Goal: Task Accomplishment & Management: Manage account settings

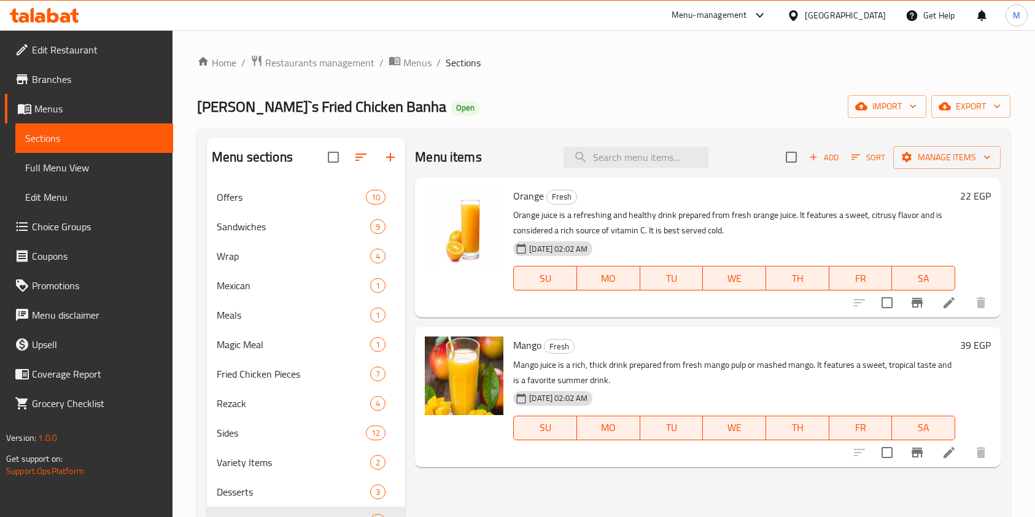
scroll to position [172, 0]
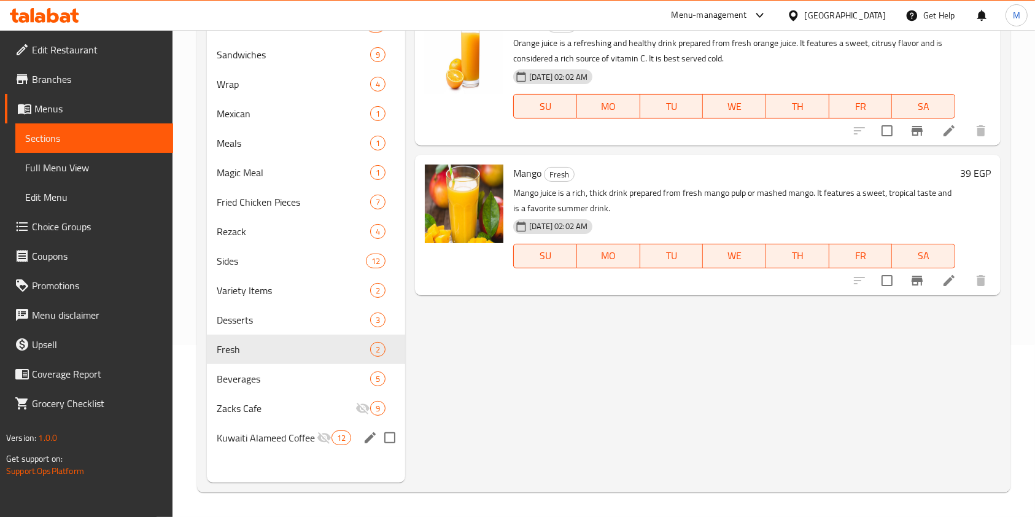
click at [269, 447] on div "Kuwaiti Alameed Coffee 12" at bounding box center [306, 437] width 198 height 29
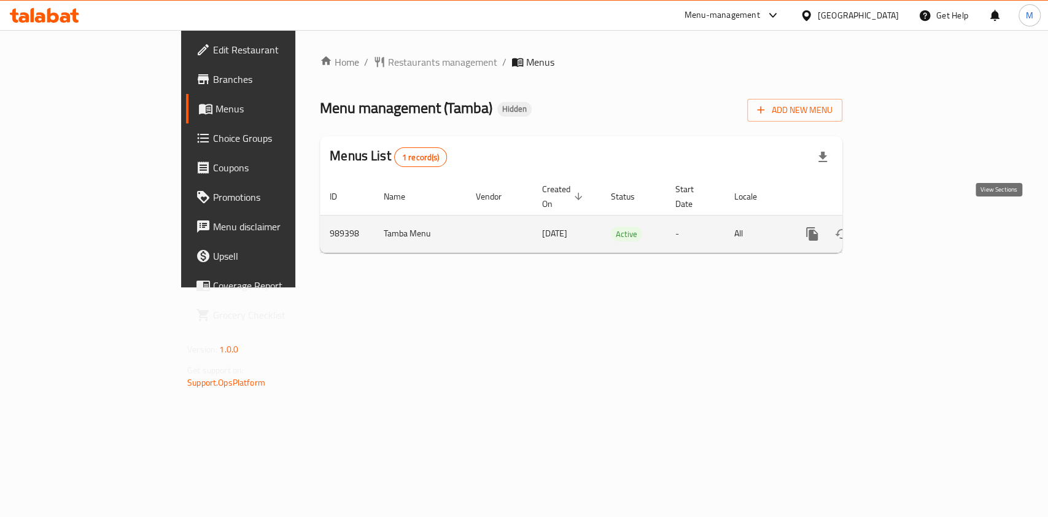
click at [915, 220] on link "enhanced table" at bounding box center [900, 233] width 29 height 29
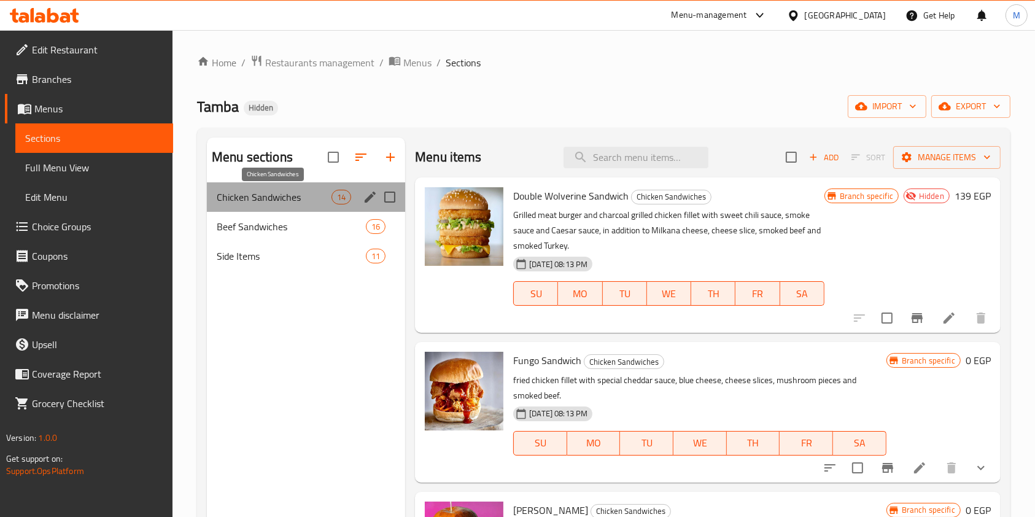
click at [319, 191] on span "Chicken Sandwiches" at bounding box center [274, 197] width 115 height 15
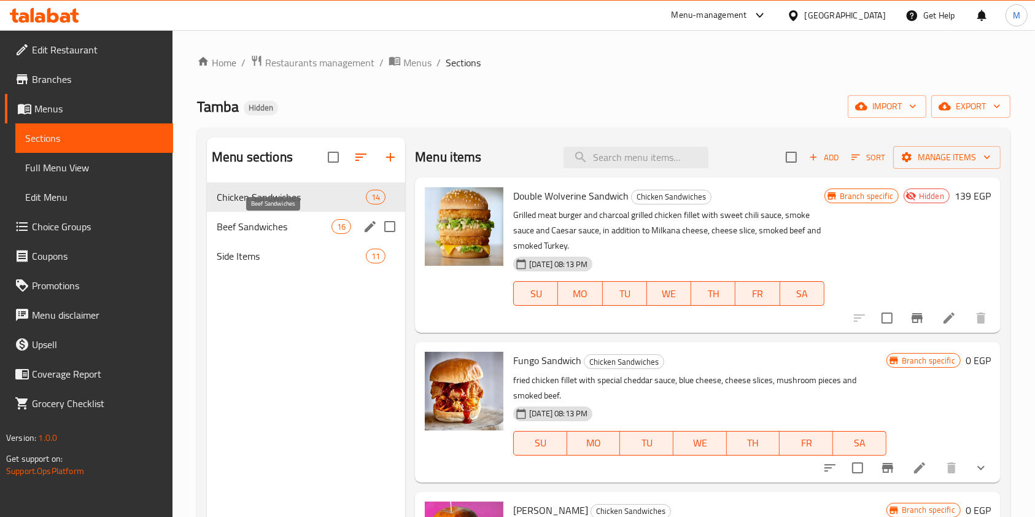
click at [319, 220] on span "Beef Sandwiches" at bounding box center [274, 226] width 115 height 15
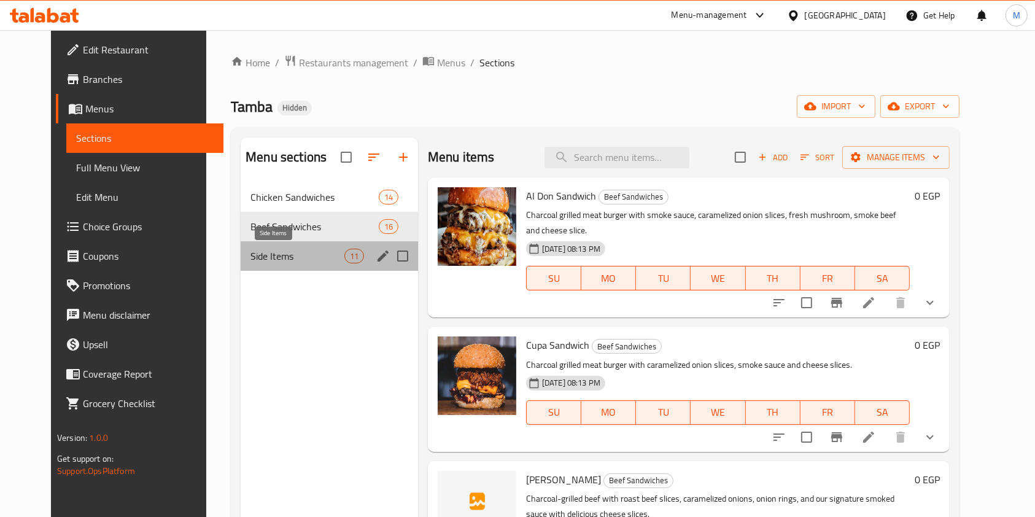
click at [317, 258] on span "Side Items" at bounding box center [296, 256] width 93 height 15
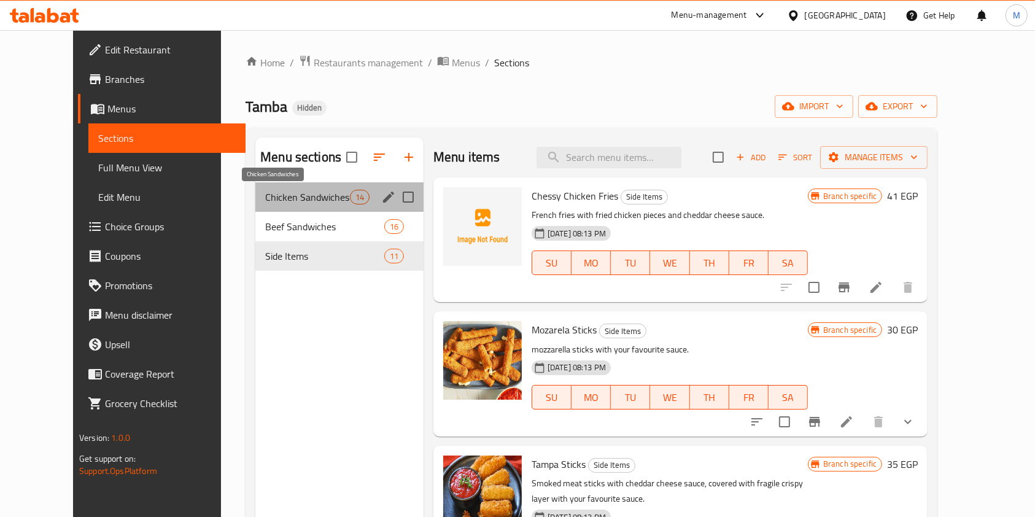
click at [314, 201] on span "Chicken Sandwiches" at bounding box center [307, 197] width 84 height 15
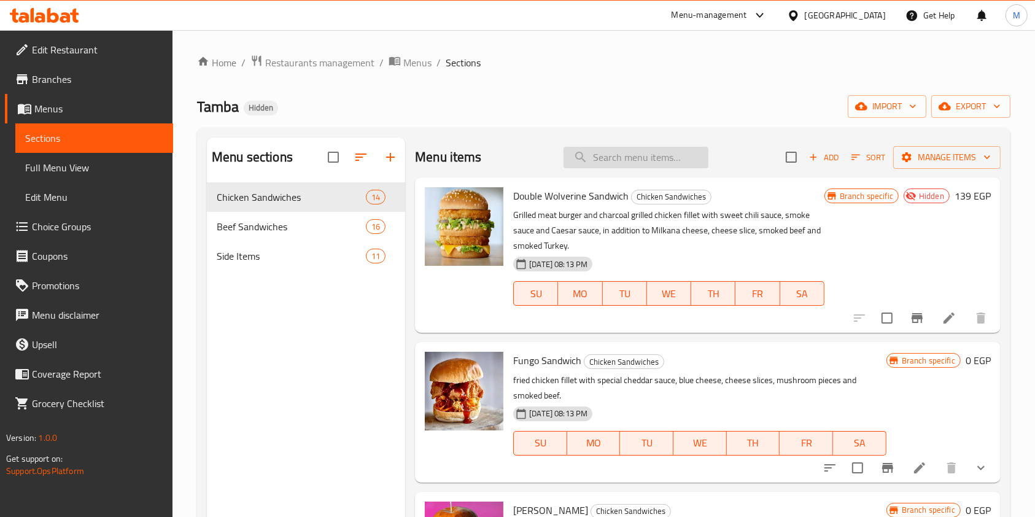
click at [597, 155] on input "search" at bounding box center [635, 157] width 145 height 21
type input "h"
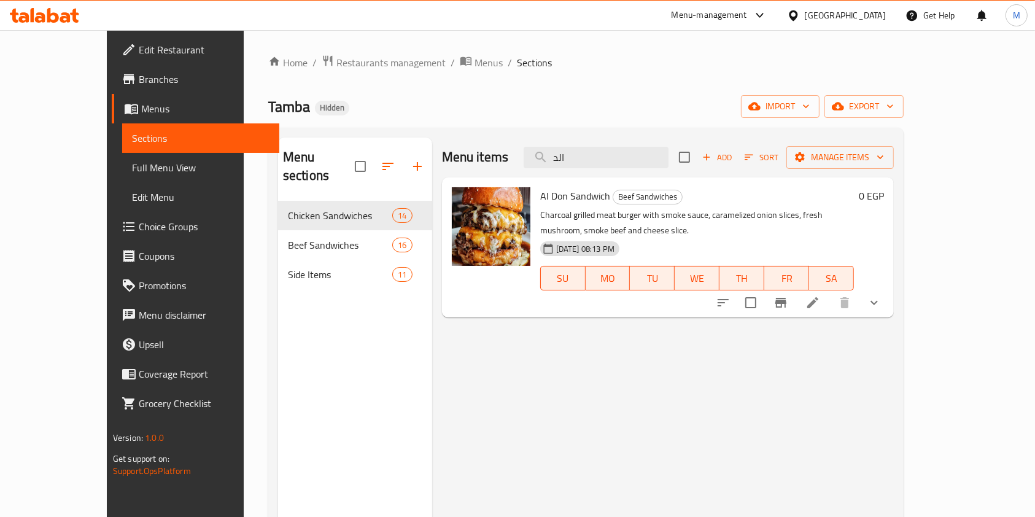
type input "الد"
click at [881, 295] on icon "show more" at bounding box center [874, 302] width 15 height 15
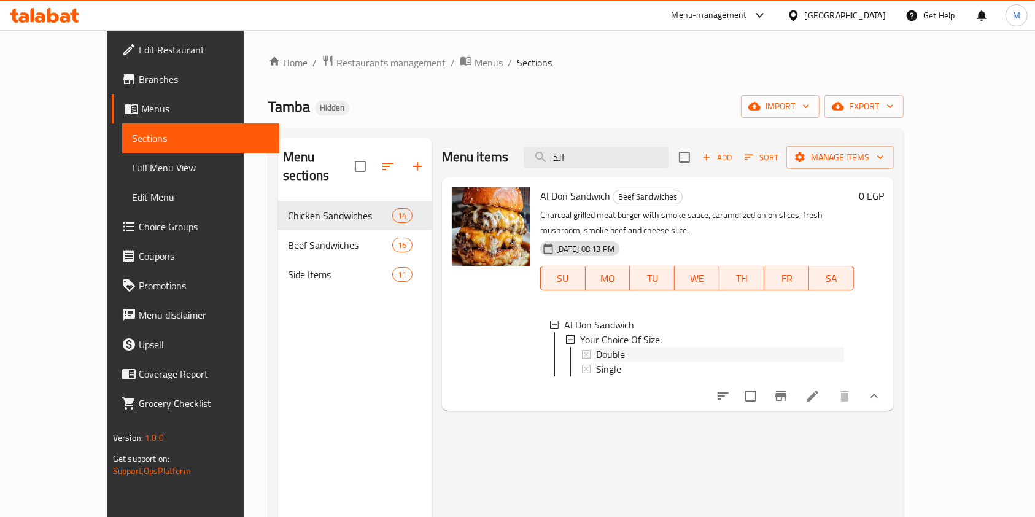
click at [717, 347] on div "Double" at bounding box center [720, 354] width 248 height 15
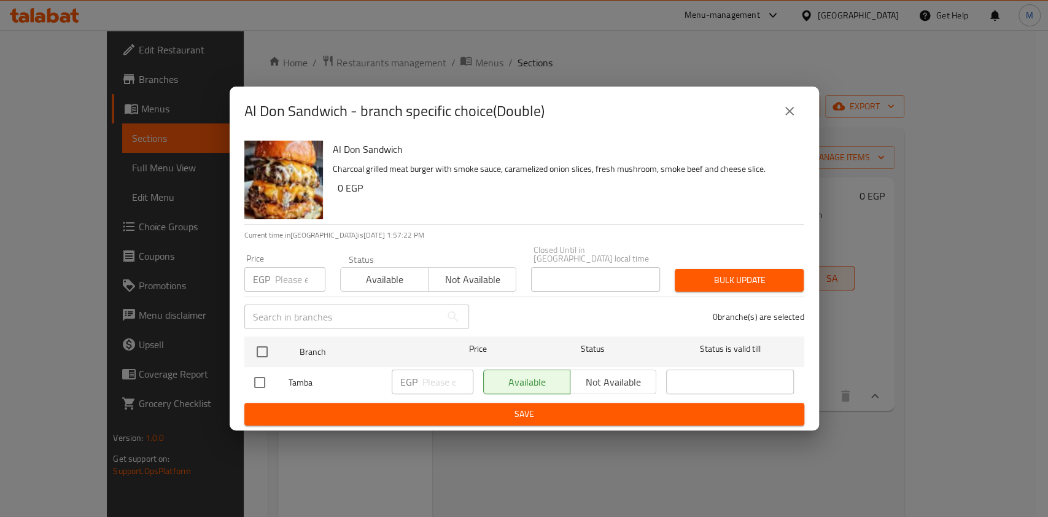
click at [796, 120] on button "close" at bounding box center [788, 110] width 29 height 29
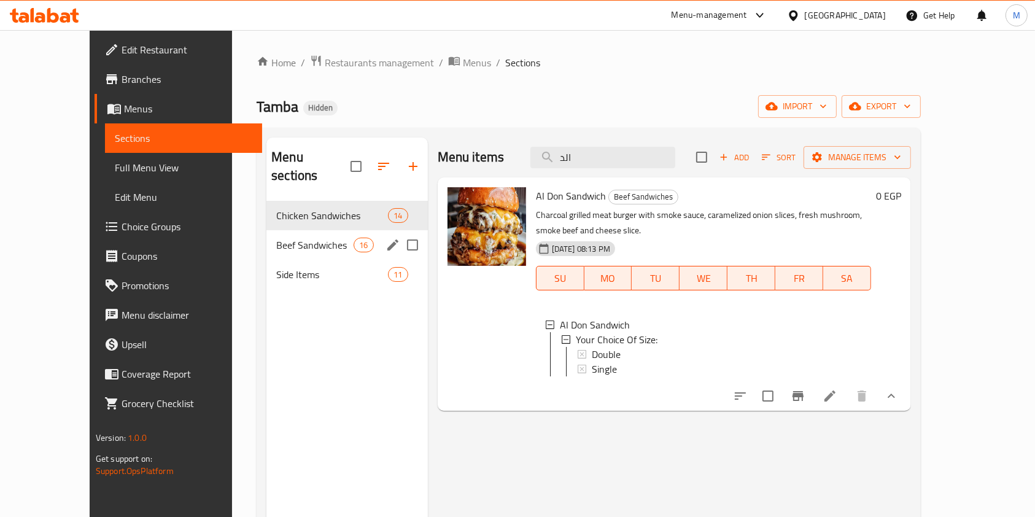
click at [321, 238] on span "Beef Sandwiches" at bounding box center [314, 245] width 77 height 15
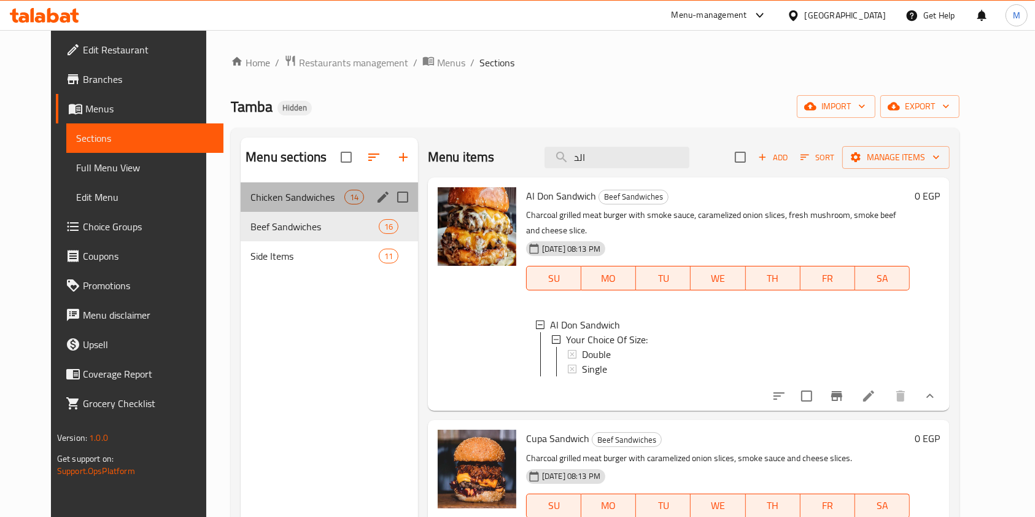
click at [296, 186] on div "Chicken Sandwiches 14" at bounding box center [329, 196] width 177 height 29
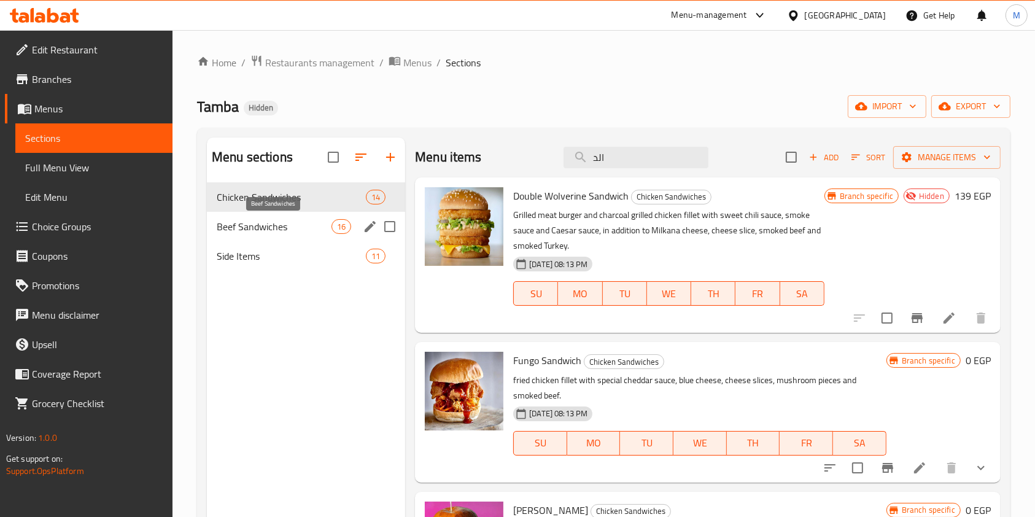
click at [287, 222] on span "Beef Sandwiches" at bounding box center [274, 226] width 115 height 15
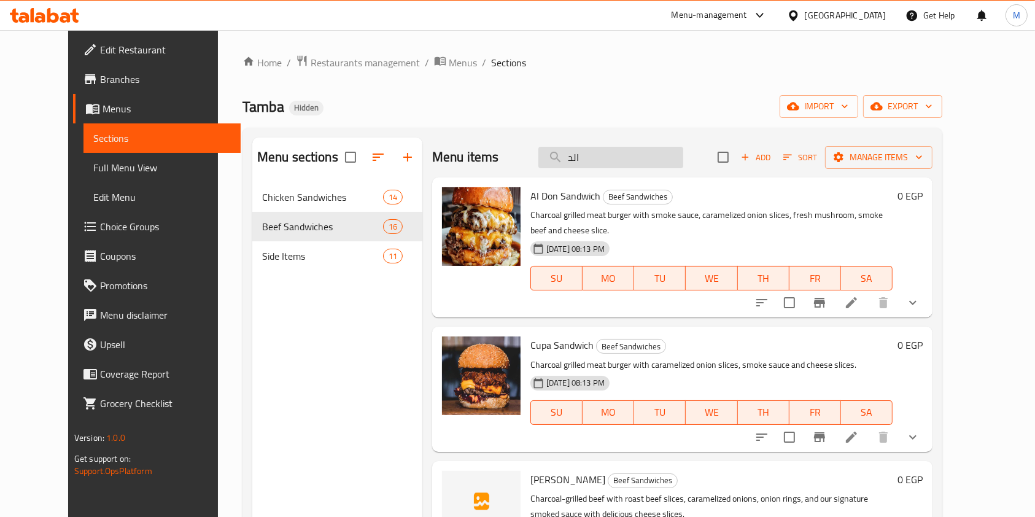
click at [635, 150] on input "الد" at bounding box center [610, 157] width 145 height 21
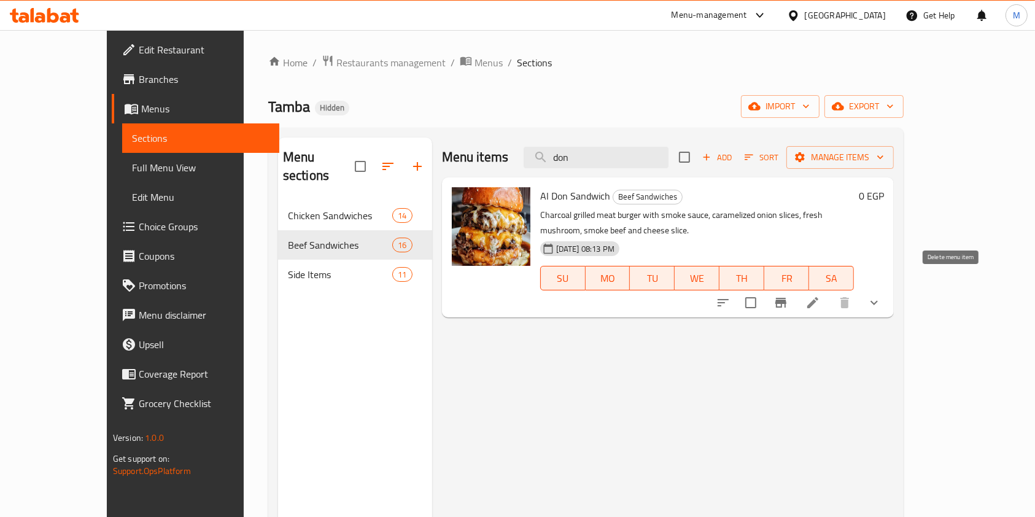
type input "don"
click at [881, 295] on icon "show more" at bounding box center [874, 302] width 15 height 15
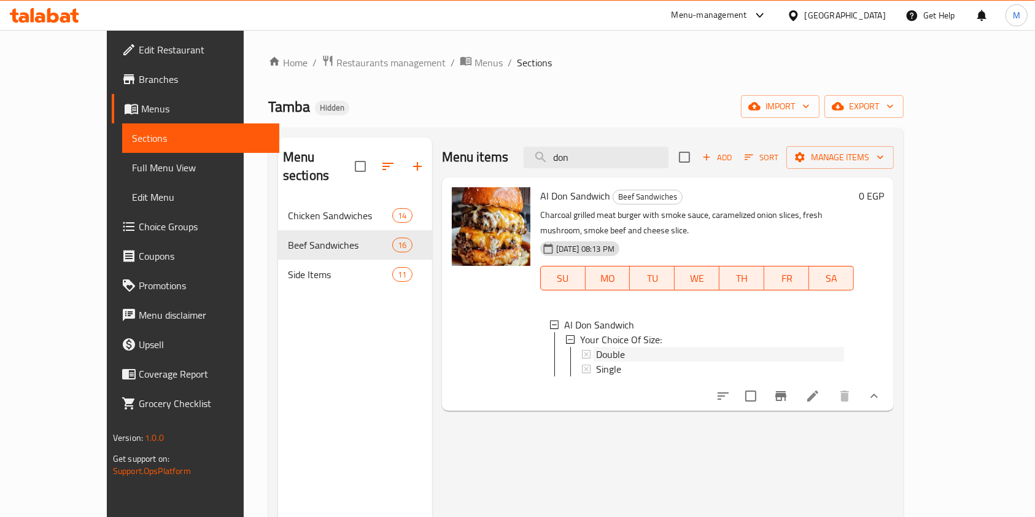
click at [740, 347] on div "Double" at bounding box center [720, 354] width 248 height 15
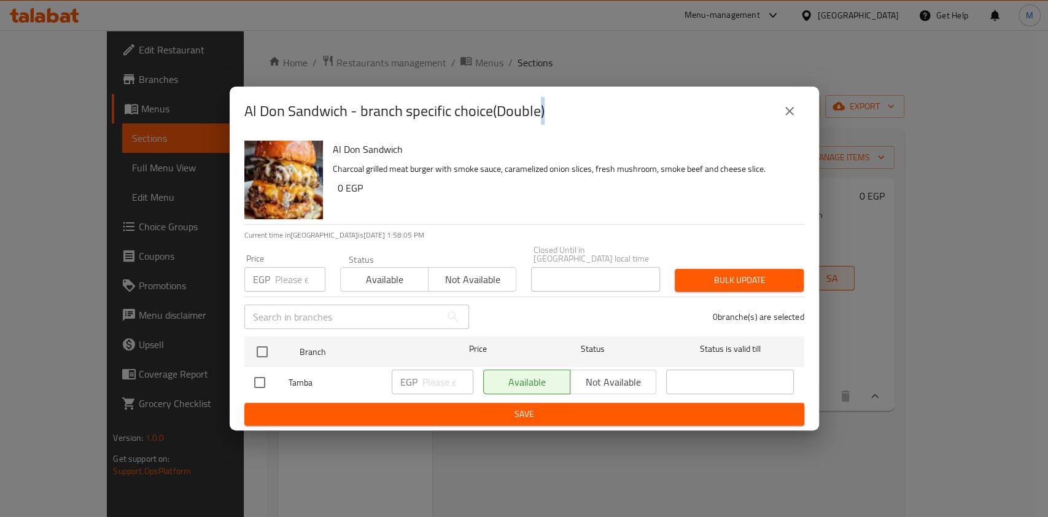
click at [265, 376] on input "checkbox" at bounding box center [260, 382] width 26 height 26
checkbox input "true"
click at [442, 385] on input "number" at bounding box center [447, 381] width 51 height 25
type input "235"
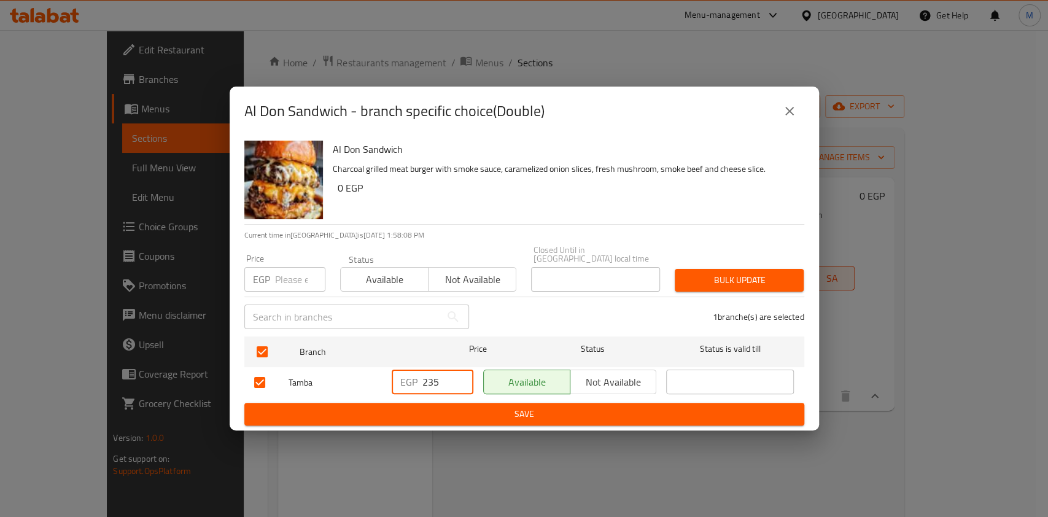
click at [461, 403] on button "Save" at bounding box center [524, 414] width 560 height 23
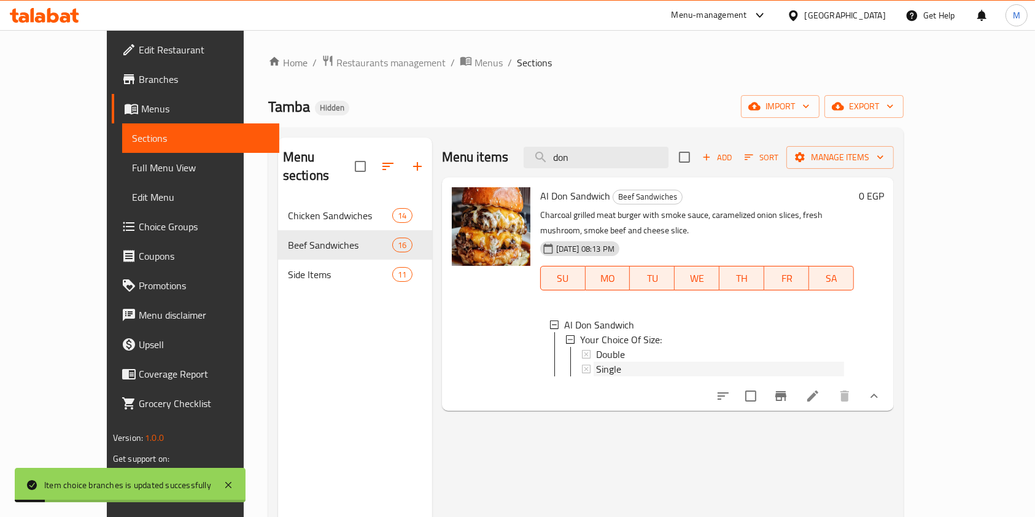
click at [611, 361] on div "Single" at bounding box center [720, 368] width 248 height 15
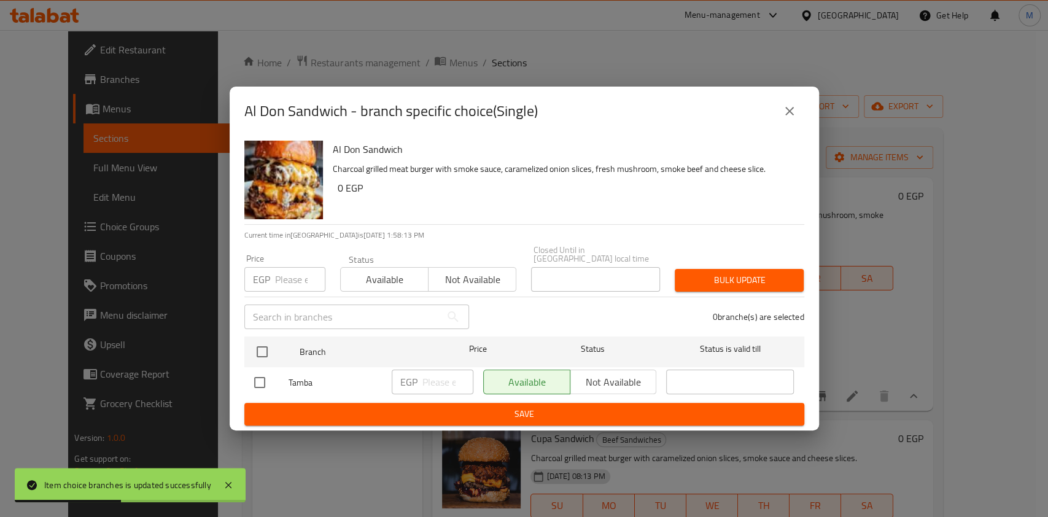
click at [263, 375] on input "checkbox" at bounding box center [260, 382] width 26 height 26
checkbox input "true"
click at [441, 371] on input "number" at bounding box center [447, 381] width 51 height 25
type input "155"
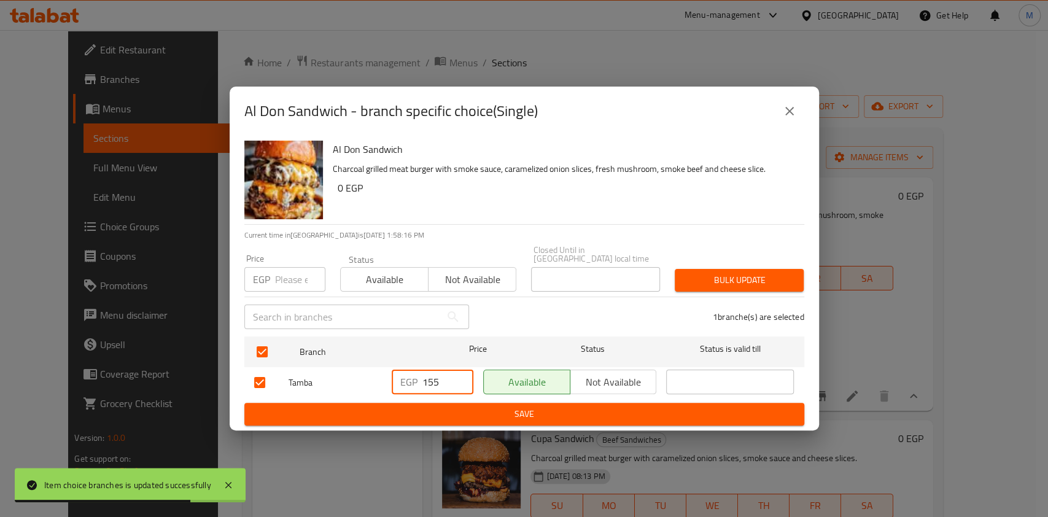
click at [460, 406] on span "Save" at bounding box center [524, 413] width 540 height 15
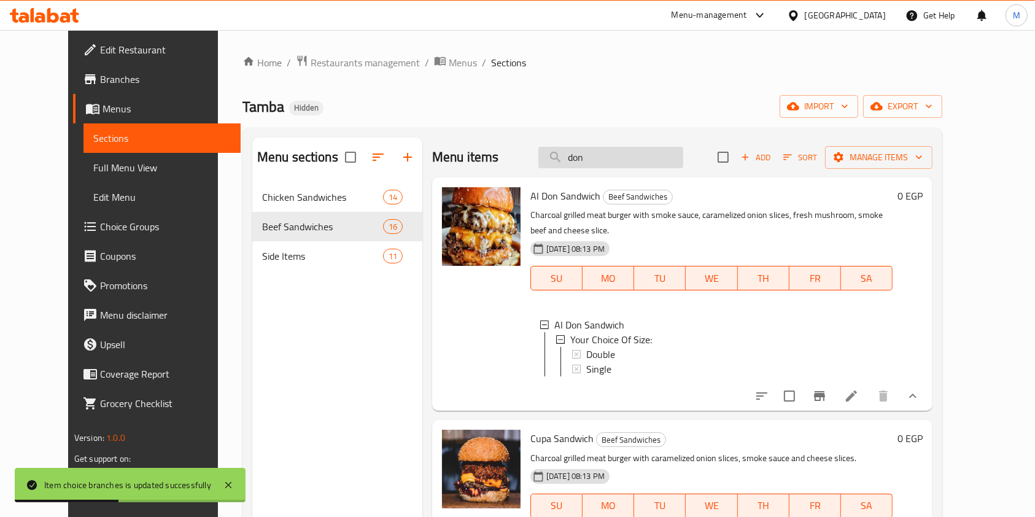
click at [619, 150] on input "don" at bounding box center [610, 157] width 145 height 21
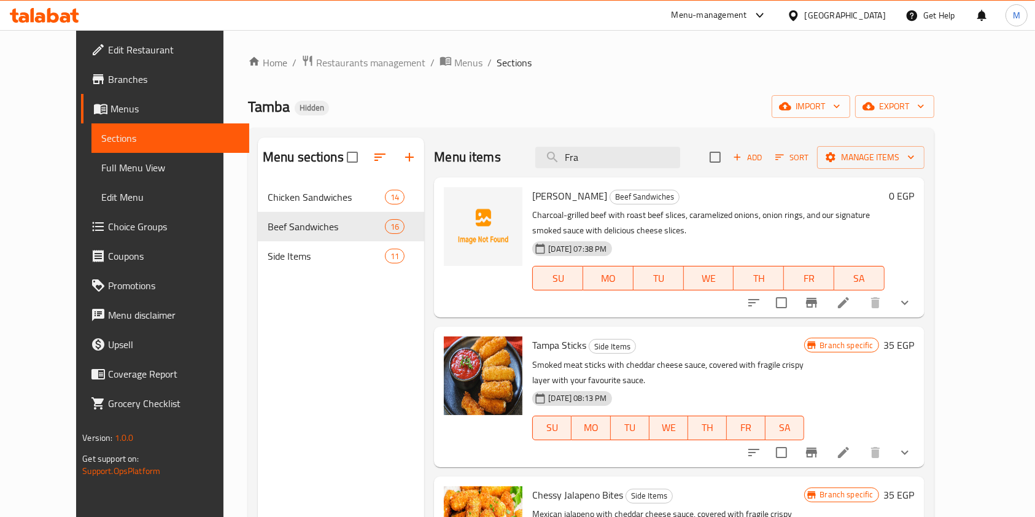
type input "Fra"
click at [919, 293] on button "show more" at bounding box center [904, 302] width 29 height 29
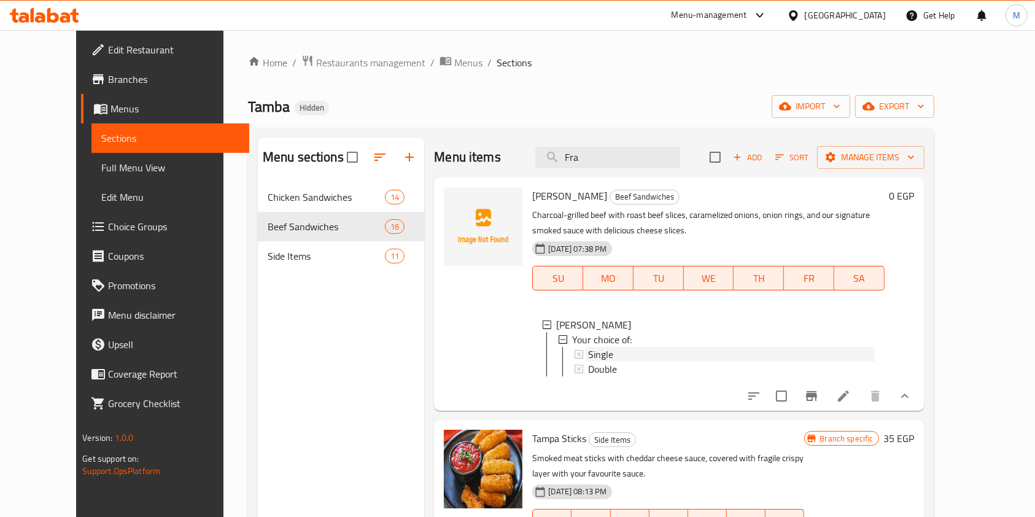
click at [668, 356] on div "Single" at bounding box center [731, 354] width 286 height 15
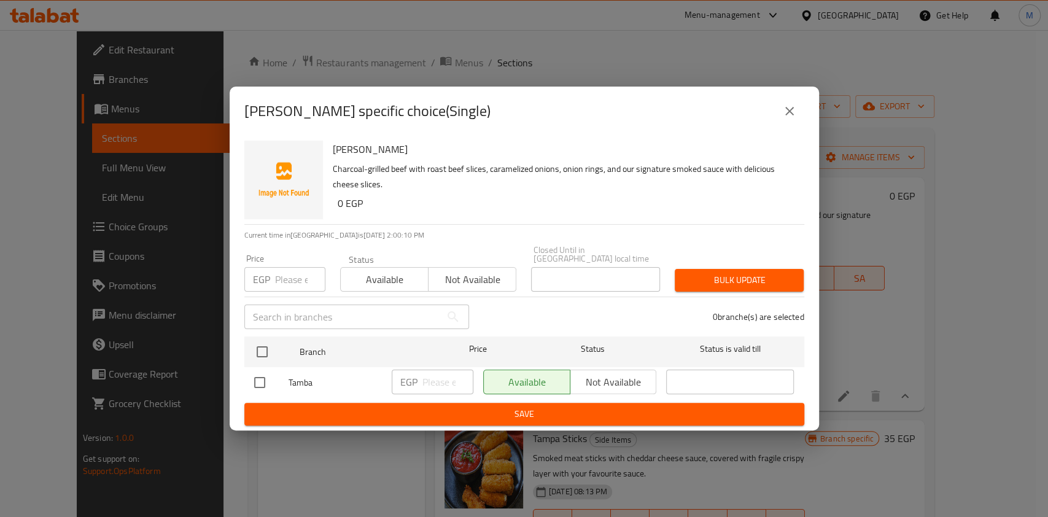
click at [265, 375] on input "checkbox" at bounding box center [260, 382] width 26 height 26
checkbox input "true"
click at [441, 371] on input "number" at bounding box center [447, 381] width 51 height 25
type input "4"
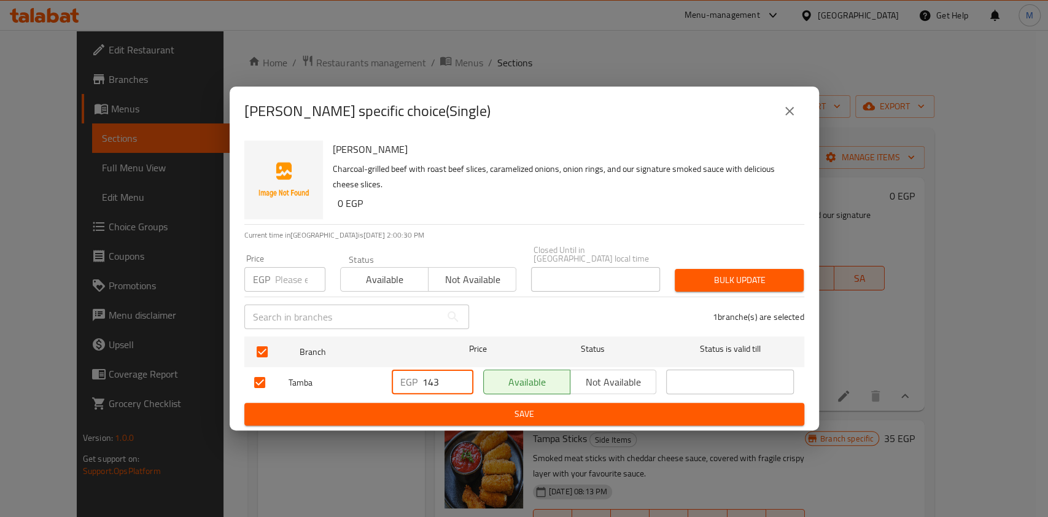
type input "143"
click at [466, 413] on span "Save" at bounding box center [524, 413] width 540 height 15
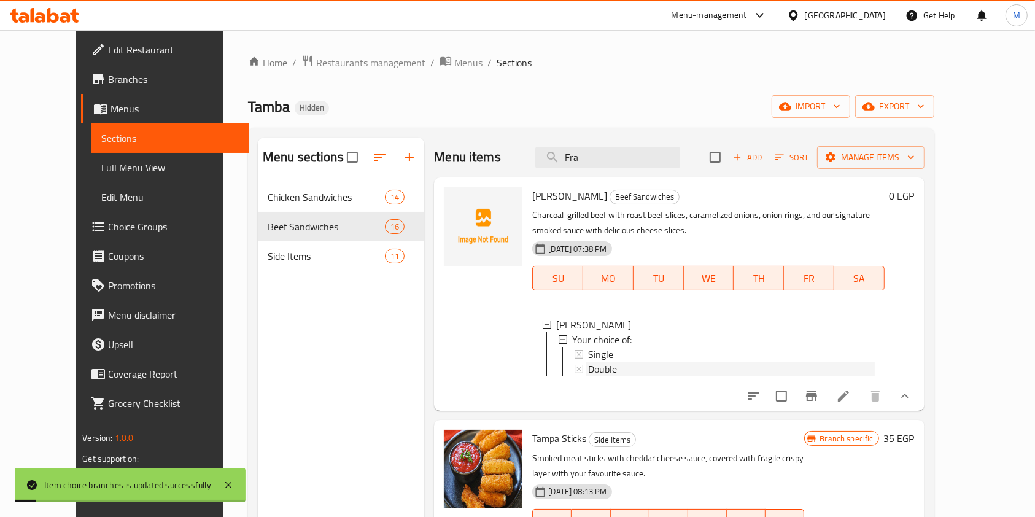
click at [588, 370] on span "Double" at bounding box center [602, 368] width 29 height 15
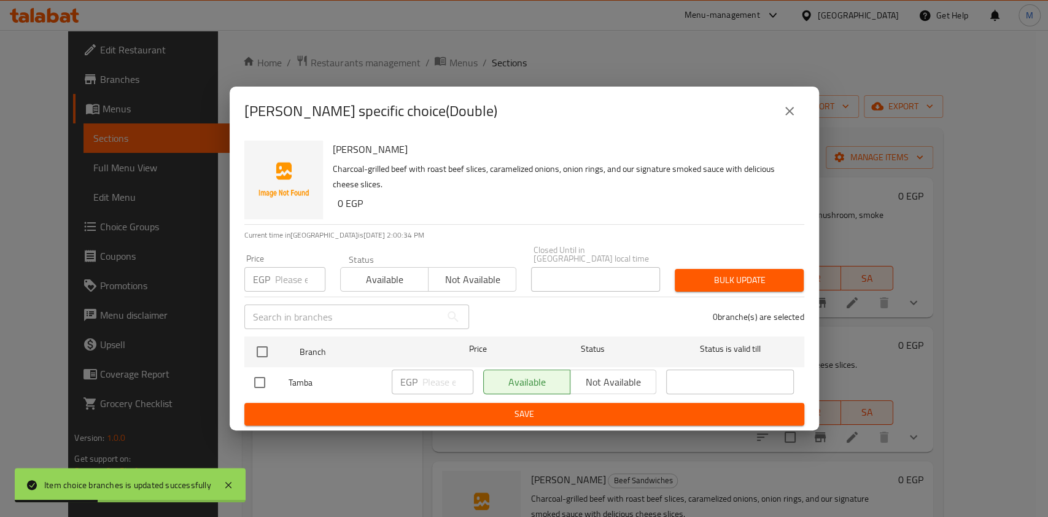
click at [255, 372] on input "checkbox" at bounding box center [260, 382] width 26 height 26
checkbox input "true"
click at [444, 388] on input "number" at bounding box center [447, 381] width 51 height 25
type input "221"
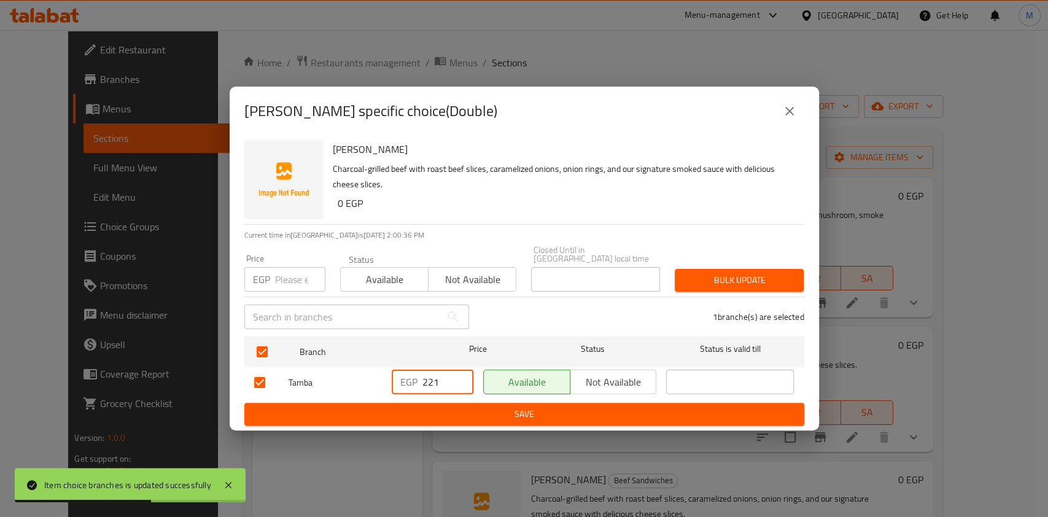
click at [480, 403] on button "Save" at bounding box center [524, 414] width 560 height 23
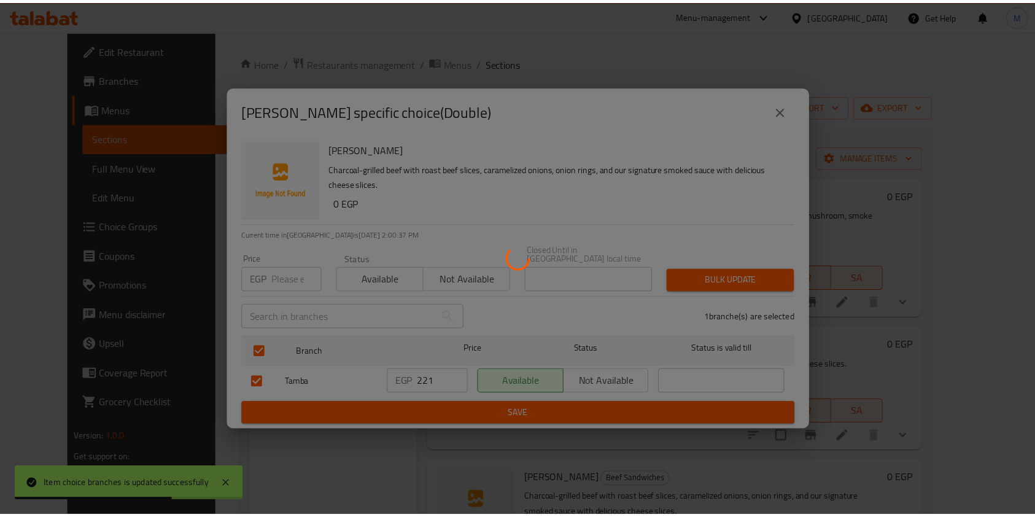
scroll to position [172, 0]
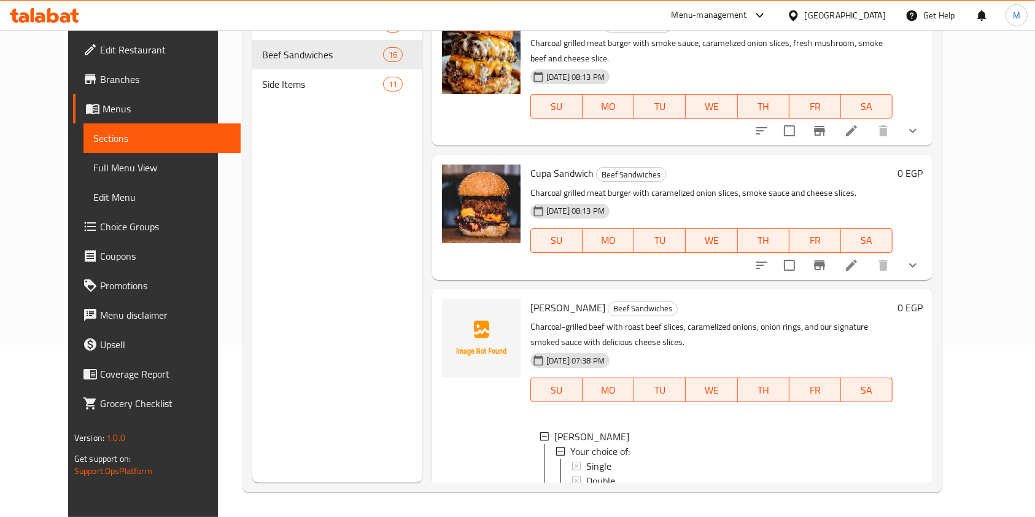
click at [882, 473] on div "Double" at bounding box center [734, 480] width 296 height 15
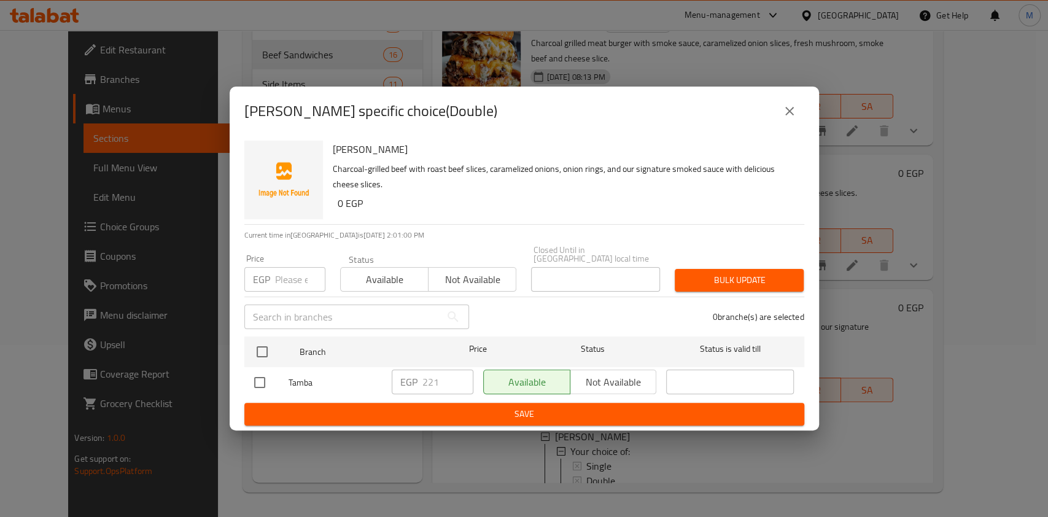
click at [794, 118] on icon "close" at bounding box center [789, 111] width 15 height 15
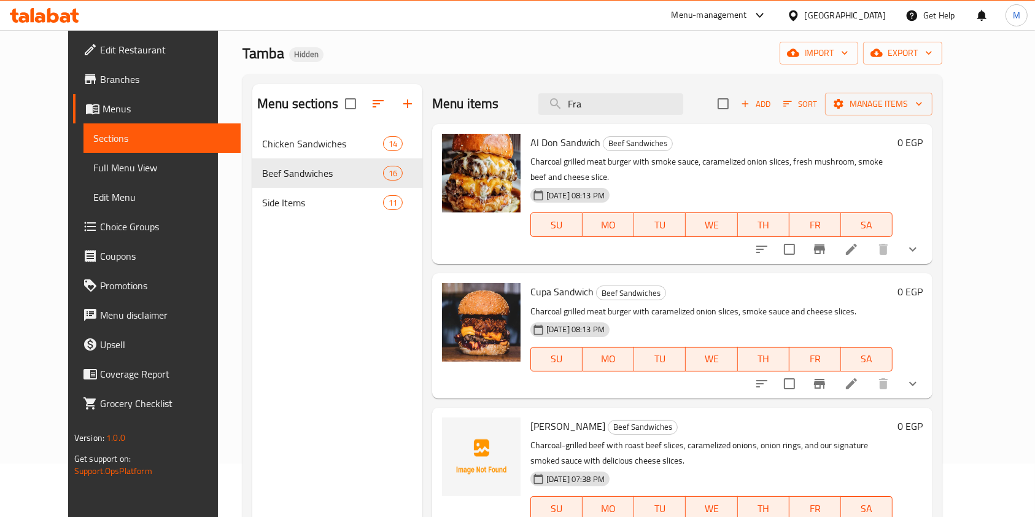
scroll to position [28, 0]
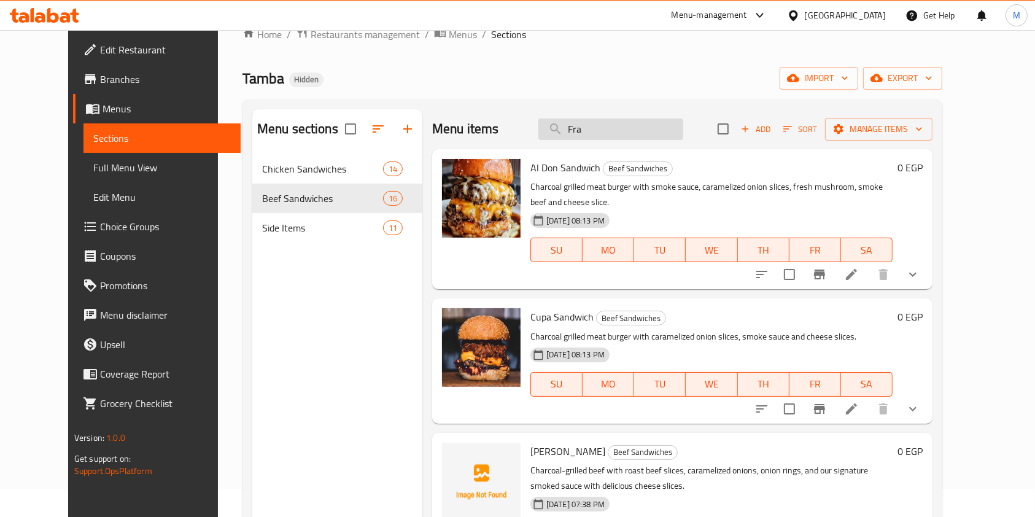
click at [606, 133] on input "Fra" at bounding box center [610, 128] width 145 height 21
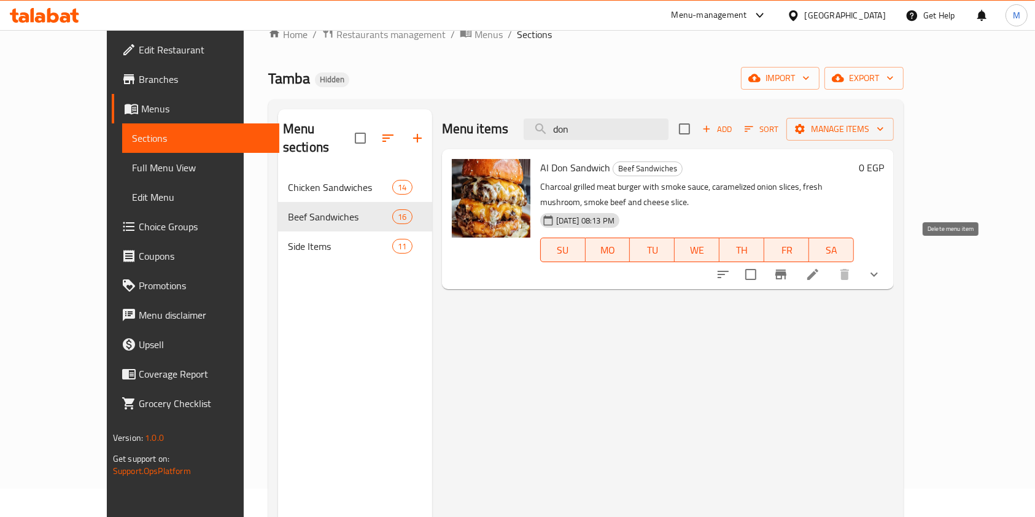
type input "don"
click at [881, 267] on icon "show more" at bounding box center [874, 274] width 15 height 15
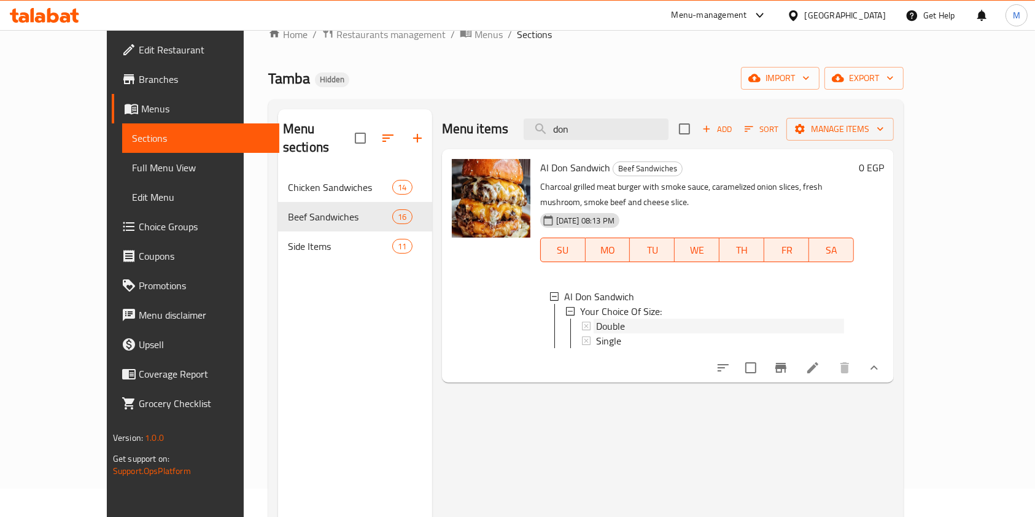
click at [624, 319] on div "Double" at bounding box center [720, 326] width 248 height 15
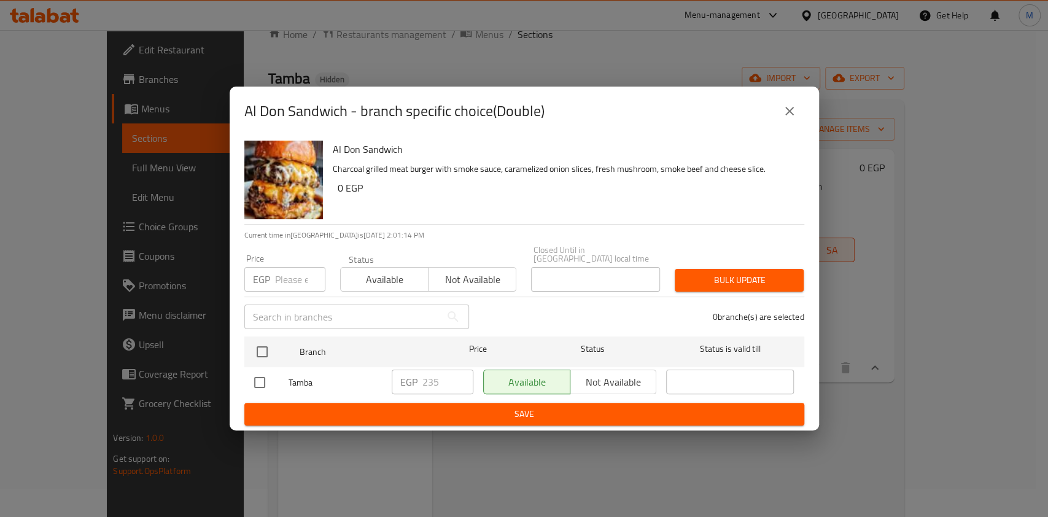
click at [795, 118] on icon "close" at bounding box center [789, 111] width 15 height 15
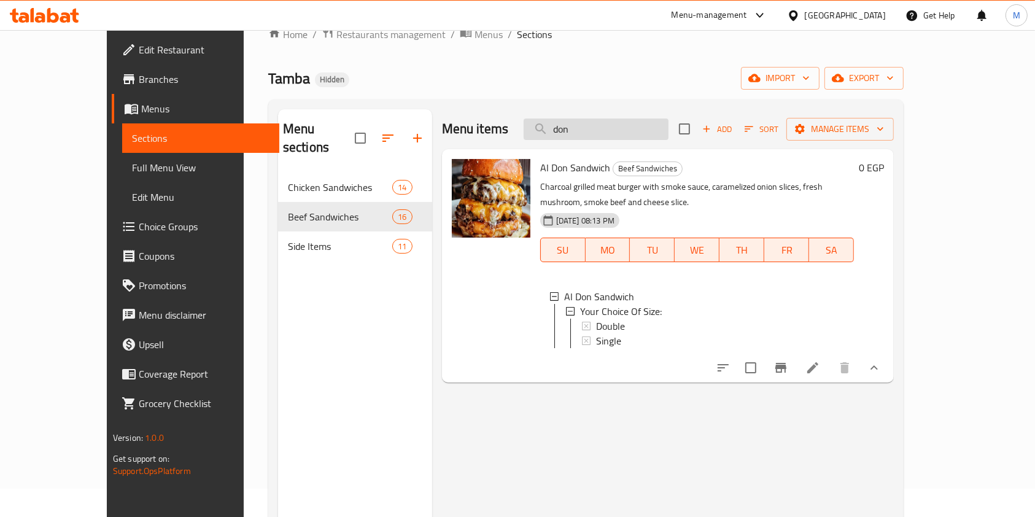
click at [630, 132] on input "don" at bounding box center [595, 128] width 145 height 21
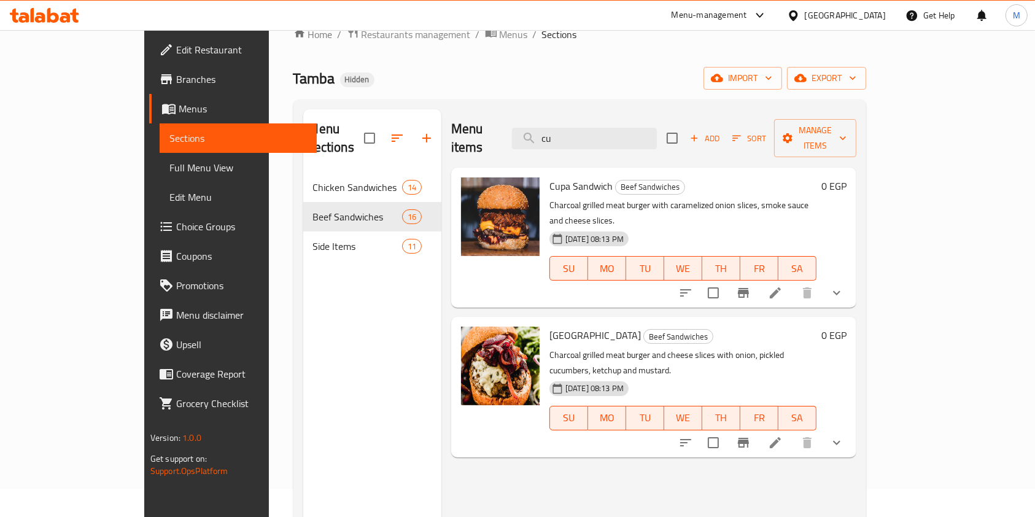
type input "cu"
click at [792, 282] on li at bounding box center [775, 293] width 34 height 22
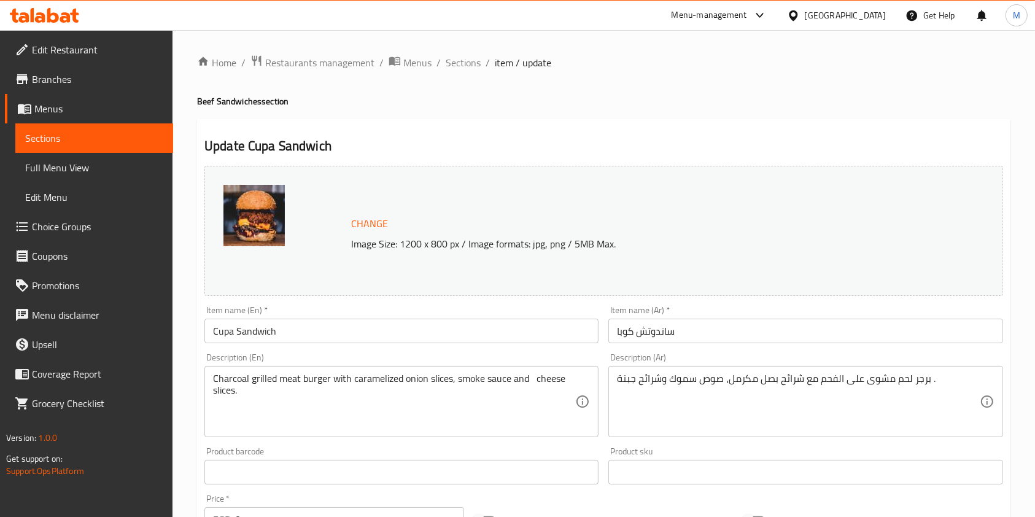
click at [471, 70] on span "Sections" at bounding box center [463, 62] width 35 height 15
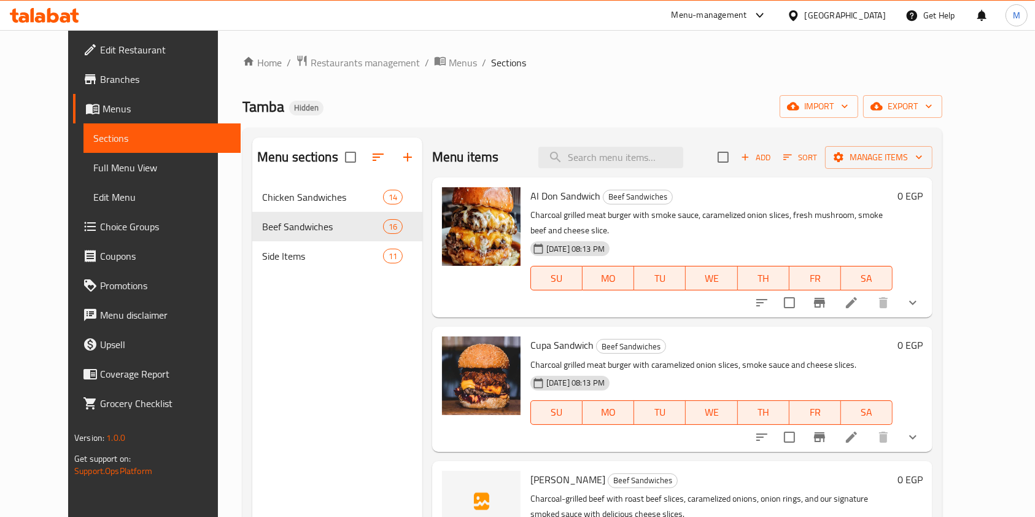
click at [593, 172] on div "Menu items Add Sort Manage items" at bounding box center [682, 157] width 500 height 40
click at [604, 156] on input "search" at bounding box center [610, 157] width 145 height 21
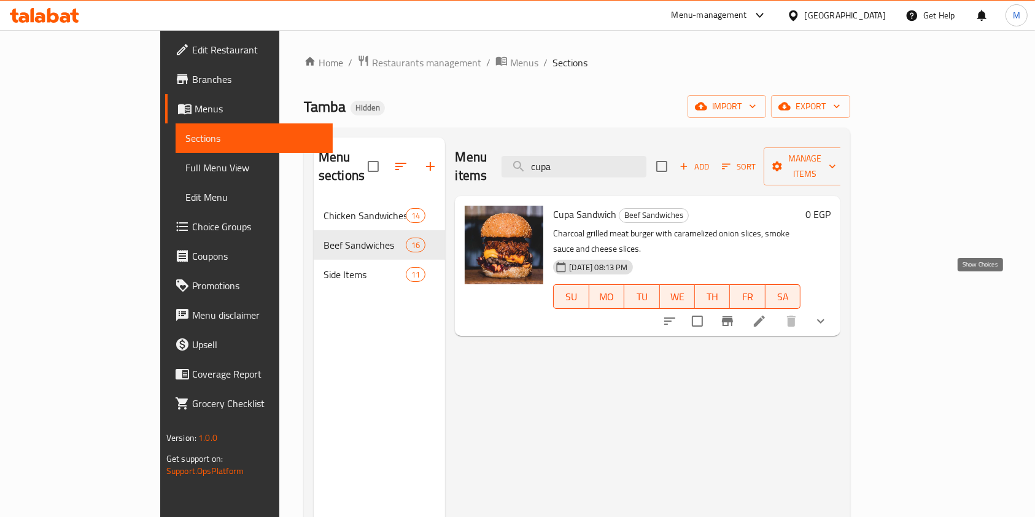
type input "cupa"
click at [828, 314] on icon "show more" at bounding box center [820, 321] width 15 height 15
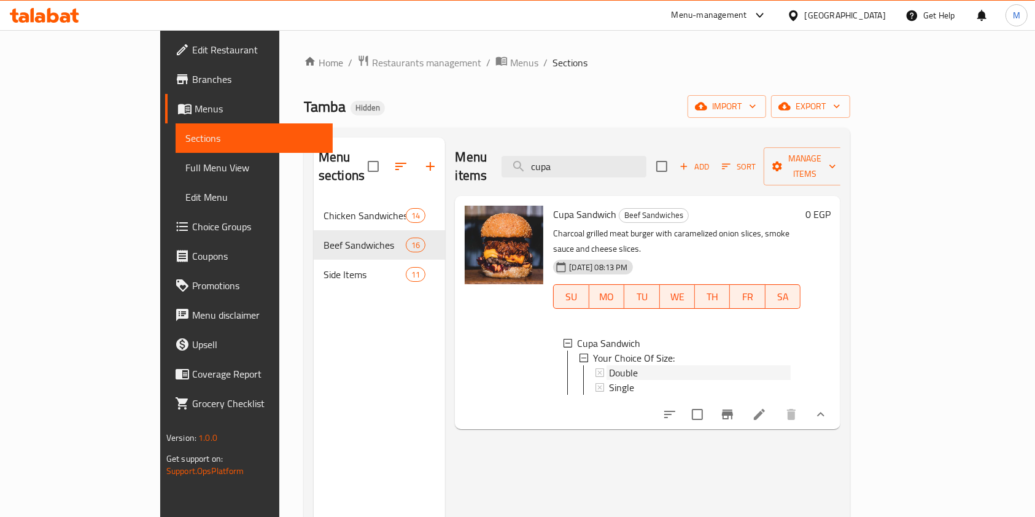
click at [609, 365] on span "Double" at bounding box center [623, 372] width 29 height 15
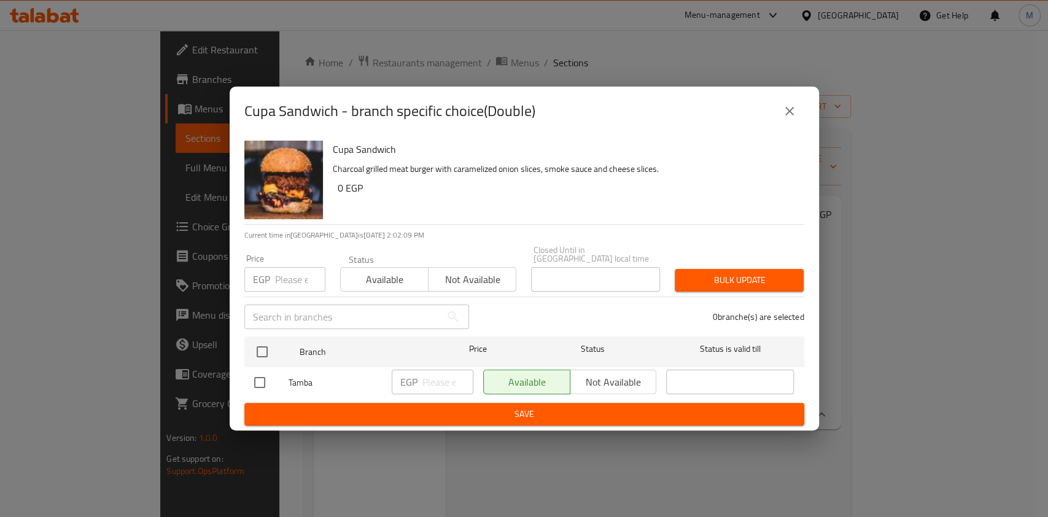
click at [260, 371] on input "checkbox" at bounding box center [260, 382] width 26 height 26
checkbox input "true"
click at [437, 369] on input "number" at bounding box center [447, 381] width 51 height 25
type input "221"
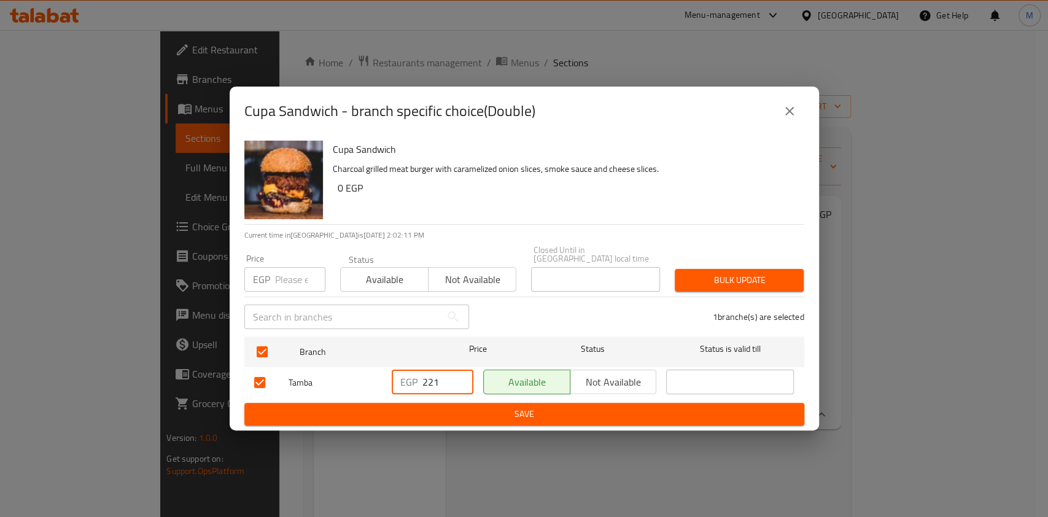
click at [496, 409] on span "Save" at bounding box center [524, 413] width 540 height 15
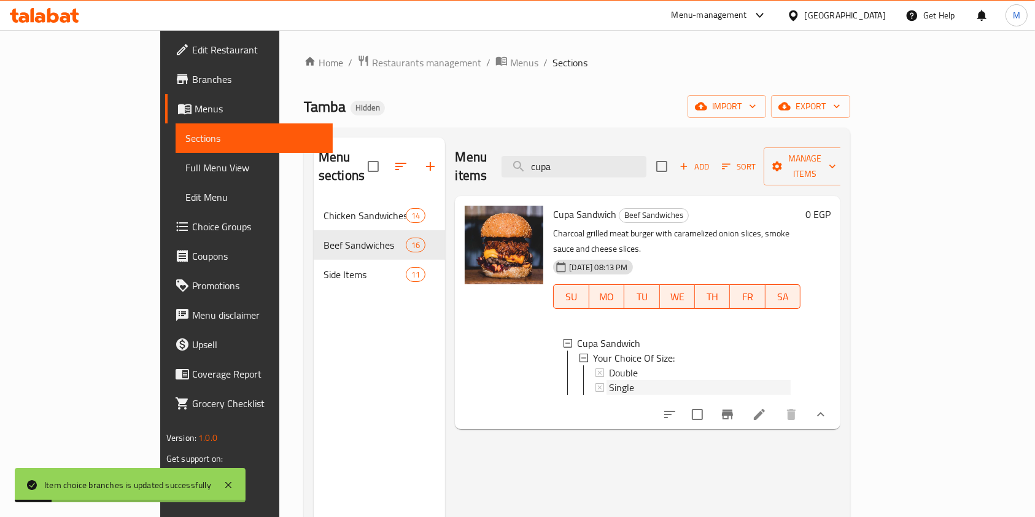
click at [609, 380] on span "Single" at bounding box center [621, 387] width 25 height 15
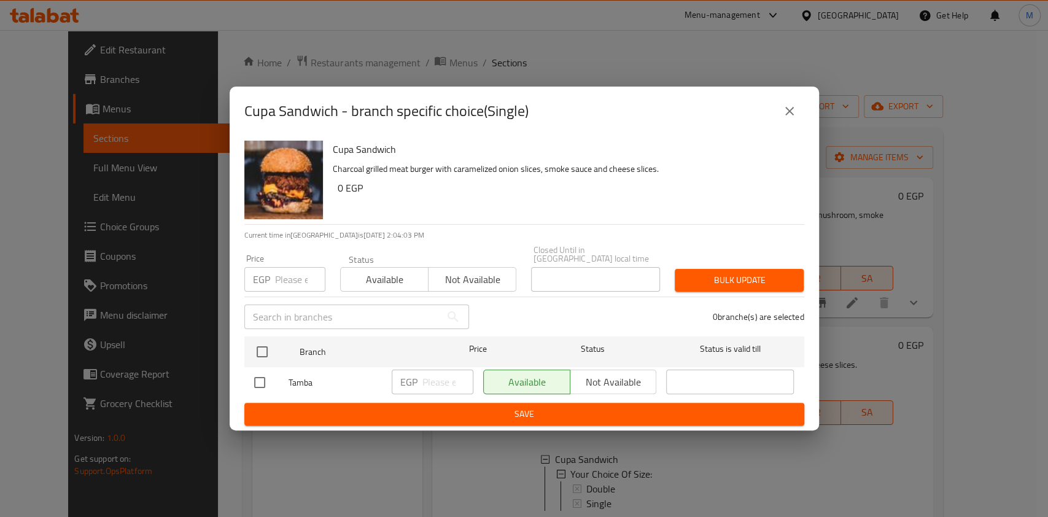
click at [268, 380] on input "checkbox" at bounding box center [260, 382] width 26 height 26
checkbox input "true"
click at [417, 371] on div "EGP ​" at bounding box center [433, 381] width 82 height 25
type input "143"
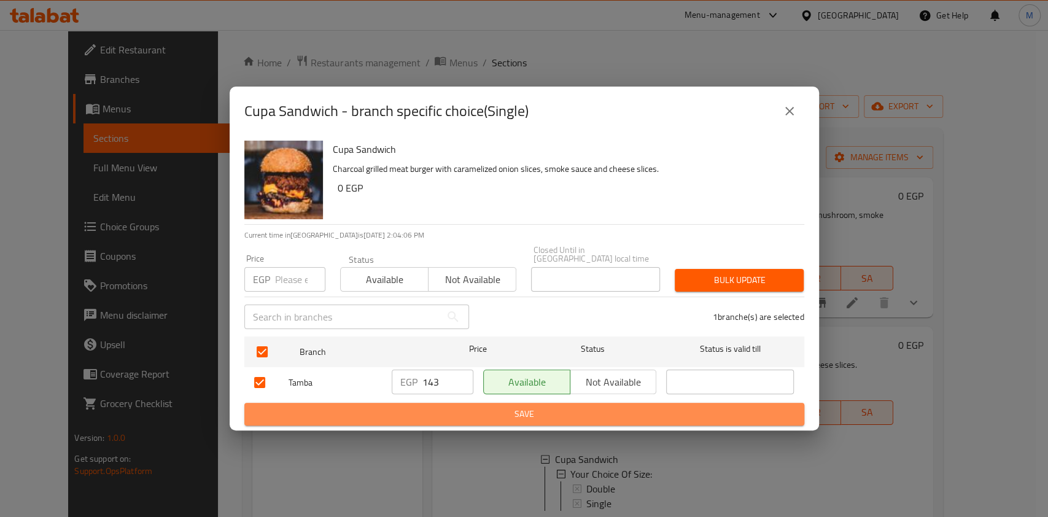
click at [452, 406] on span "Save" at bounding box center [524, 413] width 540 height 15
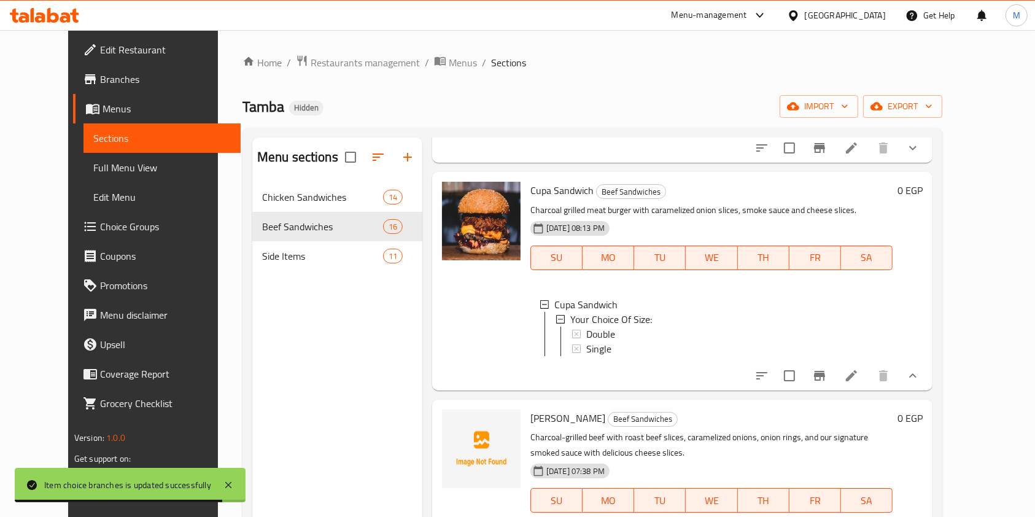
scroll to position [165, 0]
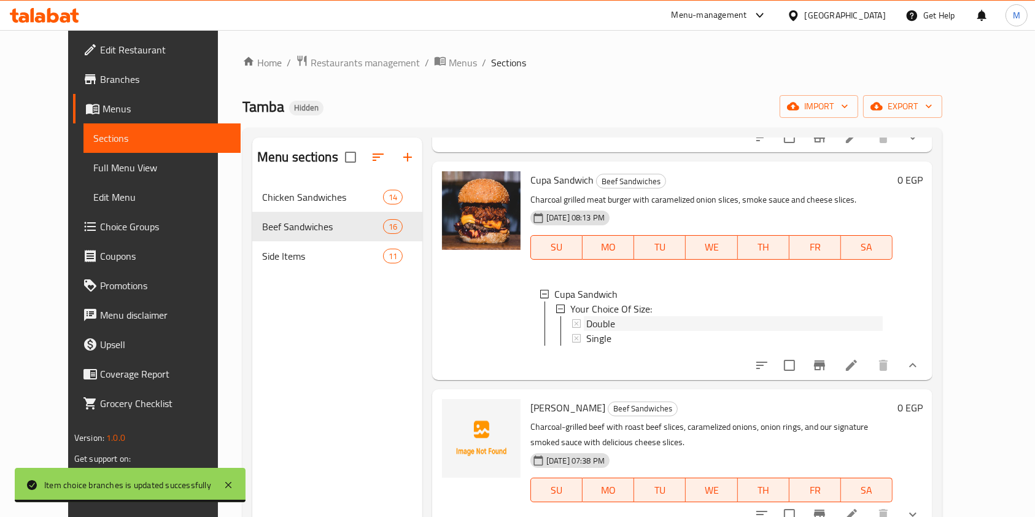
click at [678, 316] on div "Double" at bounding box center [734, 323] width 296 height 15
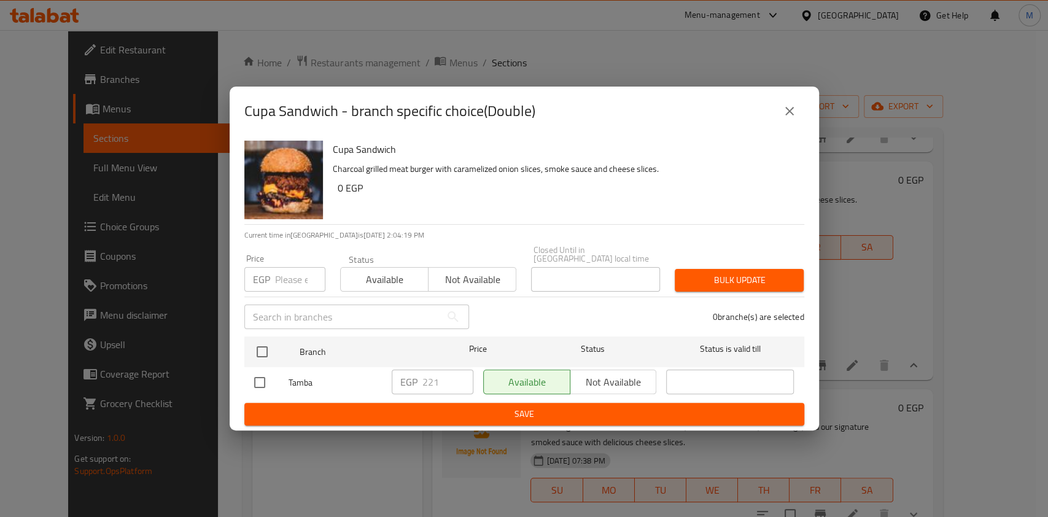
click at [779, 116] on button "close" at bounding box center [788, 110] width 29 height 29
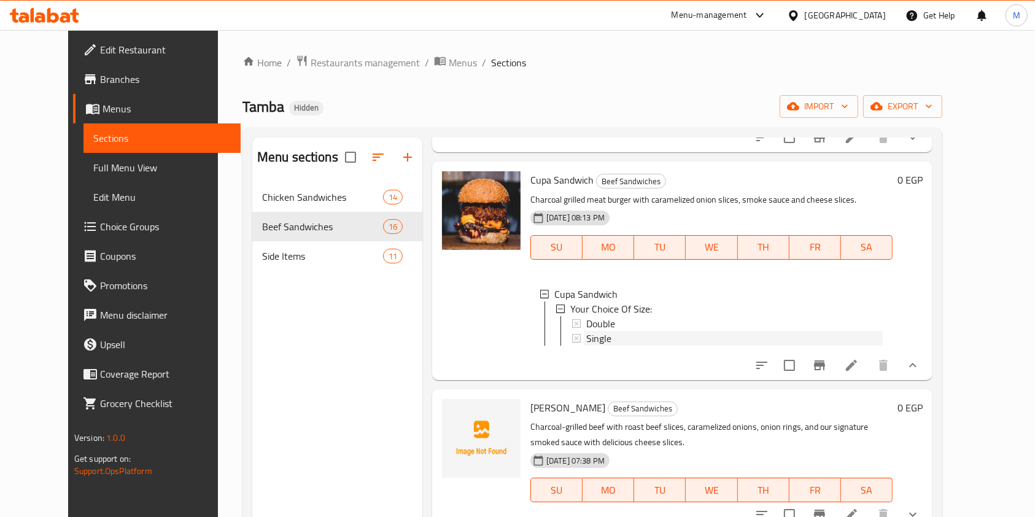
click at [609, 331] on div "Single" at bounding box center [734, 338] width 296 height 15
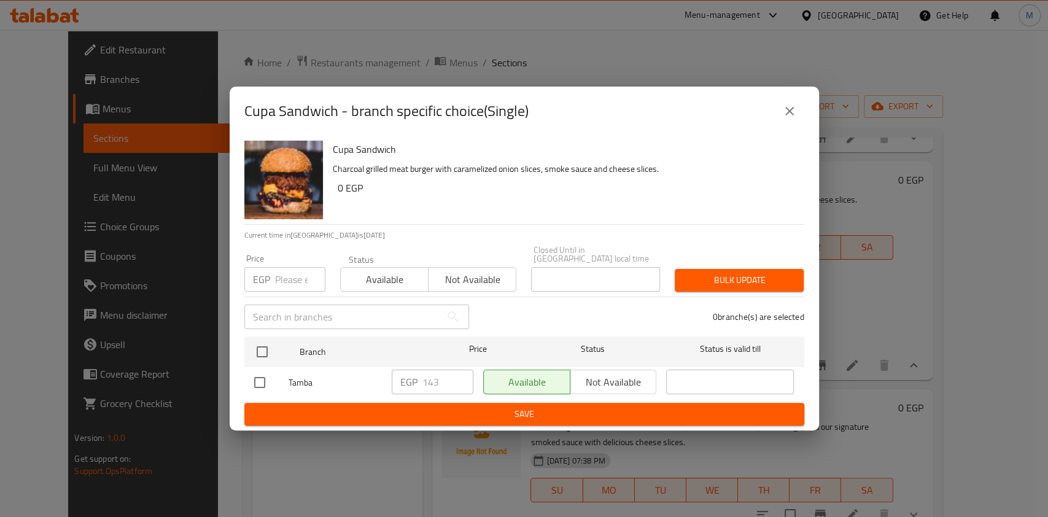
click at [786, 115] on icon "close" at bounding box center [789, 111] width 9 height 9
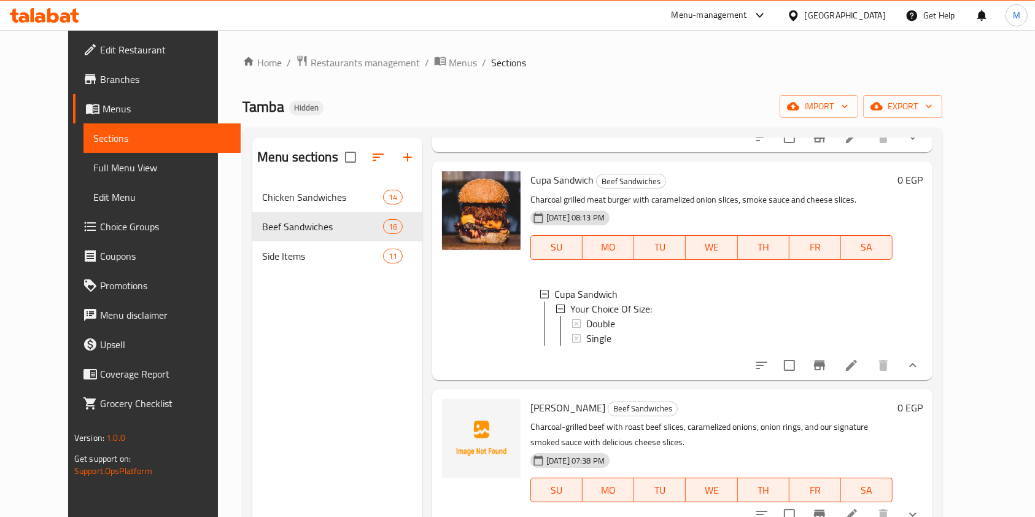
scroll to position [18, 0]
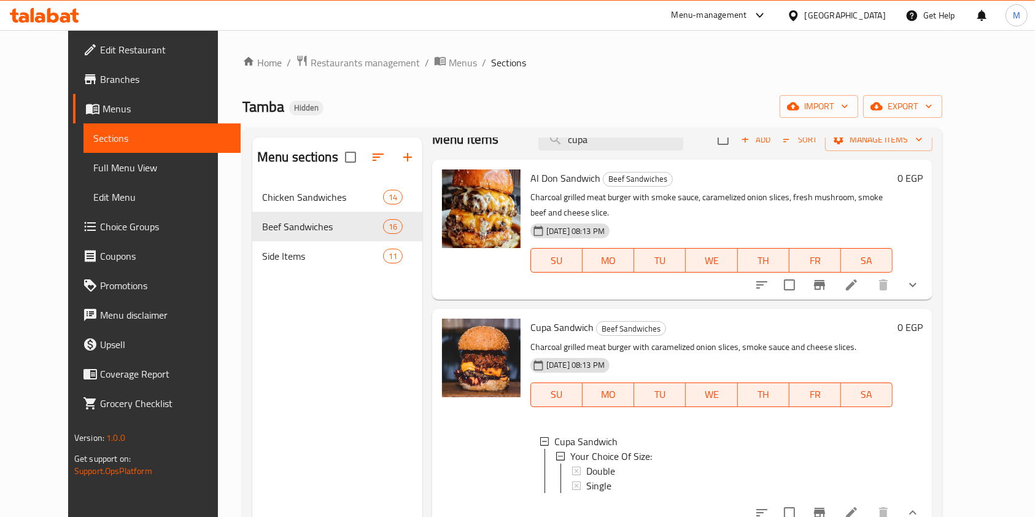
click at [942, 118] on div "Home / Restaurants management / Menus / Sections Tamba Hidden import export Men…" at bounding box center [592, 359] width 700 height 609
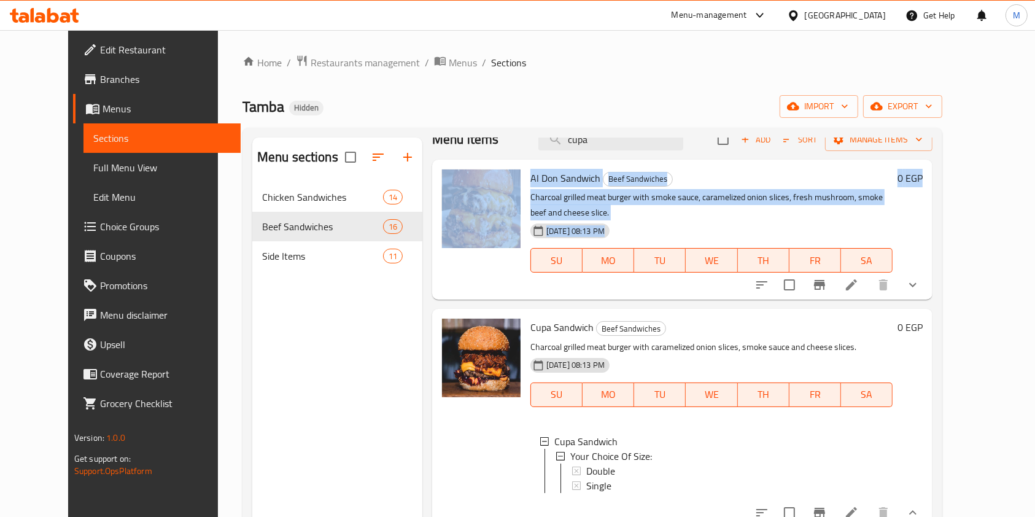
drag, startPoint x: 1000, startPoint y: 183, endPoint x: 992, endPoint y: 152, distance: 32.3
click at [942, 152] on div "Menu sections Chicken Sandwiches 14 Beef Sandwiches 16 Side Items 11 Menu items…" at bounding box center [592, 396] width 700 height 536
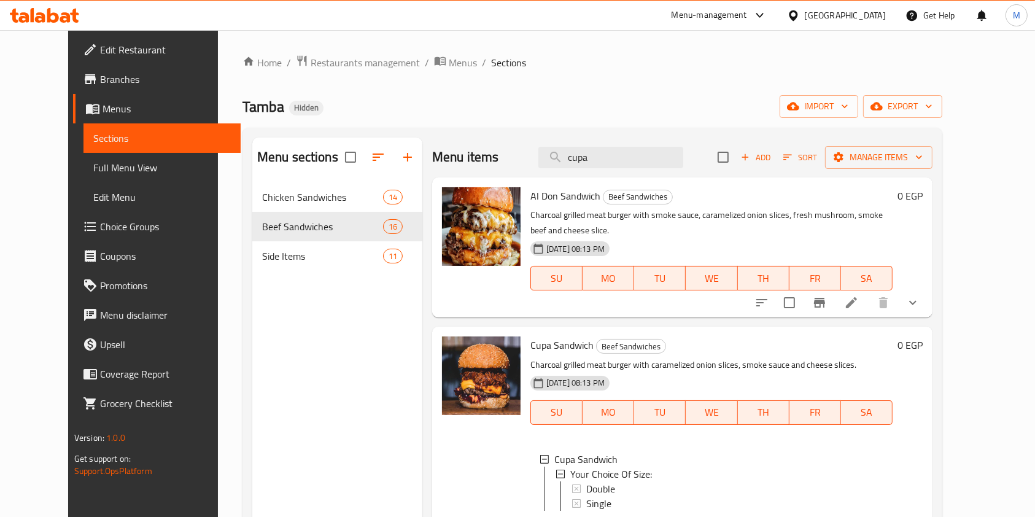
click at [660, 168] on div "Menu items cupa Add Sort Manage items" at bounding box center [682, 157] width 500 height 40
click at [649, 163] on input "cupa" at bounding box center [610, 157] width 145 height 21
click at [649, 162] on input "cupa" at bounding box center [610, 157] width 145 height 21
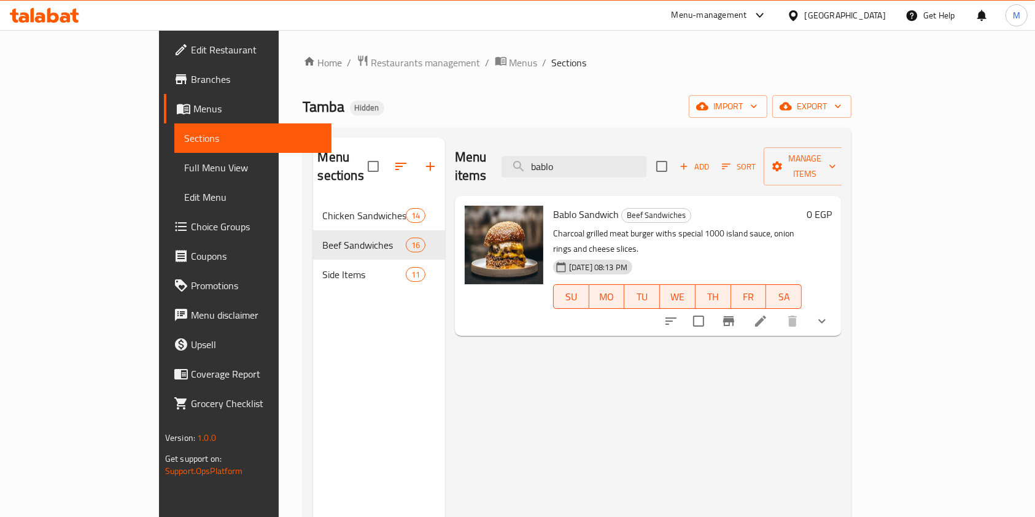
type input "bablo"
click at [829, 314] on icon "show more" at bounding box center [821, 321] width 15 height 15
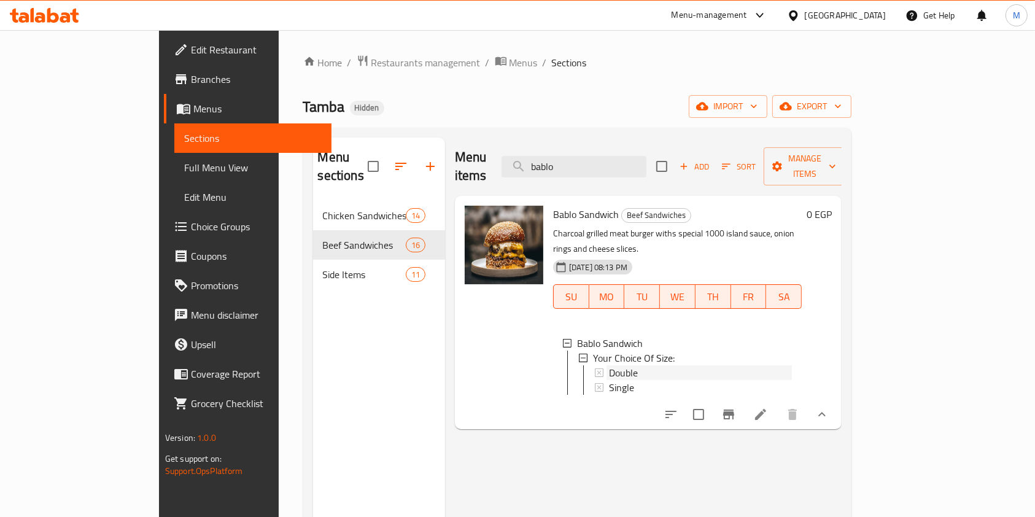
click at [671, 365] on div "Double" at bounding box center [700, 372] width 183 height 15
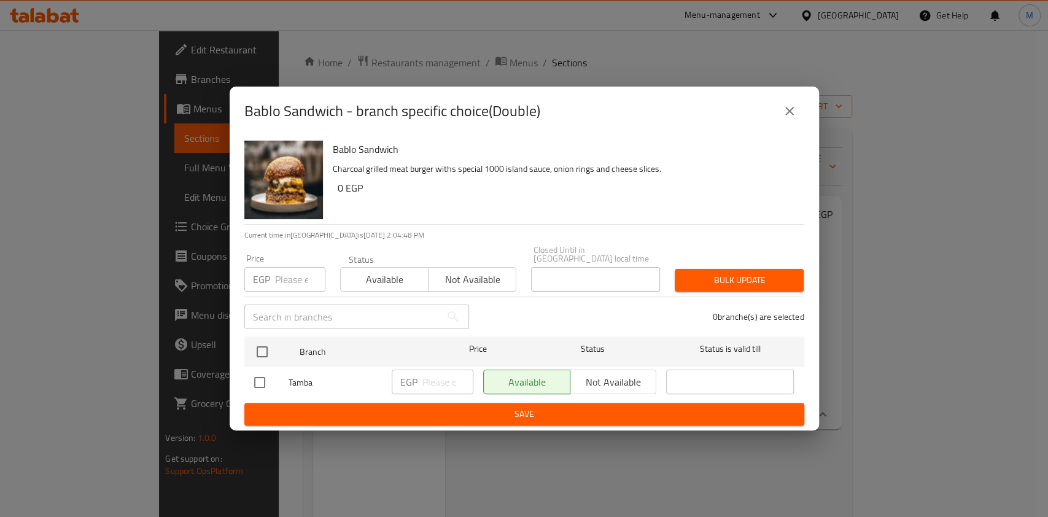
click at [261, 371] on input "checkbox" at bounding box center [260, 382] width 26 height 26
checkbox input "true"
click at [416, 374] on p "EGP" at bounding box center [408, 381] width 17 height 15
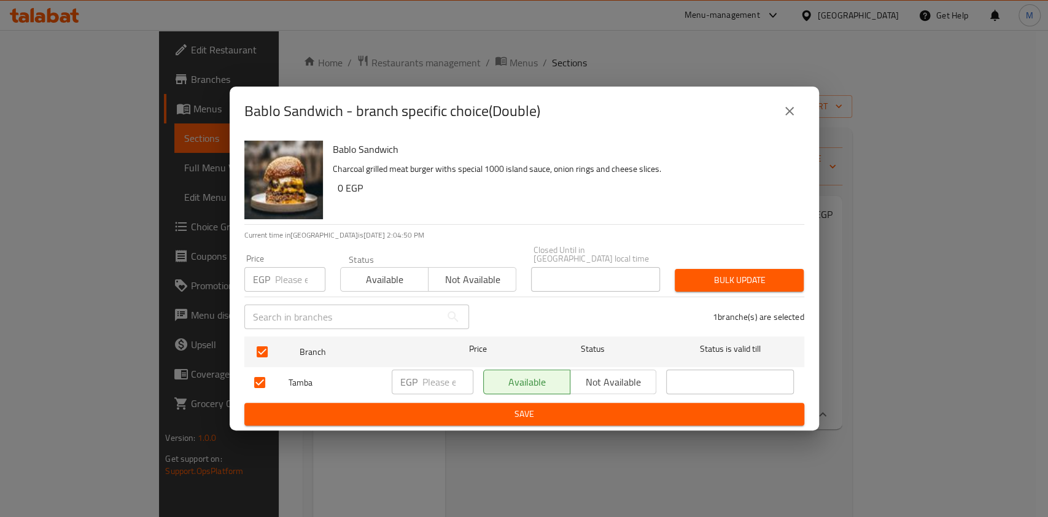
click at [433, 375] on input "number" at bounding box center [447, 381] width 51 height 25
type input "221"
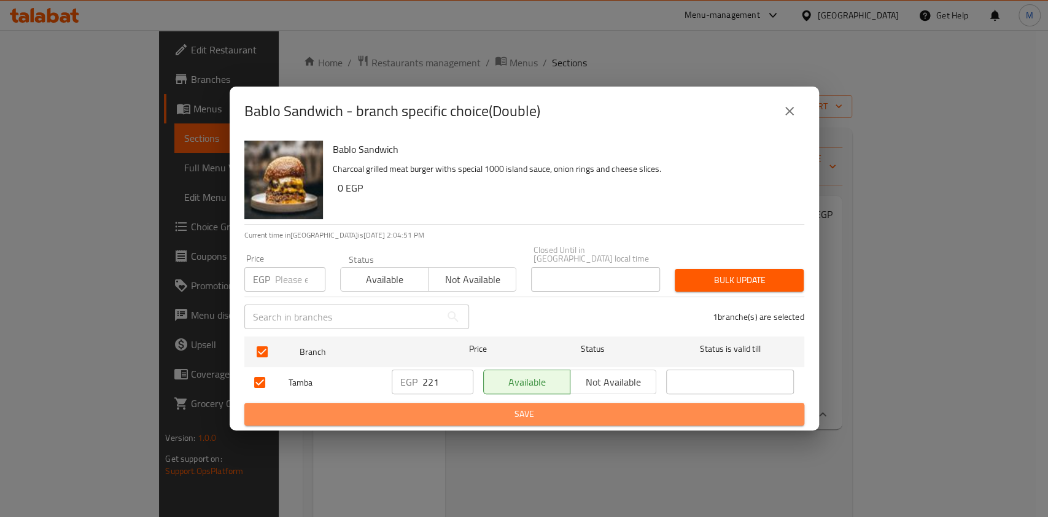
click at [462, 403] on button "Save" at bounding box center [524, 414] width 560 height 23
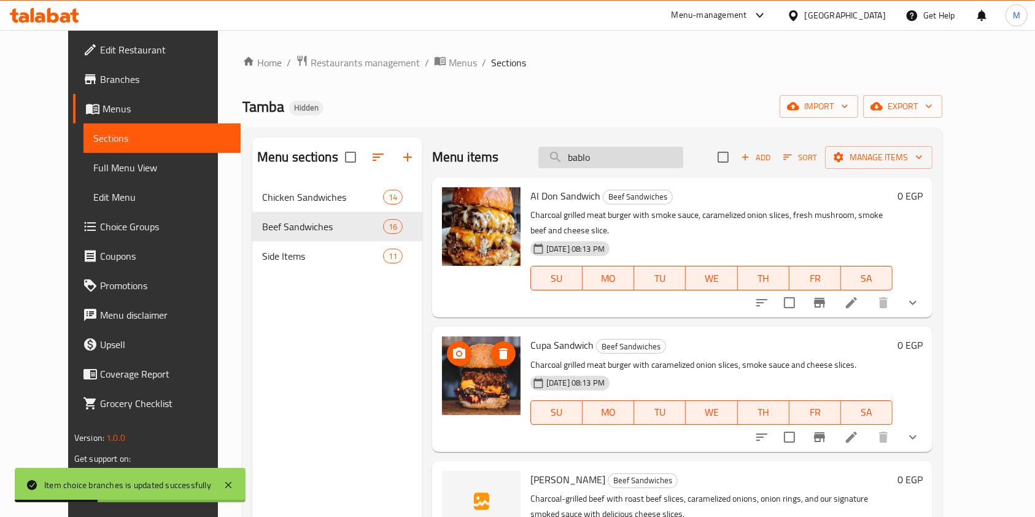
click at [641, 157] on input "bablo" at bounding box center [610, 157] width 145 height 21
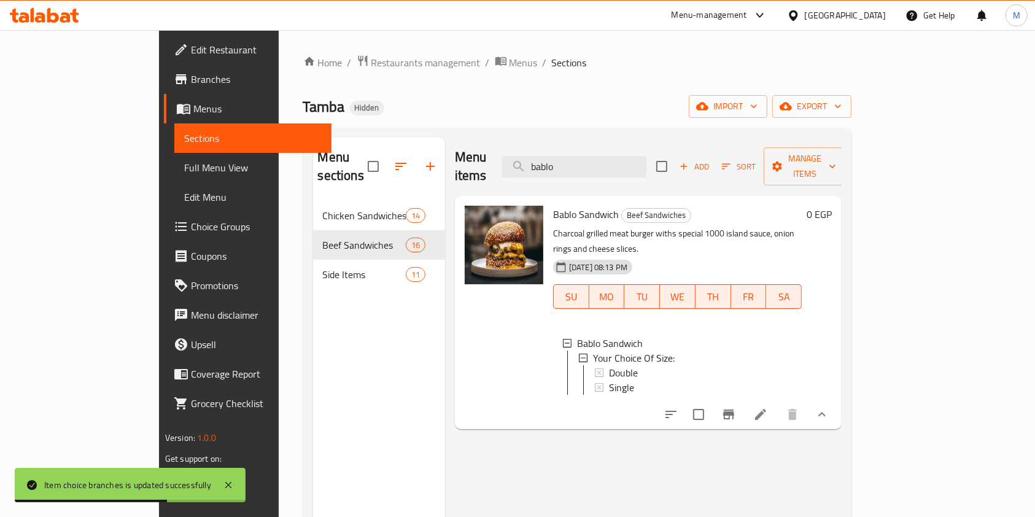
type input "bablo"
click at [618, 380] on div "Single" at bounding box center [700, 387] width 183 height 15
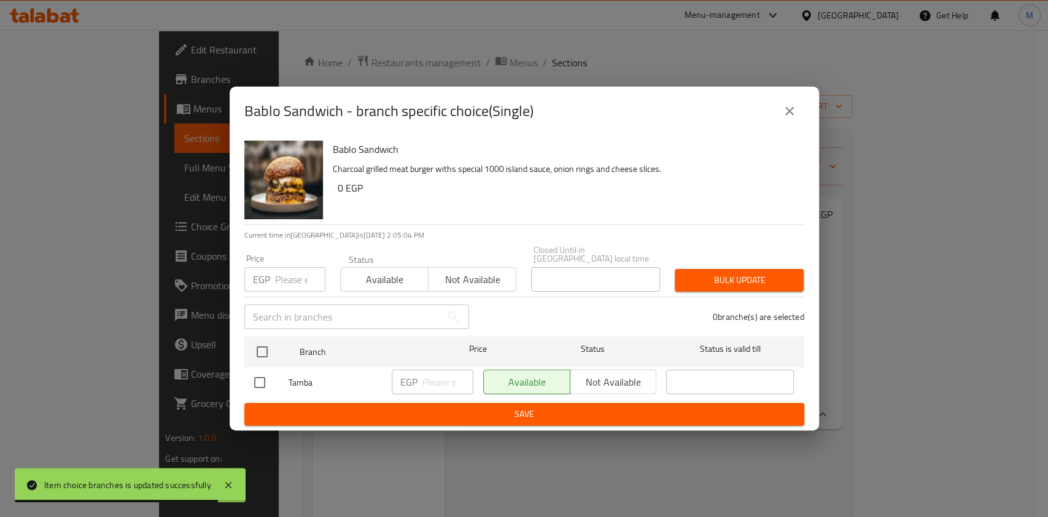
click at [265, 377] on input "checkbox" at bounding box center [260, 382] width 26 height 26
checkbox input "true"
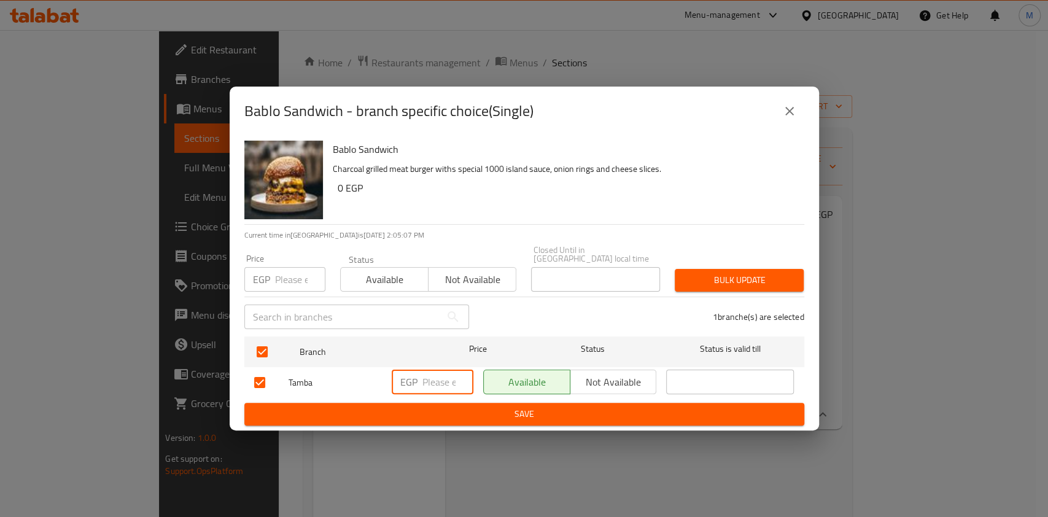
click at [422, 380] on input "number" at bounding box center [447, 381] width 51 height 25
type input "129"
click at [580, 410] on span "Save" at bounding box center [524, 413] width 540 height 15
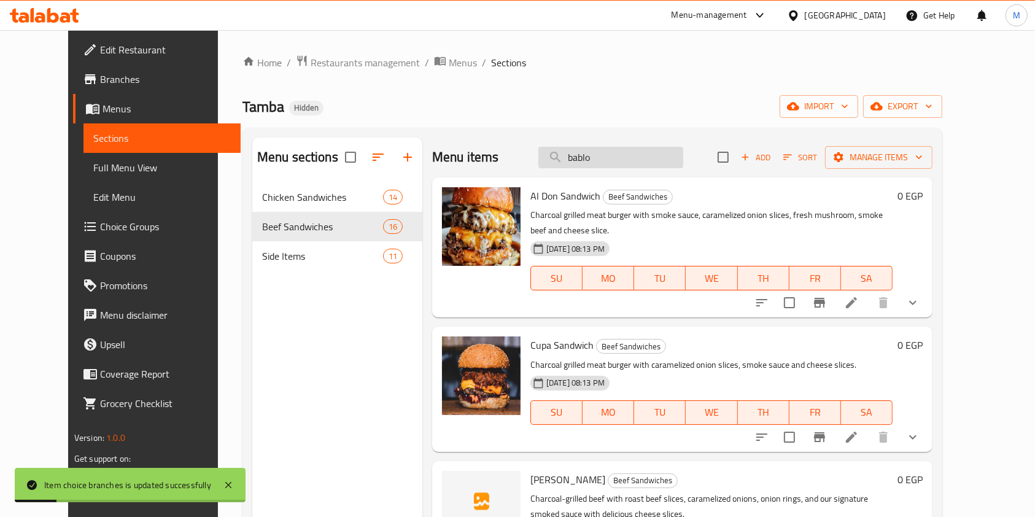
click at [649, 165] on input "bablo" at bounding box center [610, 157] width 145 height 21
type input "bablo"
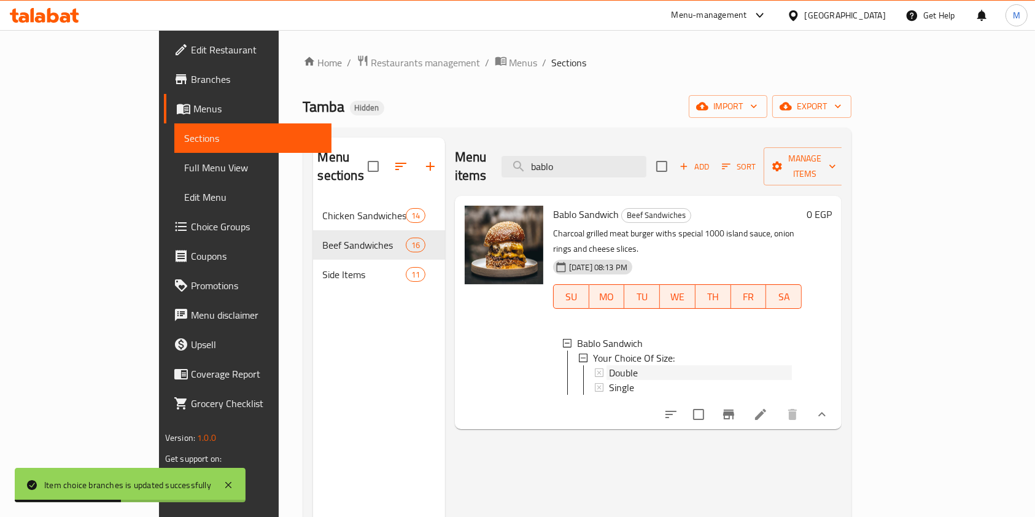
click at [626, 365] on div "Double" at bounding box center [700, 372] width 183 height 15
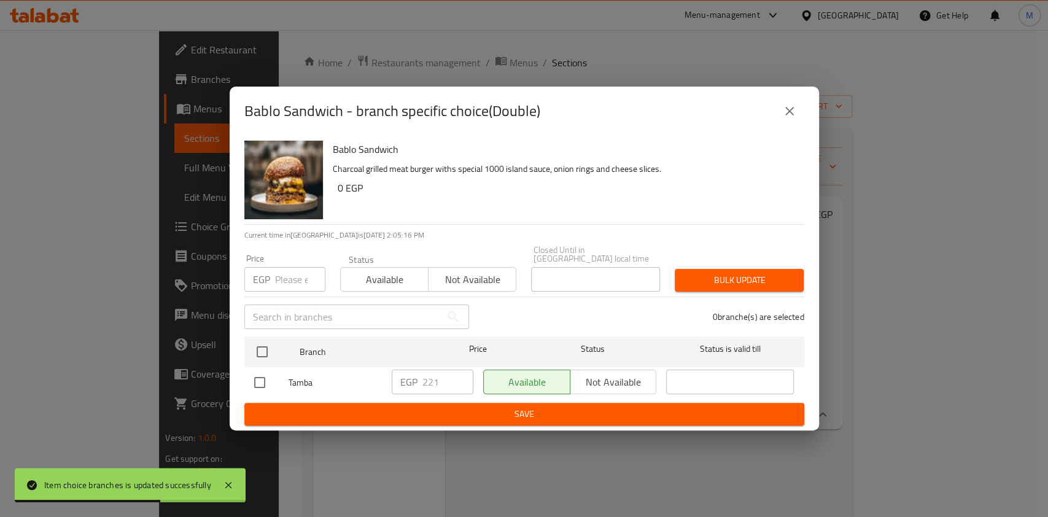
click at [786, 117] on icon "close" at bounding box center [789, 111] width 15 height 15
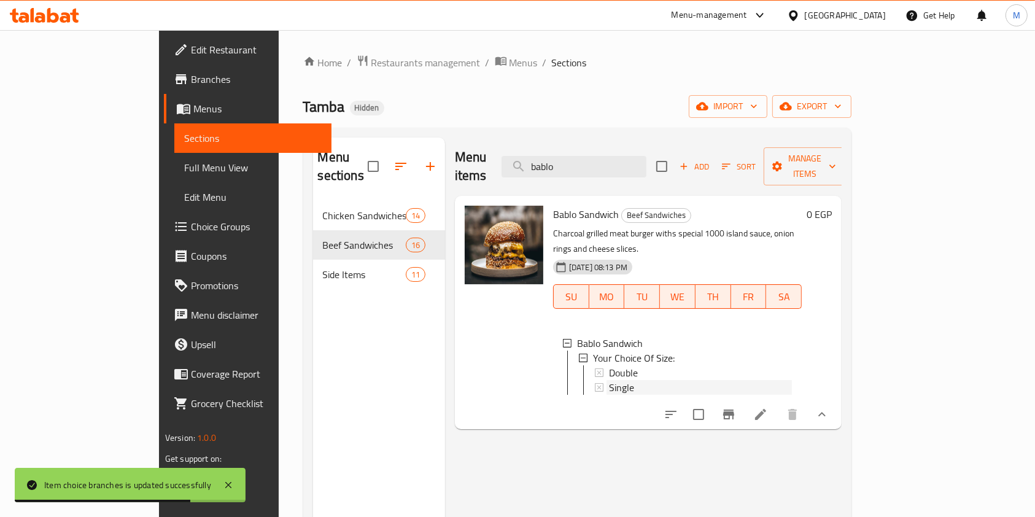
click at [609, 380] on span "Single" at bounding box center [621, 387] width 25 height 15
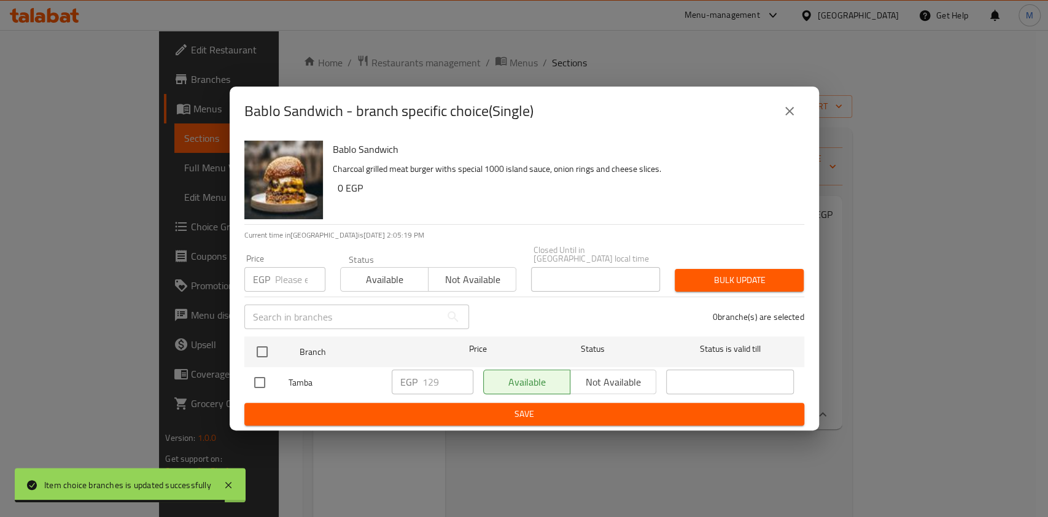
click at [768, 130] on div "Bablo Sandwich - branch specific choice(Single)" at bounding box center [524, 111] width 589 height 49
click at [795, 116] on icon "close" at bounding box center [789, 111] width 15 height 15
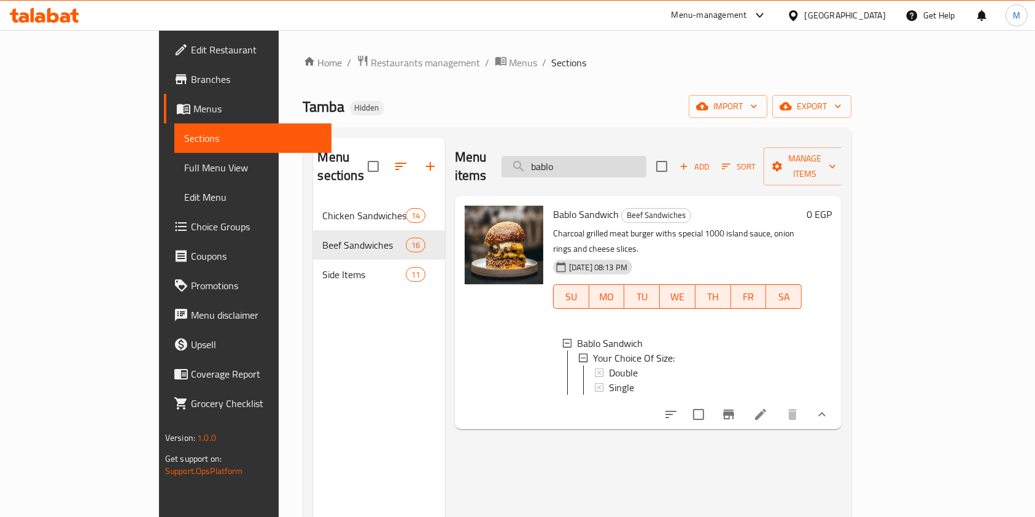
click at [646, 156] on input "bablo" at bounding box center [573, 166] width 145 height 21
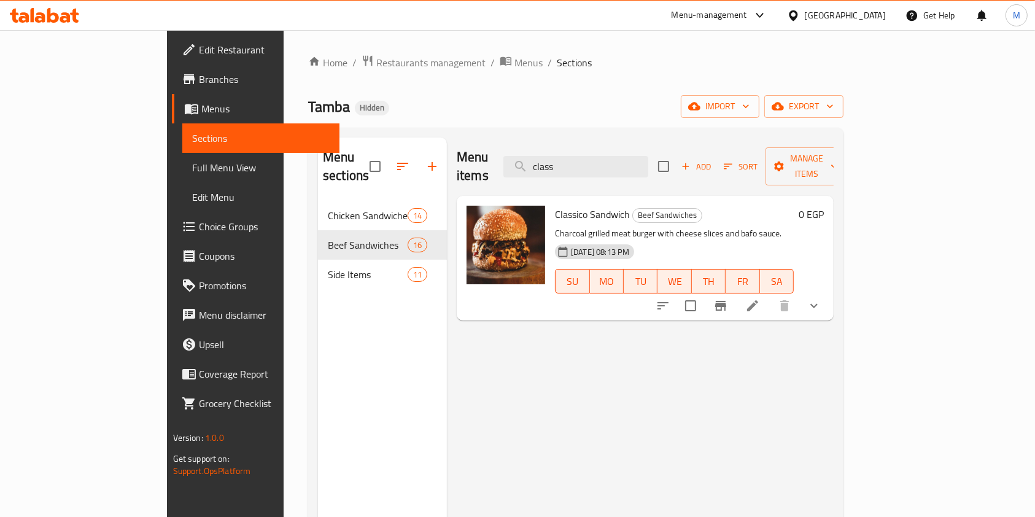
type input "class"
click at [828, 291] on button "show more" at bounding box center [813, 305] width 29 height 29
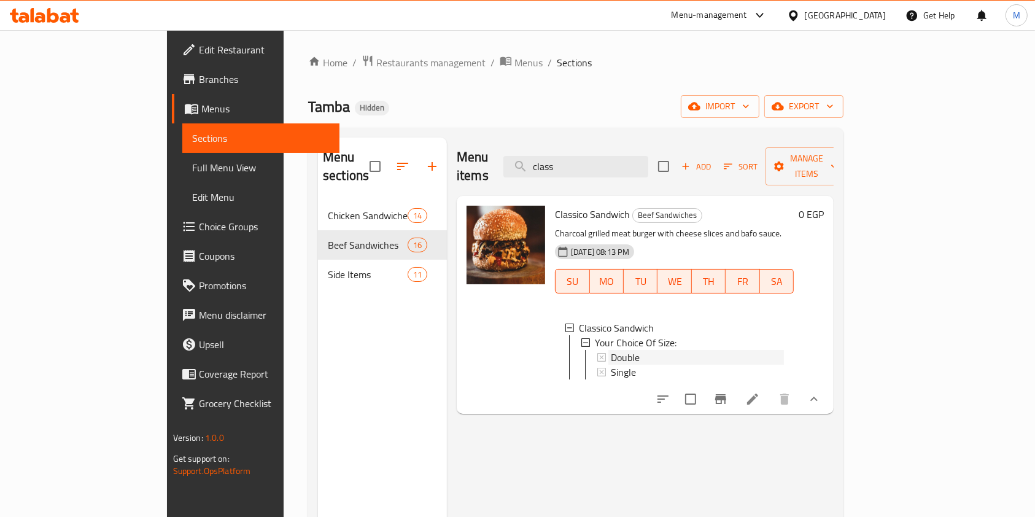
click at [639, 350] on div "Double" at bounding box center [697, 357] width 173 height 15
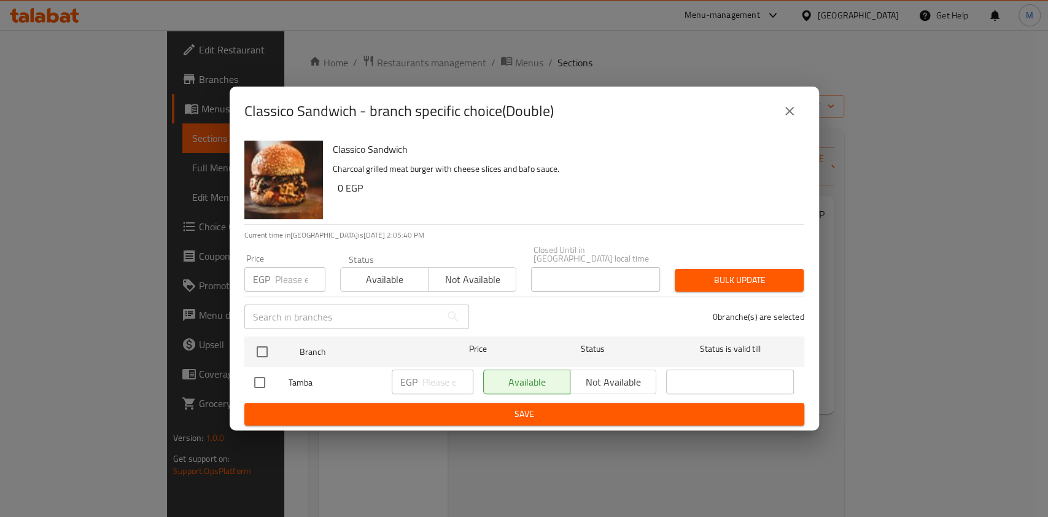
click at [260, 380] on input "checkbox" at bounding box center [260, 382] width 26 height 26
checkbox input "true"
click at [438, 373] on input "number" at bounding box center [447, 381] width 51 height 25
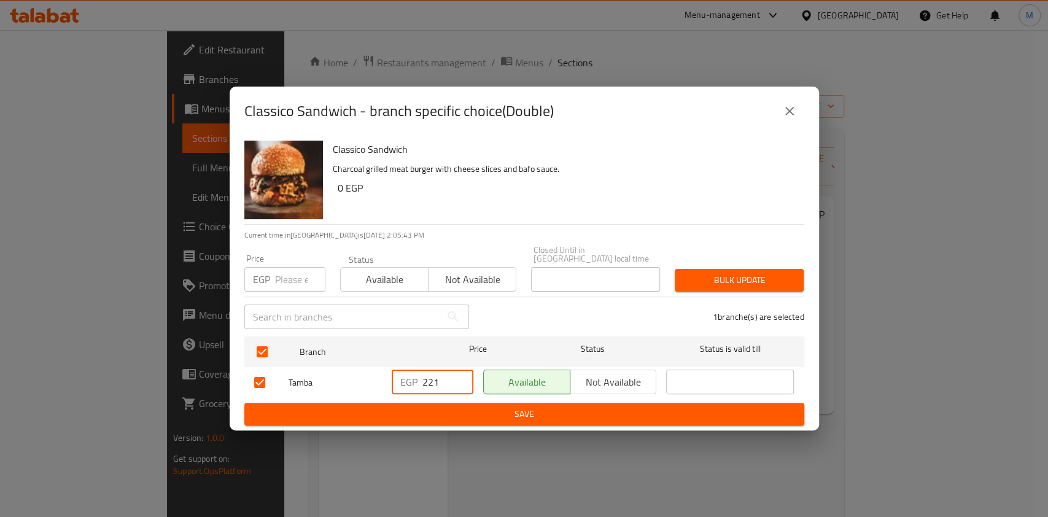
type input "221"
click at [476, 403] on button "Save" at bounding box center [524, 414] width 560 height 23
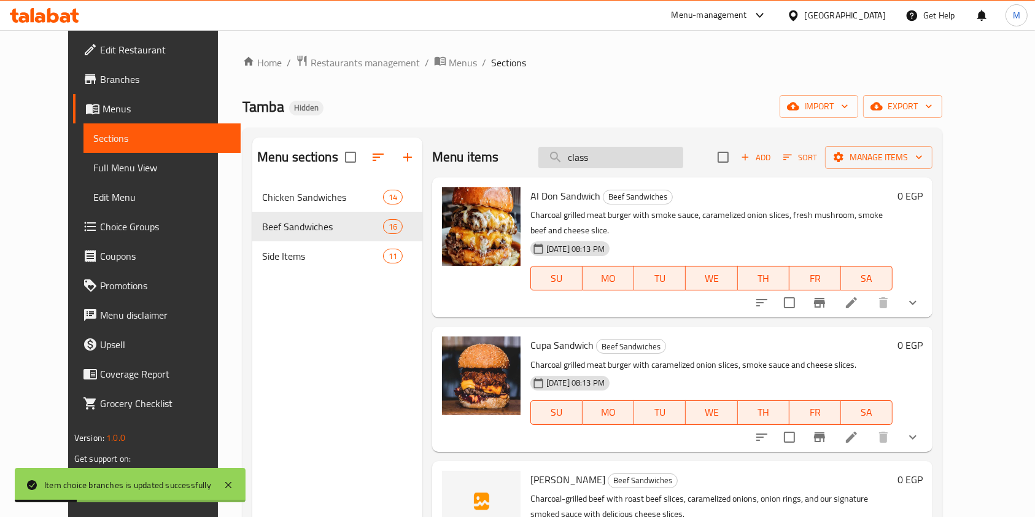
click at [641, 154] on input "class" at bounding box center [610, 157] width 145 height 21
type input "class"
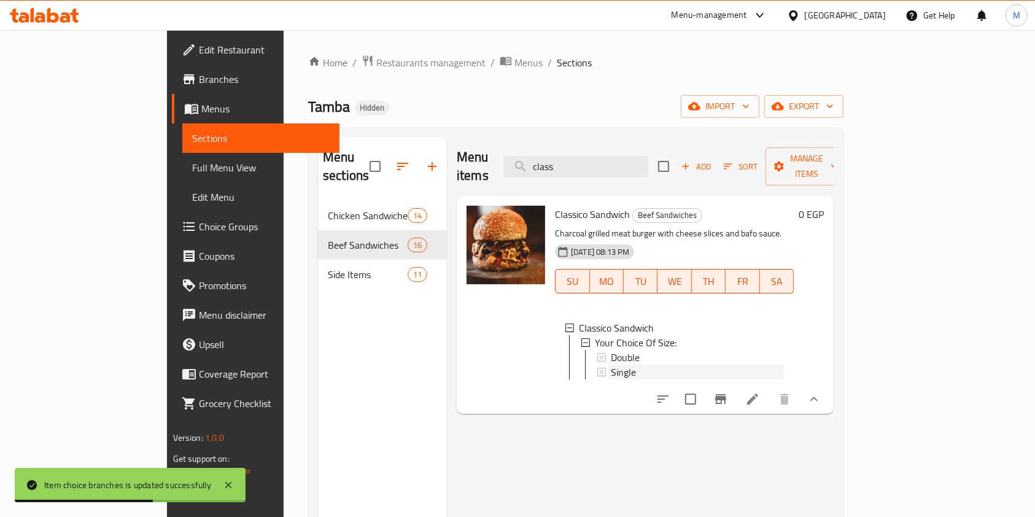
click at [618, 365] on div "Single" at bounding box center [697, 372] width 173 height 15
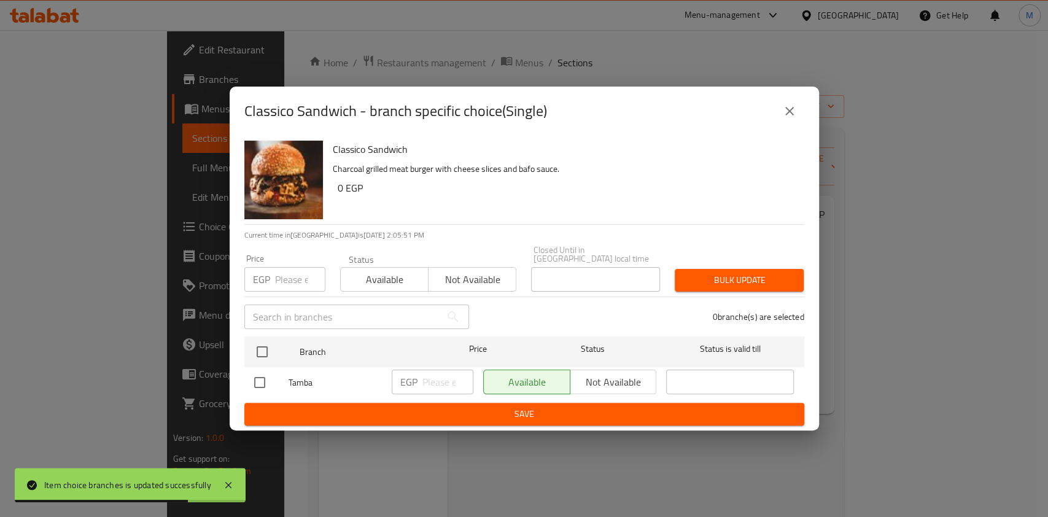
click at [265, 380] on input "checkbox" at bounding box center [260, 382] width 26 height 26
checkbox input "true"
click at [427, 375] on input "number" at bounding box center [447, 381] width 51 height 25
type input "1"
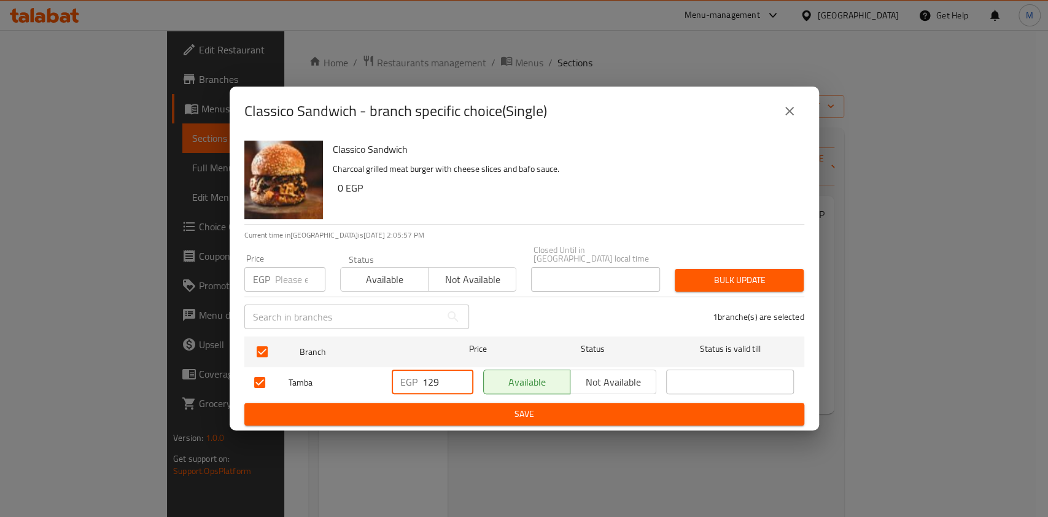
type input "129"
click at [443, 409] on span "Save" at bounding box center [524, 413] width 540 height 15
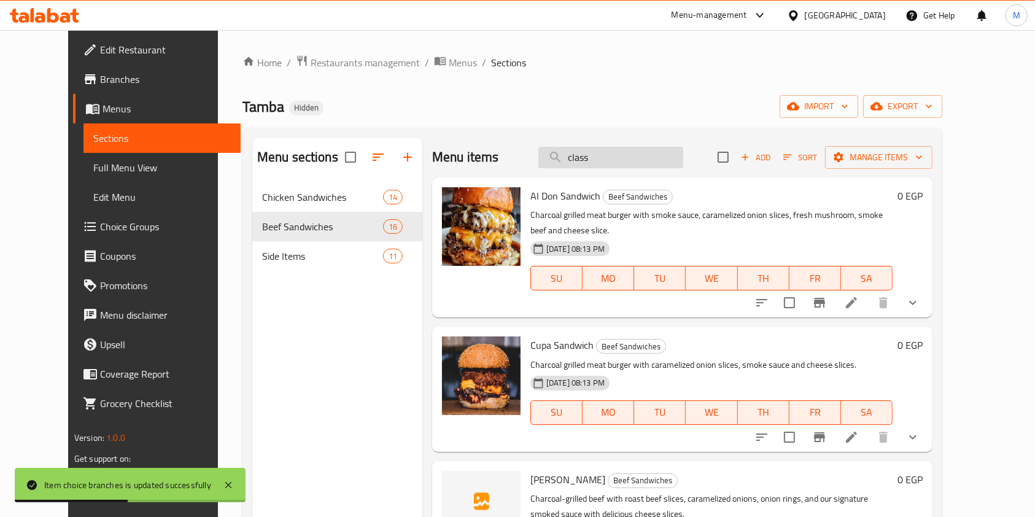
click at [644, 156] on input "class" at bounding box center [610, 157] width 145 height 21
type input "class"
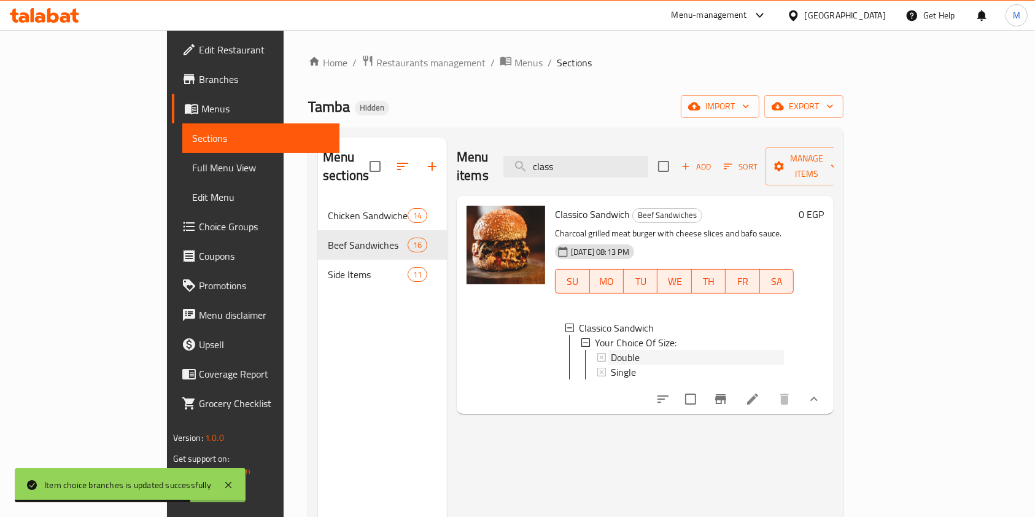
click at [657, 350] on div "Double" at bounding box center [697, 357] width 173 height 15
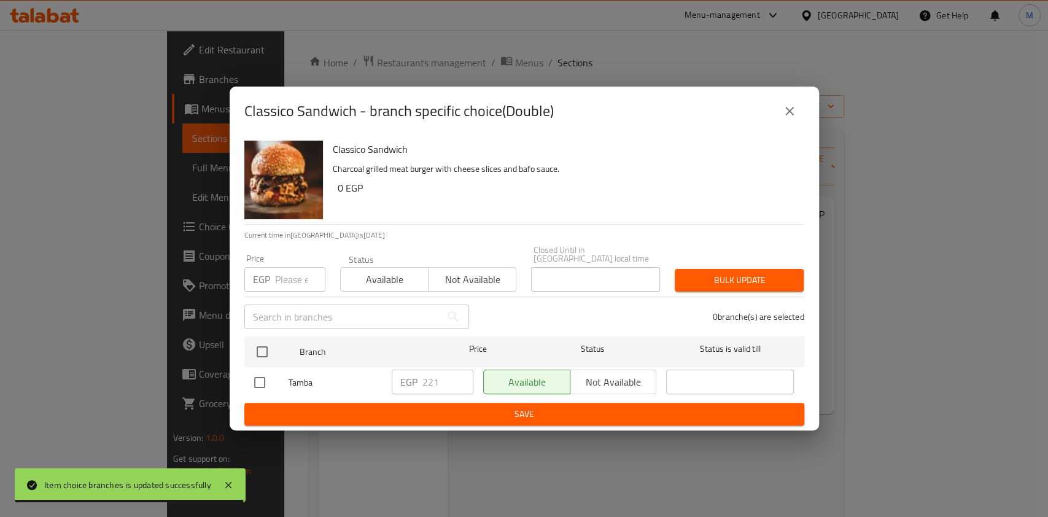
click at [781, 125] on button "close" at bounding box center [788, 110] width 29 height 29
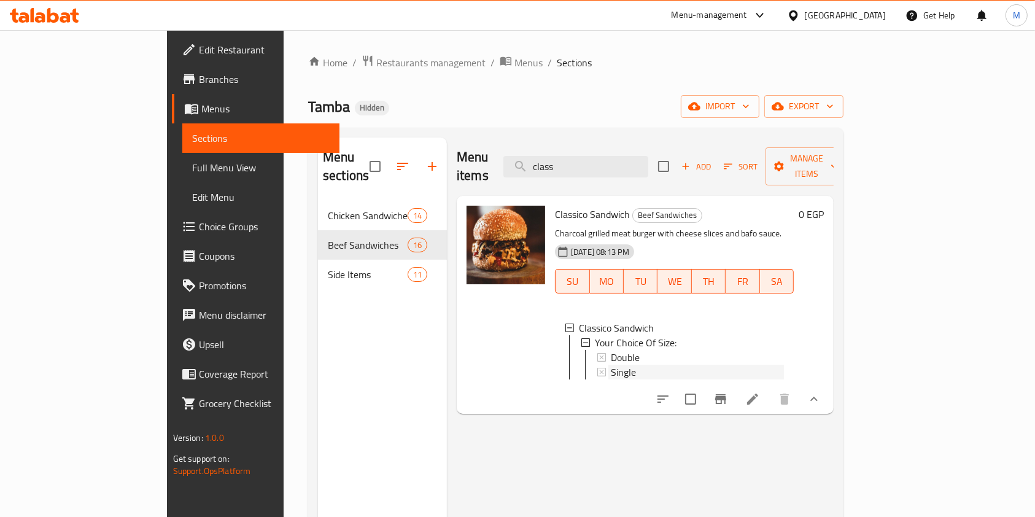
click at [611, 365] on div "Single" at bounding box center [697, 372] width 173 height 15
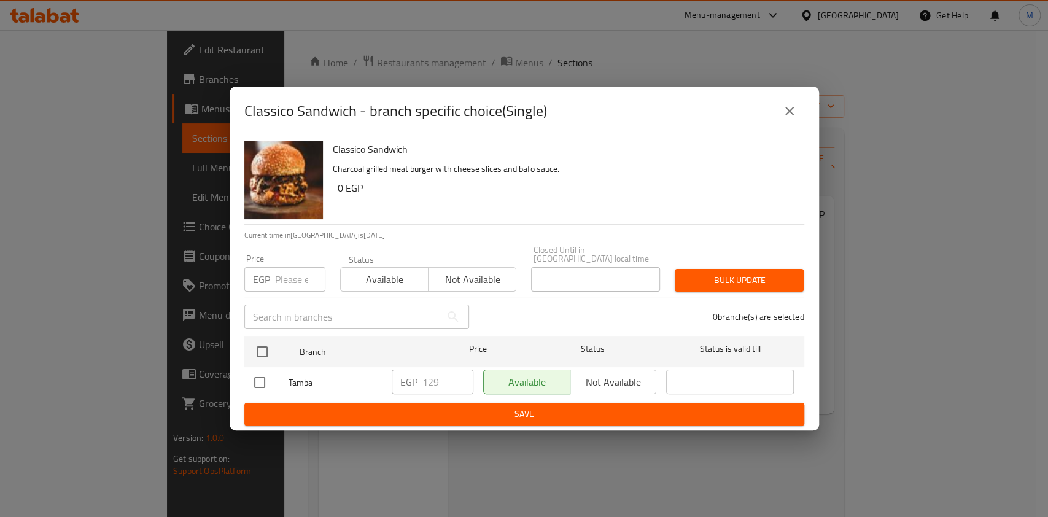
click at [784, 107] on button "close" at bounding box center [788, 110] width 29 height 29
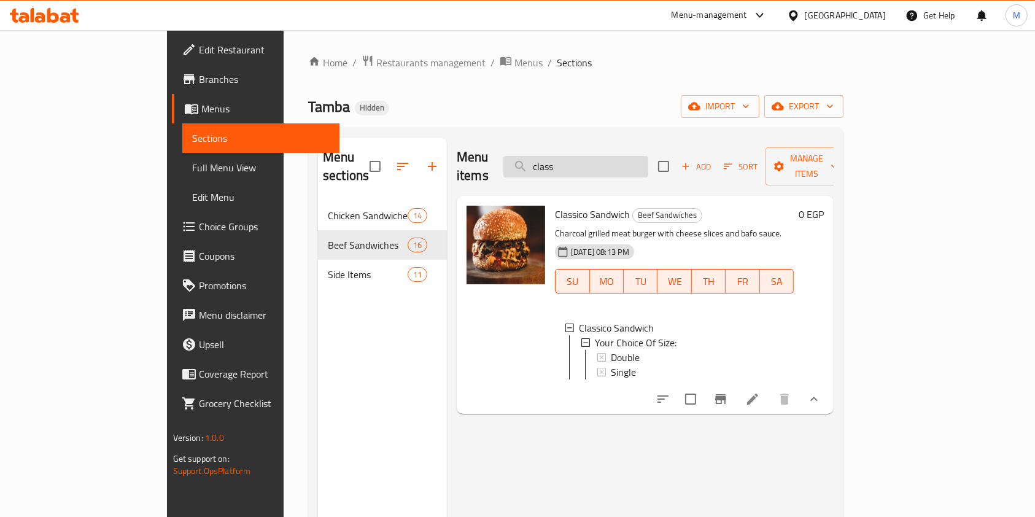
click at [628, 164] on input "class" at bounding box center [575, 166] width 145 height 21
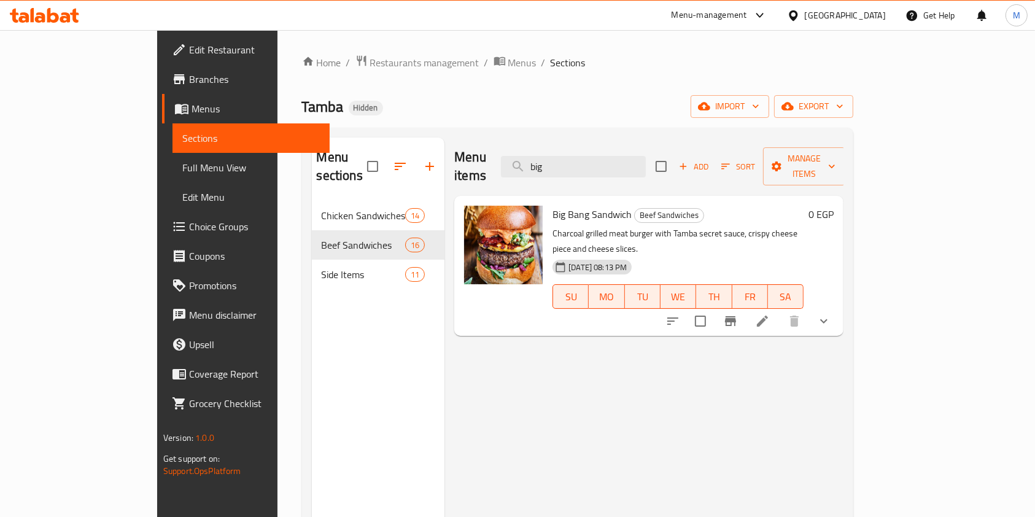
type input "big"
drag, startPoint x: 997, startPoint y: 299, endPoint x: 991, endPoint y: 299, distance: 6.2
click at [843, 299] on div "Big Bang Sandwich Beef Sandwiches Charcoal grilled meat burger with Tamba secre…" at bounding box center [648, 266] width 389 height 140
click at [838, 306] on div at bounding box center [748, 320] width 180 height 29
click at [831, 314] on icon "show more" at bounding box center [823, 321] width 15 height 15
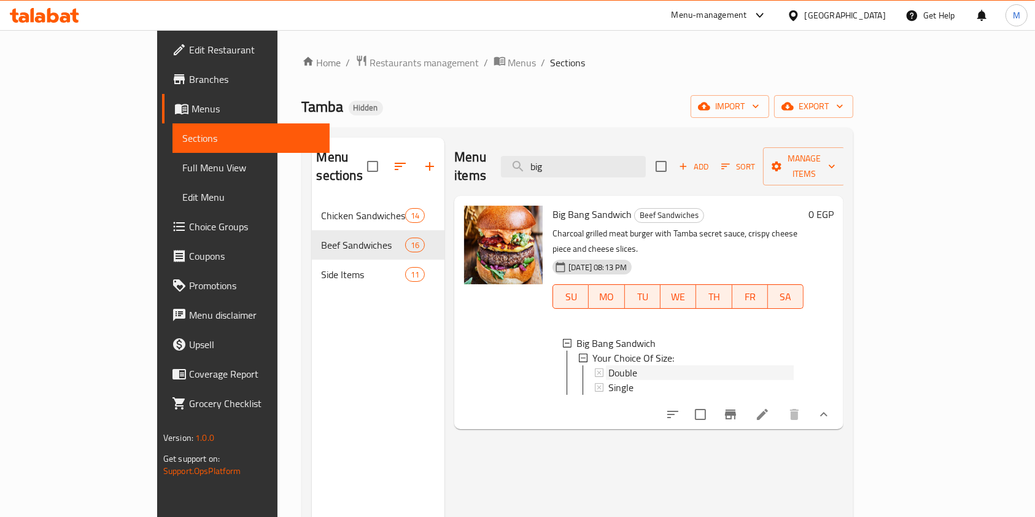
click at [628, 365] on div "Double" at bounding box center [700, 372] width 185 height 15
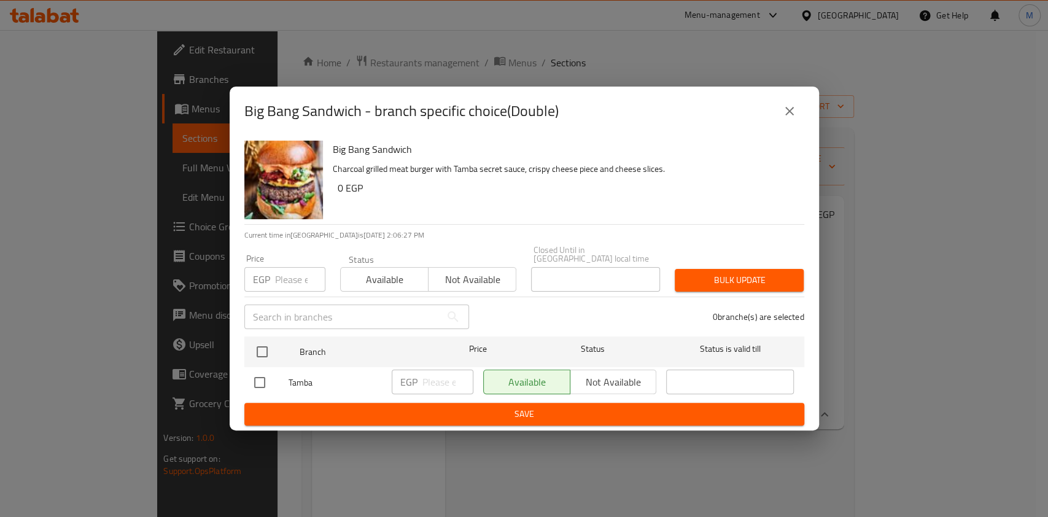
click at [260, 376] on input "checkbox" at bounding box center [260, 382] width 26 height 26
checkbox input "true"
click at [446, 374] on input "number" at bounding box center [447, 381] width 51 height 25
type input "222"
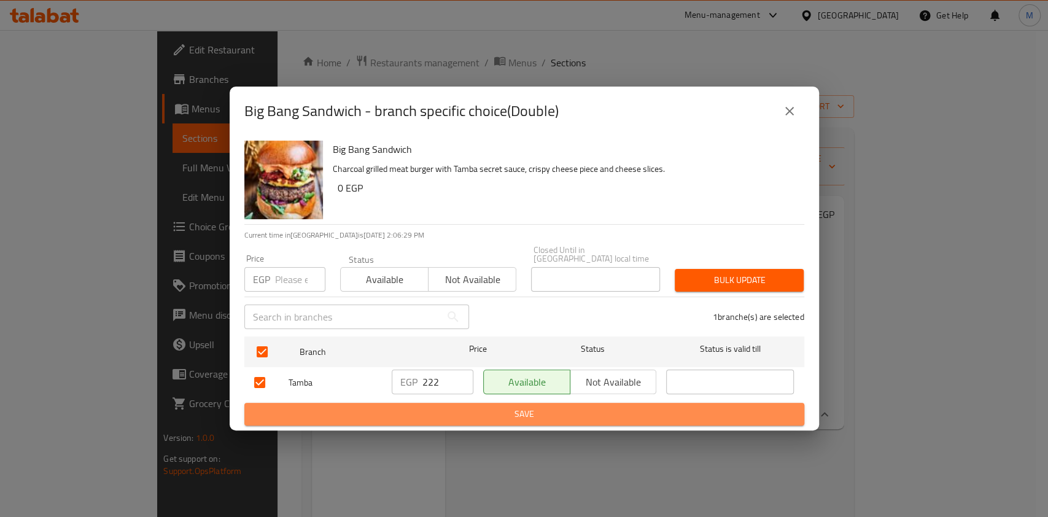
click at [463, 406] on span "Save" at bounding box center [524, 413] width 540 height 15
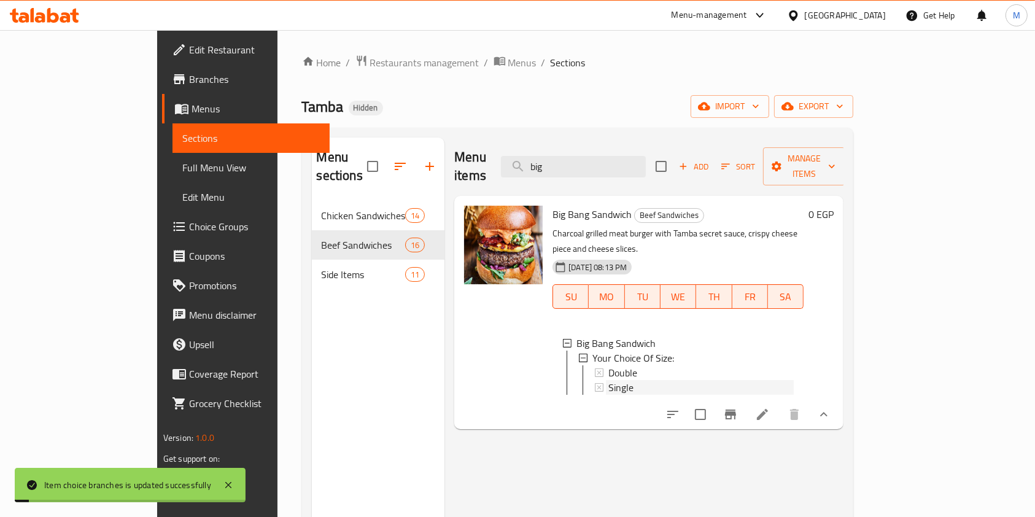
click at [608, 380] on span "Single" at bounding box center [620, 387] width 25 height 15
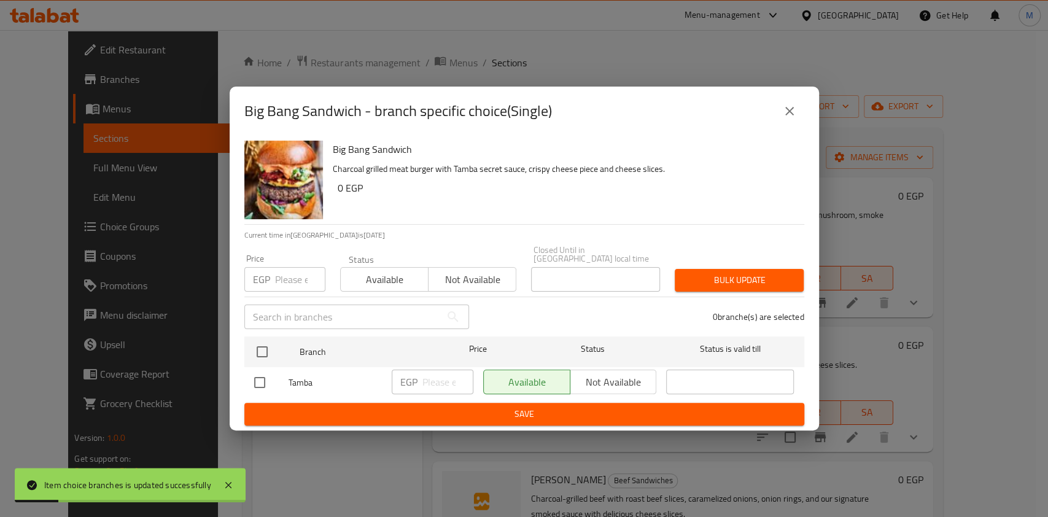
click at [266, 369] on input "checkbox" at bounding box center [260, 382] width 26 height 26
checkbox input "true"
click at [430, 371] on input "number" at bounding box center [447, 381] width 51 height 25
type input "143"
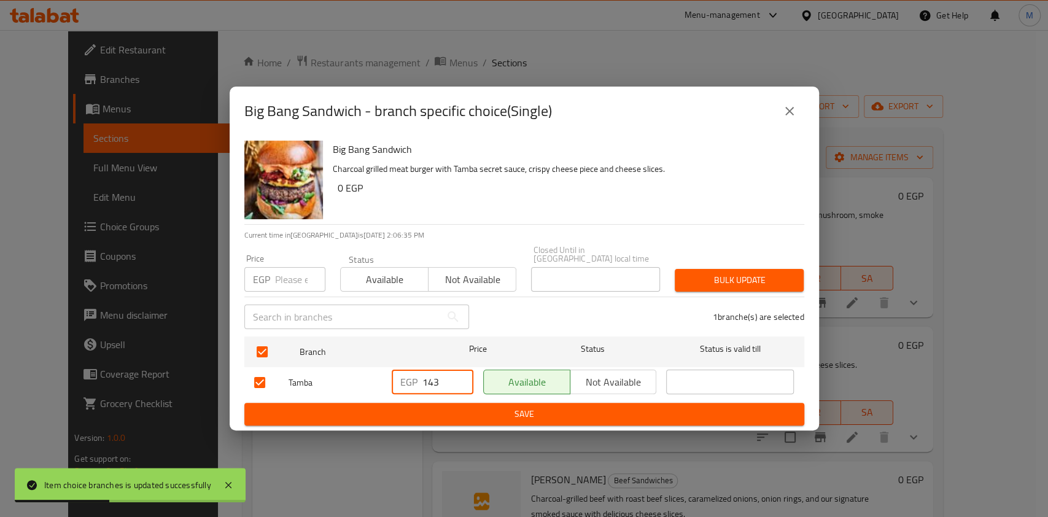
click at [455, 408] on span "Save" at bounding box center [524, 413] width 540 height 15
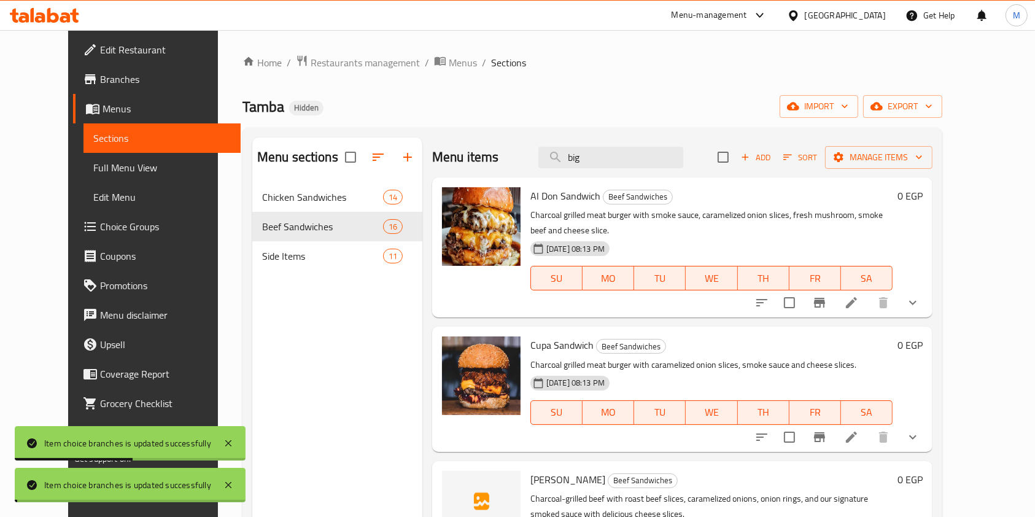
scroll to position [643, 0]
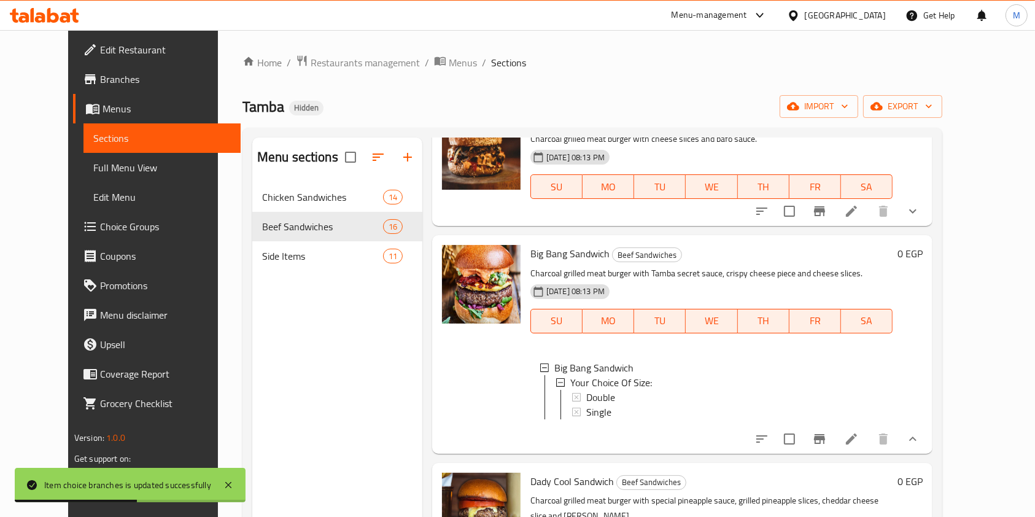
click at [586, 404] on span "Single" at bounding box center [598, 411] width 25 height 15
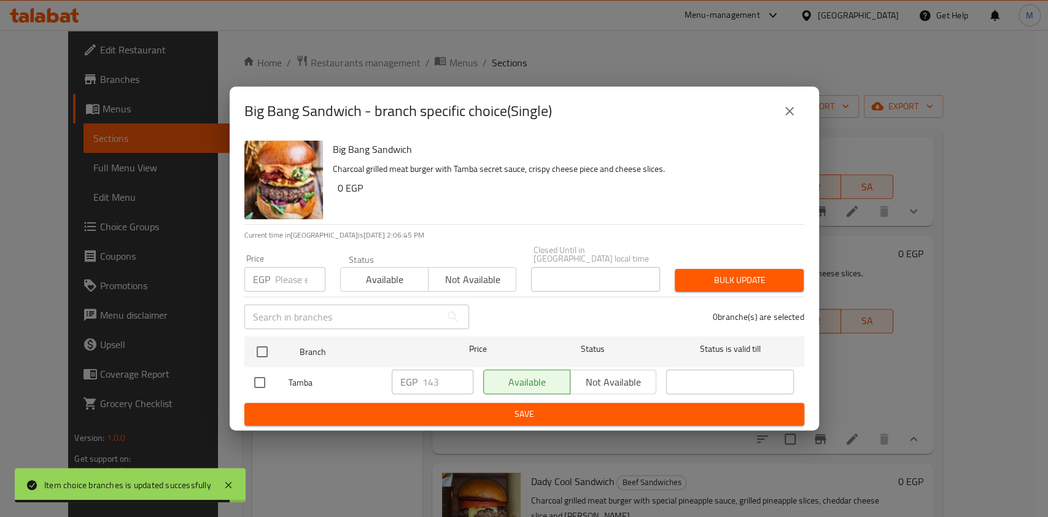
drag, startPoint x: 795, startPoint y: 136, endPoint x: 778, endPoint y: 138, distance: 17.9
click at [795, 136] on div "Big Bang Sandwich - branch specific choice(Single)" at bounding box center [524, 111] width 589 height 49
click at [795, 115] on icon "close" at bounding box center [789, 111] width 15 height 15
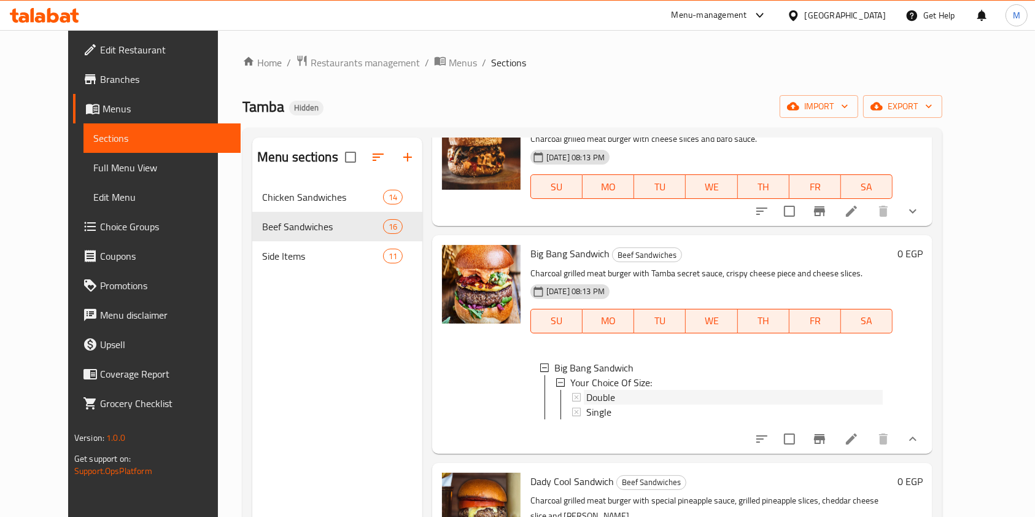
click at [670, 390] on div "Double" at bounding box center [734, 397] width 296 height 15
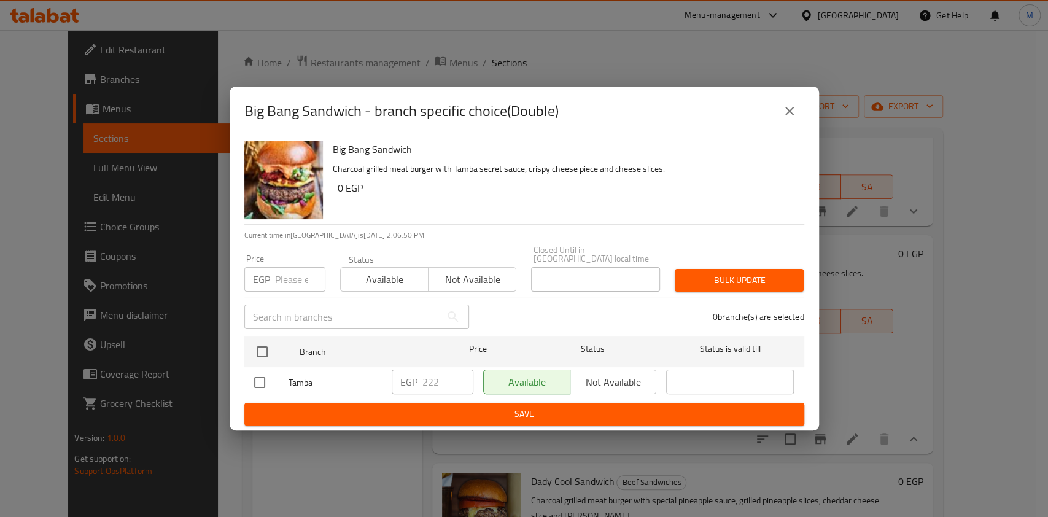
click at [783, 118] on icon "close" at bounding box center [789, 111] width 15 height 15
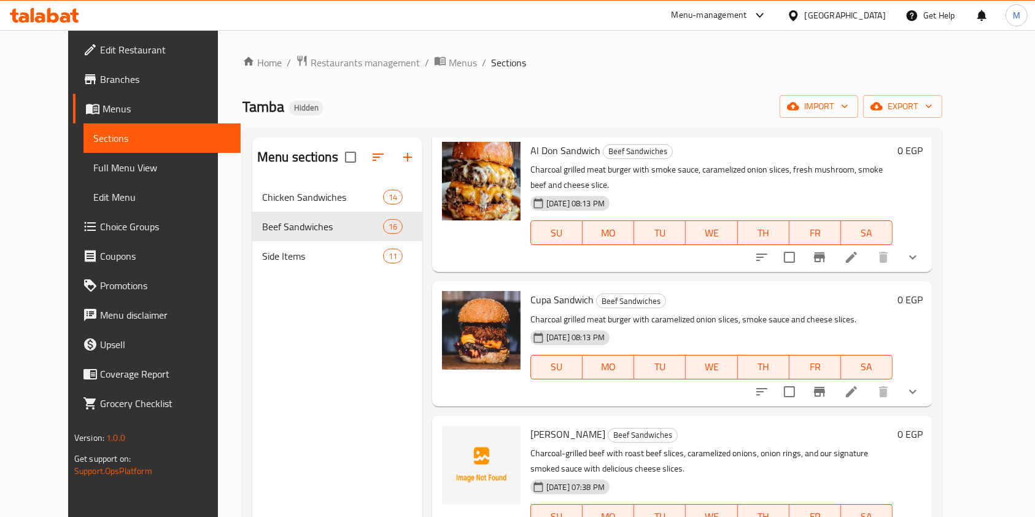
scroll to position [0, 0]
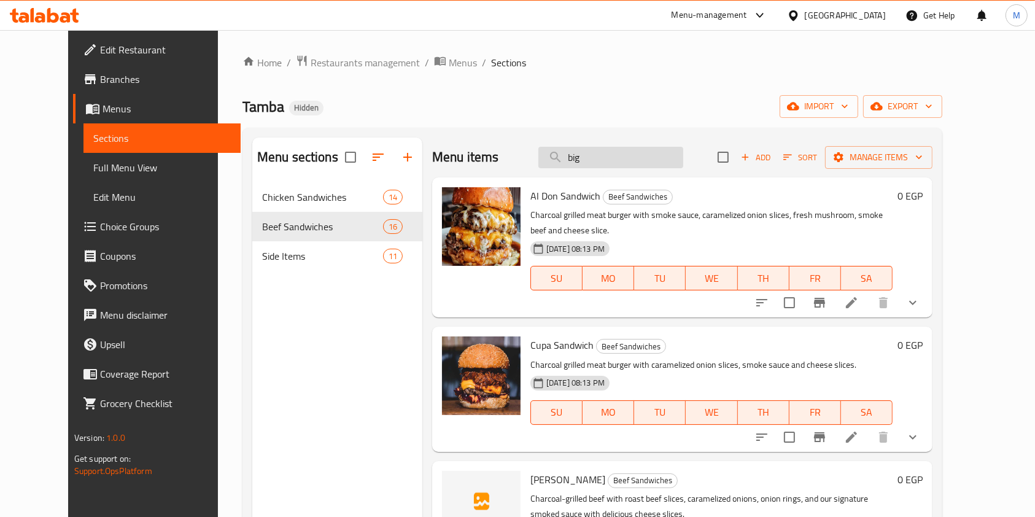
click at [624, 155] on input "big" at bounding box center [610, 157] width 145 height 21
type input "b"
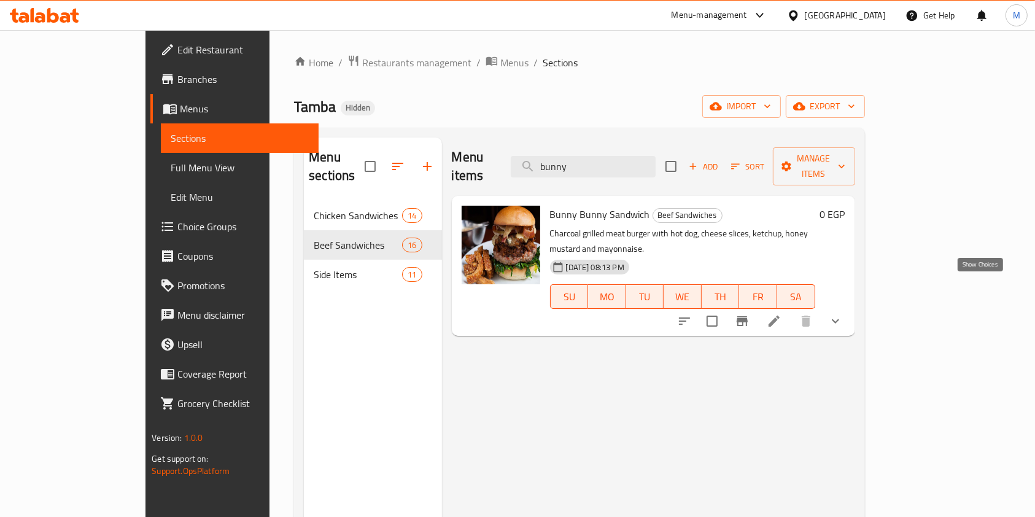
type input "bunny"
click at [843, 314] on icon "show more" at bounding box center [835, 321] width 15 height 15
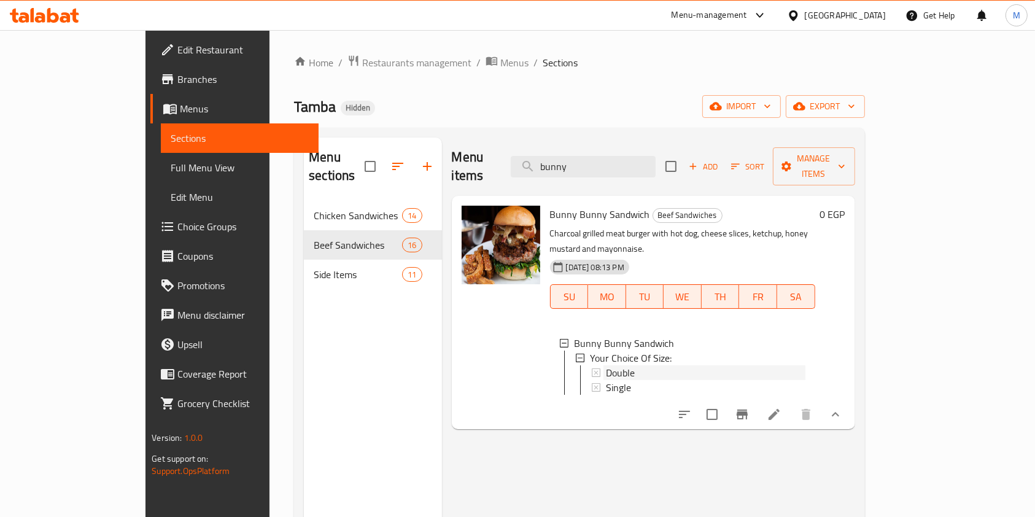
click at [675, 365] on div "Double" at bounding box center [705, 372] width 199 height 15
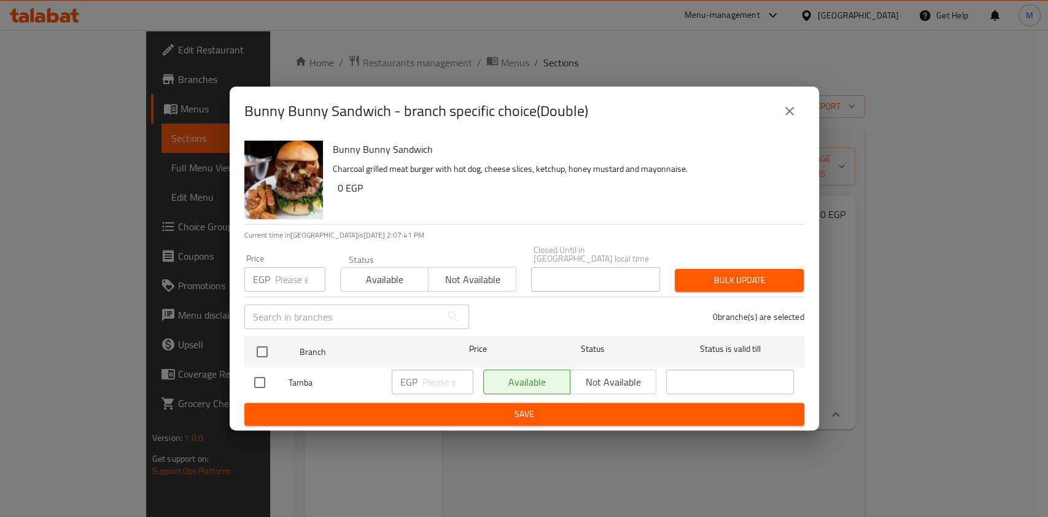
click at [268, 377] on input "checkbox" at bounding box center [260, 382] width 26 height 26
checkbox input "true"
click at [440, 383] on input "number" at bounding box center [447, 381] width 51 height 25
type input "235"
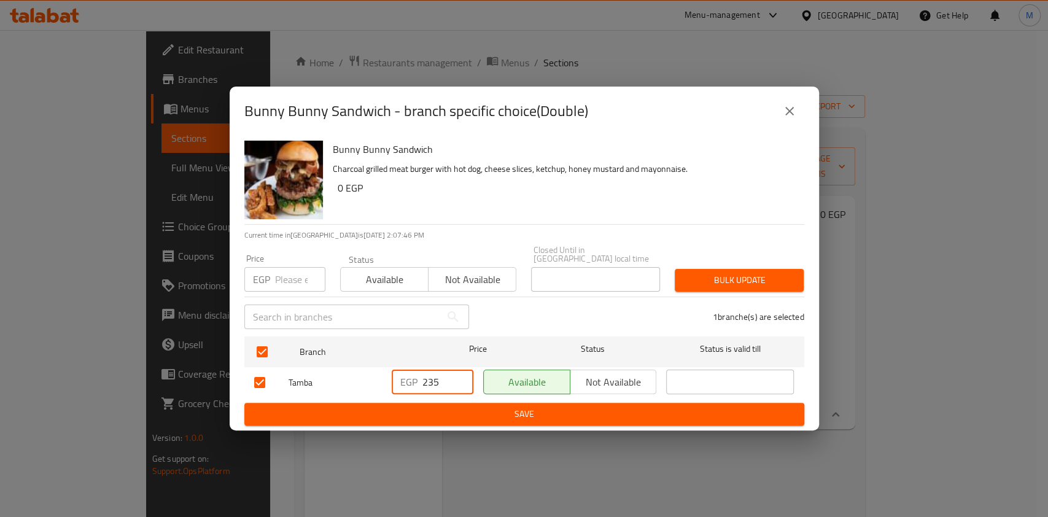
click at [473, 407] on span "Save" at bounding box center [524, 413] width 540 height 15
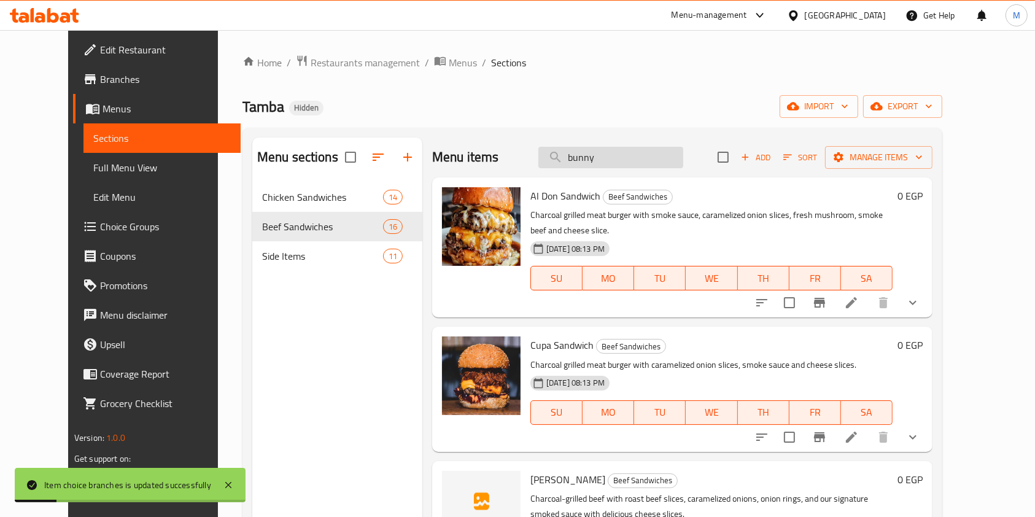
click at [645, 156] on input "bunny" at bounding box center [610, 157] width 145 height 21
type input "bunny"
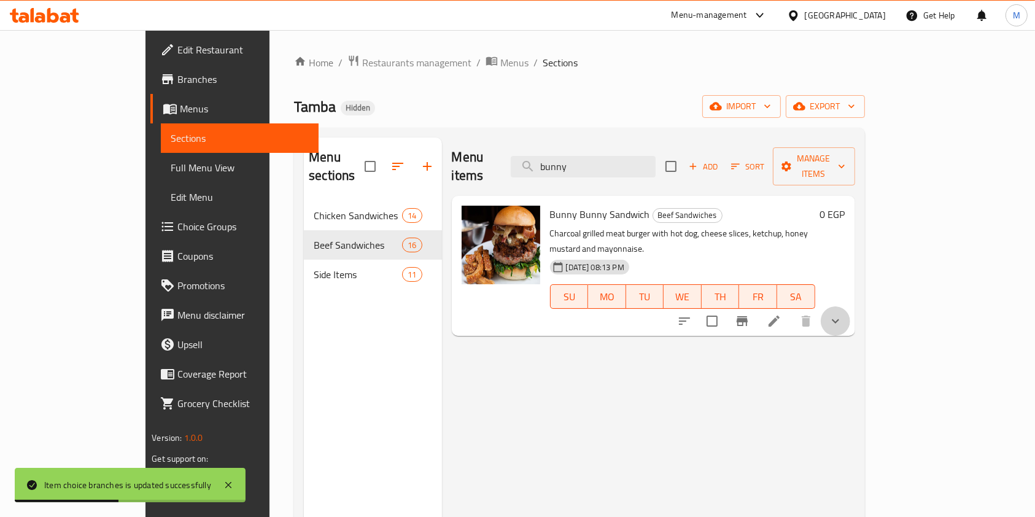
click at [850, 306] on button "show more" at bounding box center [835, 320] width 29 height 29
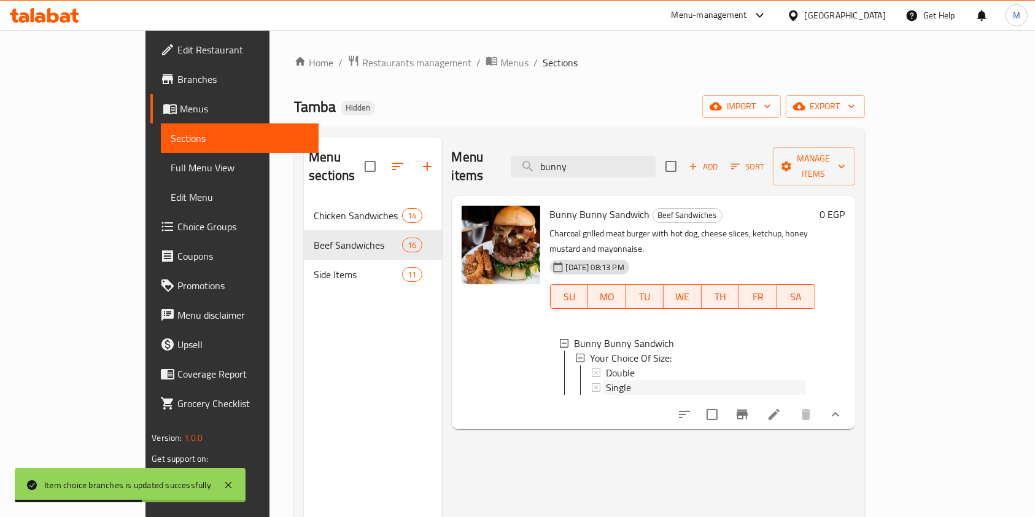
click at [606, 380] on span "Single" at bounding box center [618, 387] width 25 height 15
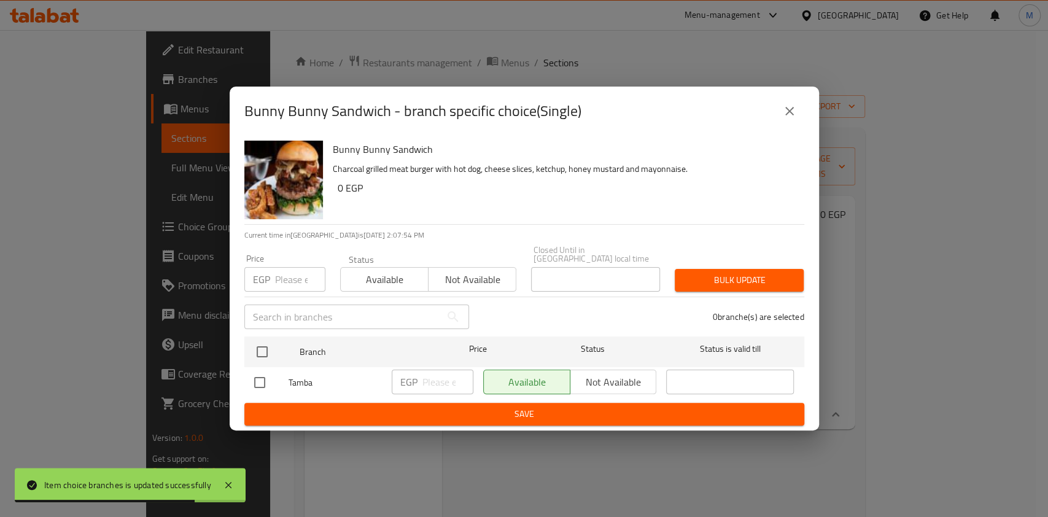
click at [243, 369] on div "Bunny Bunny Sandwich Charcoal grilled meat burger with hot dog, cheese slices, …" at bounding box center [524, 283] width 589 height 295
click at [253, 369] on input "checkbox" at bounding box center [260, 382] width 26 height 26
checkbox input "true"
click at [446, 376] on input "number" at bounding box center [447, 381] width 51 height 25
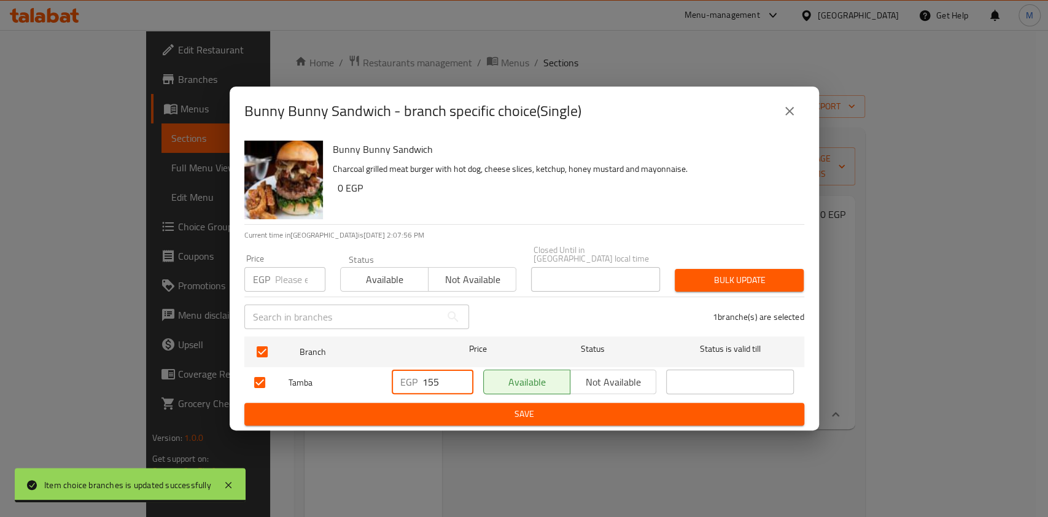
type input "155"
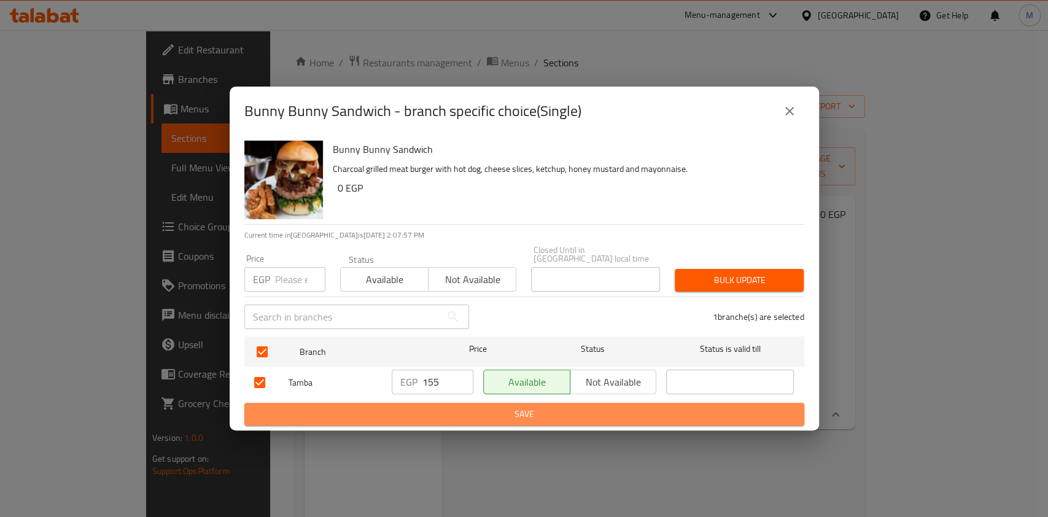
click at [451, 403] on button "Save" at bounding box center [524, 414] width 560 height 23
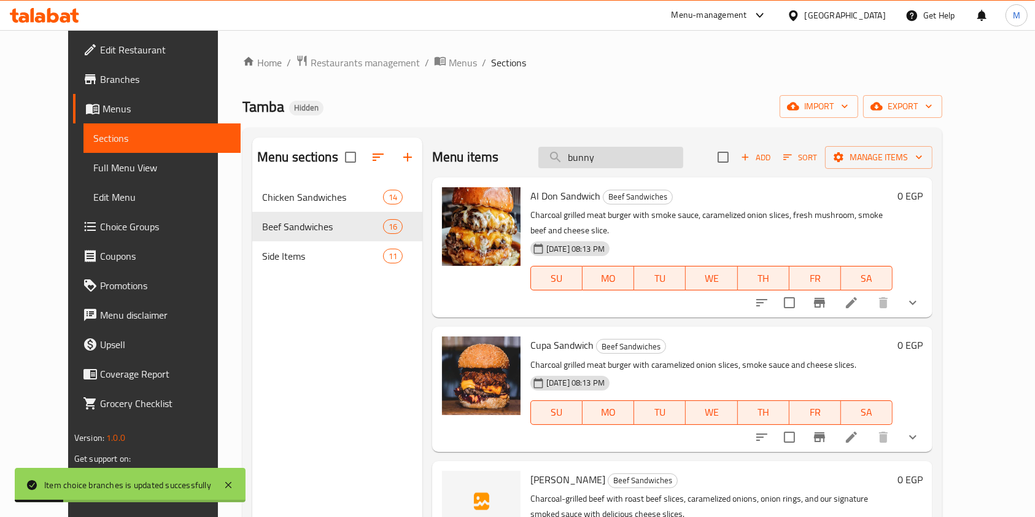
click at [646, 166] on input "bunny" at bounding box center [610, 157] width 145 height 21
type input "bunny"
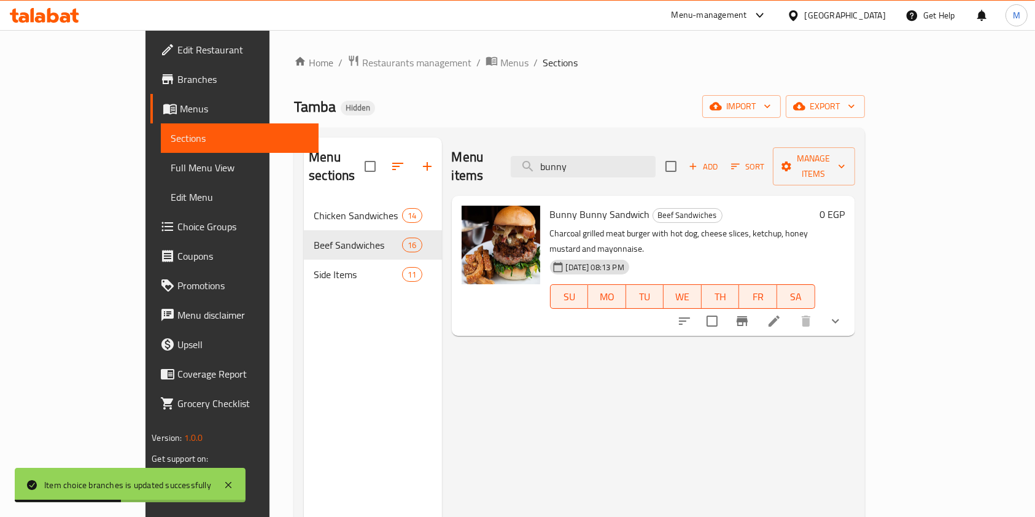
click at [850, 306] on button "show more" at bounding box center [835, 320] width 29 height 29
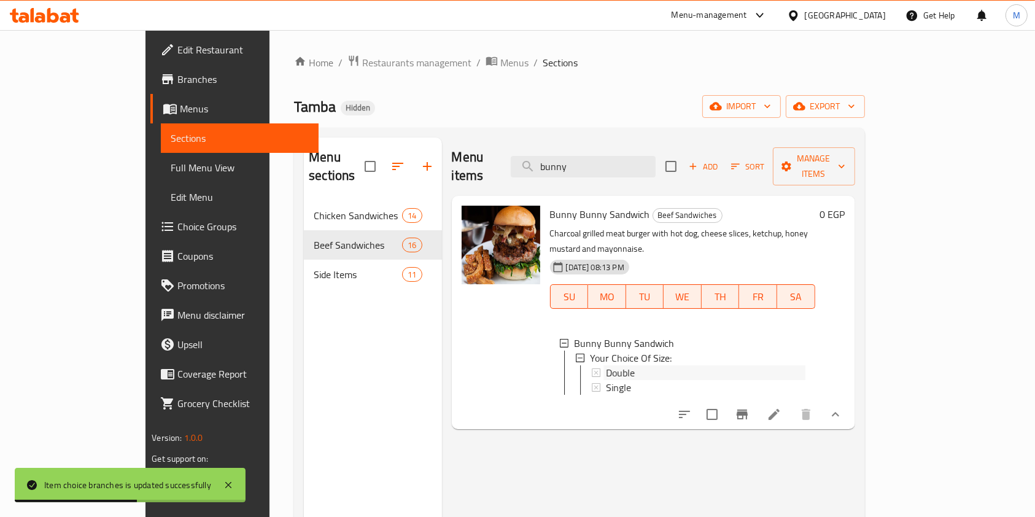
click at [687, 365] on div "Double" at bounding box center [705, 372] width 199 height 15
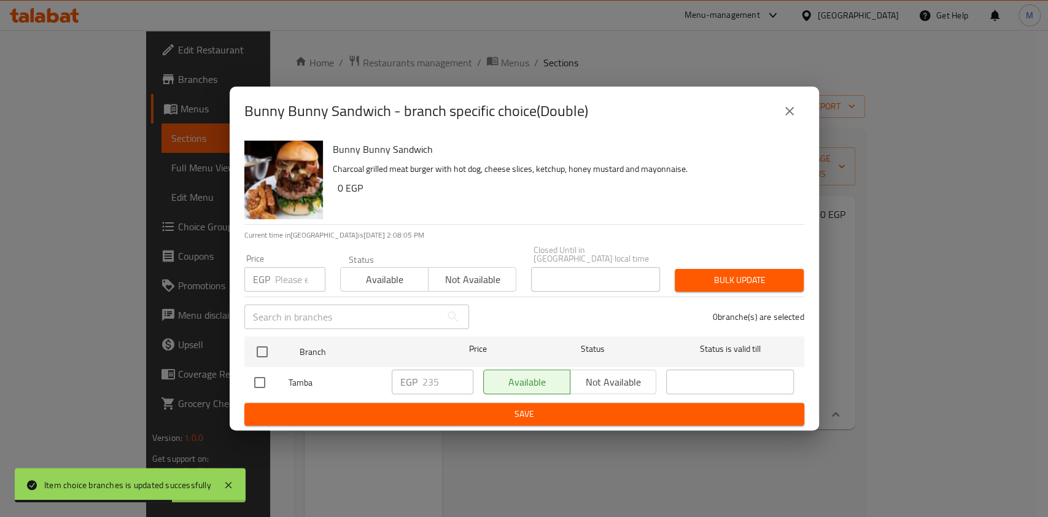
click at [777, 115] on button "close" at bounding box center [788, 110] width 29 height 29
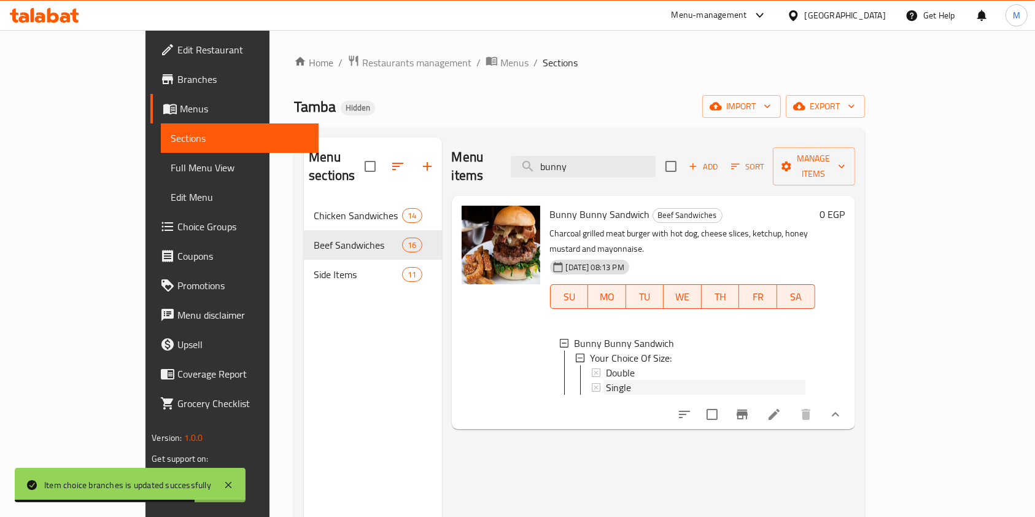
click at [606, 380] on span "Single" at bounding box center [618, 387] width 25 height 15
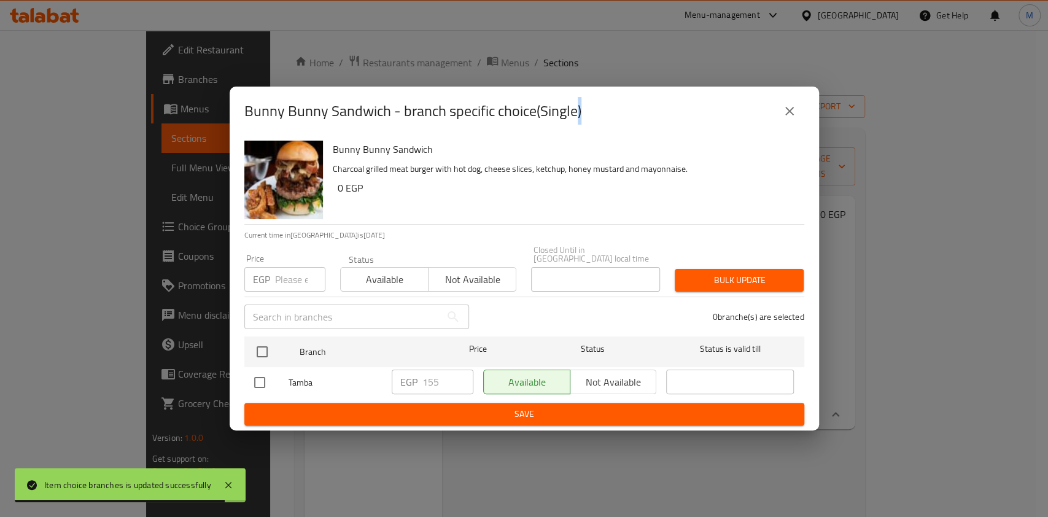
click at [778, 123] on button "close" at bounding box center [788, 110] width 29 height 29
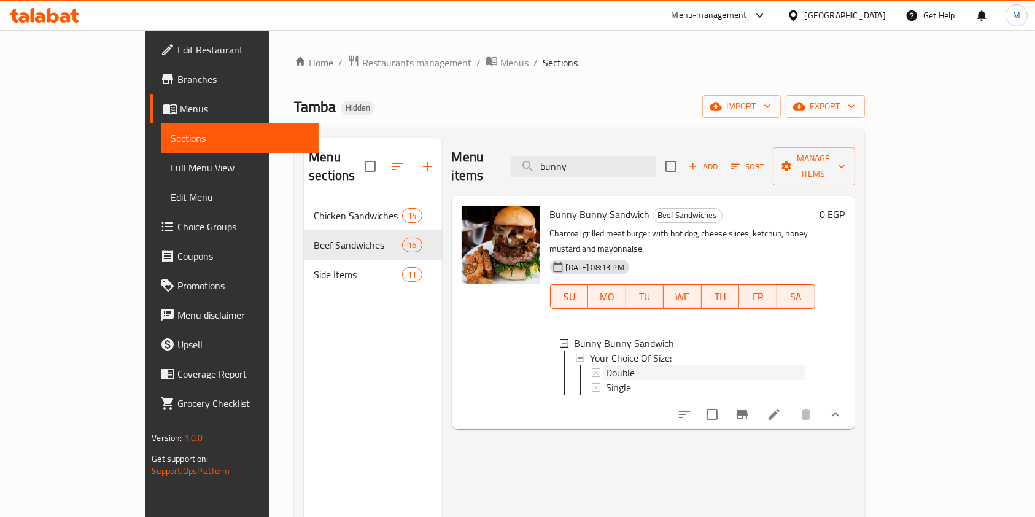
click at [606, 365] on span "Double" at bounding box center [620, 372] width 29 height 15
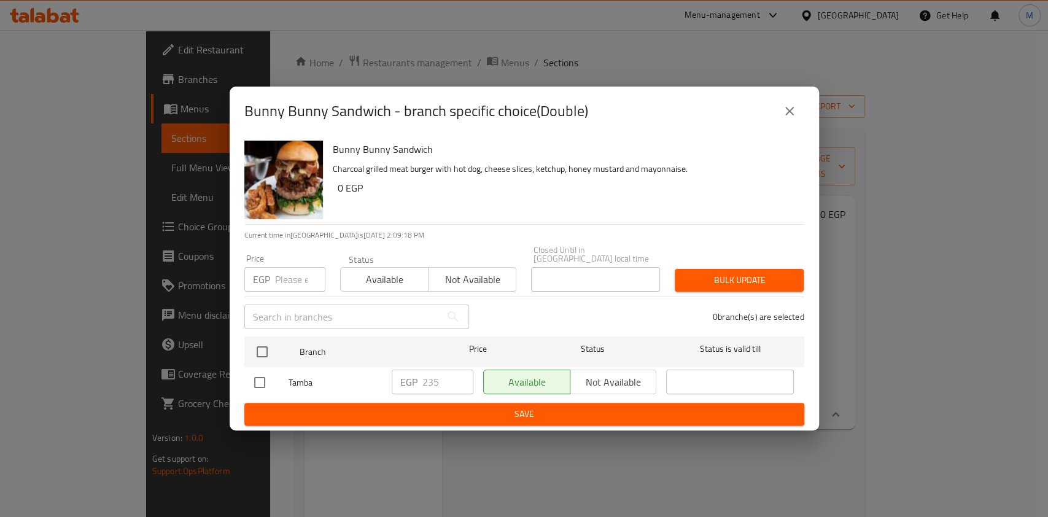
click at [777, 107] on button "close" at bounding box center [788, 110] width 29 height 29
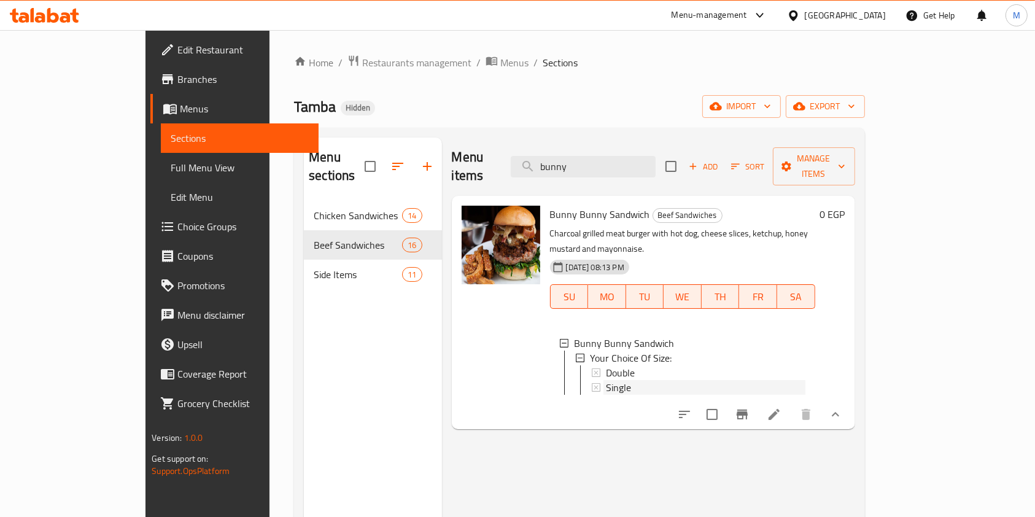
click at [643, 380] on div "Single" at bounding box center [705, 387] width 199 height 15
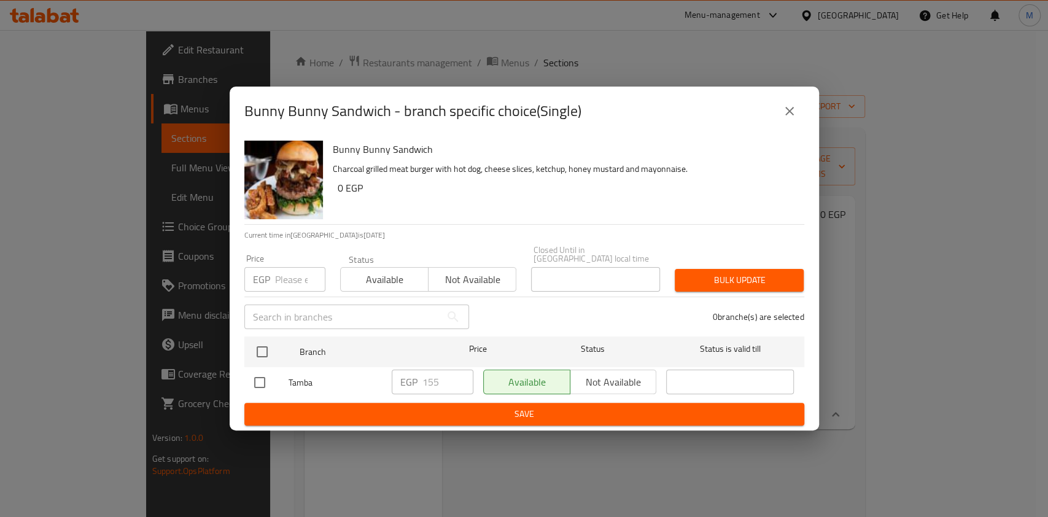
click at [786, 118] on icon "close" at bounding box center [789, 111] width 15 height 15
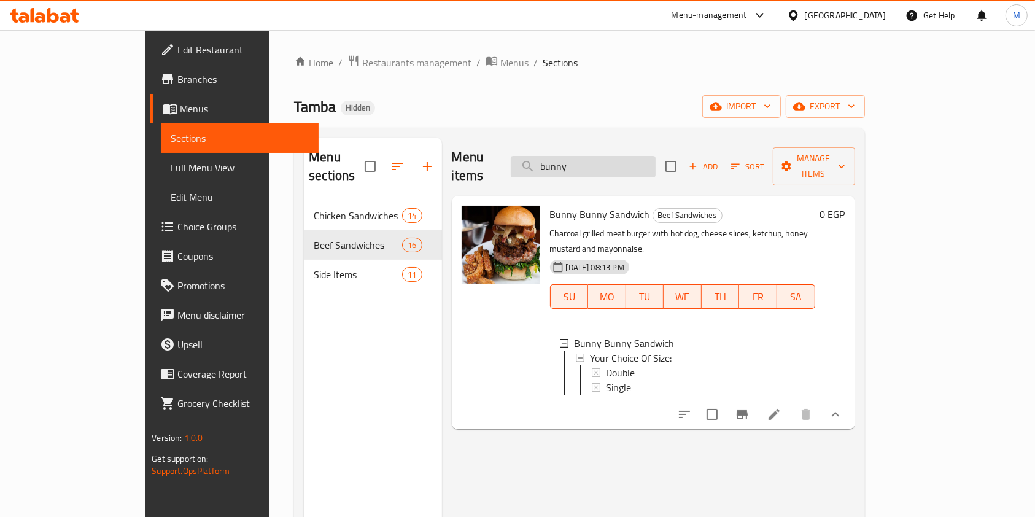
click at [655, 165] on input "bunny" at bounding box center [583, 166] width 145 height 21
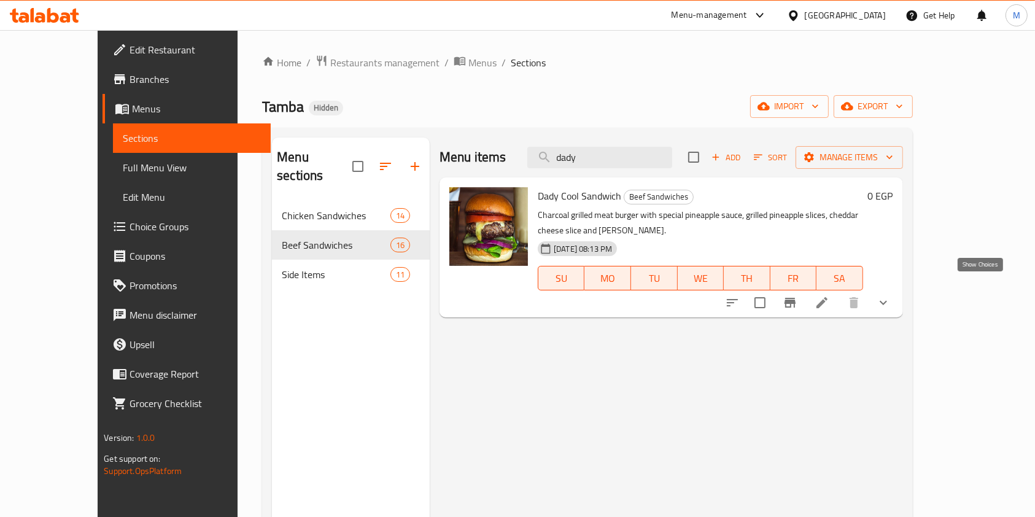
type input "dady"
click at [890, 295] on icon "show more" at bounding box center [883, 302] width 15 height 15
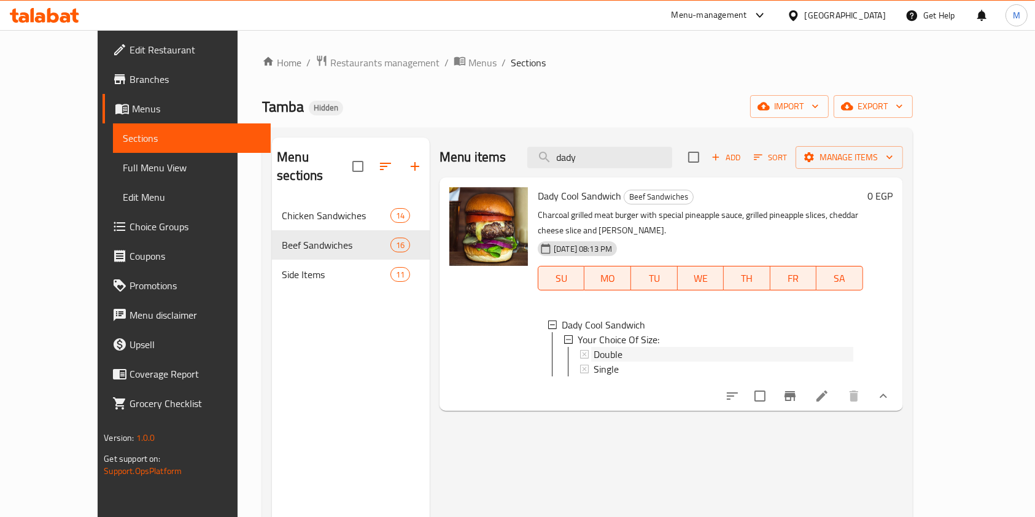
click at [593, 347] on span "Double" at bounding box center [607, 354] width 29 height 15
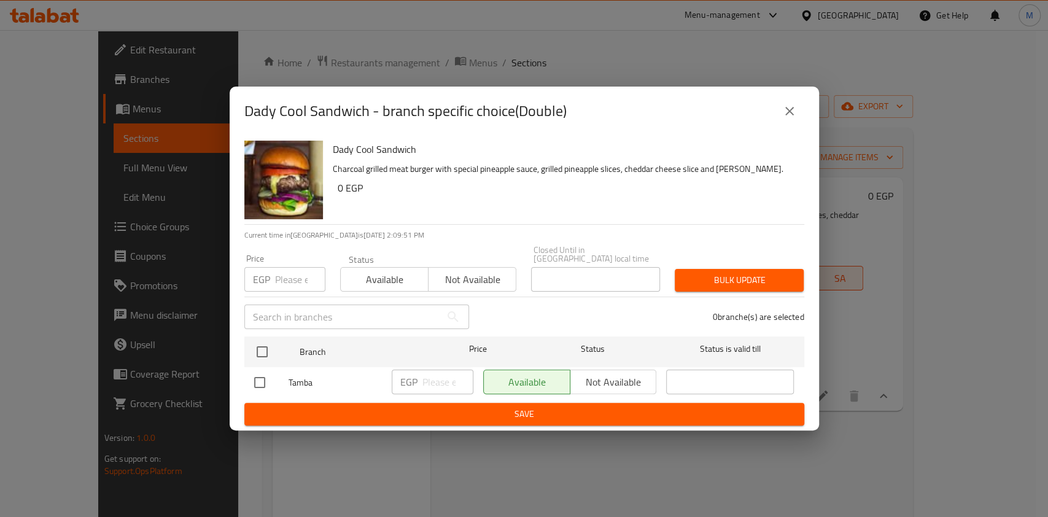
click at [256, 379] on input "checkbox" at bounding box center [260, 382] width 26 height 26
checkbox input "true"
click at [437, 378] on input "number" at bounding box center [447, 381] width 51 height 25
type input "235"
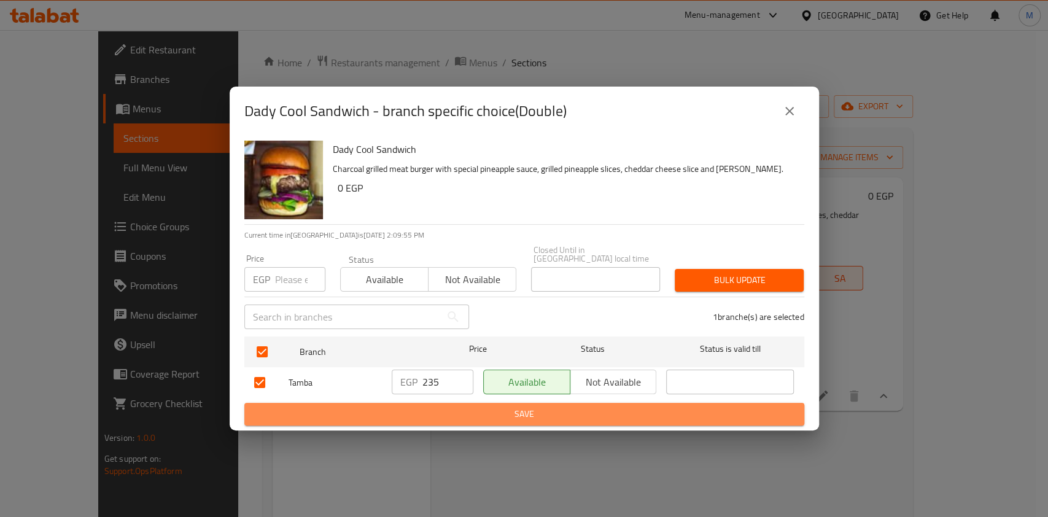
click at [457, 409] on span "Save" at bounding box center [524, 413] width 540 height 15
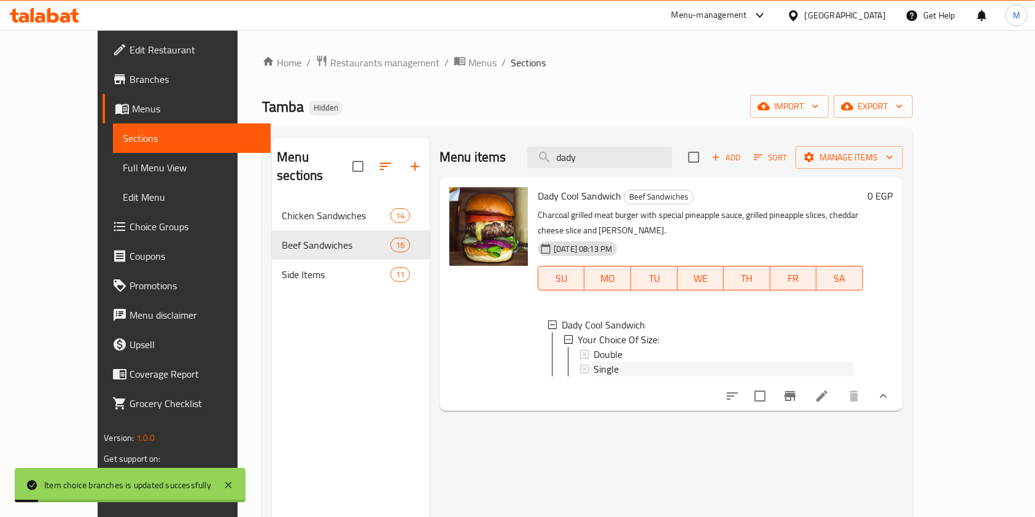
click at [619, 361] on div "Single" at bounding box center [723, 368] width 260 height 15
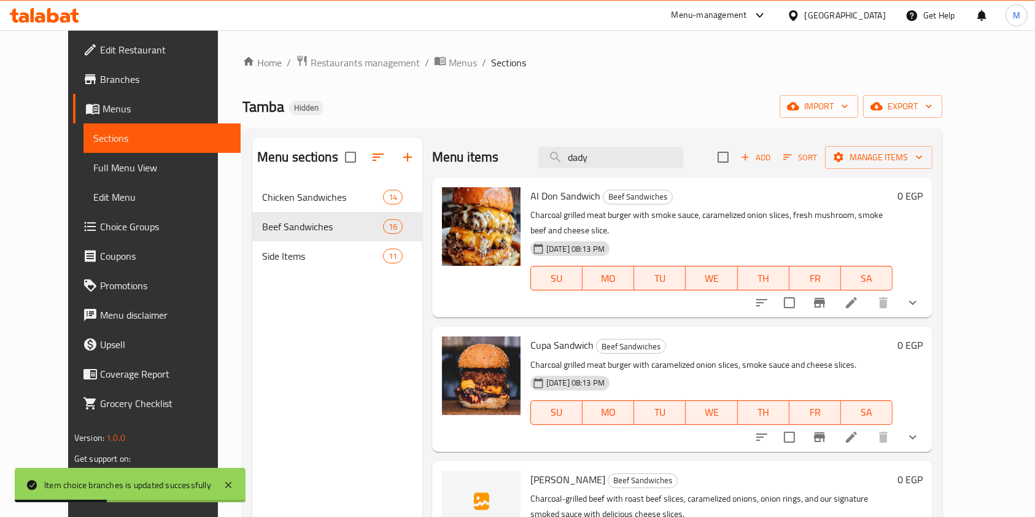
click at [628, 169] on div "Menu items dady Add Sort Manage items" at bounding box center [682, 157] width 500 height 40
click at [630, 167] on div "Menu items dady Add Sort Manage items" at bounding box center [682, 157] width 500 height 40
click at [630, 164] on input "dady" at bounding box center [610, 157] width 145 height 21
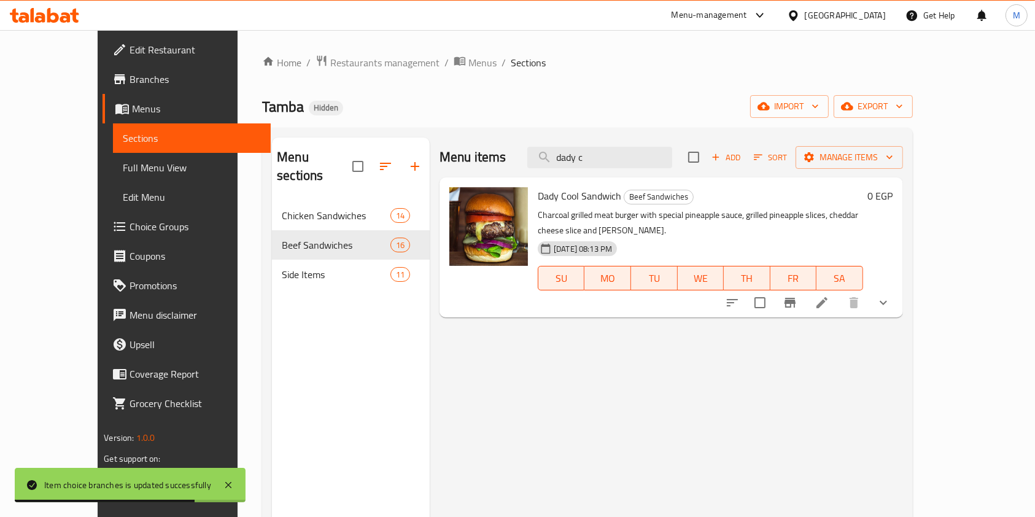
type input "dady c"
click at [912, 277] on div "Menu sections Chicken Sandwiches 14 Beef Sandwiches 16 Side Items 11 Menu items…" at bounding box center [587, 396] width 650 height 536
click at [898, 288] on div at bounding box center [807, 302] width 180 height 29
click at [898, 288] on button "show more" at bounding box center [882, 302] width 29 height 29
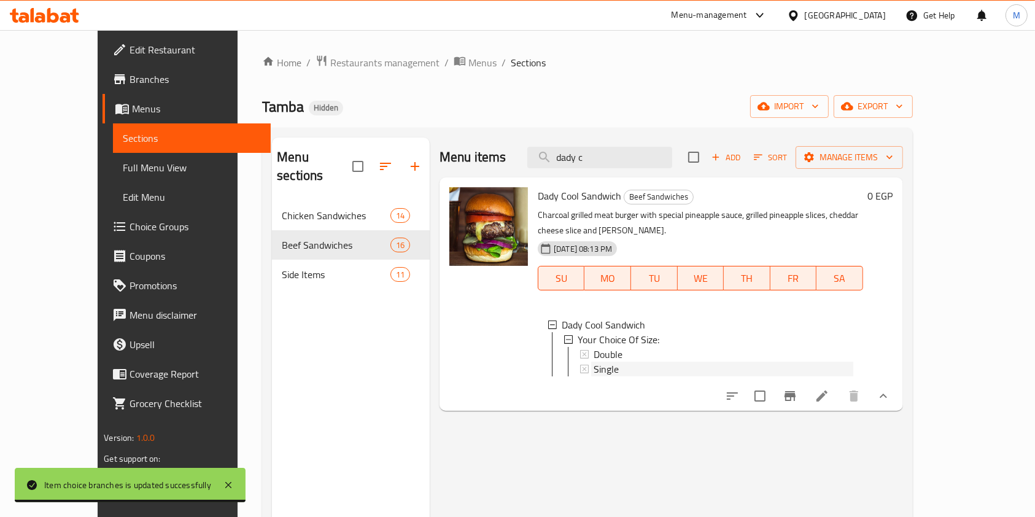
click at [641, 361] on div "Single" at bounding box center [723, 368] width 260 height 15
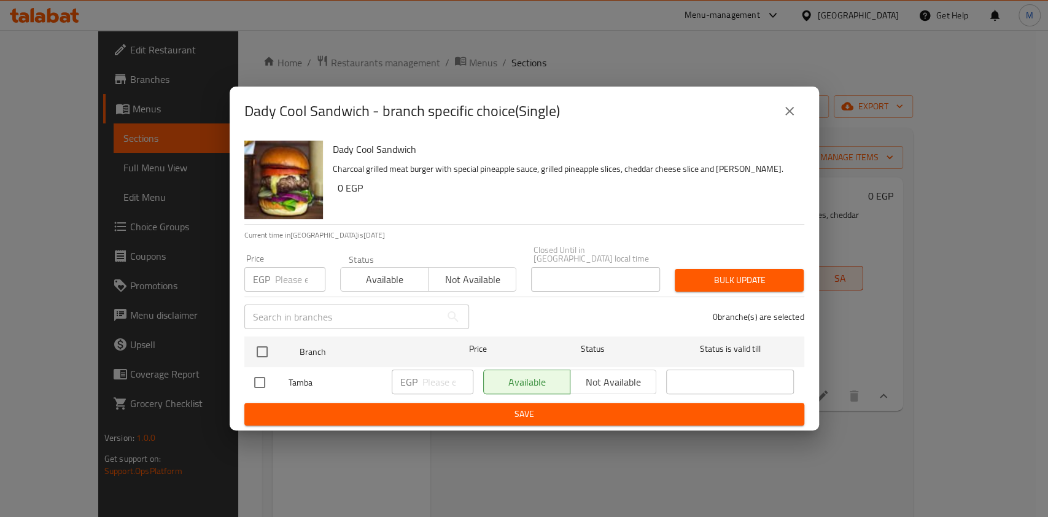
drag, startPoint x: 259, startPoint y: 381, endPoint x: 369, endPoint y: 376, distance: 110.0
click at [259, 381] on input "checkbox" at bounding box center [260, 382] width 26 height 26
checkbox input "true"
click at [445, 373] on input "number" at bounding box center [447, 381] width 51 height 25
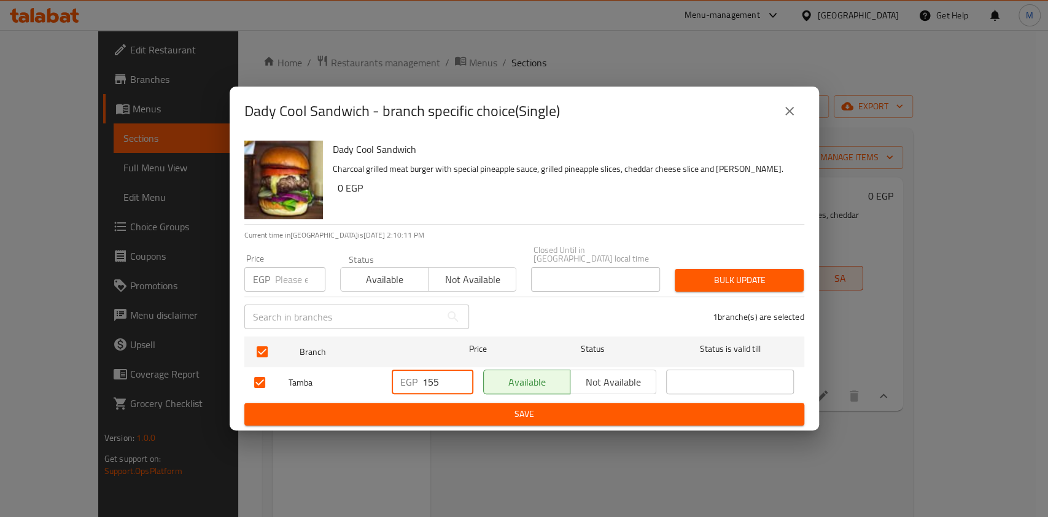
type input "155"
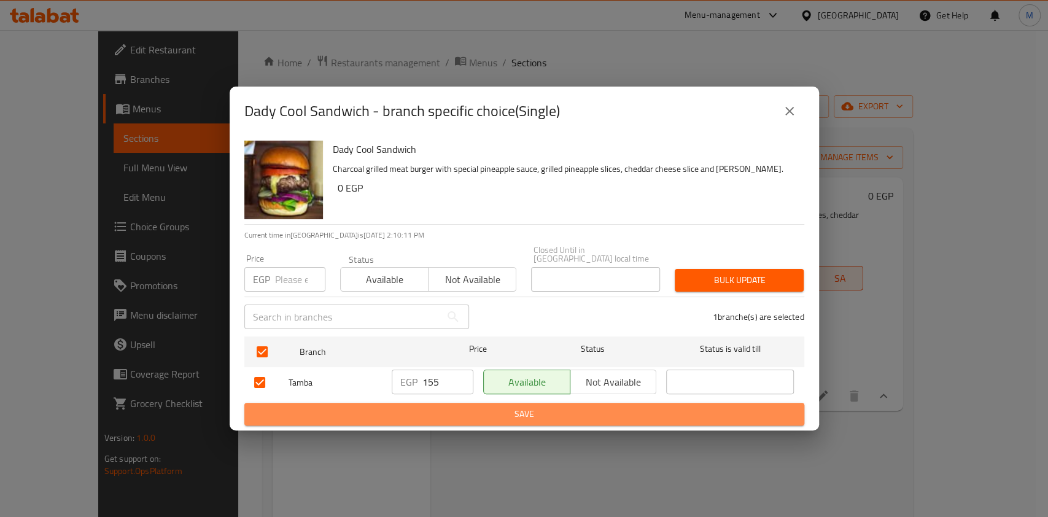
click at [457, 406] on span "Save" at bounding box center [524, 413] width 540 height 15
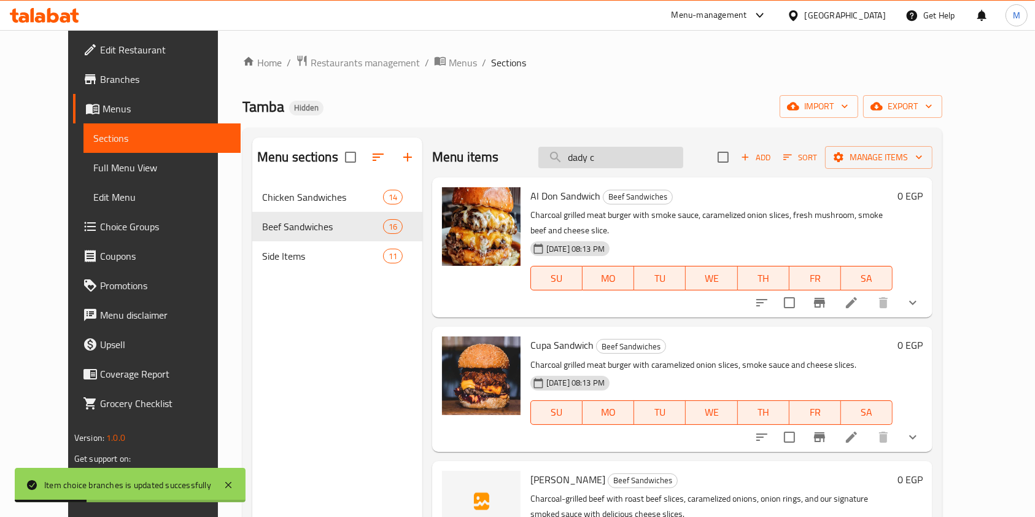
click at [649, 159] on input "dady c" at bounding box center [610, 157] width 145 height 21
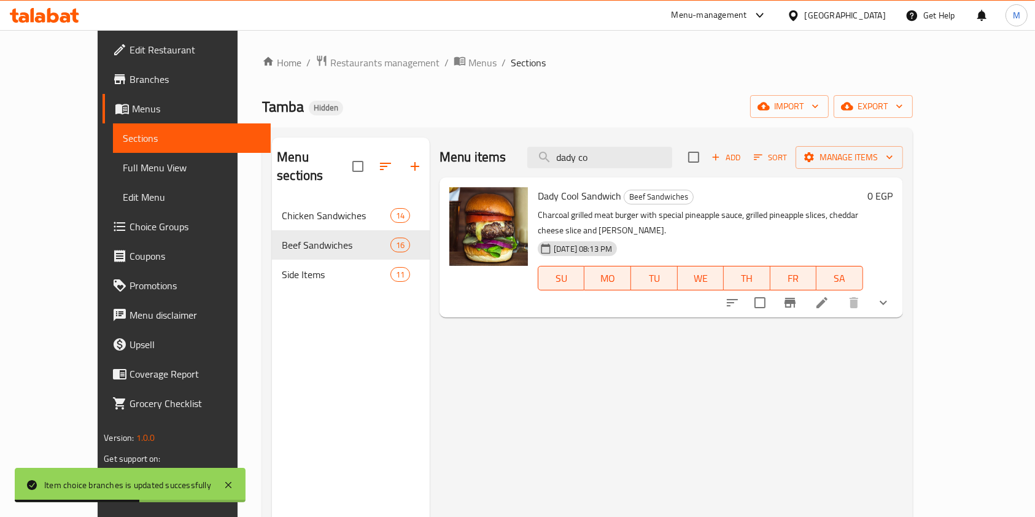
type input "dady co"
click at [890, 295] on icon "show more" at bounding box center [883, 302] width 15 height 15
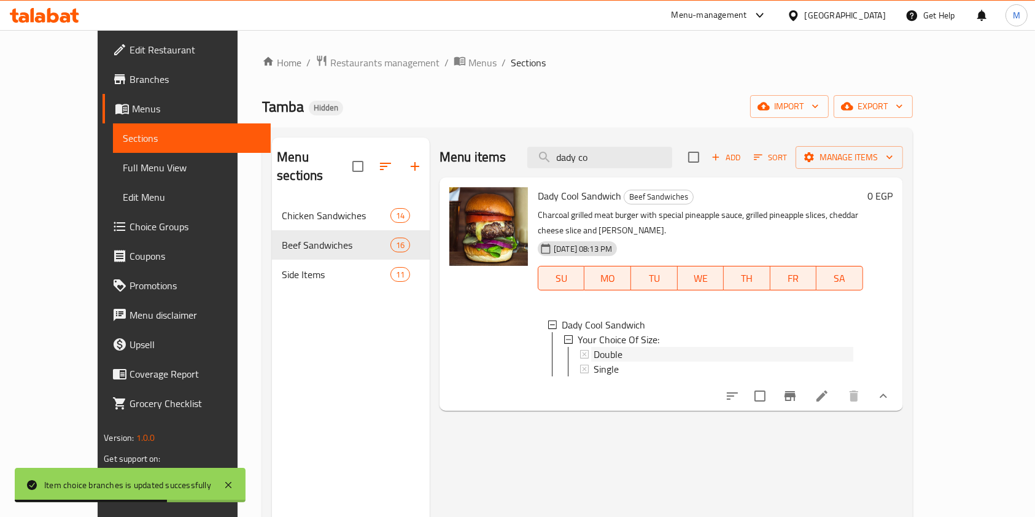
click at [593, 347] on span "Double" at bounding box center [607, 354] width 29 height 15
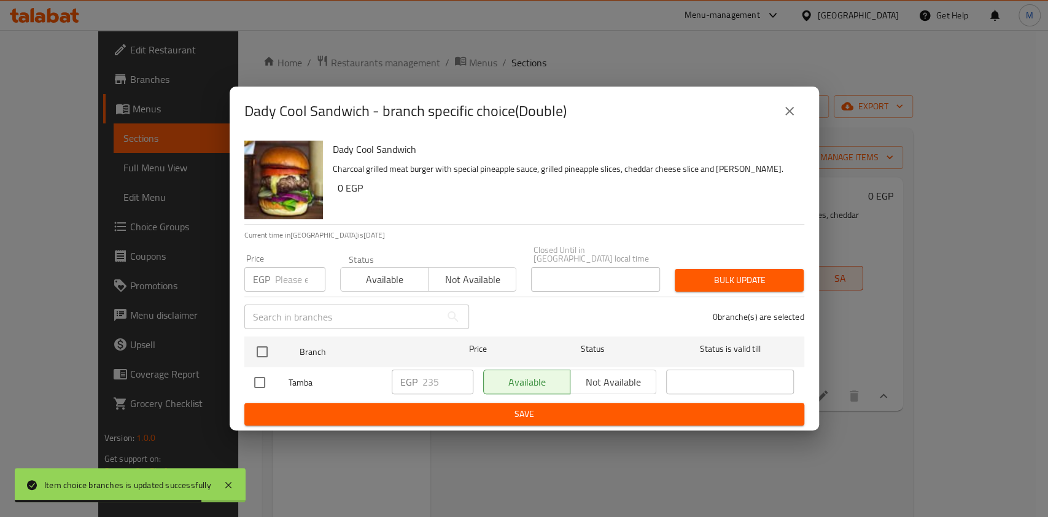
click at [783, 125] on button "close" at bounding box center [788, 110] width 29 height 29
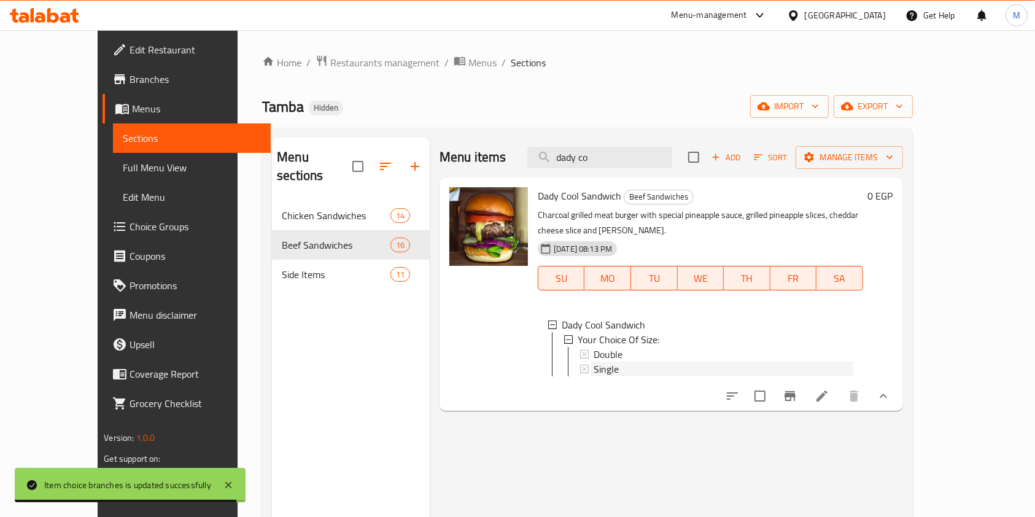
click at [658, 361] on div "Single" at bounding box center [723, 368] width 260 height 15
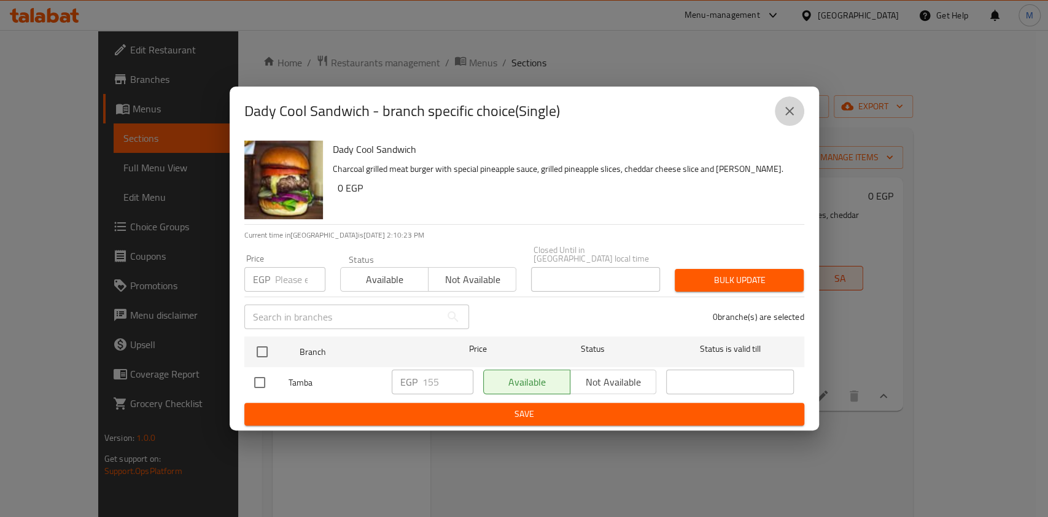
click at [796, 115] on button "close" at bounding box center [788, 110] width 29 height 29
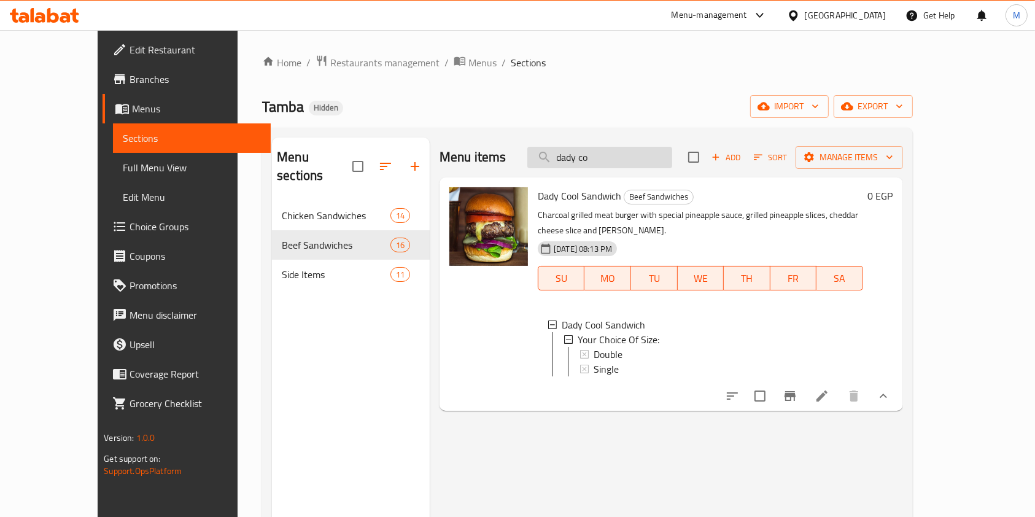
click at [656, 156] on input "dady co" at bounding box center [599, 157] width 145 height 21
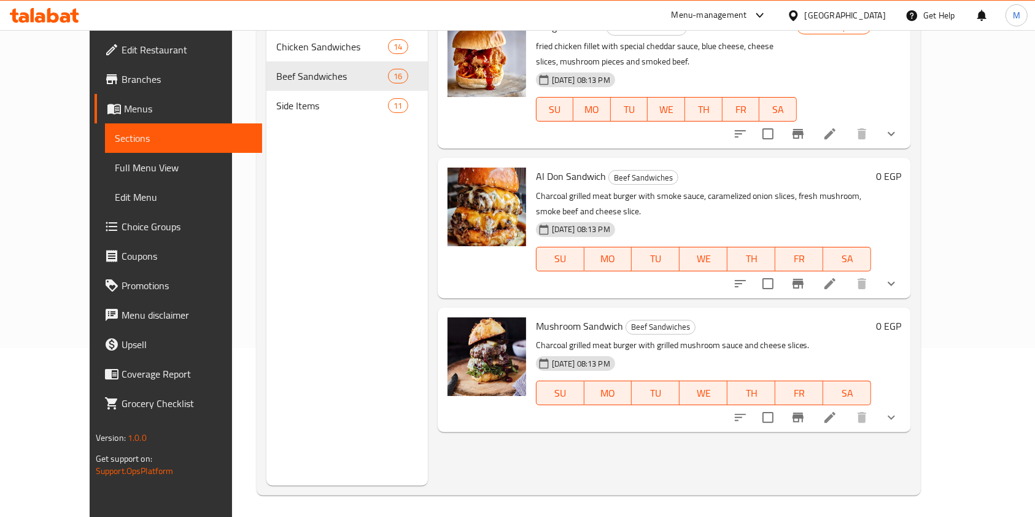
scroll to position [172, 0]
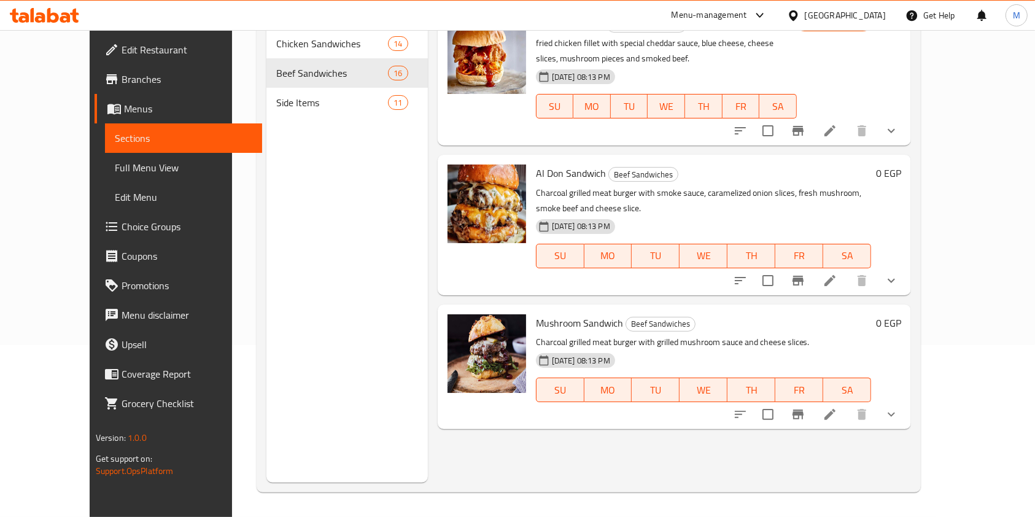
type input "mush"
click at [898, 407] on icon "show more" at bounding box center [891, 414] width 15 height 15
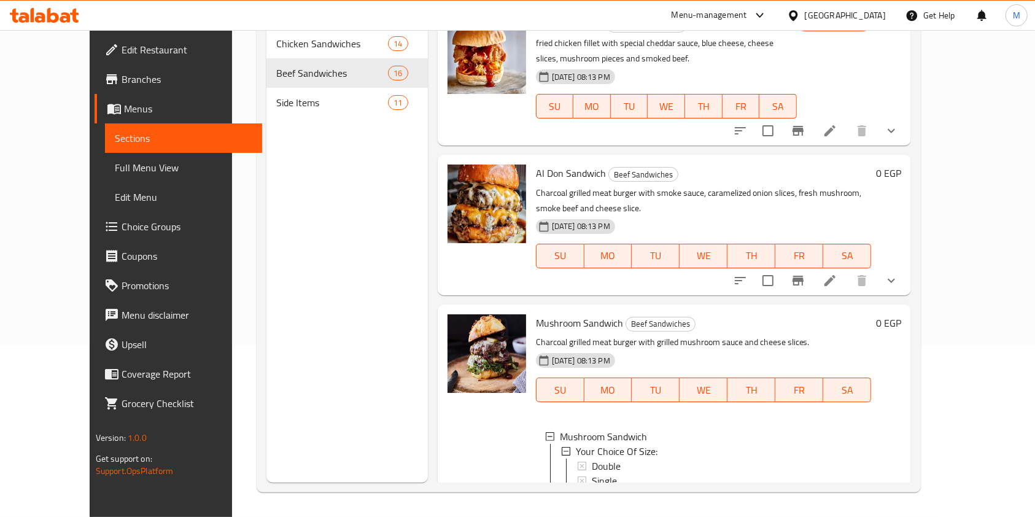
scroll to position [37, 0]
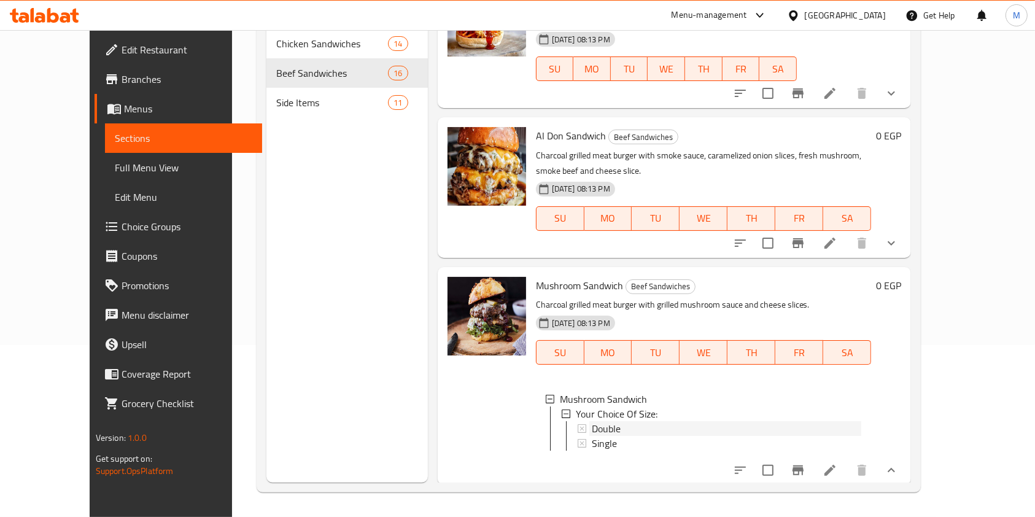
click at [768, 421] on div "Double" at bounding box center [727, 428] width 270 height 15
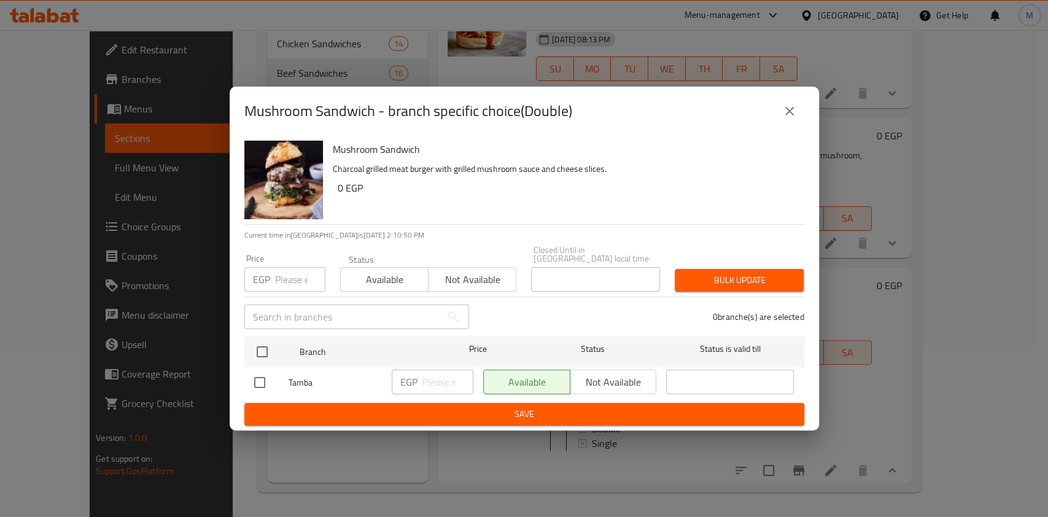
click at [265, 377] on input "checkbox" at bounding box center [260, 382] width 26 height 26
checkbox input "true"
click at [420, 373] on div "EGP ​" at bounding box center [433, 381] width 82 height 25
type input "221"
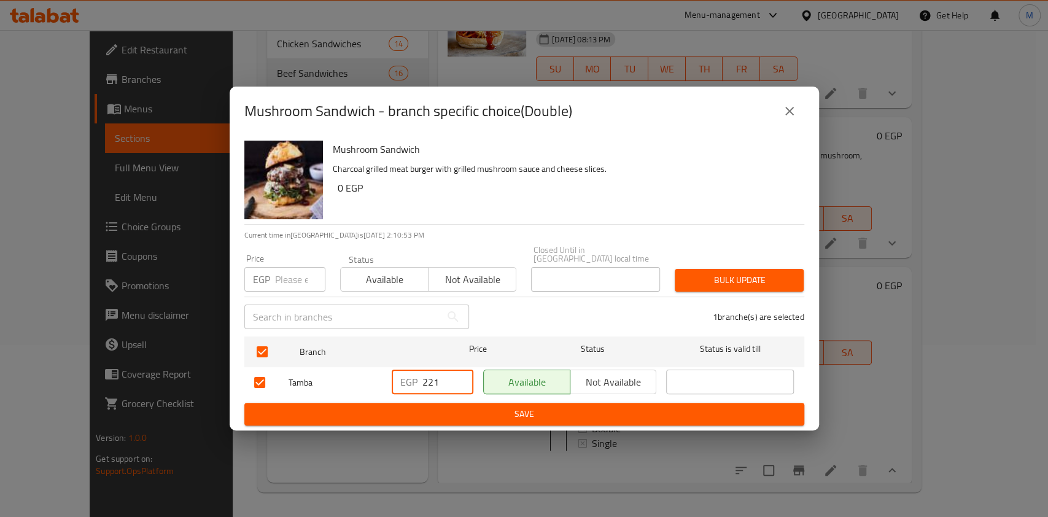
click at [512, 410] on span "Save" at bounding box center [524, 413] width 540 height 15
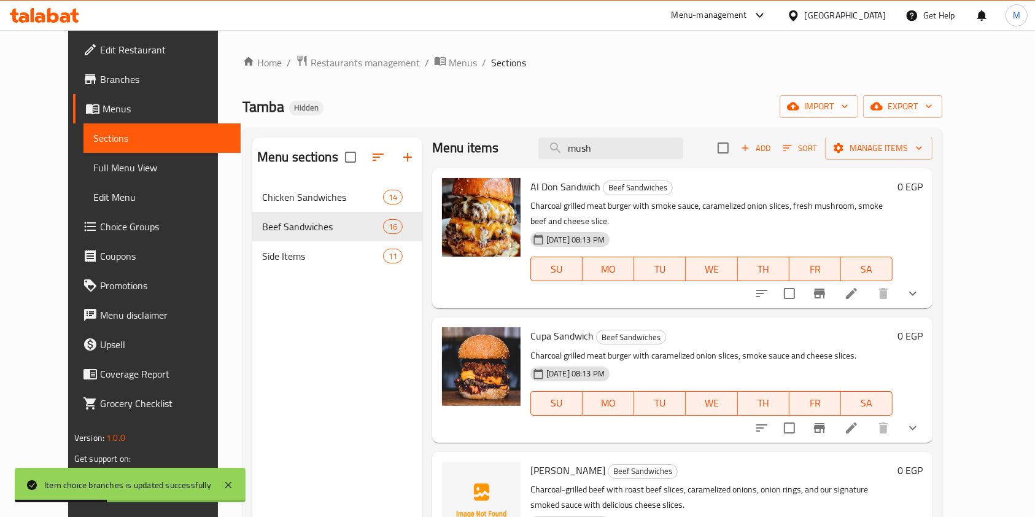
scroll to position [0, 0]
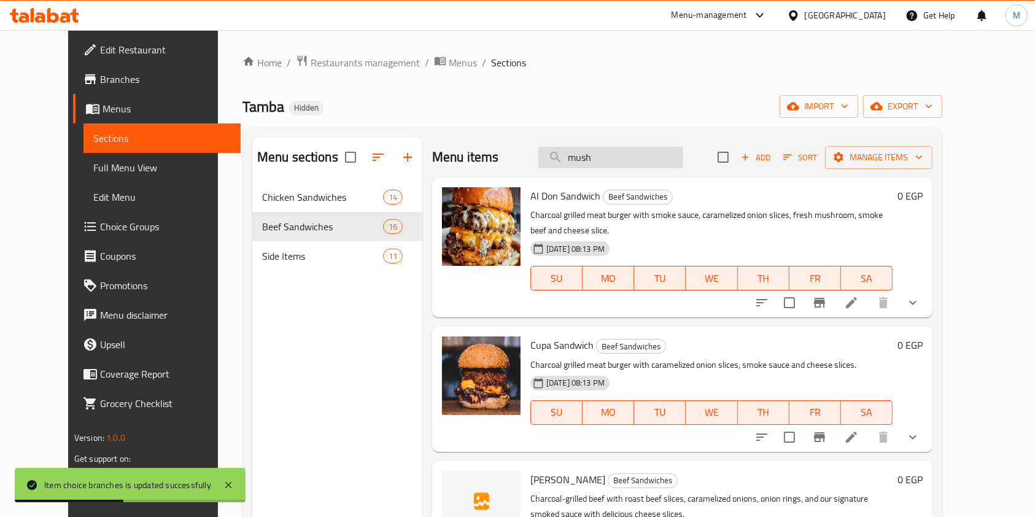
click at [654, 159] on input "mush" at bounding box center [610, 157] width 145 height 21
type input "mush"
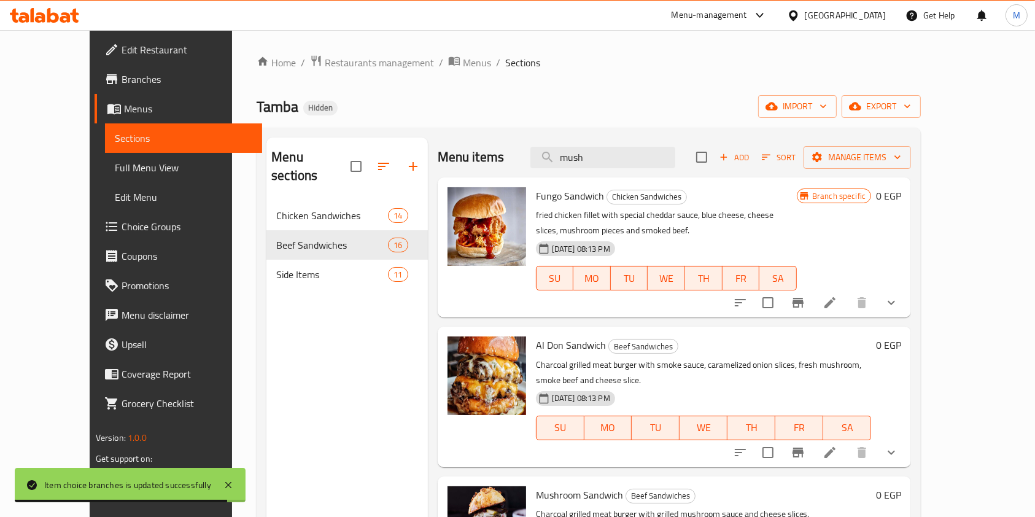
drag, startPoint x: 1033, startPoint y: 209, endPoint x: 1046, endPoint y: 244, distance: 37.7
click at [1035, 248] on html "Item choice branches is updated successfully ​ Menu-management Egypt Get Help M…" at bounding box center [517, 258] width 1035 height 517
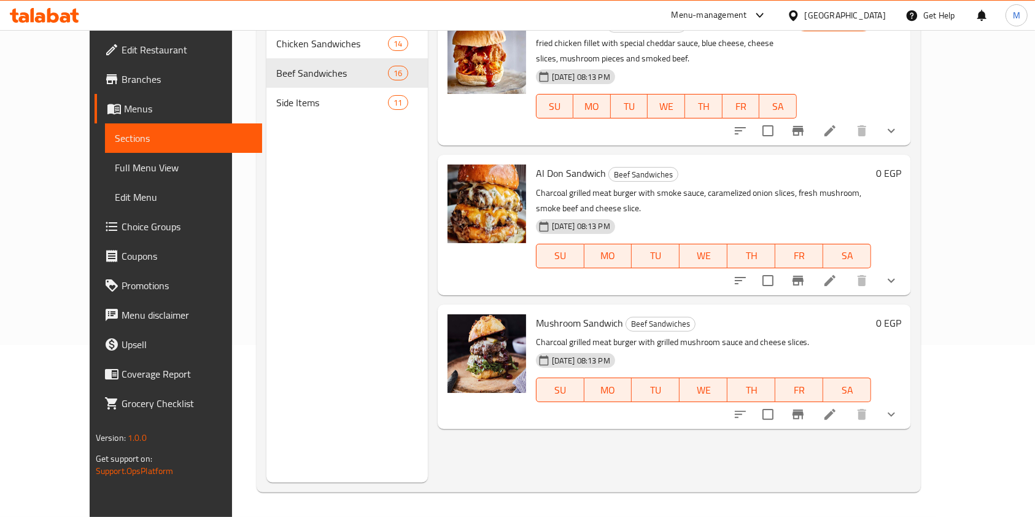
click at [898, 407] on icon "show more" at bounding box center [891, 414] width 15 height 15
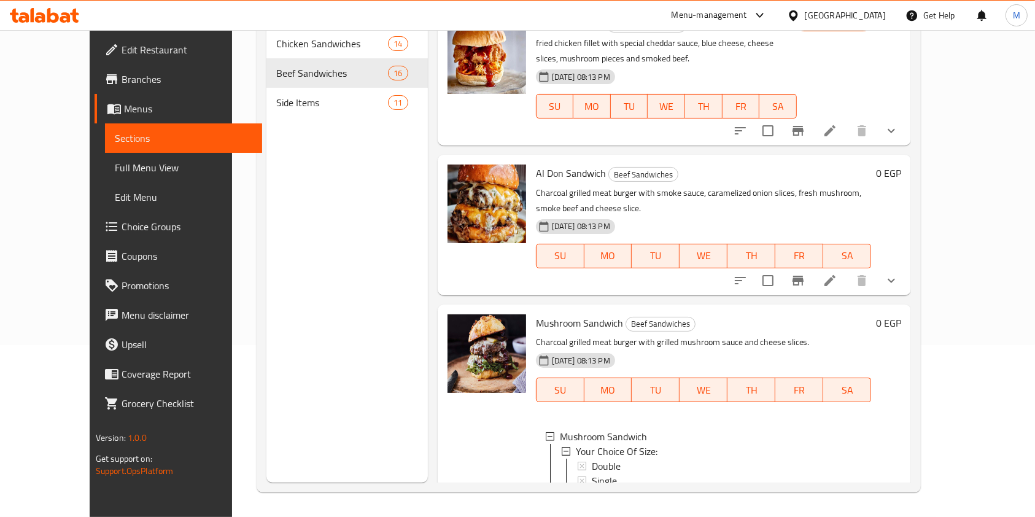
drag, startPoint x: 987, startPoint y: 343, endPoint x: 998, endPoint y: 388, distance: 46.3
click at [911, 388] on div "Menu items mush Add Sort Manage items Fungo Sandwich Chicken Sandwiches fried c…" at bounding box center [670, 224] width 484 height 517
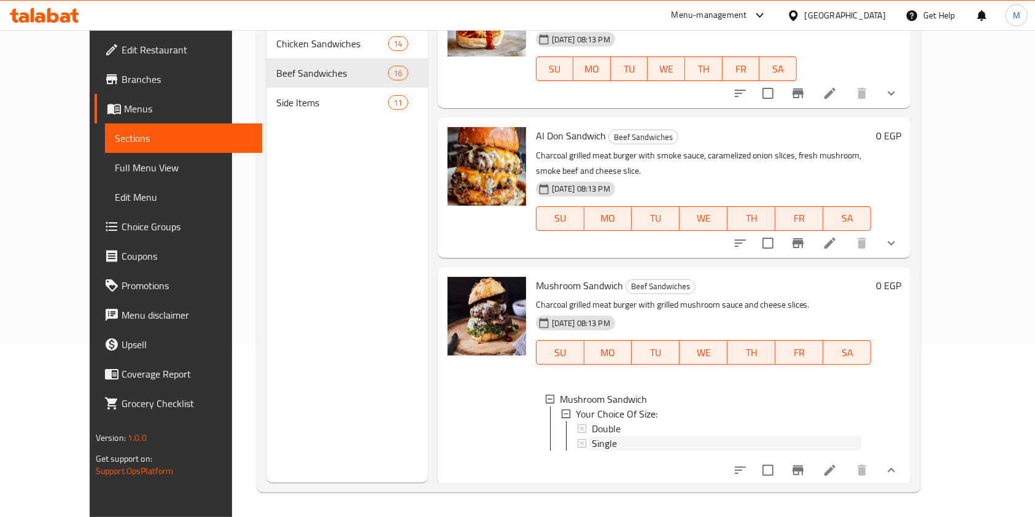
click at [633, 436] on div "Single" at bounding box center [727, 443] width 270 height 15
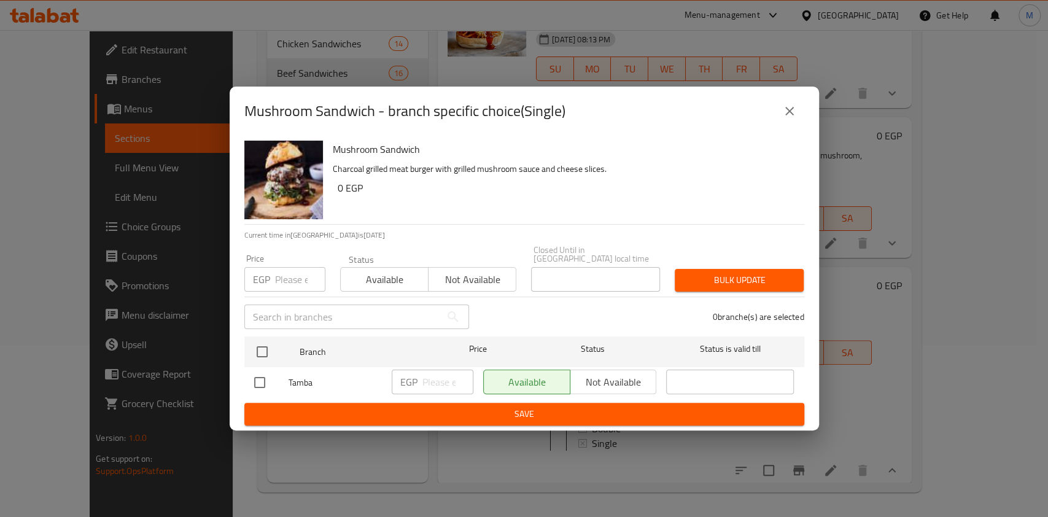
click at [265, 374] on input "checkbox" at bounding box center [260, 382] width 26 height 26
checkbox input "true"
click at [434, 375] on input "number" at bounding box center [447, 381] width 51 height 25
type input "143"
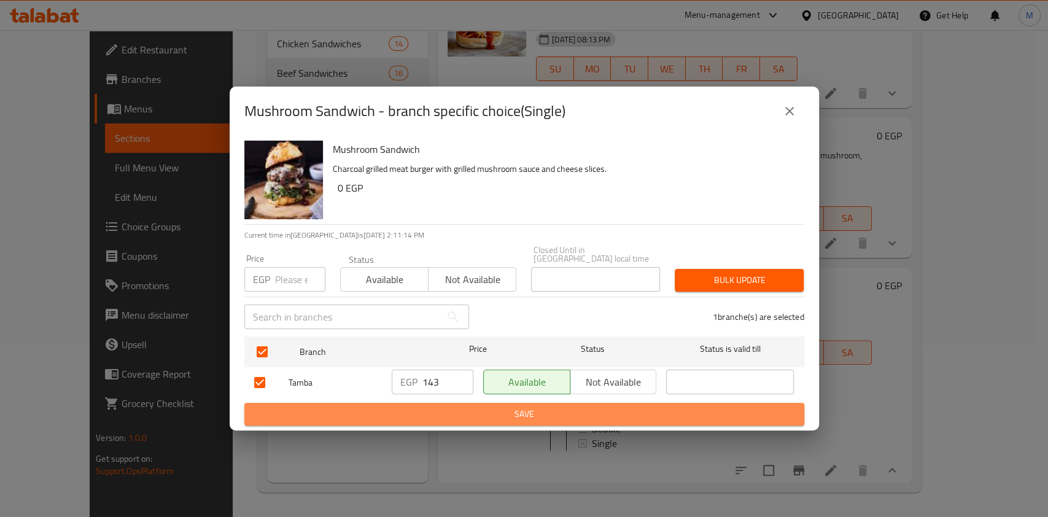
click at [508, 420] on button "Save" at bounding box center [524, 414] width 560 height 23
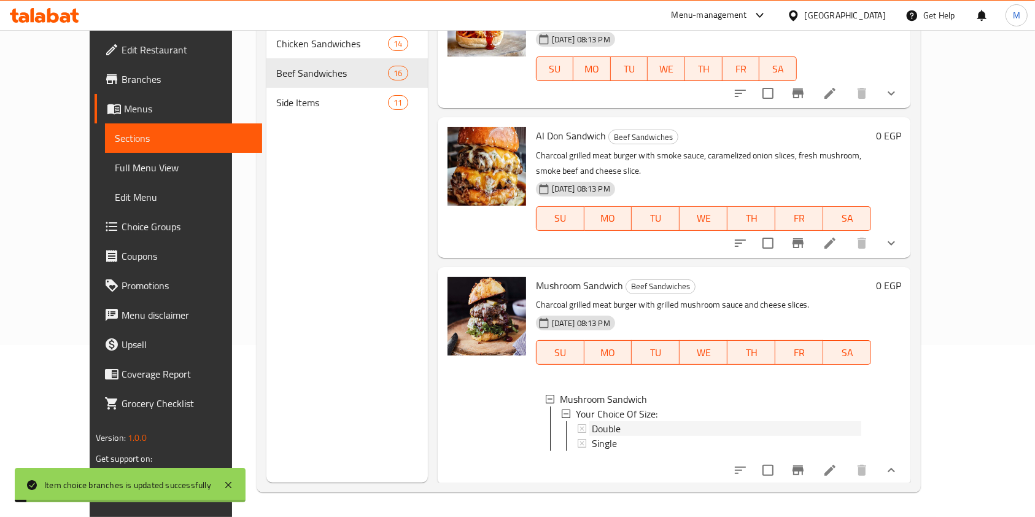
click at [601, 421] on div "Double" at bounding box center [727, 428] width 270 height 15
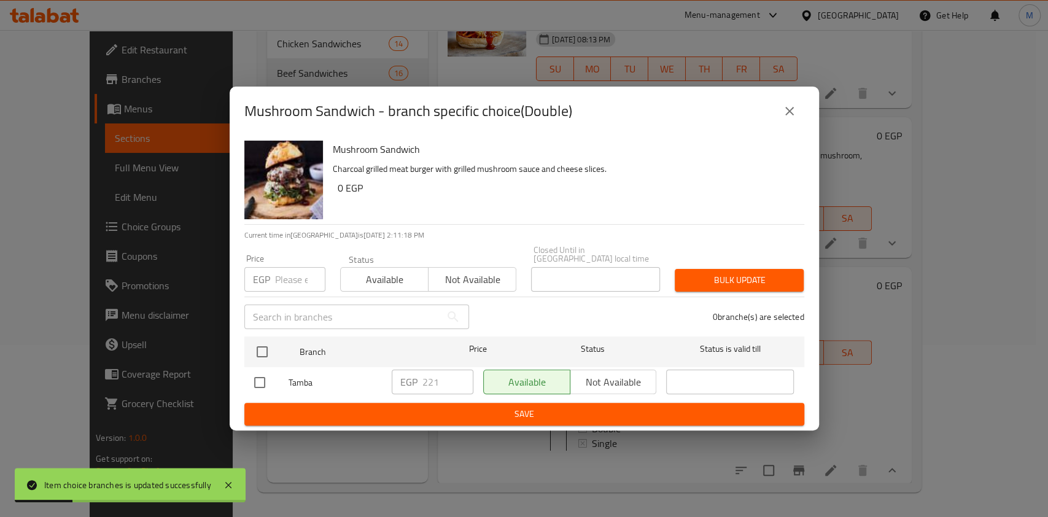
click at [790, 123] on button "close" at bounding box center [788, 110] width 29 height 29
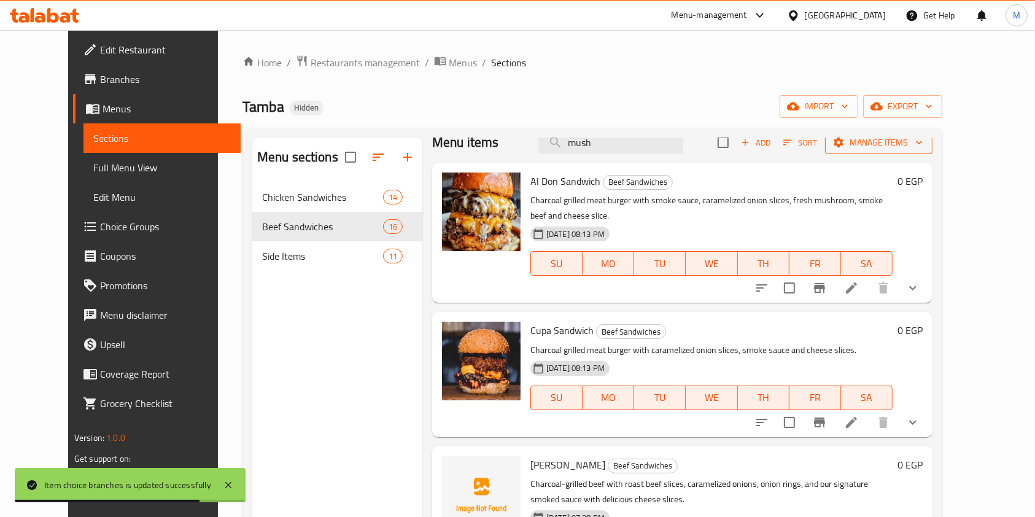
scroll to position [5, 0]
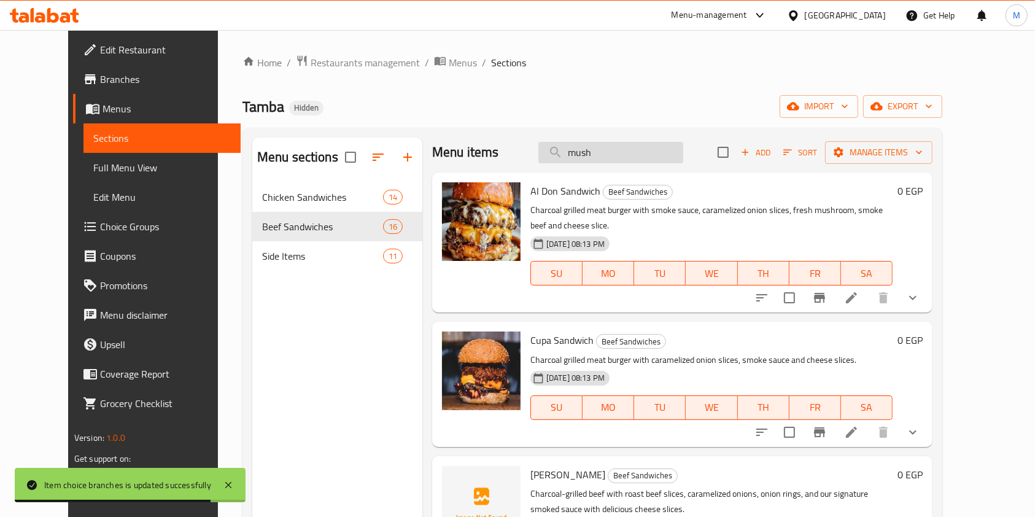
click at [678, 160] on input "mush" at bounding box center [610, 152] width 145 height 21
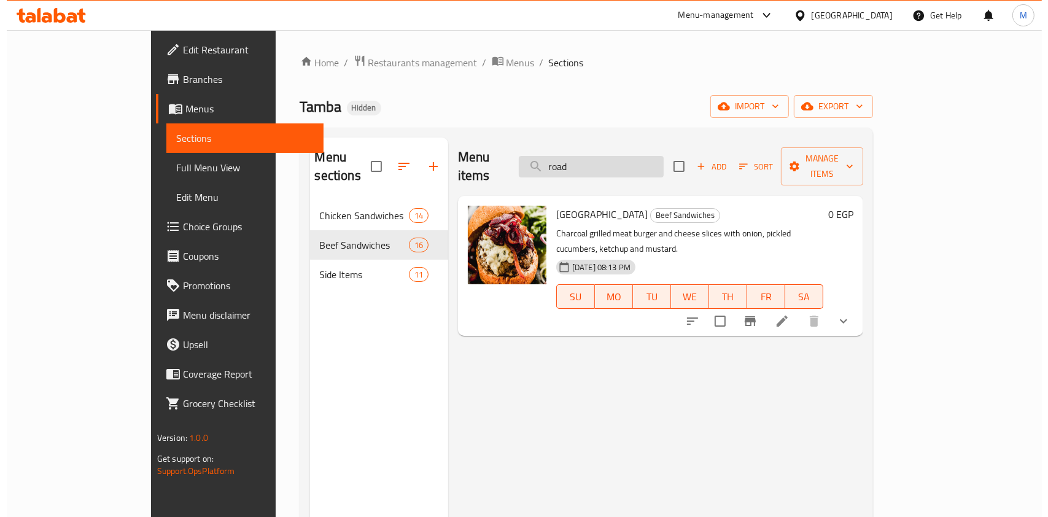
scroll to position [0, 0]
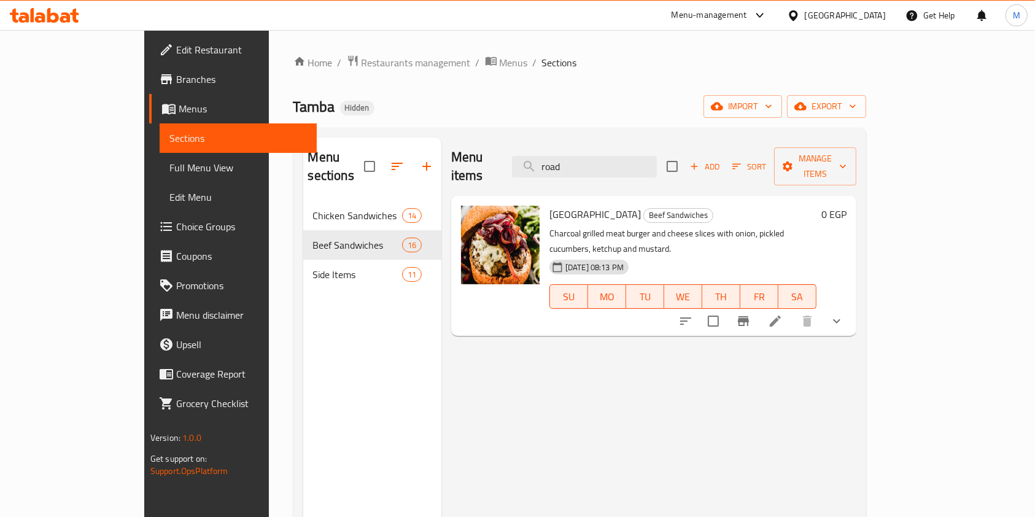
type input "road"
click at [851, 306] on button "show more" at bounding box center [836, 320] width 29 height 29
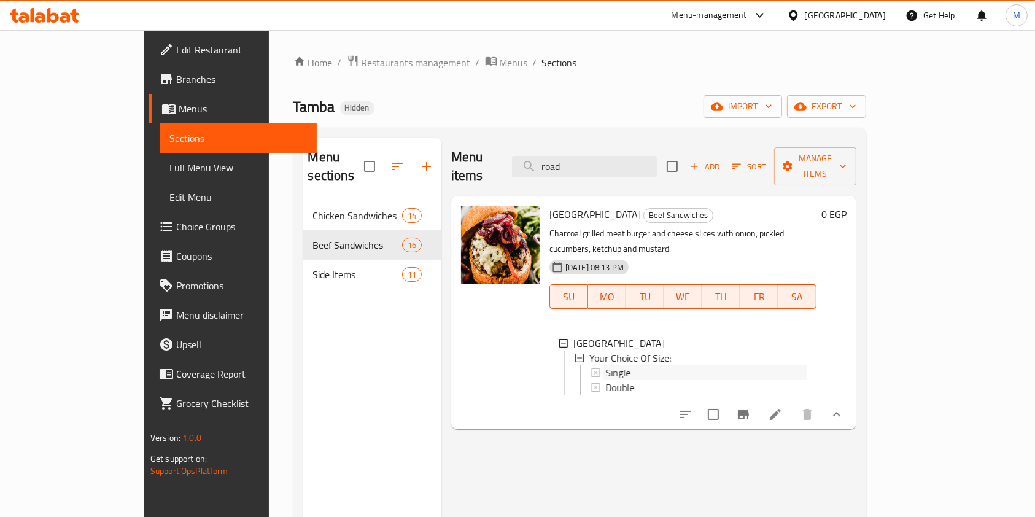
click at [645, 365] on div "Single" at bounding box center [705, 372] width 201 height 15
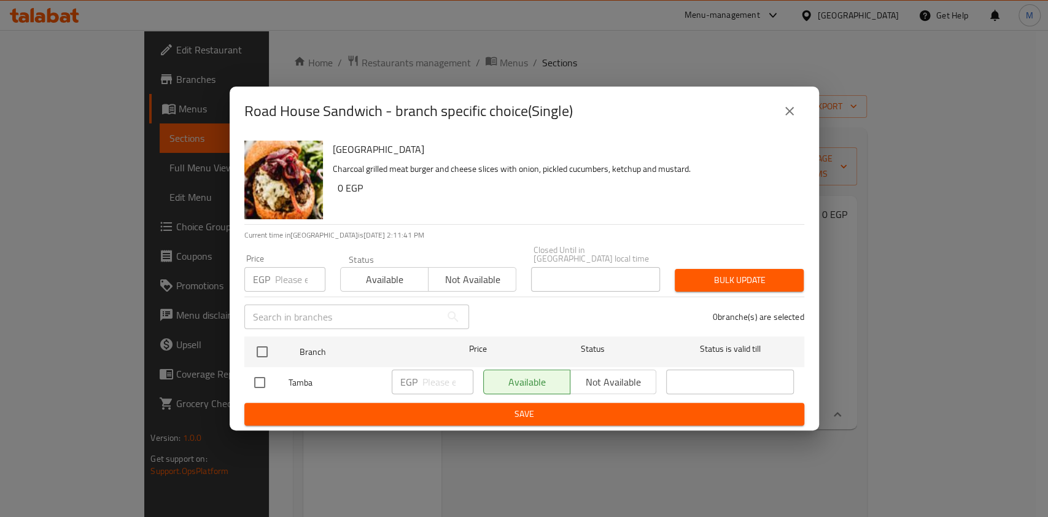
click at [254, 384] on input "checkbox" at bounding box center [260, 382] width 26 height 26
checkbox input "true"
click at [413, 378] on p "EGP" at bounding box center [408, 381] width 17 height 15
click at [422, 376] on input "number" at bounding box center [447, 381] width 51 height 25
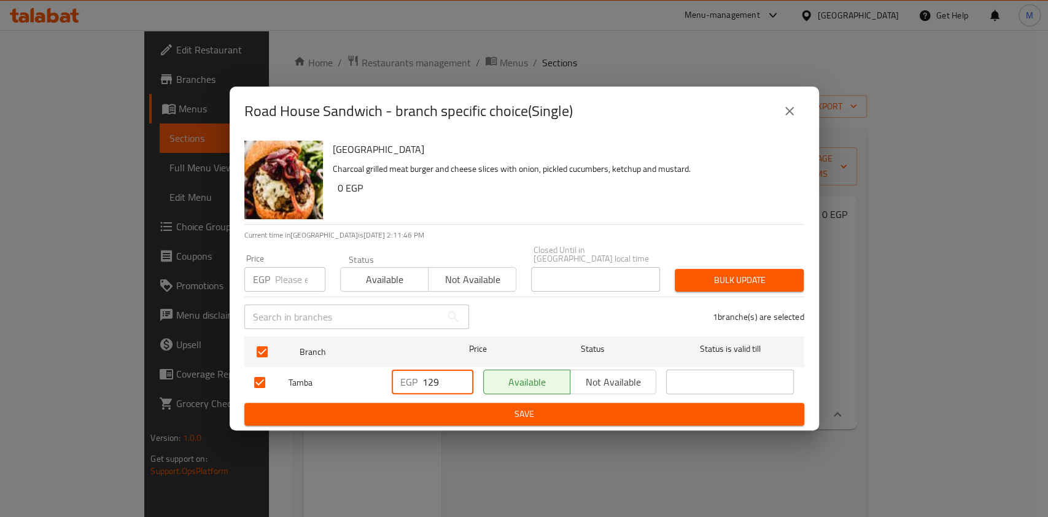
type input "129"
click at [469, 408] on span "Save" at bounding box center [524, 413] width 540 height 15
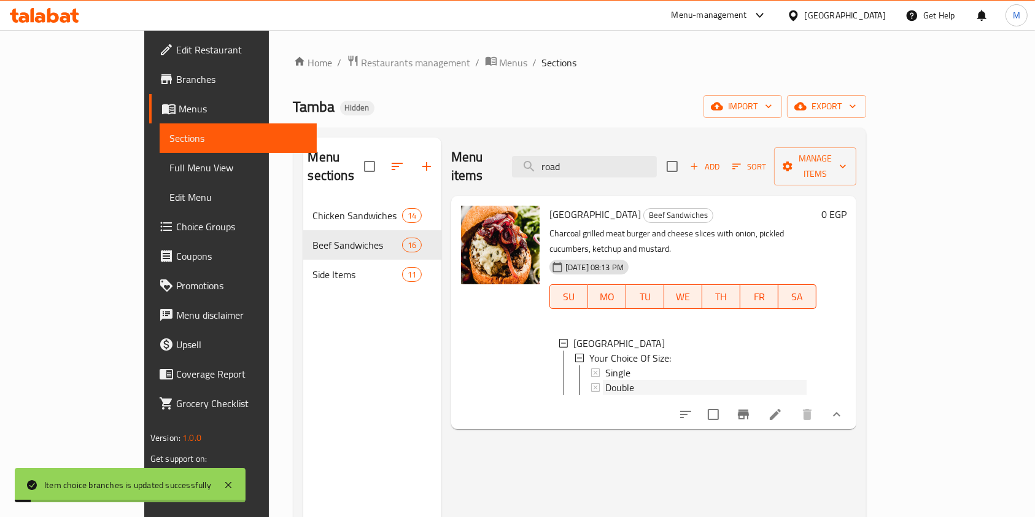
click at [624, 380] on div "Double" at bounding box center [705, 387] width 201 height 15
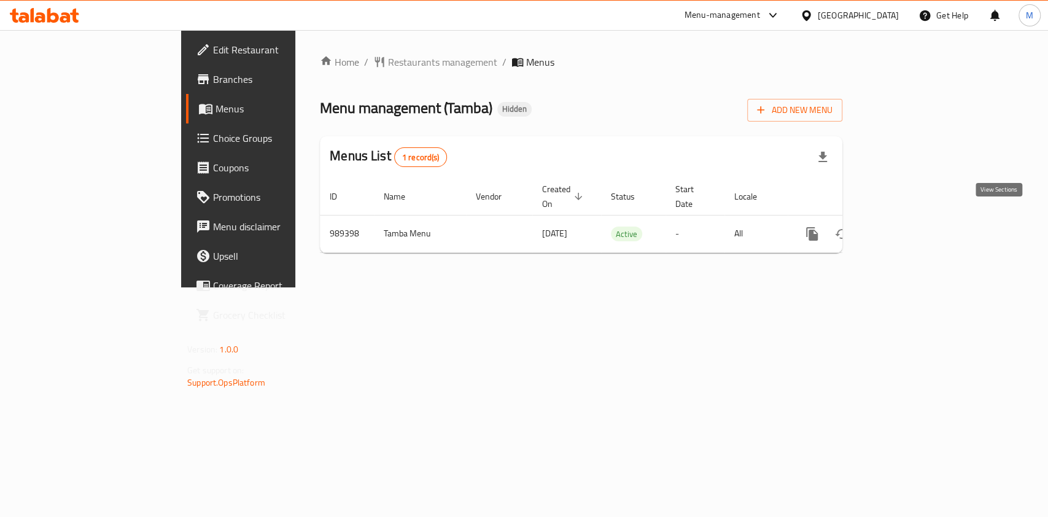
click at [915, 219] on link "enhanced table" at bounding box center [900, 233] width 29 height 29
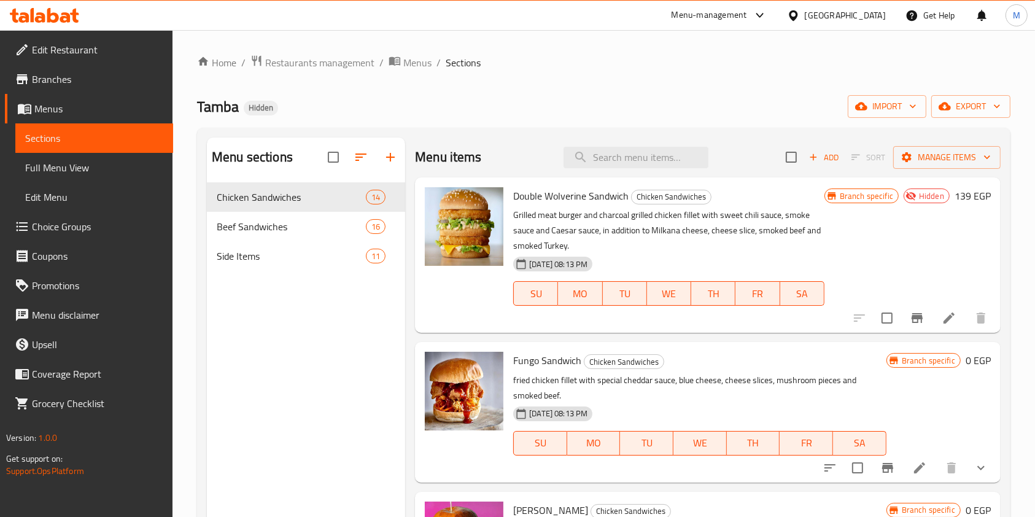
click at [616, 142] on div "Menu items Add Sort Manage items" at bounding box center [707, 157] width 585 height 40
click at [613, 155] on input "search" at bounding box center [635, 157] width 145 height 21
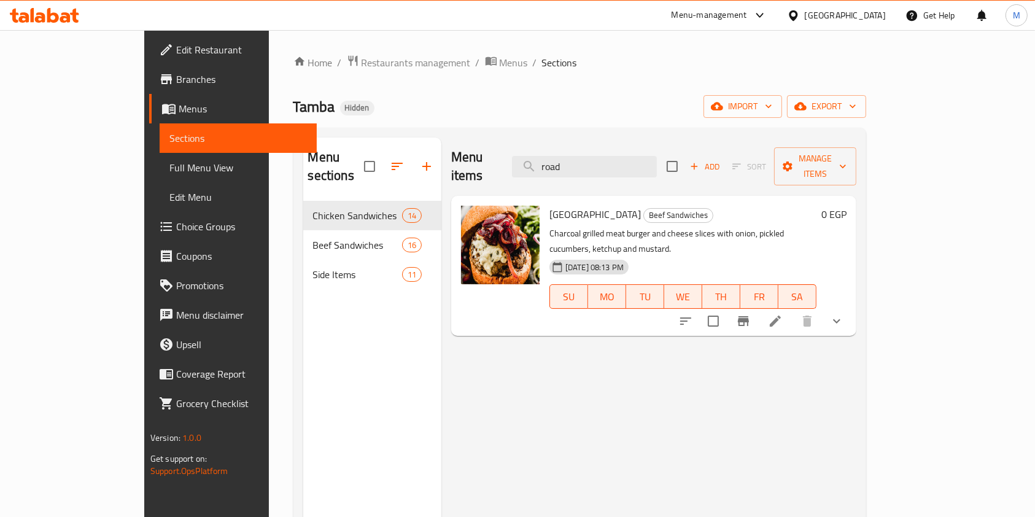
type input "road"
click at [844, 314] on icon "show more" at bounding box center [836, 321] width 15 height 15
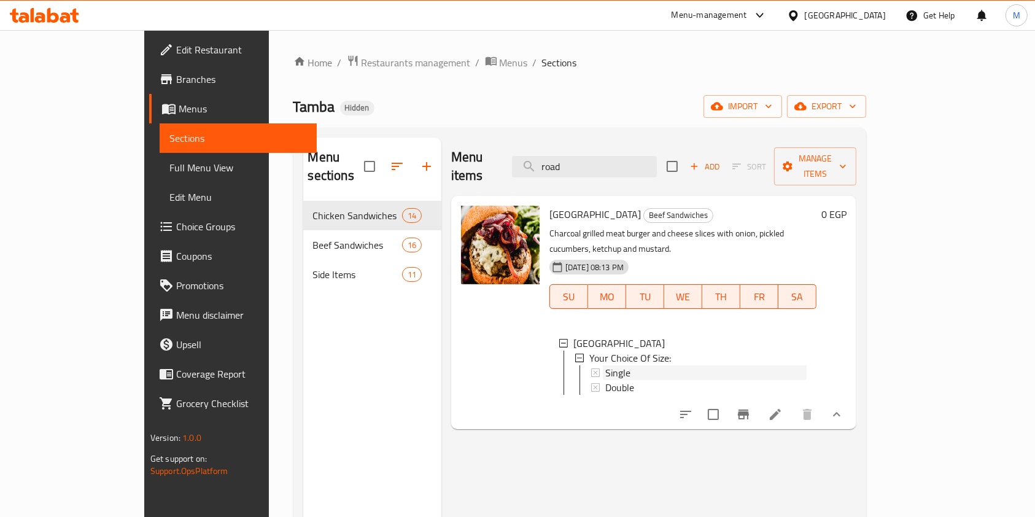
click at [653, 365] on div "Single" at bounding box center [705, 372] width 201 height 15
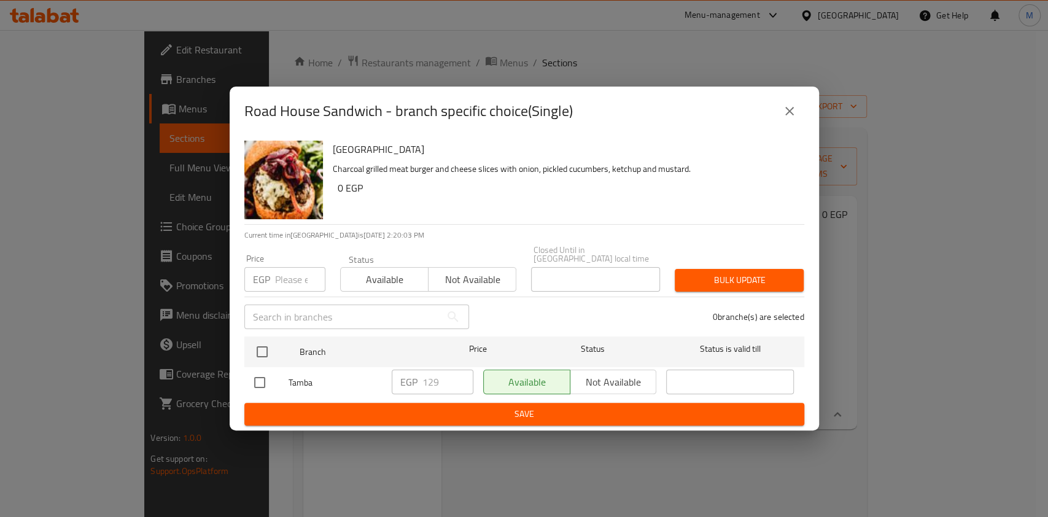
click at [770, 123] on div "Road House Sandwich - branch specific choice(Single)" at bounding box center [524, 110] width 560 height 29
click at [801, 115] on button "close" at bounding box center [788, 110] width 29 height 29
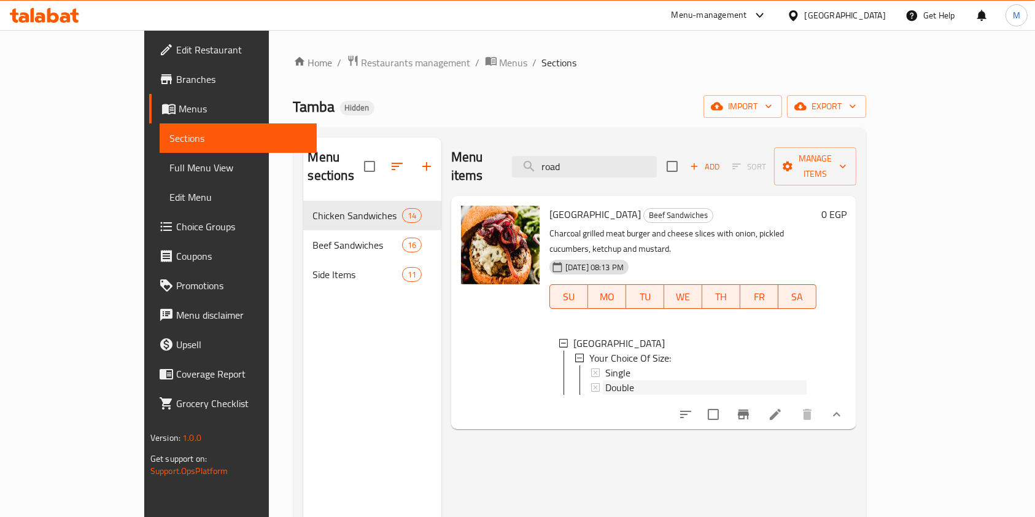
click at [663, 380] on div "Double" at bounding box center [705, 387] width 201 height 15
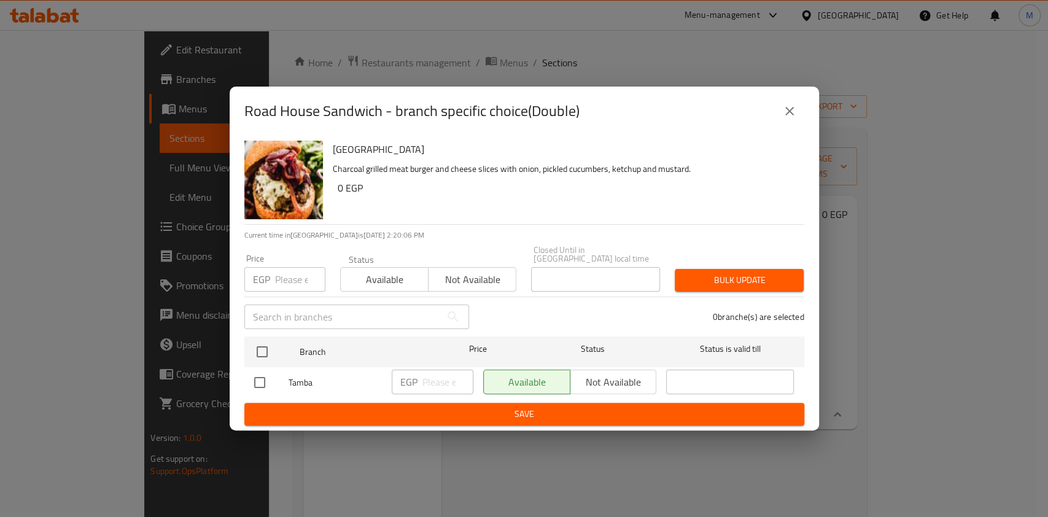
click at [256, 376] on input "checkbox" at bounding box center [260, 382] width 26 height 26
checkbox input "true"
click at [449, 376] on input "number" at bounding box center [447, 381] width 51 height 25
type input "221"
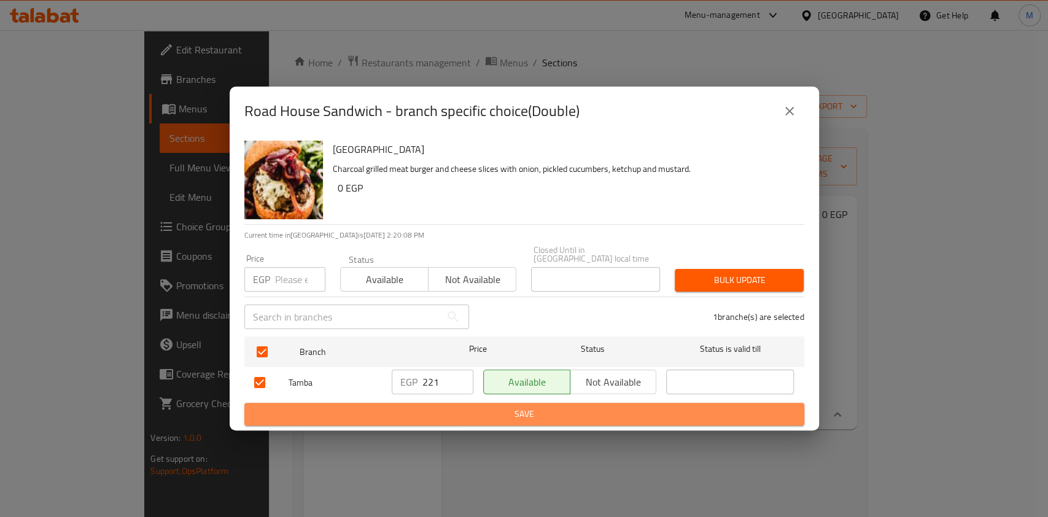
click at [520, 403] on button "Save" at bounding box center [524, 414] width 560 height 23
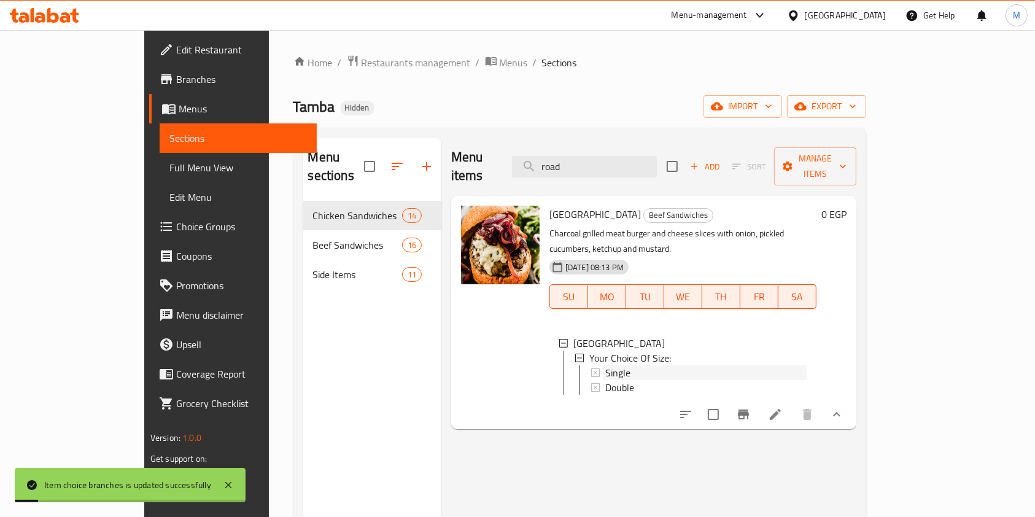
click at [605, 365] on div "Single" at bounding box center [705, 372] width 201 height 15
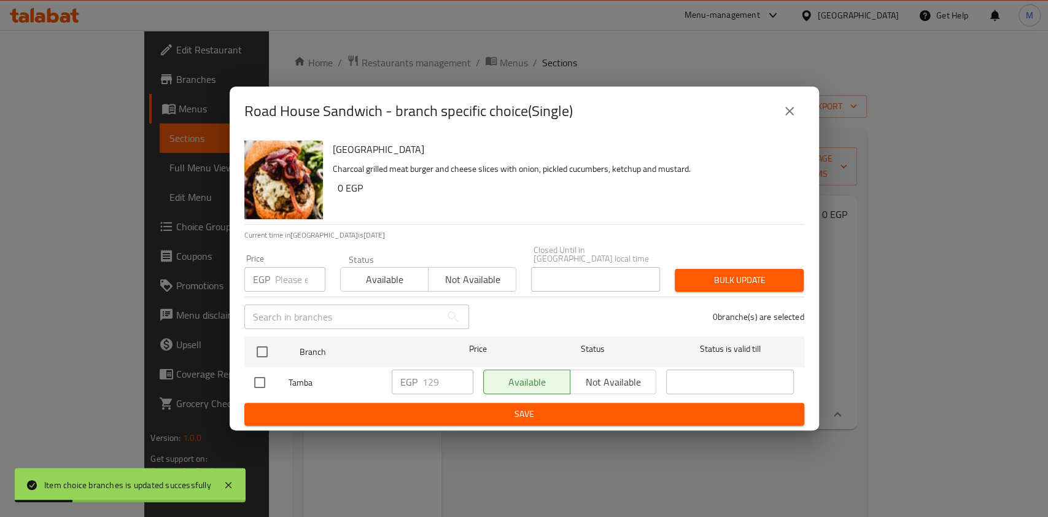
click at [788, 126] on button "close" at bounding box center [788, 110] width 29 height 29
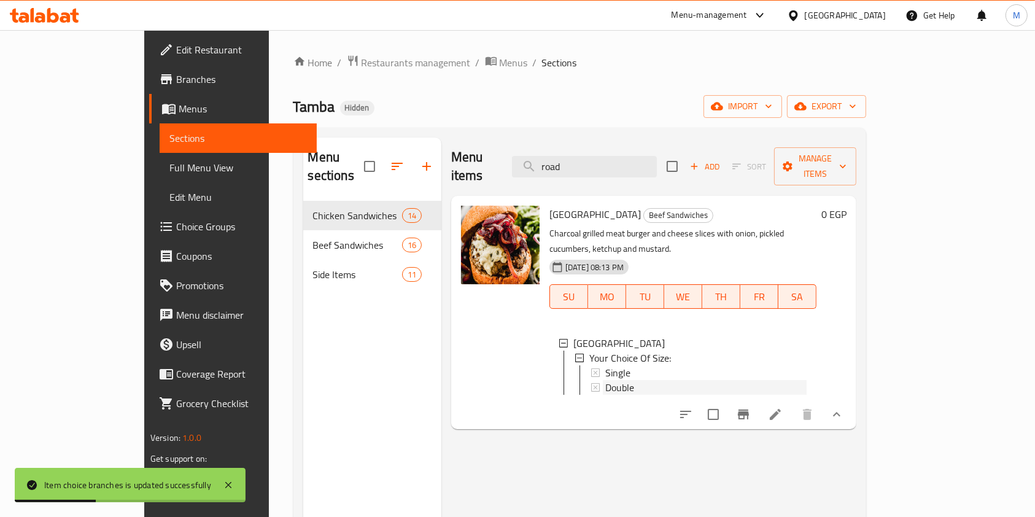
click at [628, 380] on div "Double" at bounding box center [705, 387] width 201 height 15
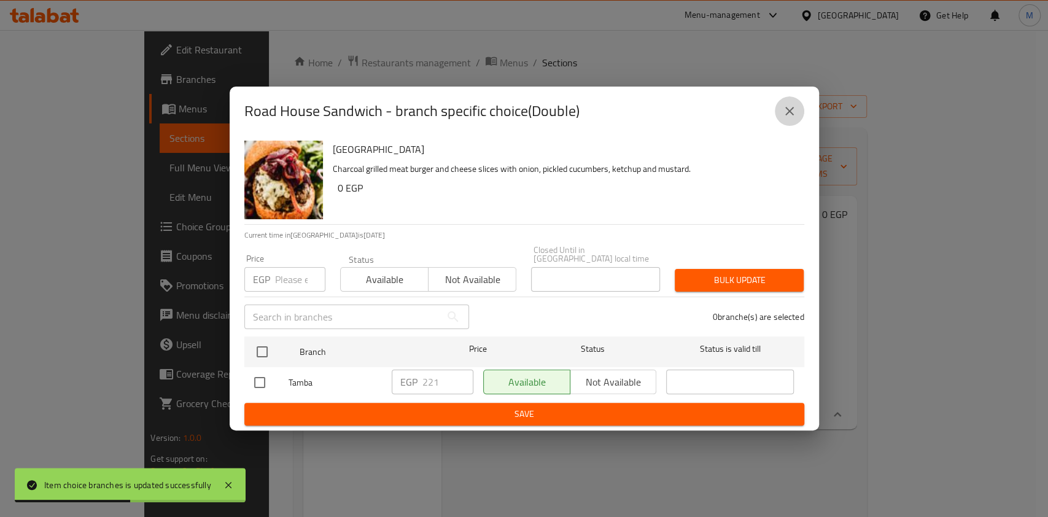
click at [785, 126] on button "close" at bounding box center [788, 110] width 29 height 29
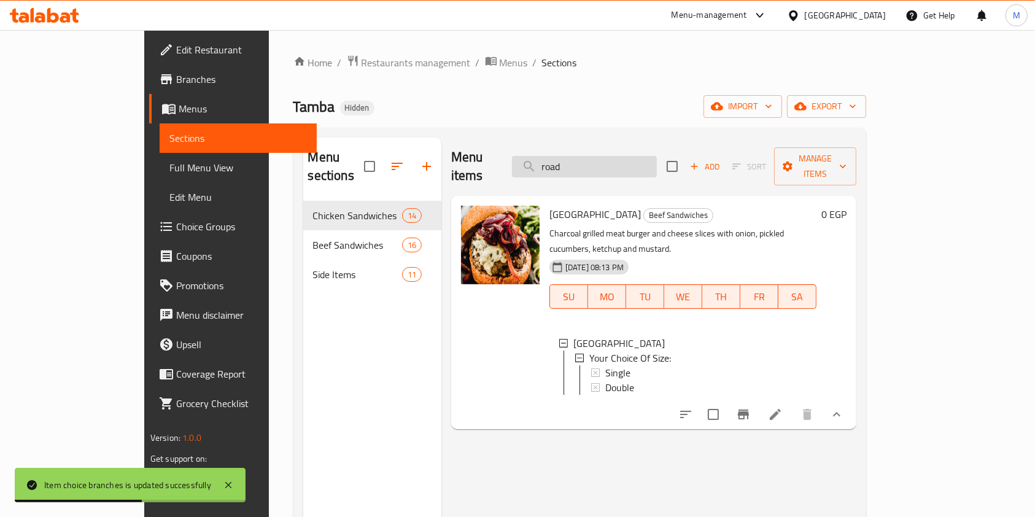
click at [613, 164] on input "road" at bounding box center [584, 166] width 145 height 21
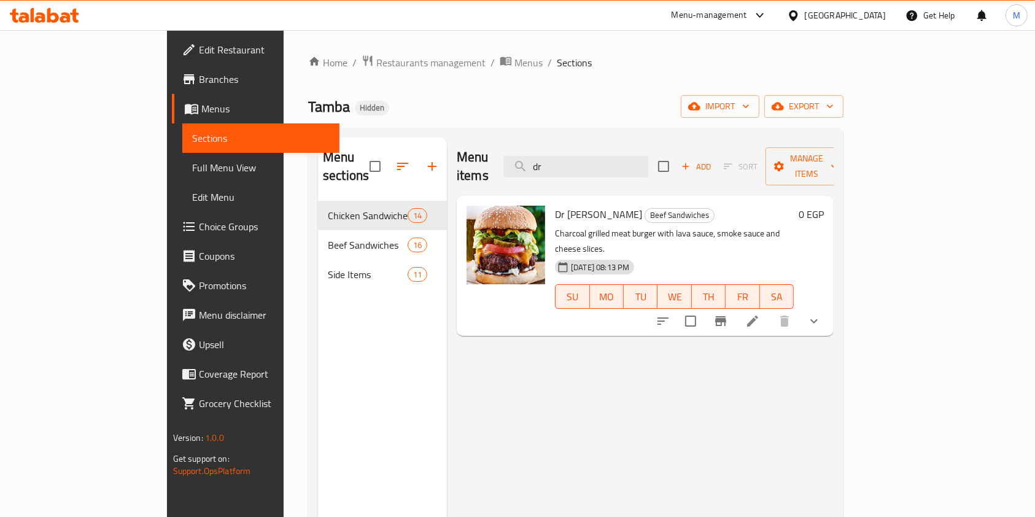
type input "dr"
click at [828, 306] on button "show more" at bounding box center [813, 320] width 29 height 29
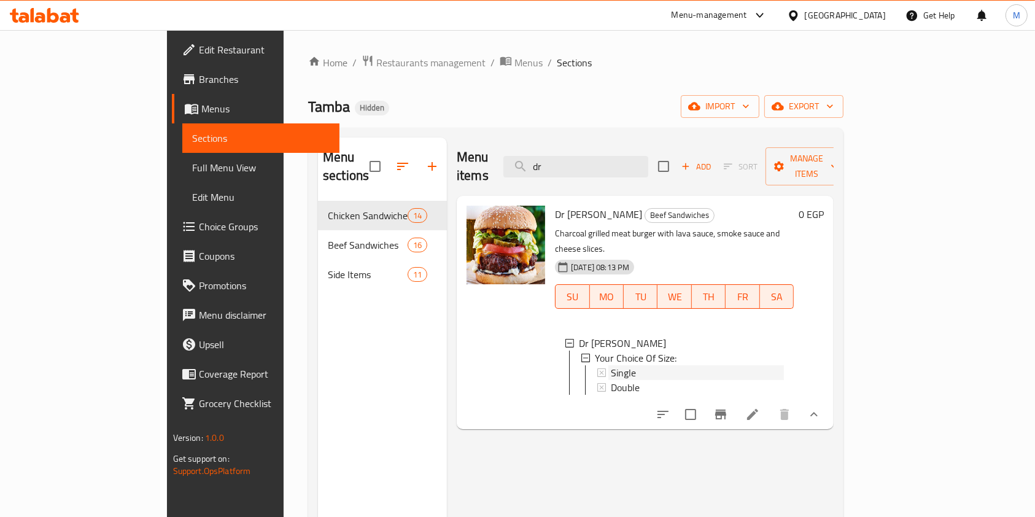
click at [699, 365] on div "Single" at bounding box center [697, 372] width 173 height 15
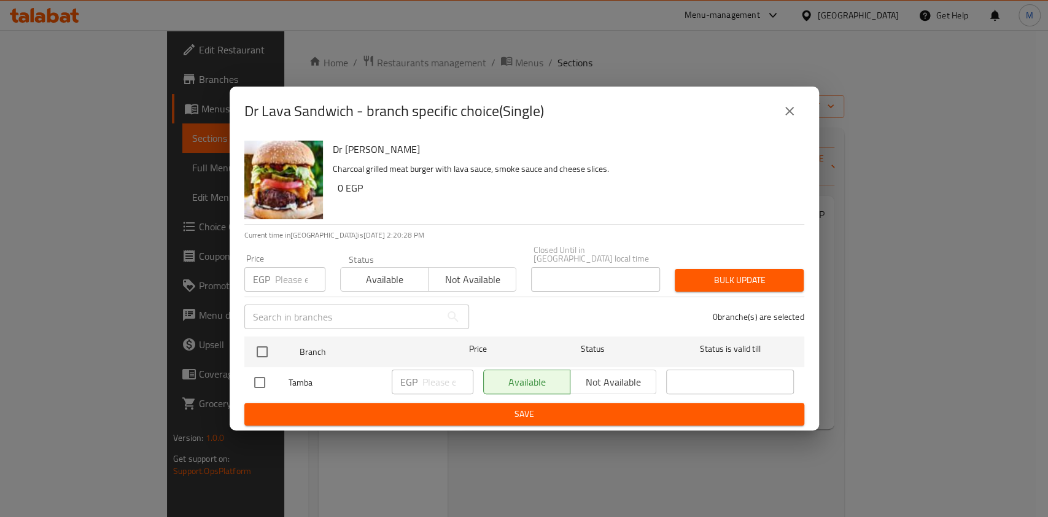
click at [249, 377] on input "checkbox" at bounding box center [260, 382] width 26 height 26
checkbox input "true"
click at [428, 378] on input "number" at bounding box center [447, 381] width 51 height 25
type input "143"
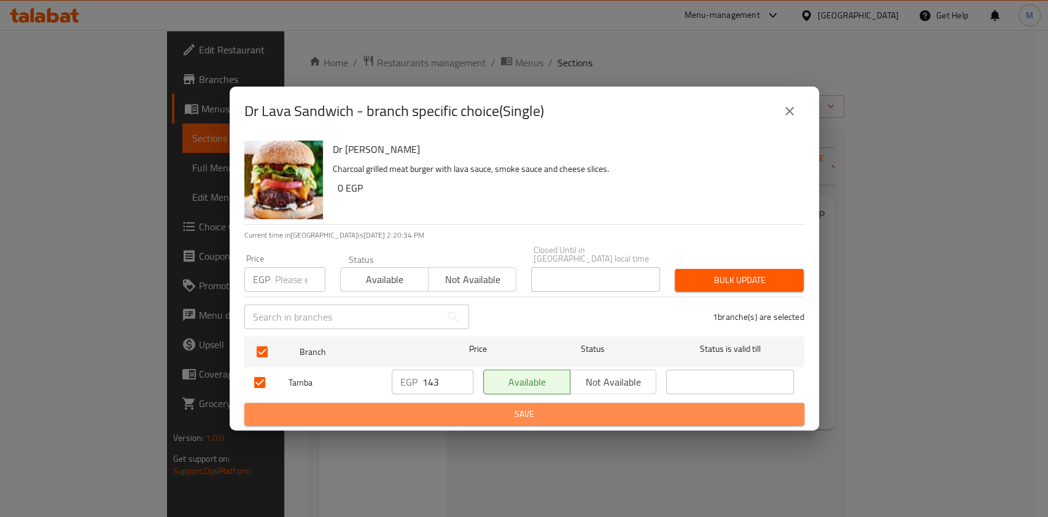
click at [442, 403] on button "Save" at bounding box center [524, 414] width 560 height 23
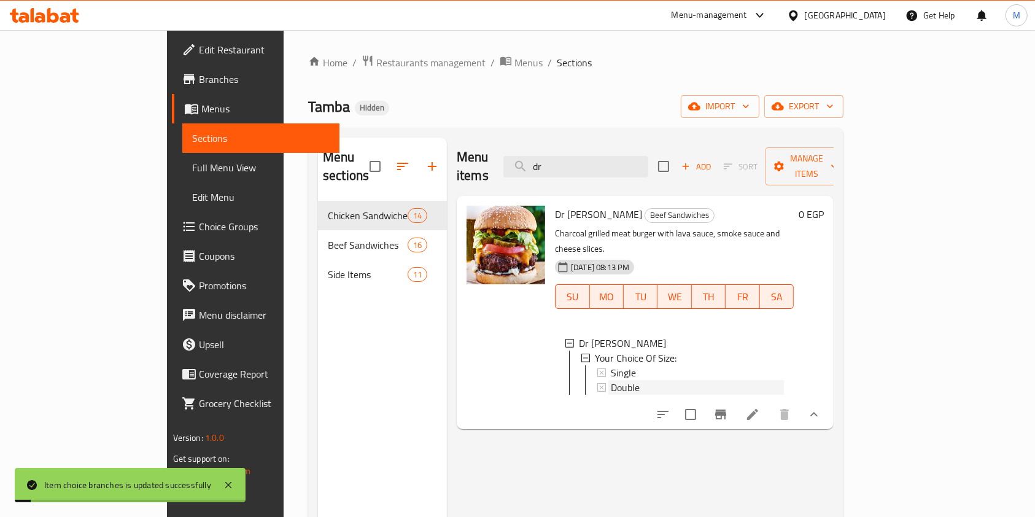
click at [611, 380] on span "Double" at bounding box center [625, 387] width 29 height 15
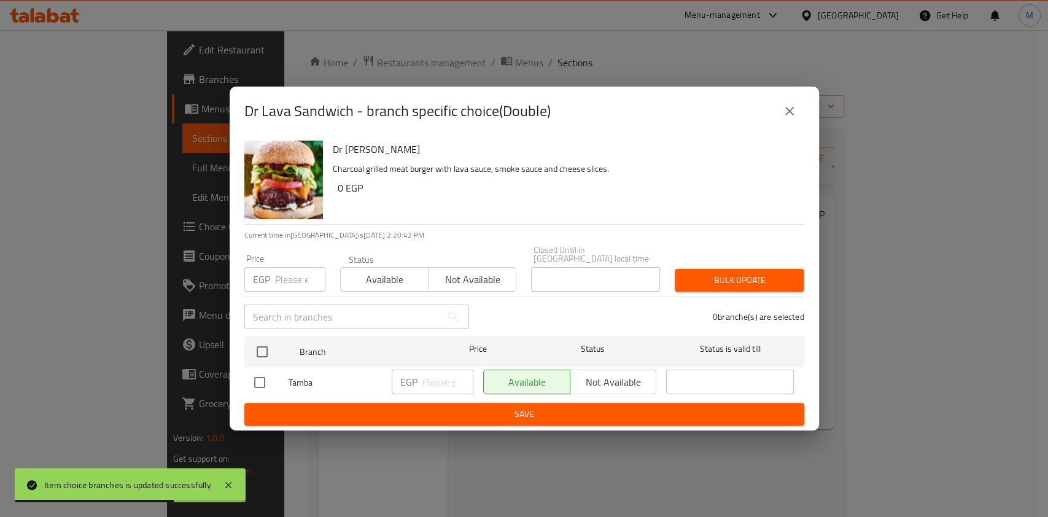
click at [247, 378] on input "checkbox" at bounding box center [260, 382] width 26 height 26
checkbox input "true"
click at [424, 376] on input "number" at bounding box center [447, 381] width 51 height 25
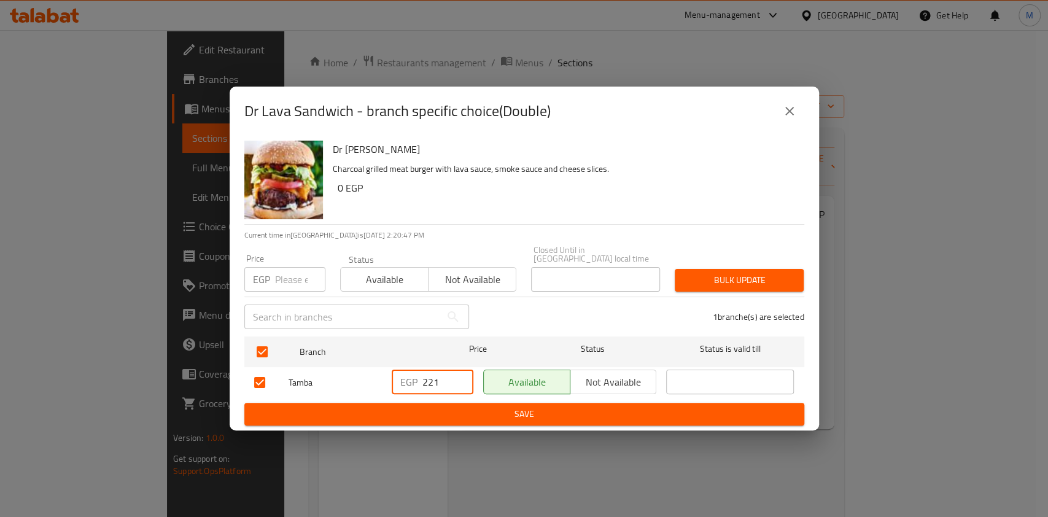
type input "221"
click at [687, 411] on span "Save" at bounding box center [524, 413] width 540 height 15
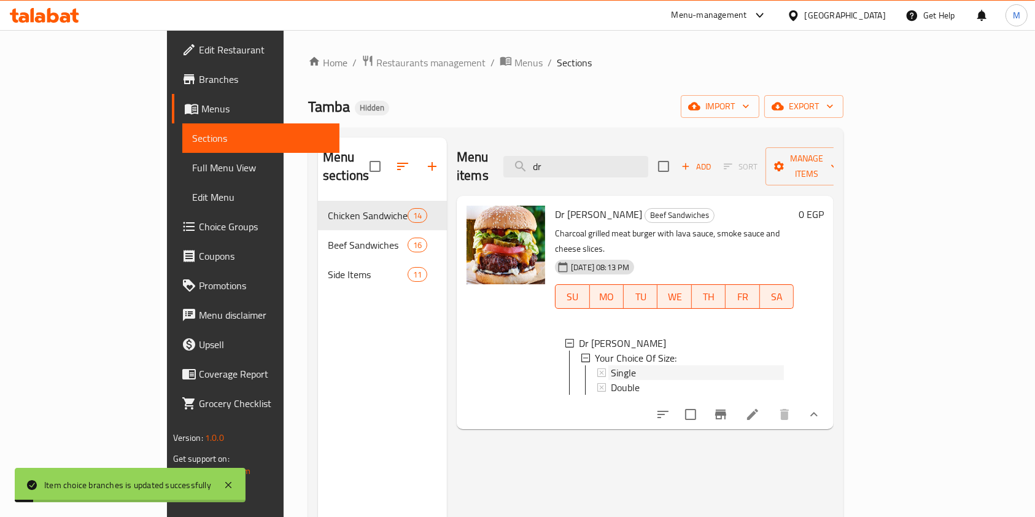
click at [644, 365] on div "Single" at bounding box center [697, 372] width 173 height 15
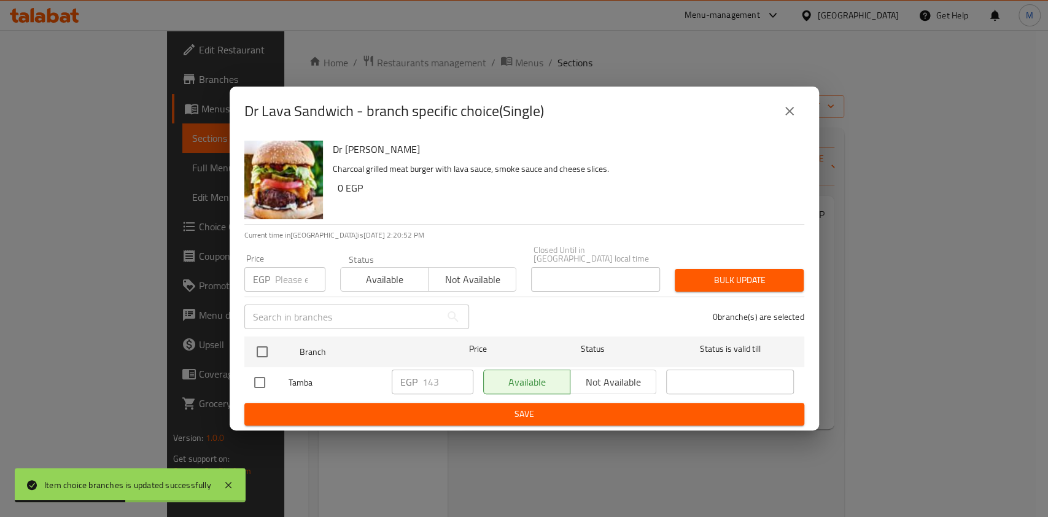
click at [786, 118] on icon "close" at bounding box center [789, 111] width 15 height 15
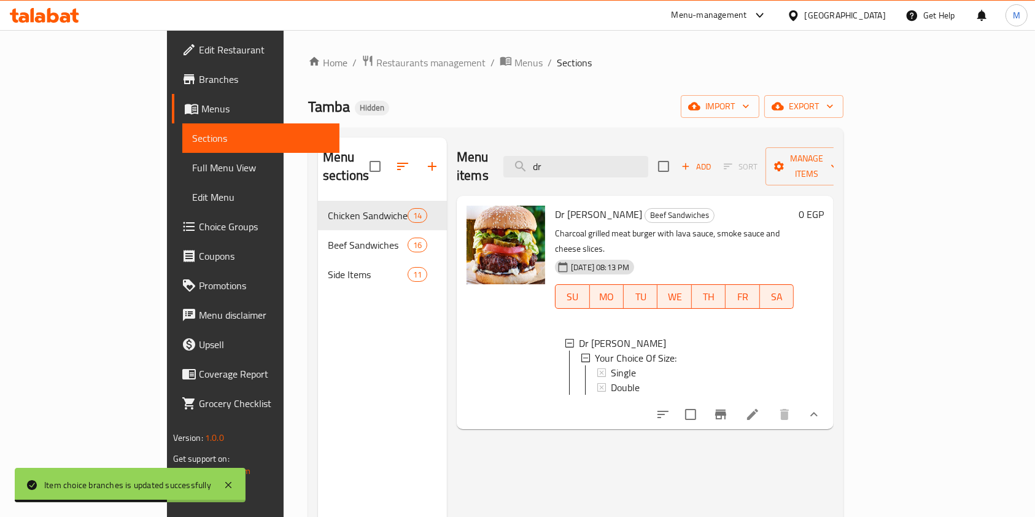
click at [611, 365] on div "Single" at bounding box center [697, 372] width 173 height 15
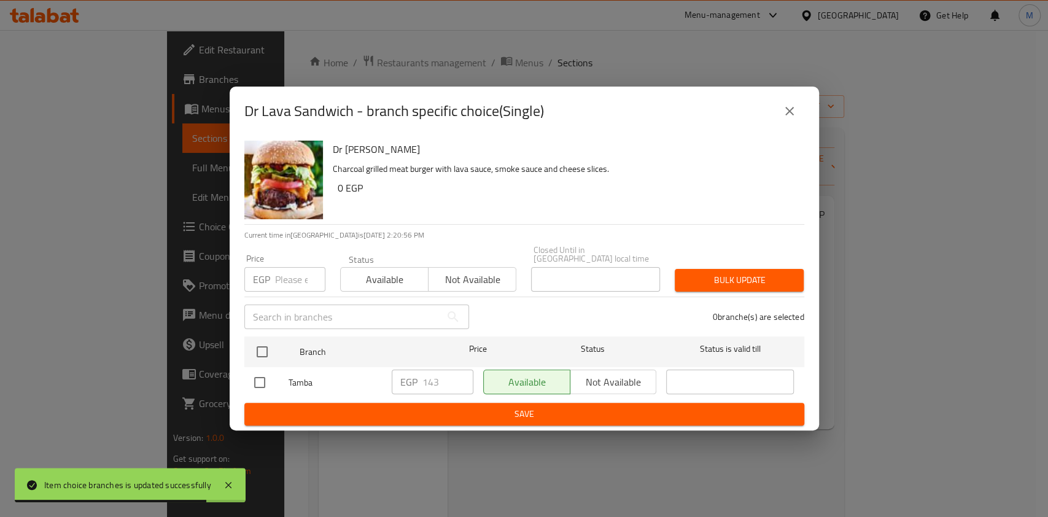
click at [771, 126] on div "Dr Lava Sandwich - branch specific choice(Single)" at bounding box center [524, 110] width 560 height 29
click at [776, 124] on div "Dr Lava Sandwich - branch specific choice(Single)" at bounding box center [524, 110] width 560 height 29
click at [786, 115] on icon "close" at bounding box center [789, 111] width 9 height 9
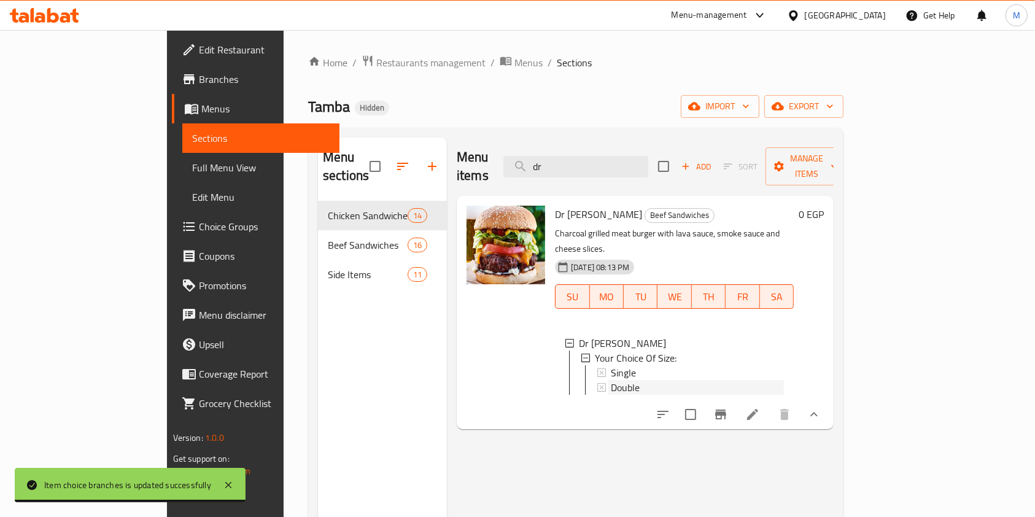
click at [611, 380] on div "Double" at bounding box center [697, 387] width 173 height 15
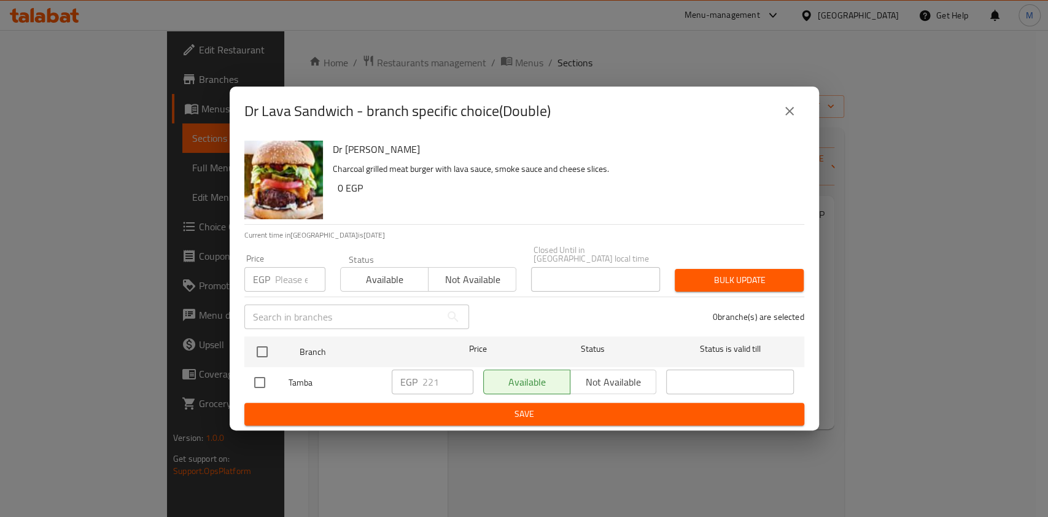
click at [785, 132] on div "Dr Lava Sandwich - branch specific choice(Double)" at bounding box center [524, 111] width 589 height 49
click at [785, 125] on button "close" at bounding box center [788, 110] width 29 height 29
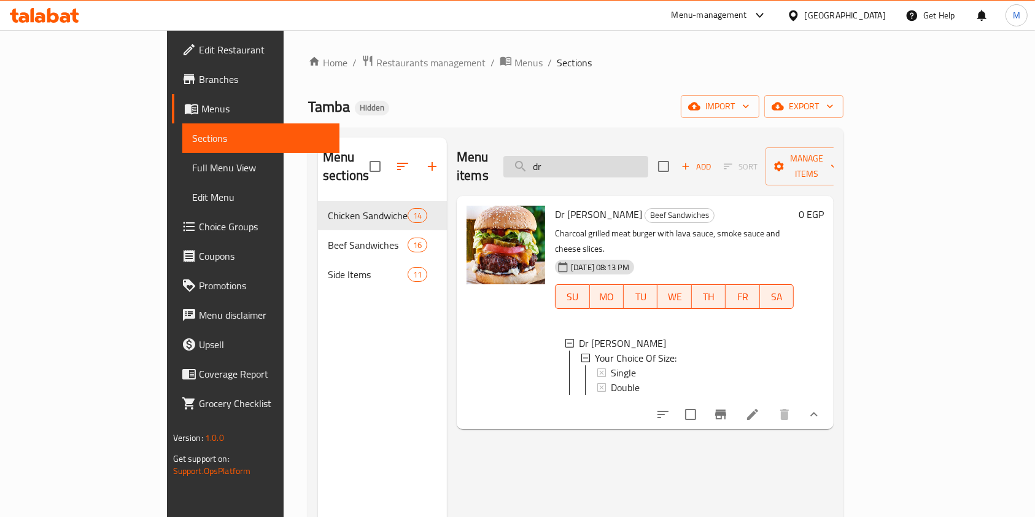
click at [639, 156] on input "dr" at bounding box center [575, 166] width 145 height 21
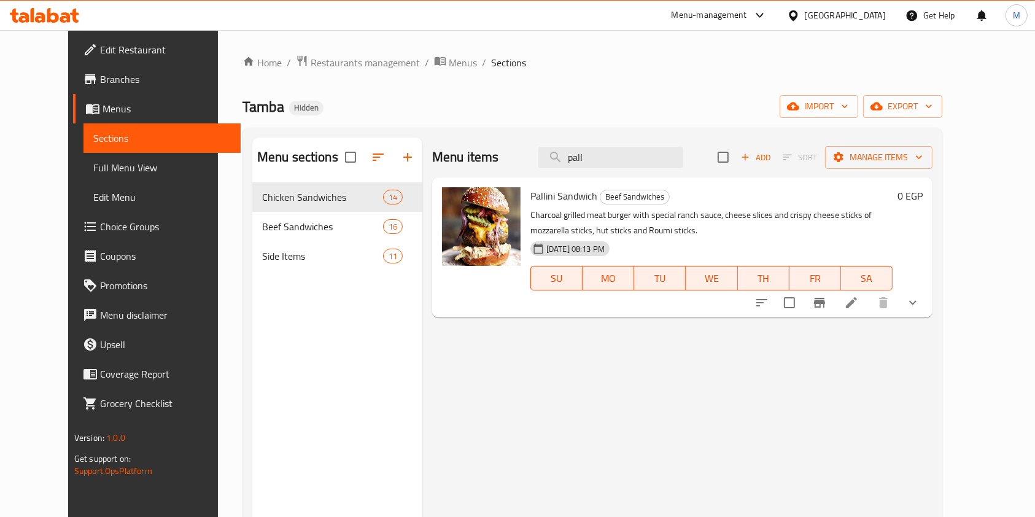
type input "pall"
click at [927, 304] on button "show more" at bounding box center [912, 302] width 29 height 29
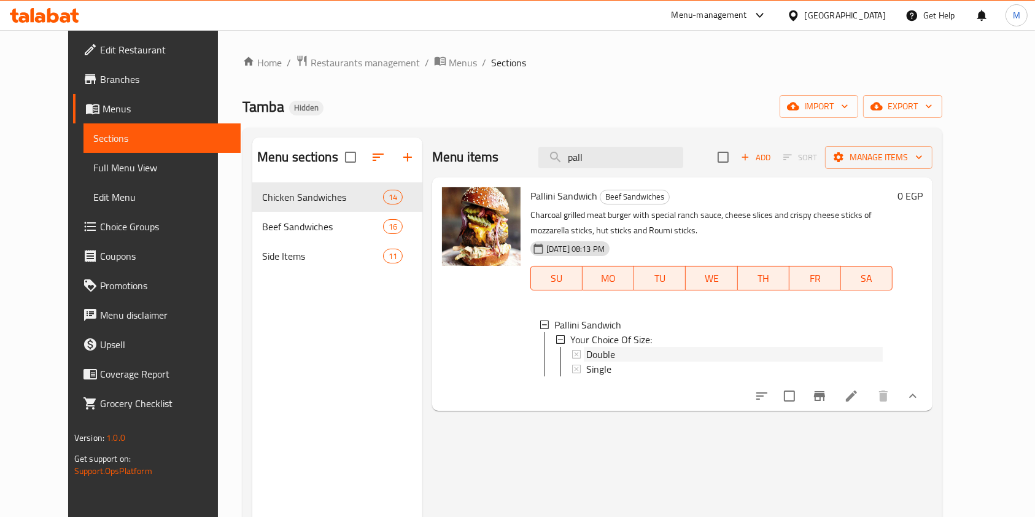
click at [736, 356] on div "Double" at bounding box center [734, 354] width 296 height 15
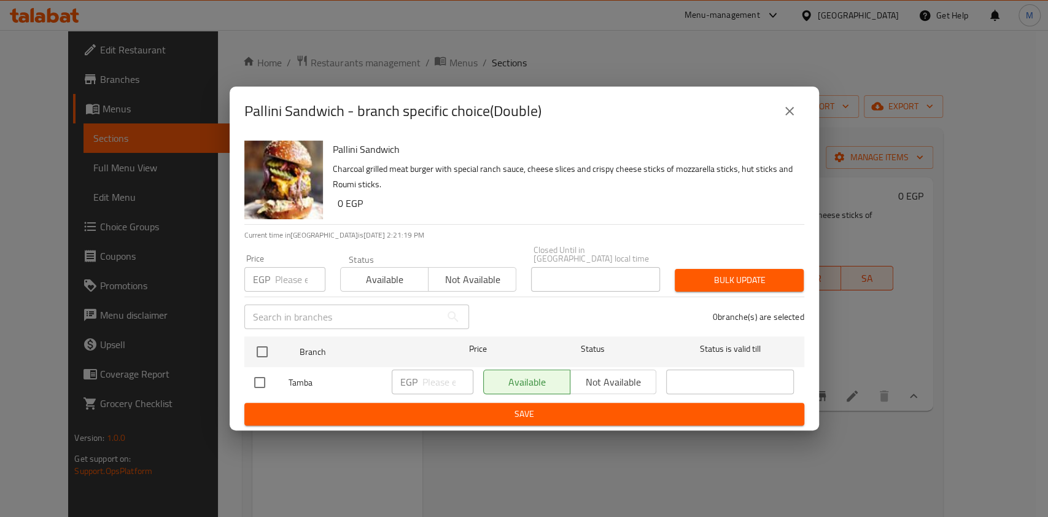
click at [265, 376] on input "checkbox" at bounding box center [260, 382] width 26 height 26
checkbox input "true"
click at [442, 373] on input "number" at bounding box center [447, 381] width 51 height 25
type input "235"
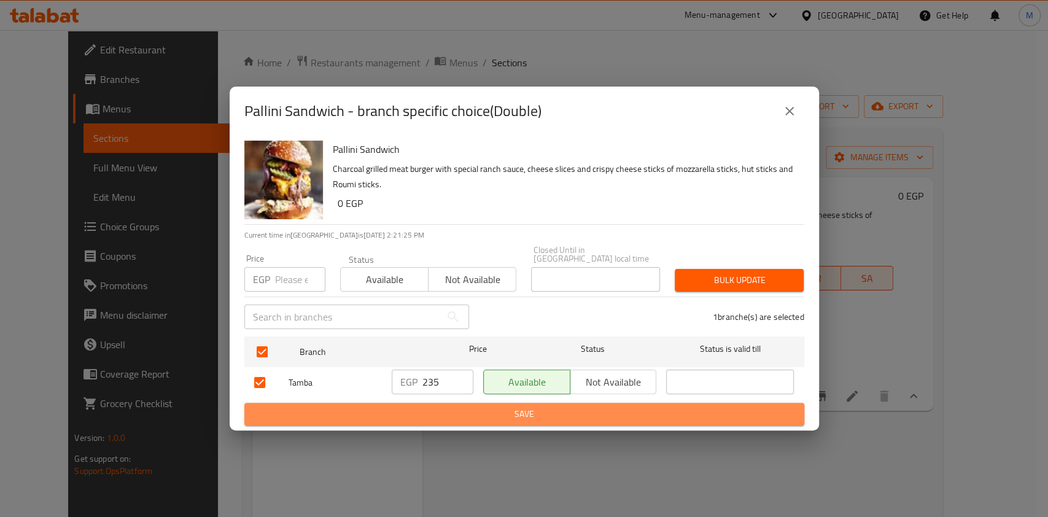
click at [452, 409] on span "Save" at bounding box center [524, 413] width 540 height 15
click at [452, 409] on div at bounding box center [524, 258] width 1048 height 517
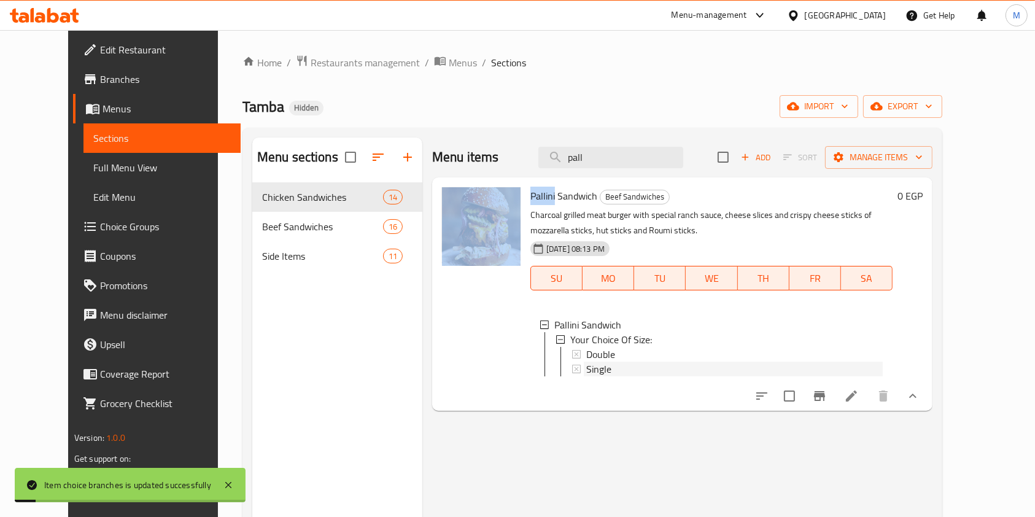
click at [589, 364] on span "Single" at bounding box center [598, 368] width 25 height 15
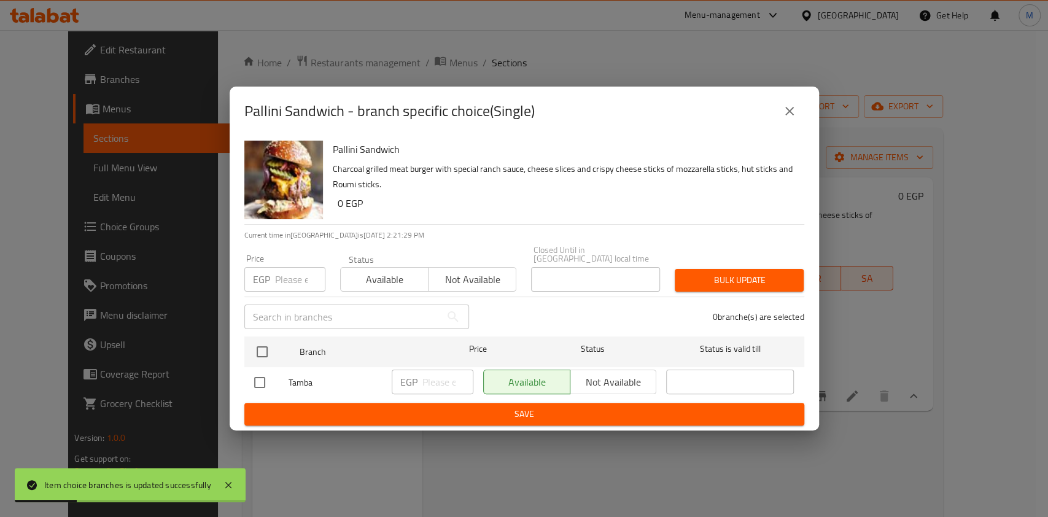
click at [265, 380] on input "checkbox" at bounding box center [260, 382] width 26 height 26
checkbox input "true"
click at [430, 373] on input "number" at bounding box center [447, 381] width 51 height 25
type input "155"
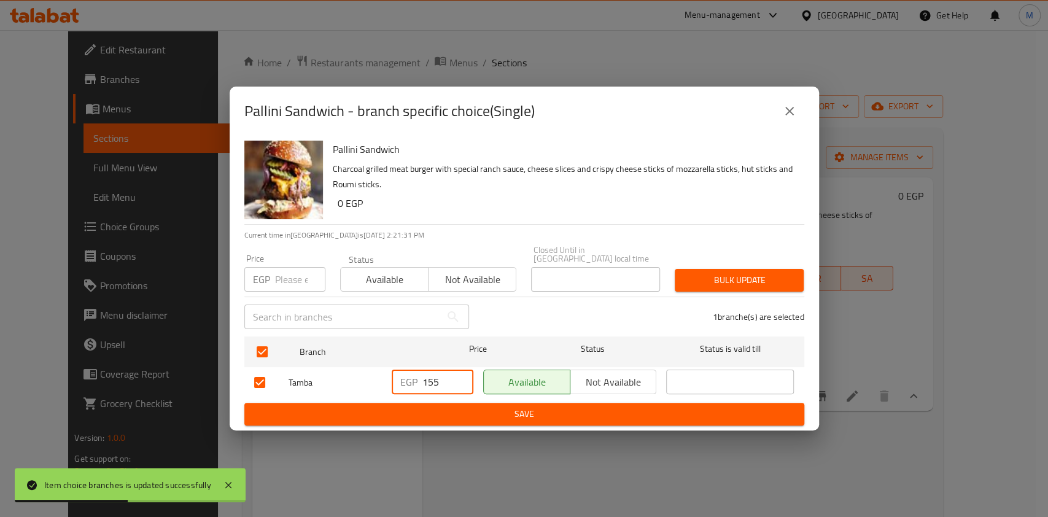
click at [454, 416] on span "Save" at bounding box center [524, 413] width 540 height 15
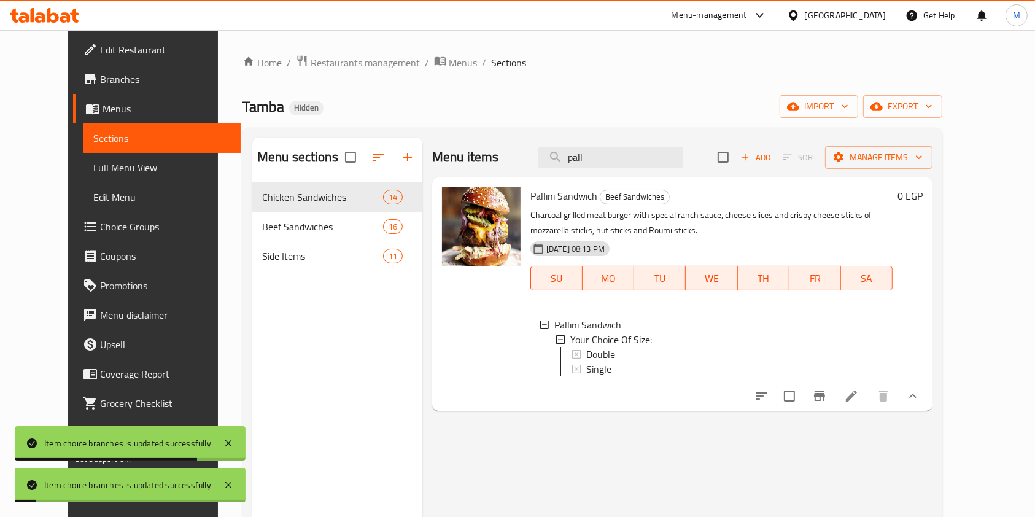
click at [608, 364] on div "Single" at bounding box center [734, 368] width 296 height 15
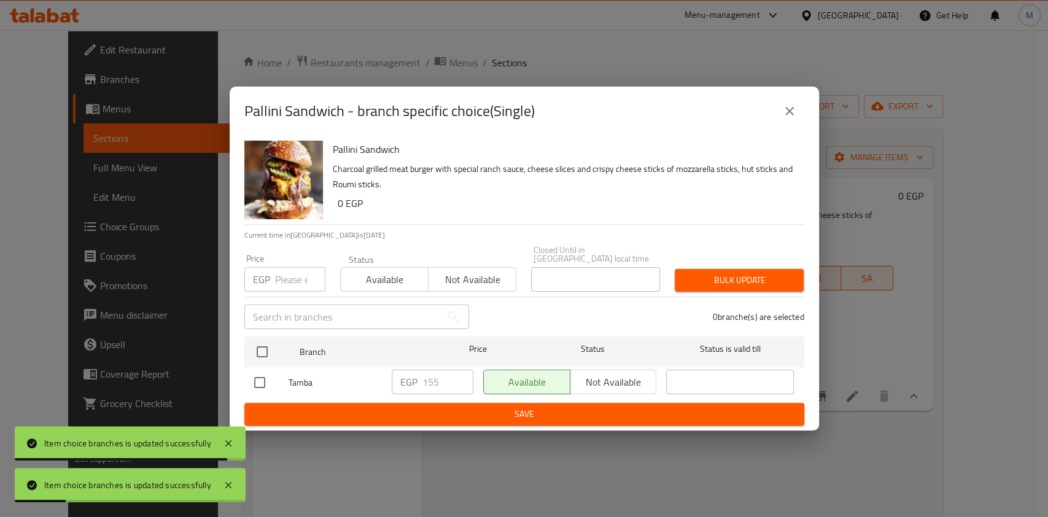
click at [800, 112] on button "close" at bounding box center [788, 110] width 29 height 29
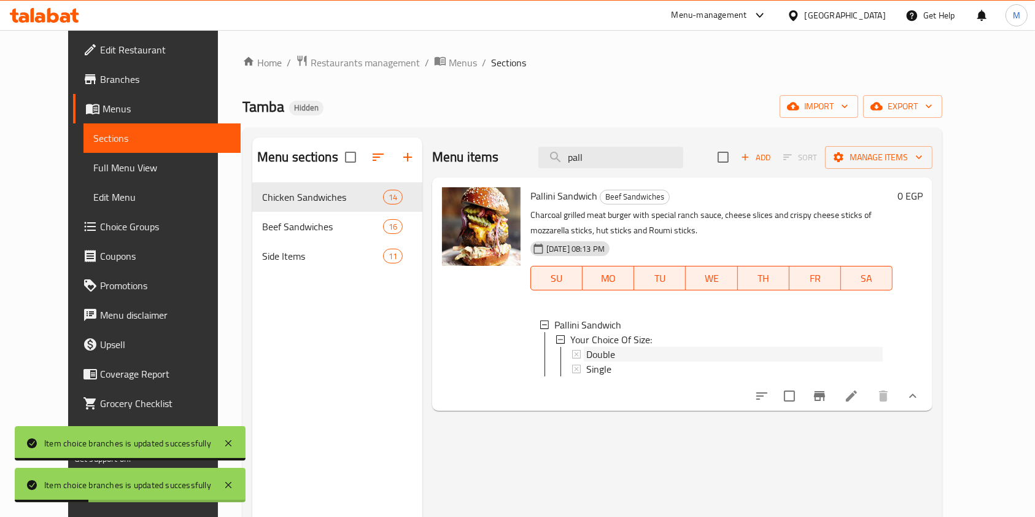
click at [630, 354] on div "Double" at bounding box center [734, 354] width 296 height 15
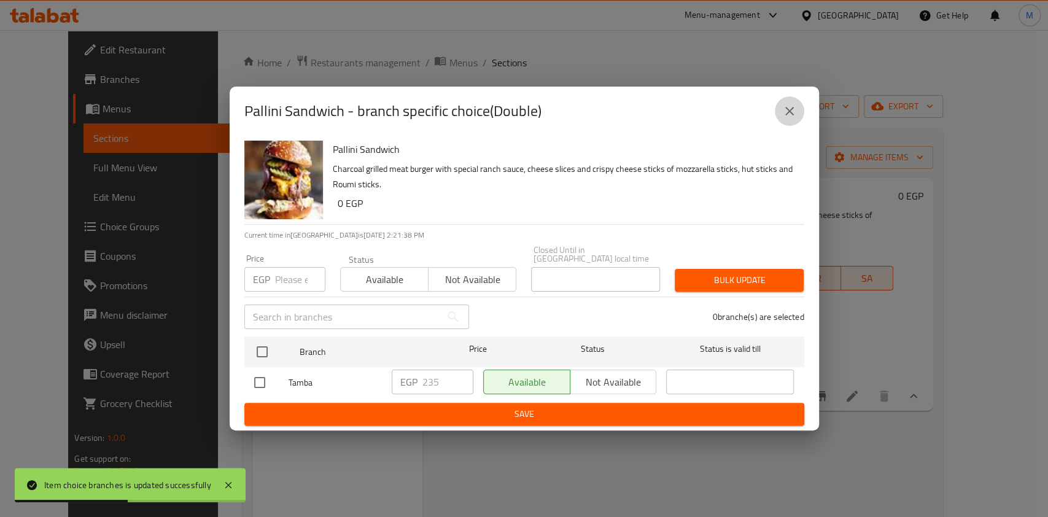
click at [780, 119] on button "close" at bounding box center [788, 110] width 29 height 29
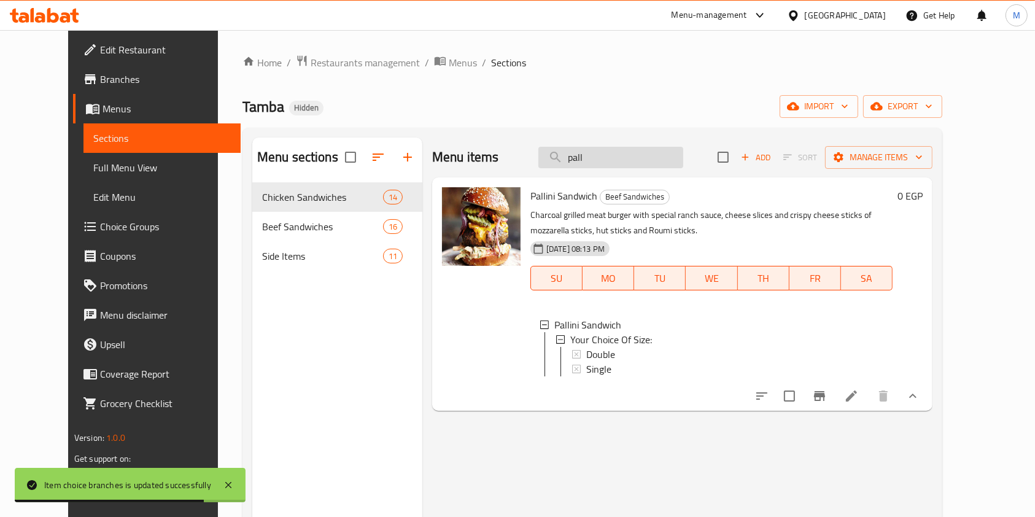
click at [650, 159] on input "pall" at bounding box center [610, 157] width 145 height 21
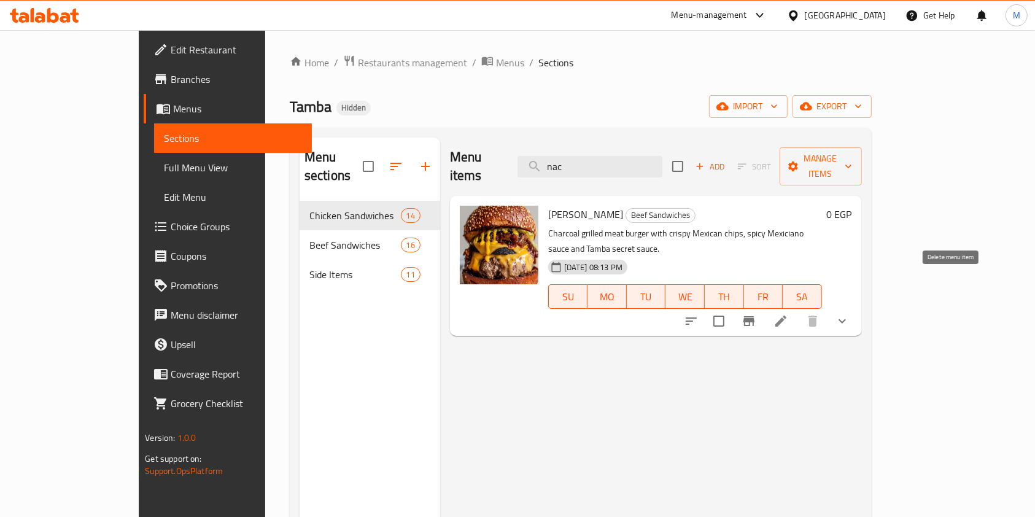
type input "nac"
click at [857, 306] on button "show more" at bounding box center [841, 320] width 29 height 29
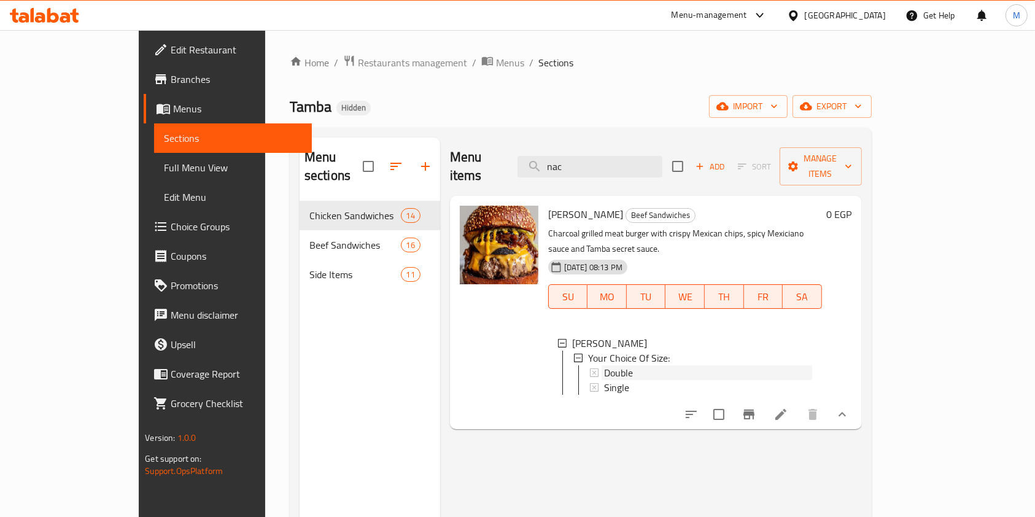
click at [695, 365] on div "Double" at bounding box center [708, 372] width 208 height 15
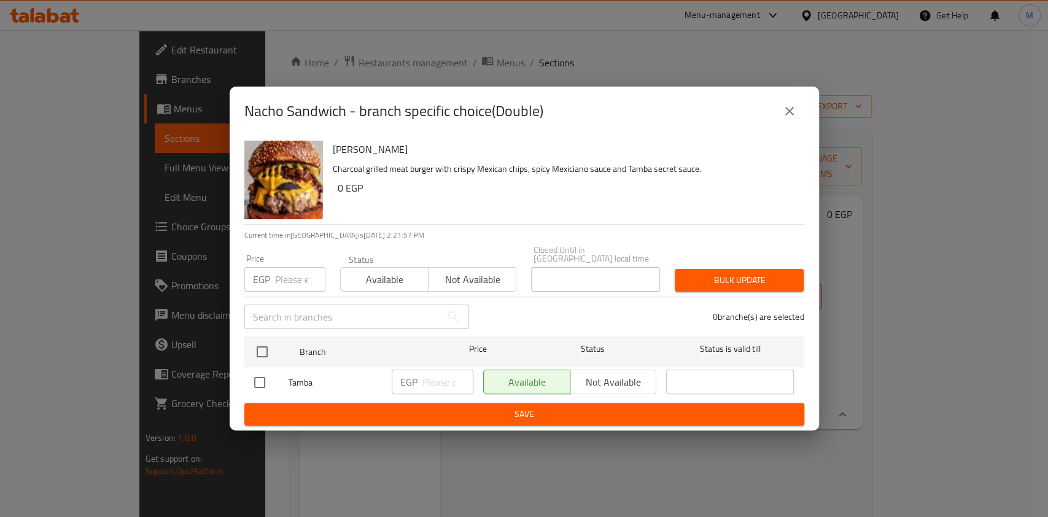
click at [265, 380] on input "checkbox" at bounding box center [260, 382] width 26 height 26
checkbox input "true"
click at [438, 370] on input "number" at bounding box center [447, 381] width 51 height 25
type input "221"
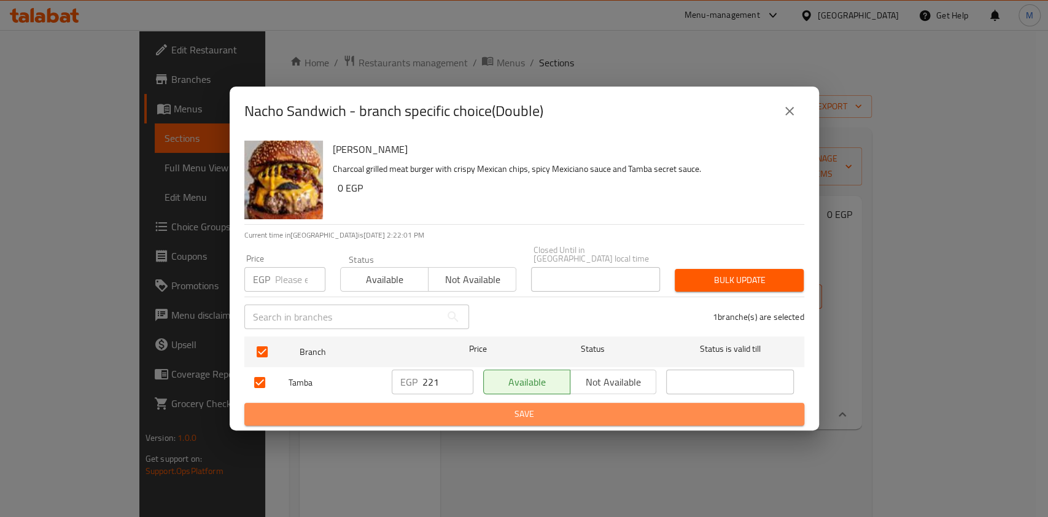
click at [460, 406] on span "Save" at bounding box center [524, 413] width 540 height 15
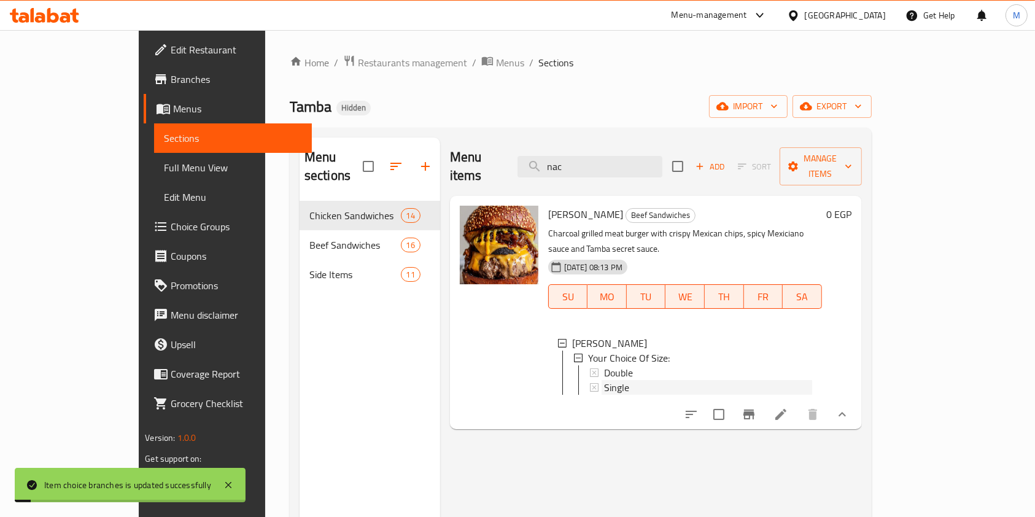
click at [604, 380] on span "Single" at bounding box center [616, 387] width 25 height 15
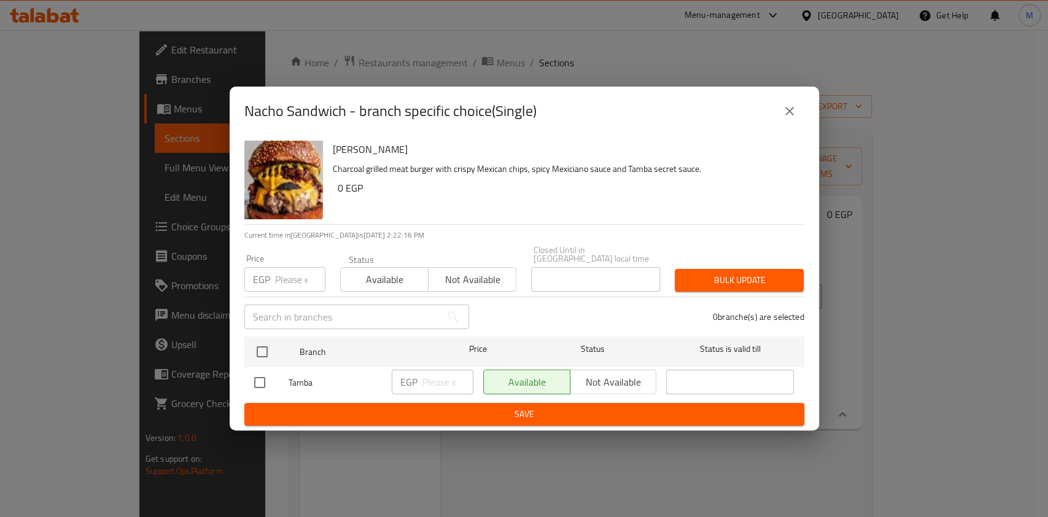
click at [265, 380] on input "checkbox" at bounding box center [260, 382] width 26 height 26
checkbox input "true"
click at [434, 376] on input "number" at bounding box center [447, 381] width 51 height 25
type input "143"
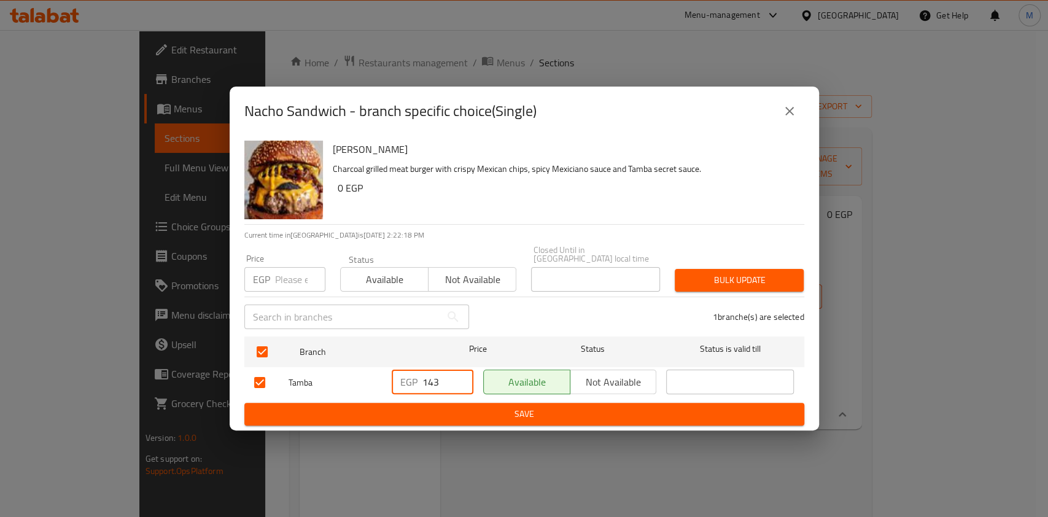
click at [484, 419] on button "Save" at bounding box center [524, 414] width 560 height 23
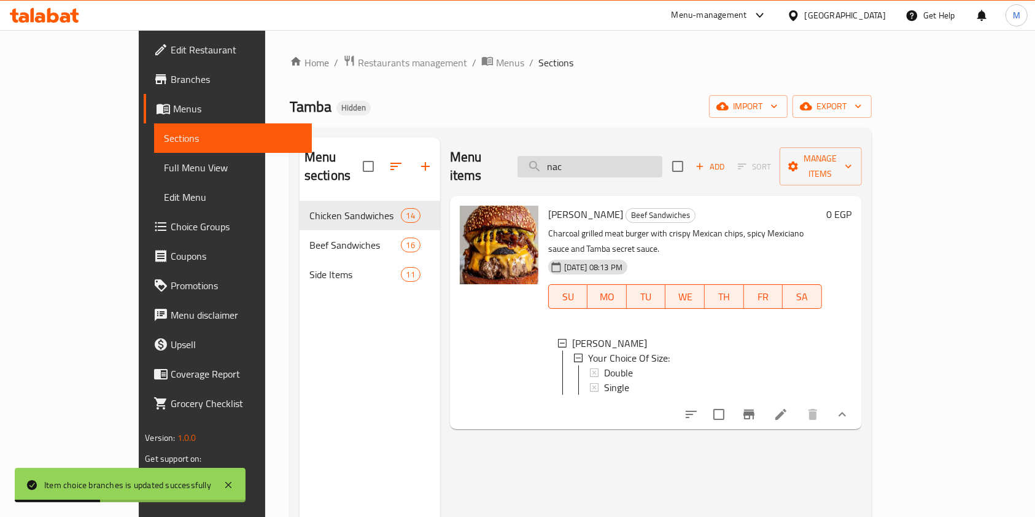
click at [653, 160] on input "nac" at bounding box center [589, 166] width 145 height 21
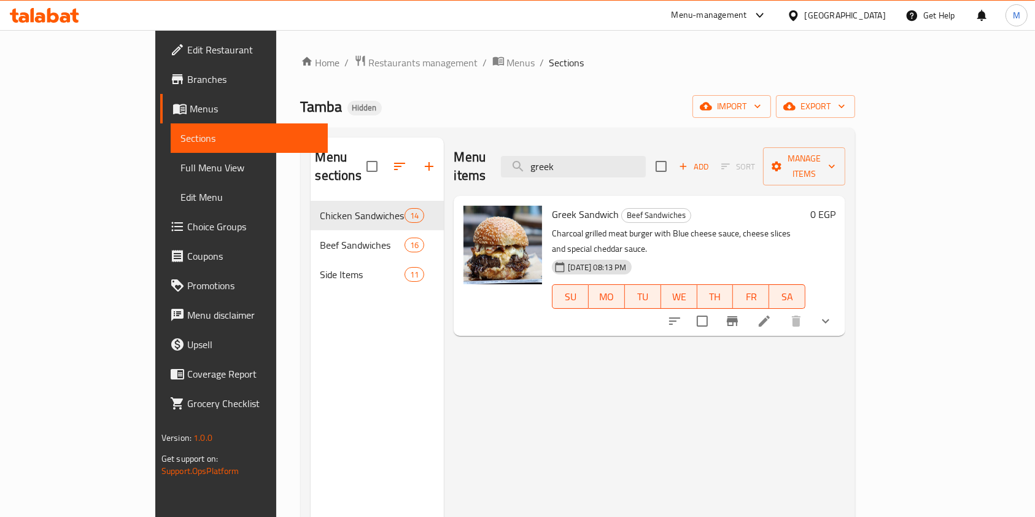
type input "greek"
click at [840, 306] on button "show more" at bounding box center [825, 320] width 29 height 29
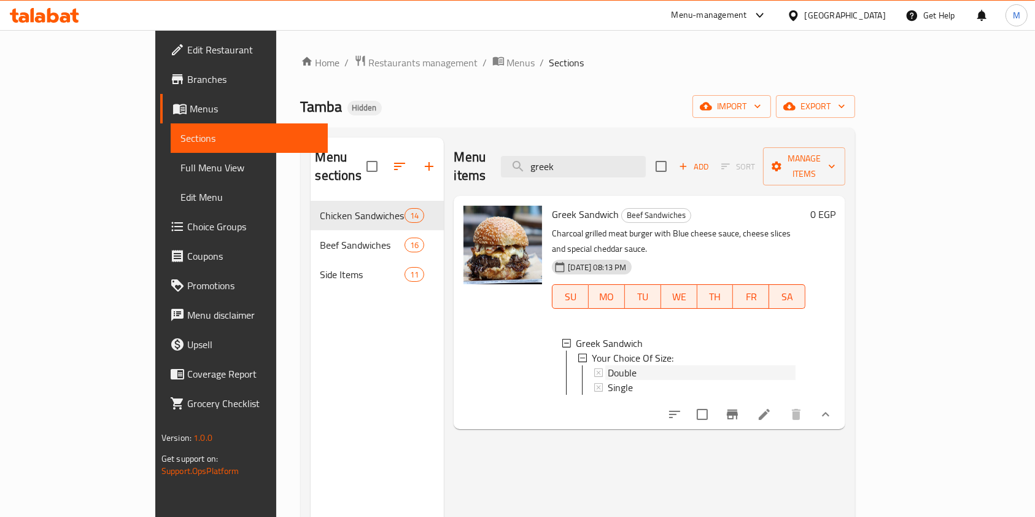
click at [619, 365] on div "Double" at bounding box center [702, 372] width 188 height 15
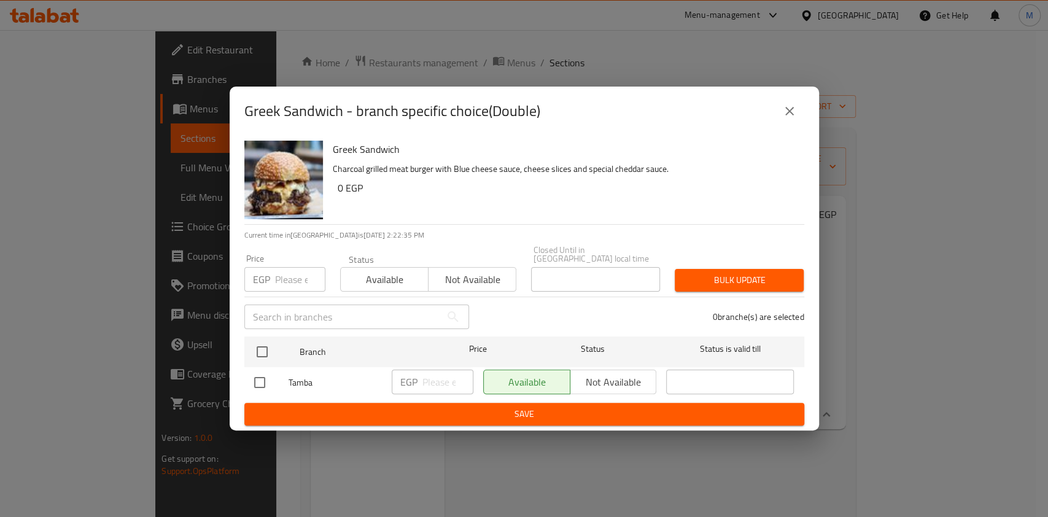
click at [265, 375] on input "checkbox" at bounding box center [260, 382] width 26 height 26
checkbox input "true"
click at [417, 374] on div "EGP ​" at bounding box center [433, 381] width 82 height 25
type input "221"
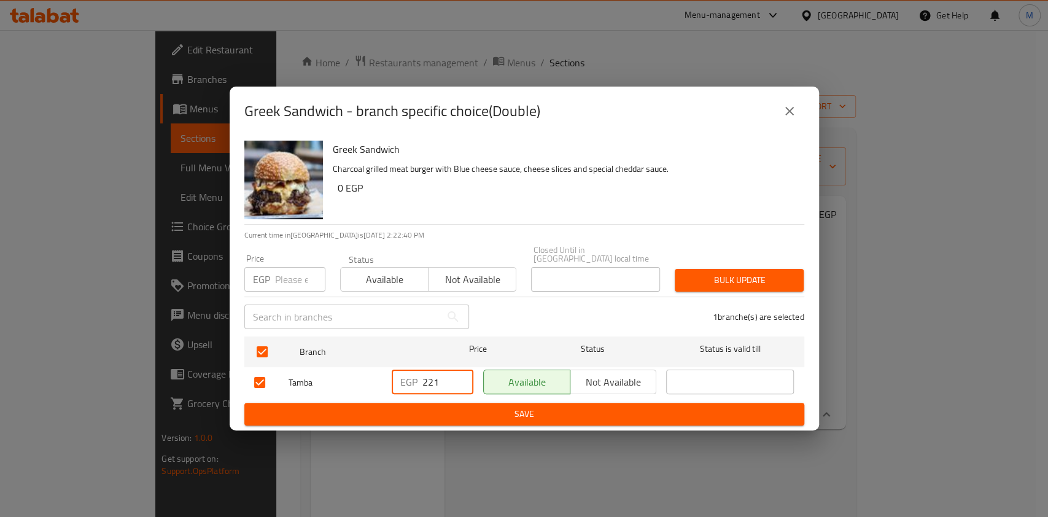
click at [504, 408] on span "Save" at bounding box center [524, 413] width 540 height 15
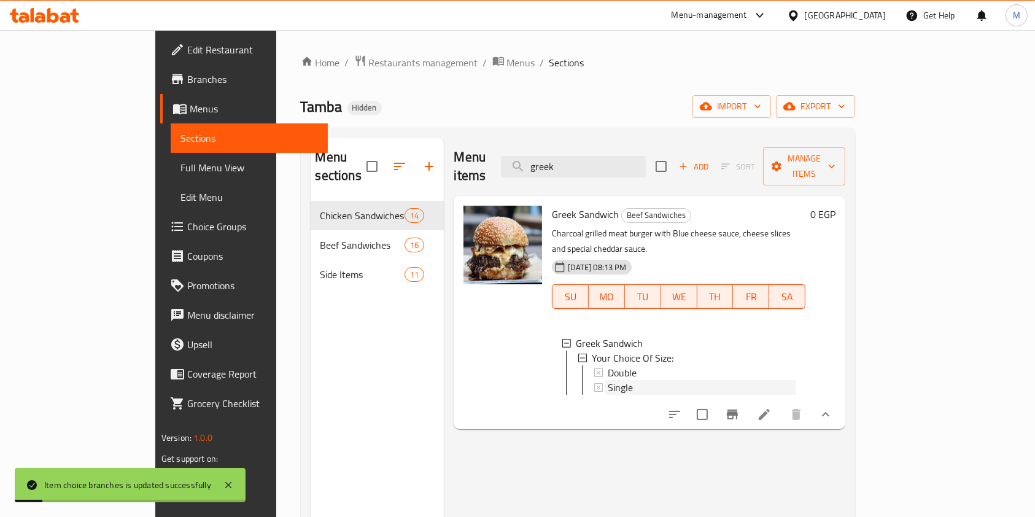
click at [650, 380] on div "Single" at bounding box center [702, 387] width 188 height 15
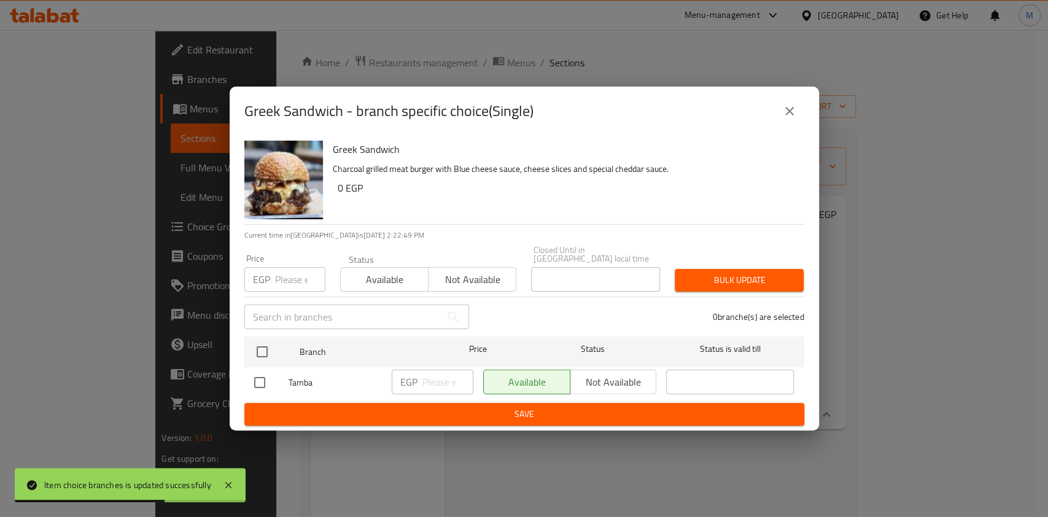
click at [260, 376] on input "checkbox" at bounding box center [260, 382] width 26 height 26
checkbox input "true"
click at [446, 372] on input "number" at bounding box center [447, 381] width 51 height 25
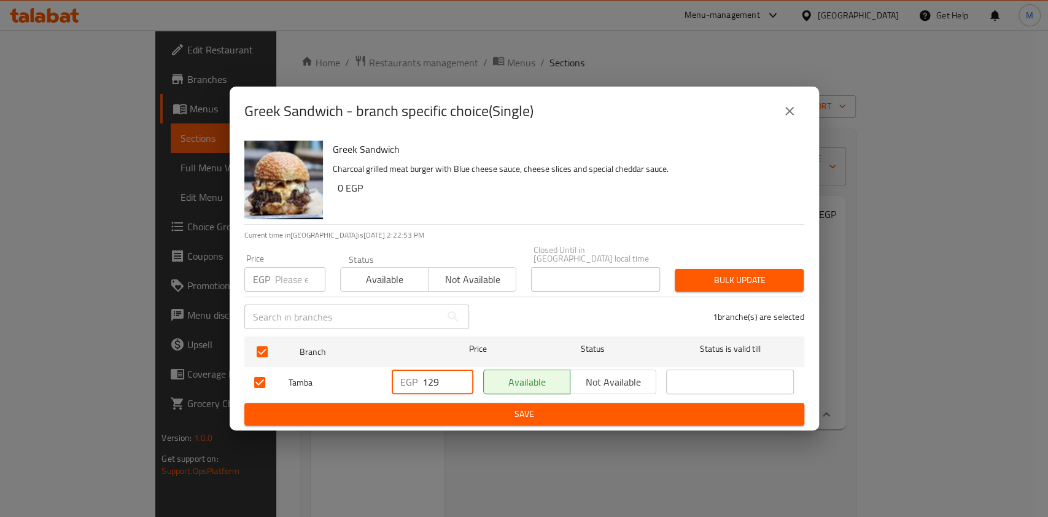
type input "129"
click at [437, 418] on button "Save" at bounding box center [524, 414] width 560 height 23
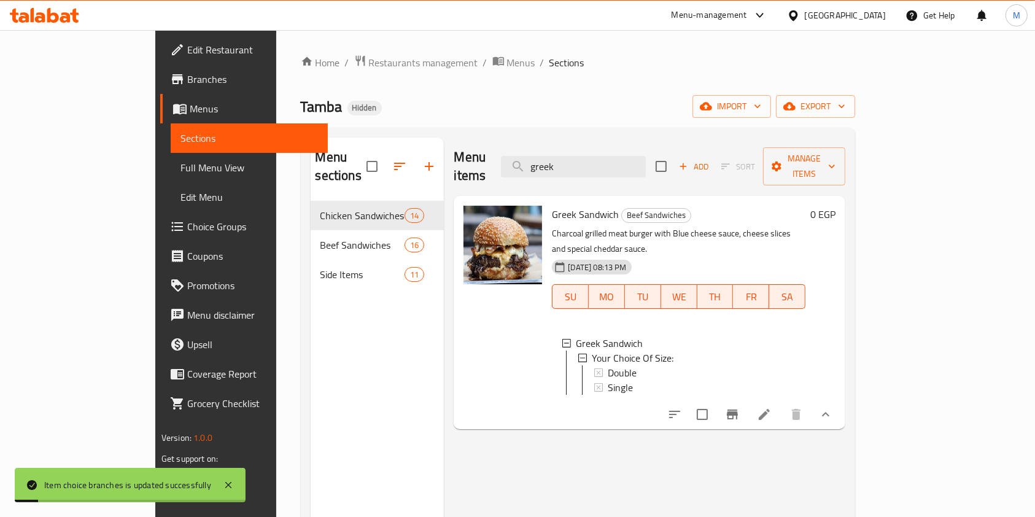
click at [608, 380] on div "Single" at bounding box center [702, 387] width 188 height 15
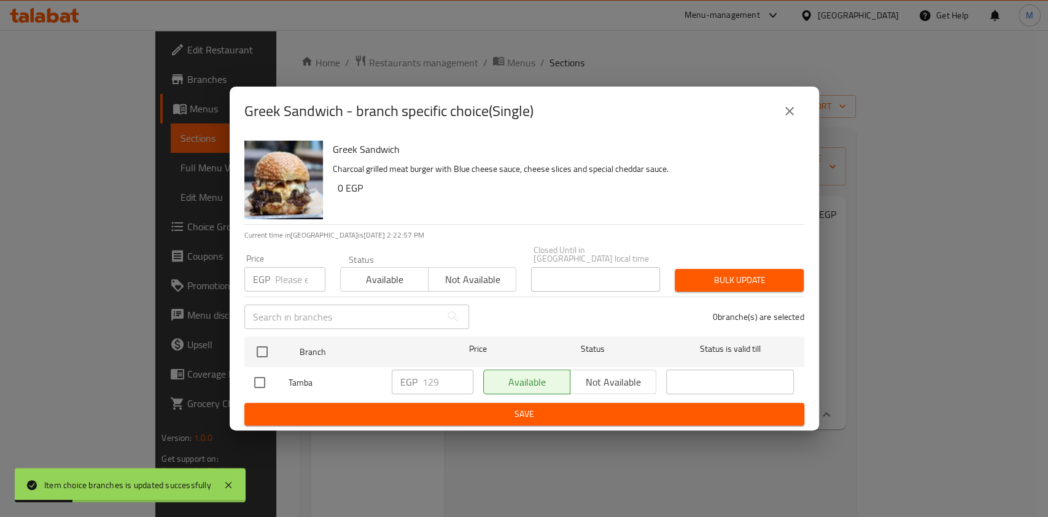
click at [785, 118] on icon "close" at bounding box center [789, 111] width 15 height 15
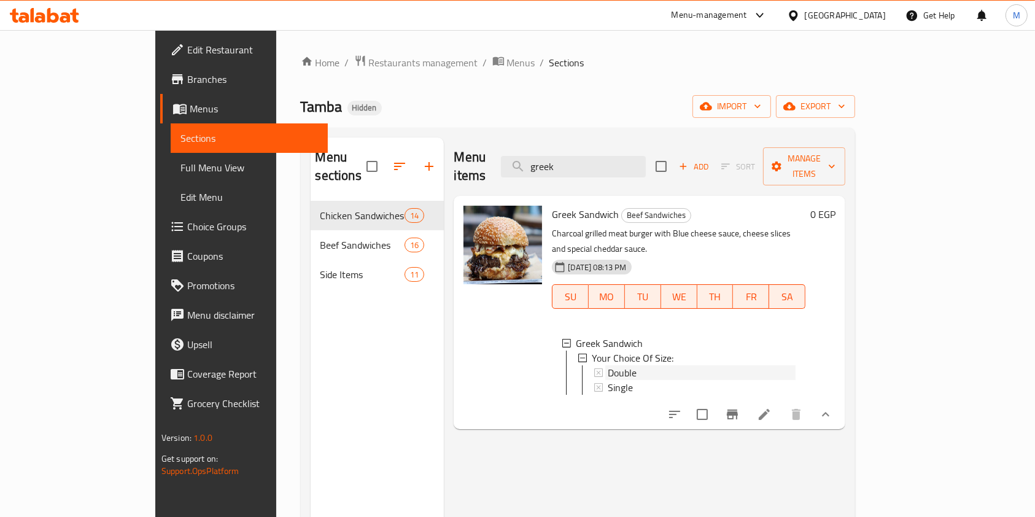
click at [668, 365] on div "Double" at bounding box center [702, 372] width 188 height 15
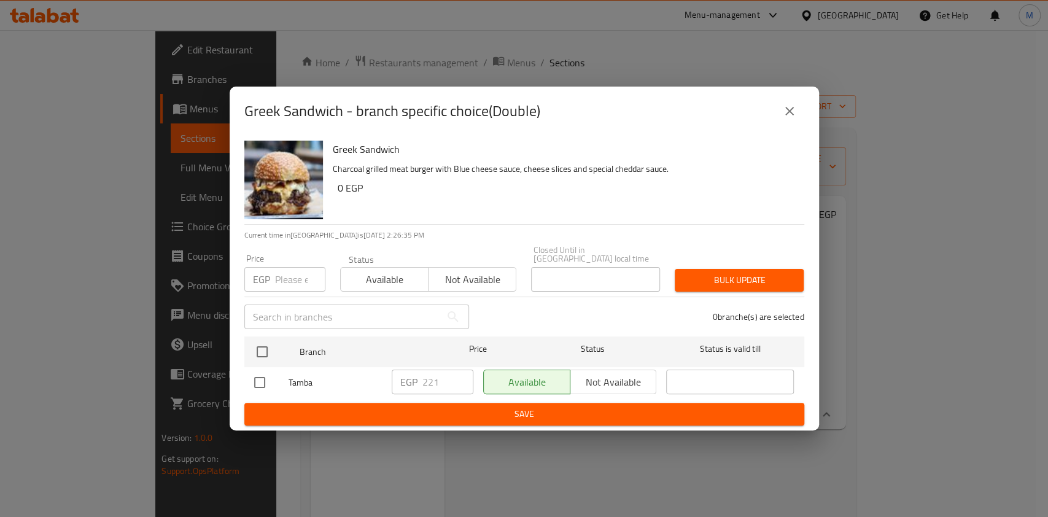
click at [798, 110] on button "close" at bounding box center [788, 110] width 29 height 29
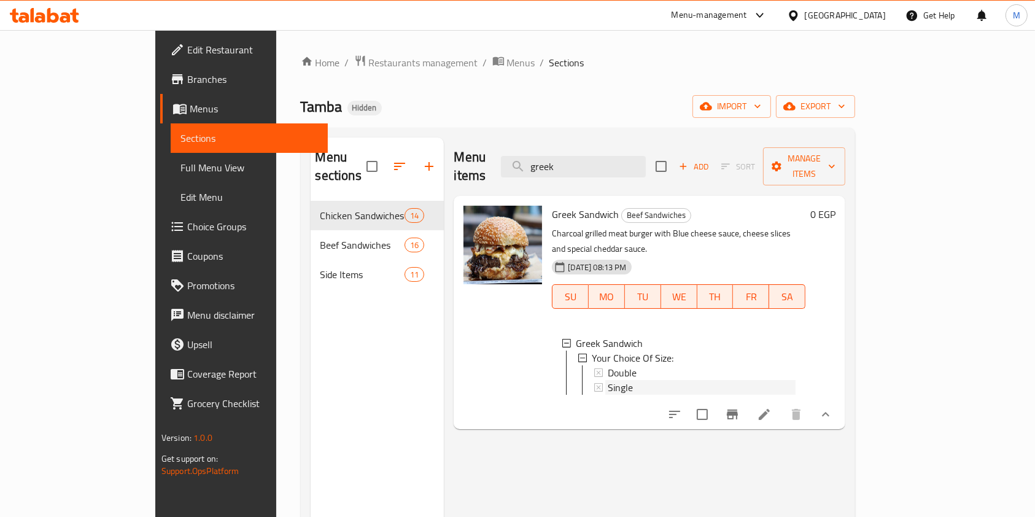
click at [646, 380] on div "Single" at bounding box center [702, 387] width 188 height 15
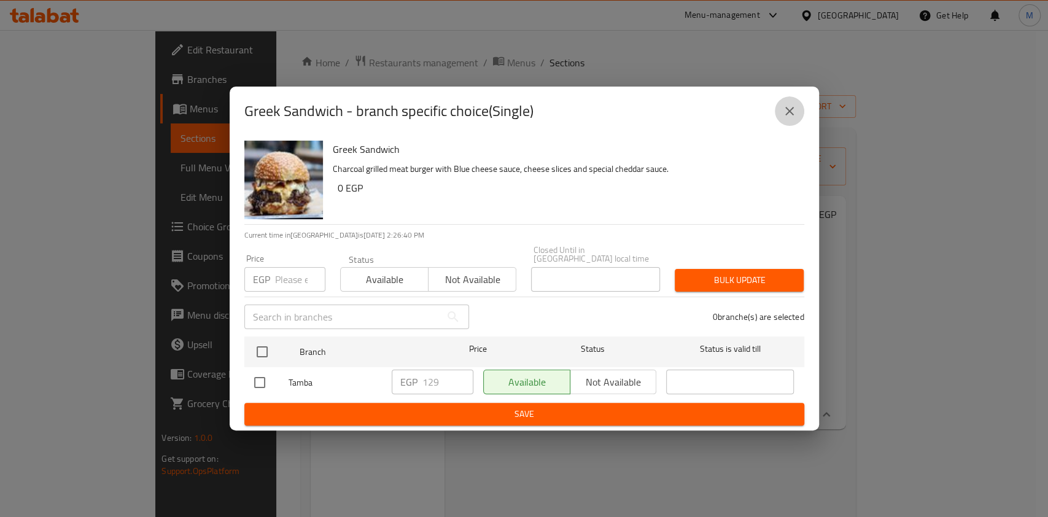
click at [797, 118] on button "close" at bounding box center [788, 110] width 29 height 29
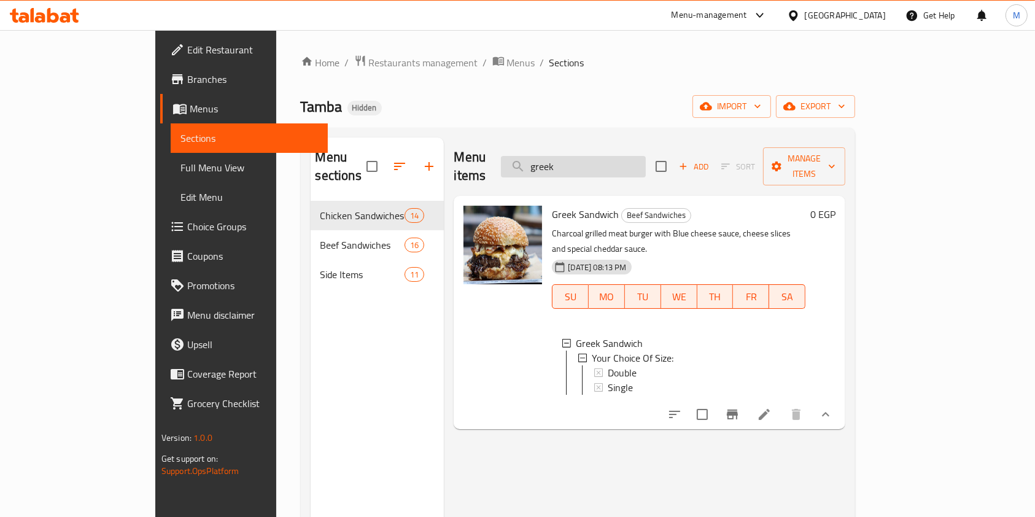
click at [609, 156] on input "greek" at bounding box center [573, 166] width 145 height 21
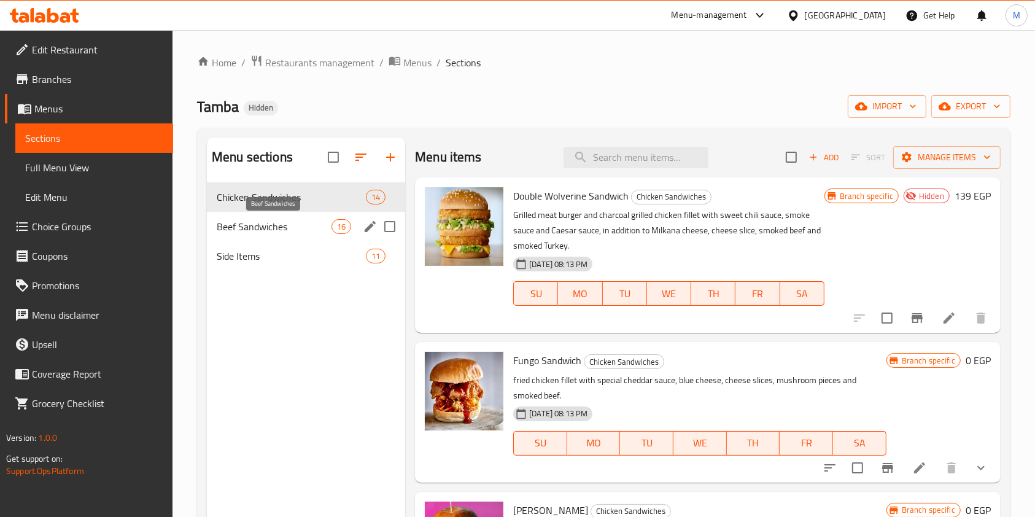
click at [292, 231] on span "Beef Sandwiches" at bounding box center [274, 226] width 115 height 15
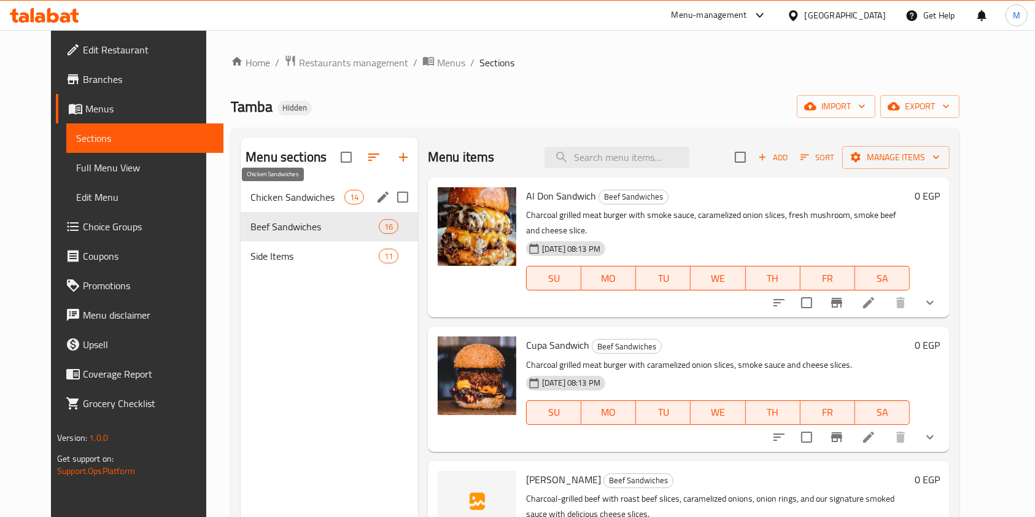
click at [301, 199] on span "Chicken Sandwiches" at bounding box center [296, 197] width 93 height 15
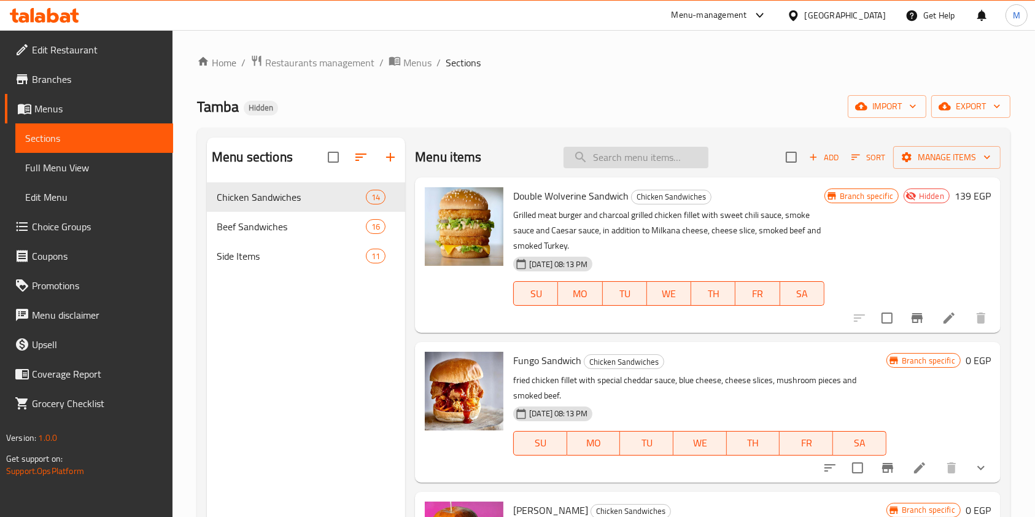
click at [620, 157] on input "search" at bounding box center [635, 157] width 145 height 21
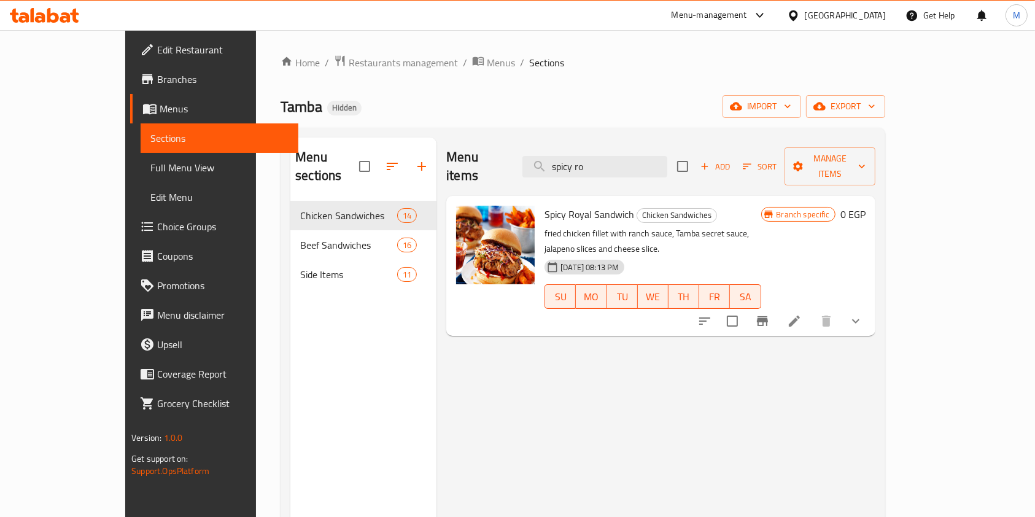
type input "spicy ro"
click at [870, 306] on button "show more" at bounding box center [855, 320] width 29 height 29
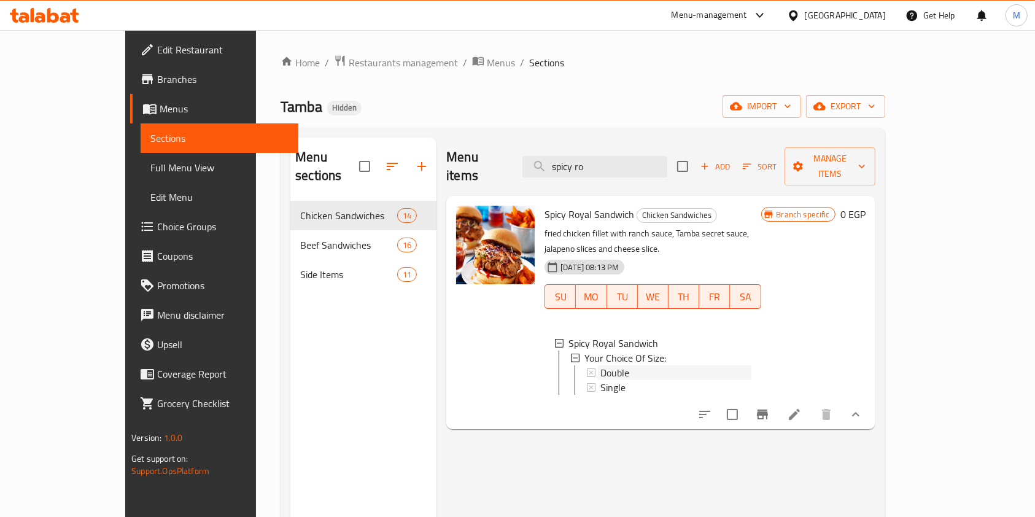
click at [722, 365] on div "Double" at bounding box center [675, 372] width 150 height 15
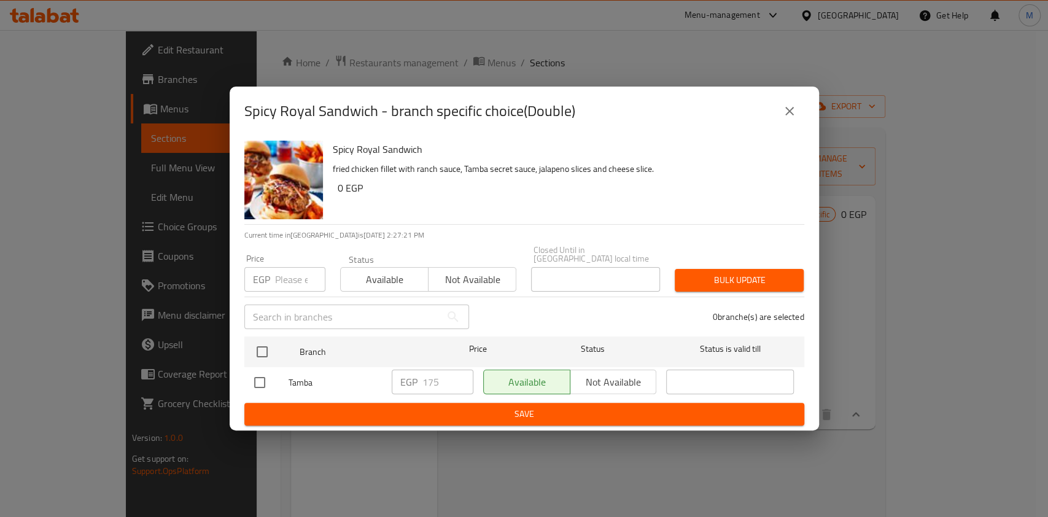
drag, startPoint x: 277, startPoint y: 377, endPoint x: 271, endPoint y: 379, distance: 7.0
click at [271, 379] on div at bounding box center [271, 382] width 34 height 26
click at [269, 380] on input "checkbox" at bounding box center [260, 382] width 26 height 26
checkbox input "true"
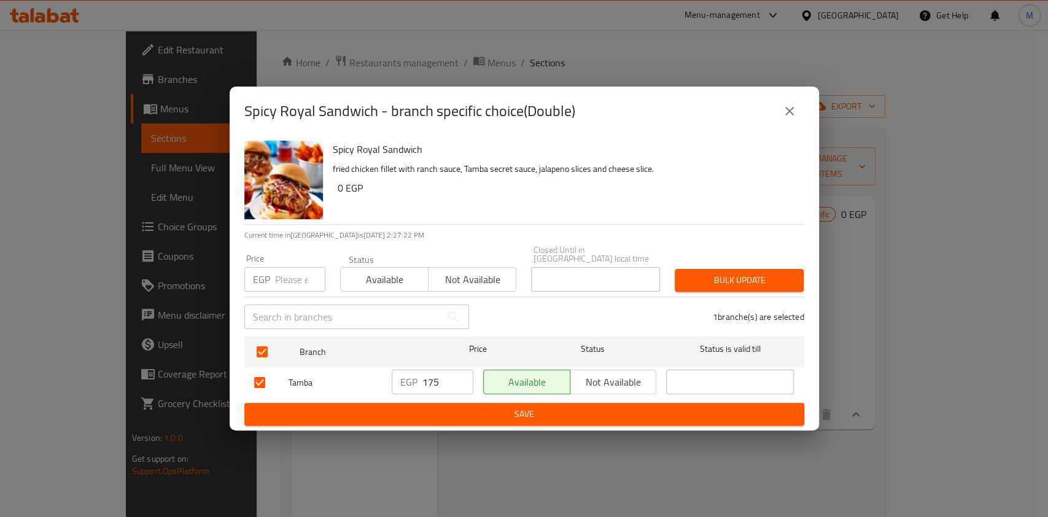
click at [368, 412] on span "Save" at bounding box center [524, 413] width 540 height 15
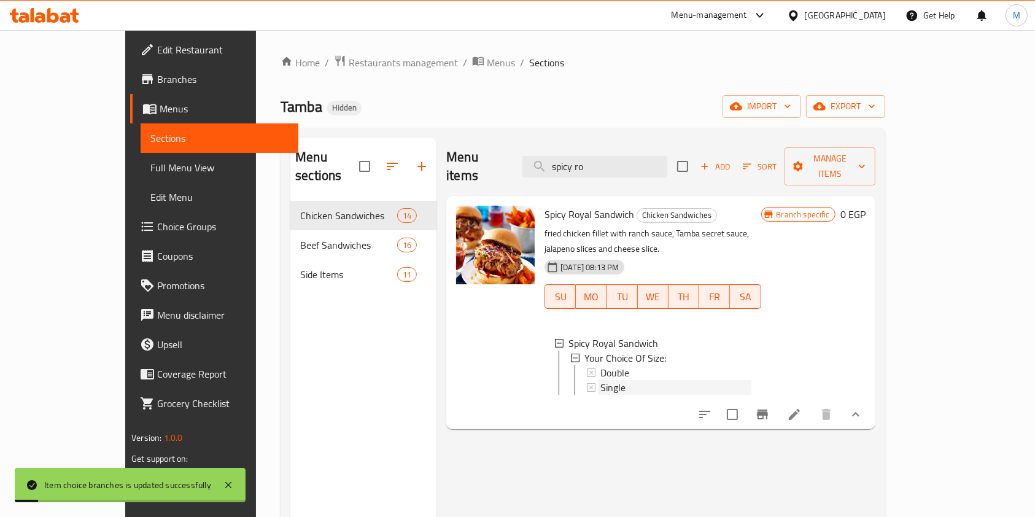
click at [606, 380] on div "Single" at bounding box center [675, 387] width 150 height 15
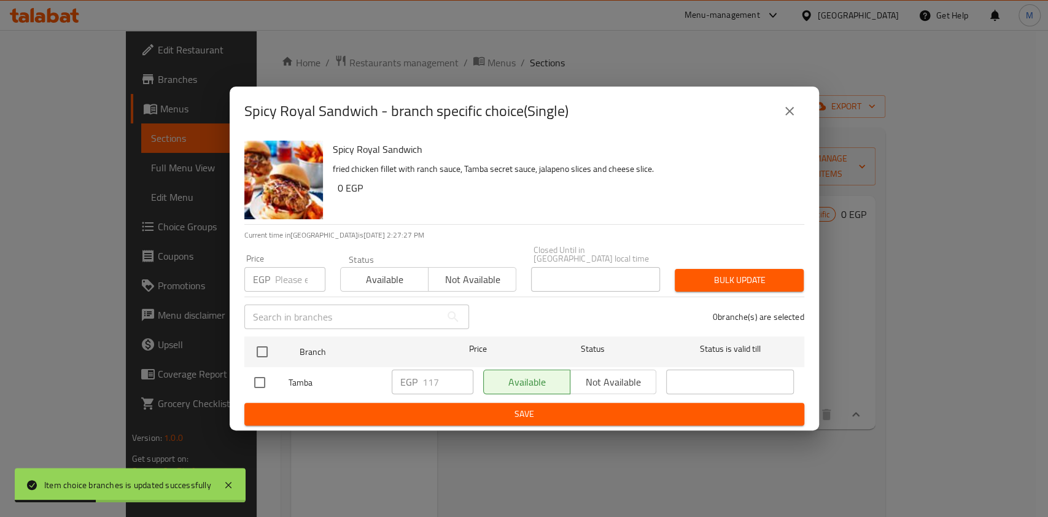
click at [787, 118] on icon "close" at bounding box center [789, 111] width 15 height 15
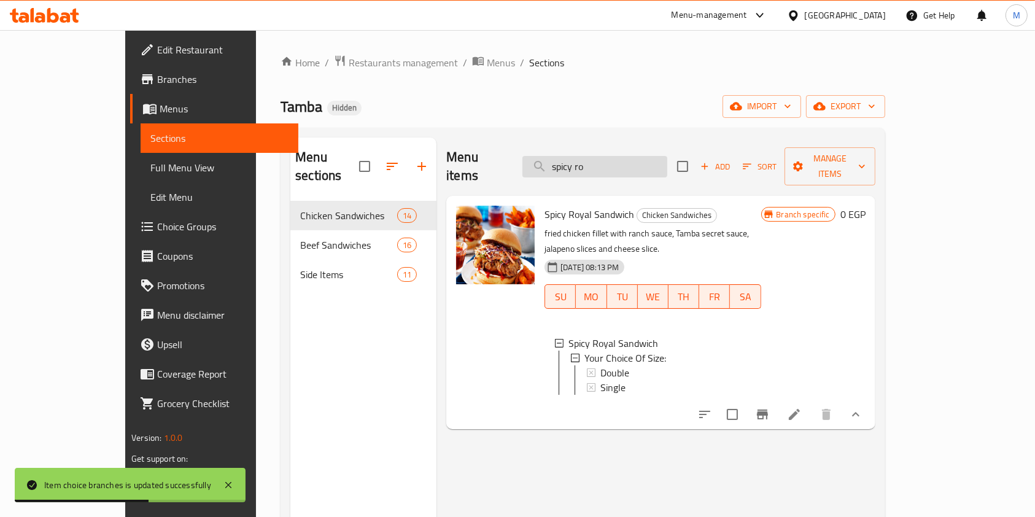
click at [616, 160] on input "spicy ro" at bounding box center [594, 166] width 145 height 21
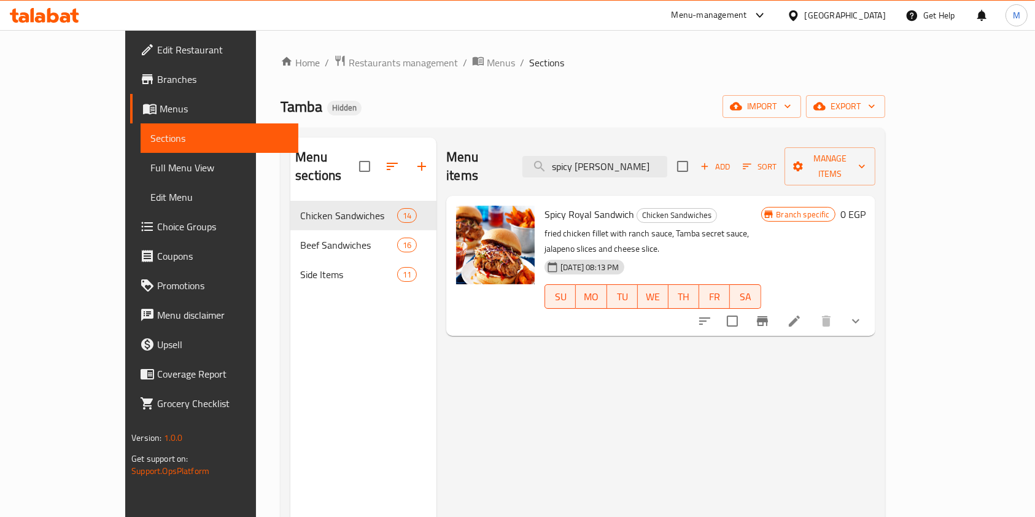
type input "spicy roy"
click at [863, 314] on icon "show more" at bounding box center [855, 321] width 15 height 15
click at [870, 284] on div "Spicy Royal Sandwich Chicken Sandwiches fried chicken fillet with ranch sauce, …" at bounding box center [704, 266] width 330 height 130
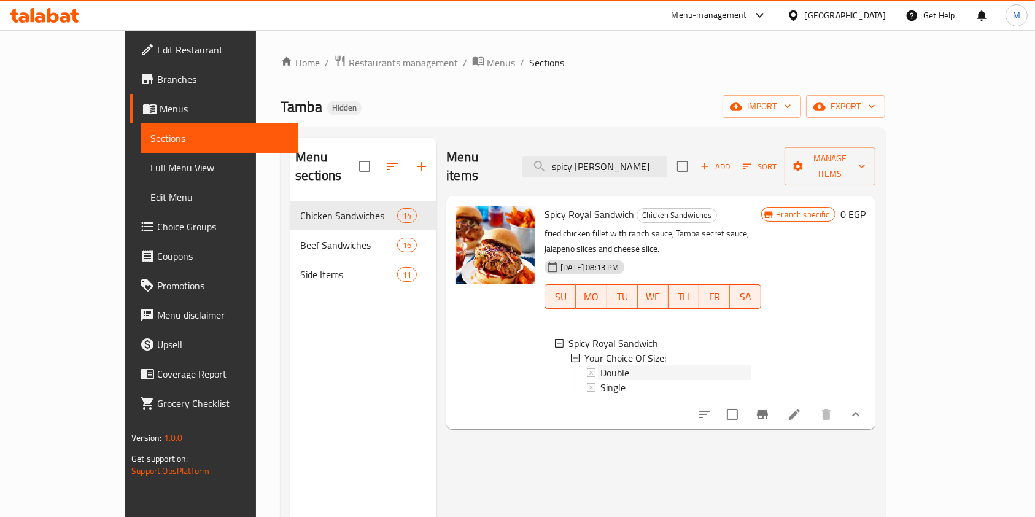
click at [638, 365] on div "Double" at bounding box center [675, 372] width 150 height 15
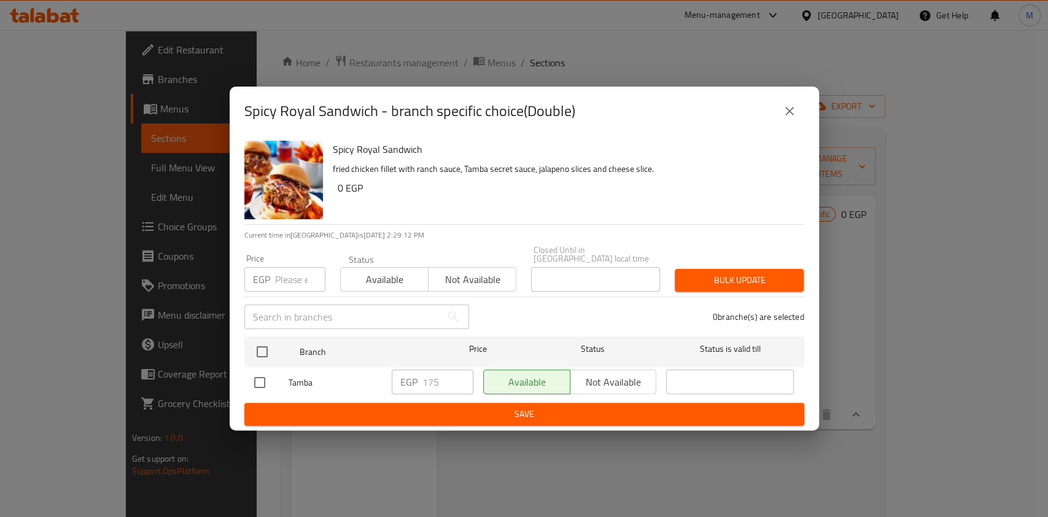
click at [786, 126] on button "close" at bounding box center [788, 110] width 29 height 29
click at [786, 128] on div "Menu sections Chicken Sandwiches 14 Beef Sandwiches 16 Side Items 11 Menu items…" at bounding box center [583, 396] width 604 height 536
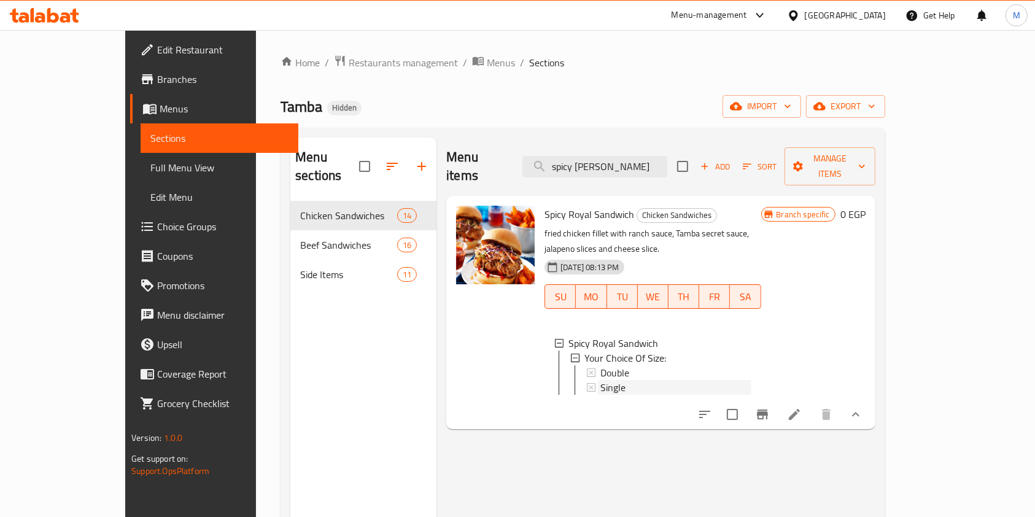
click at [616, 380] on div "Single" at bounding box center [675, 387] width 150 height 15
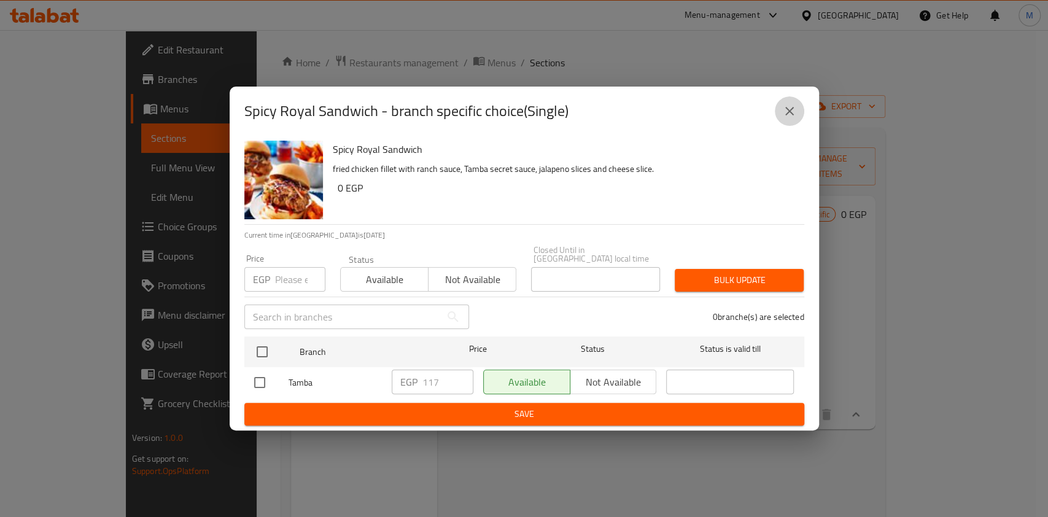
click at [790, 110] on icon "close" at bounding box center [789, 111] width 15 height 15
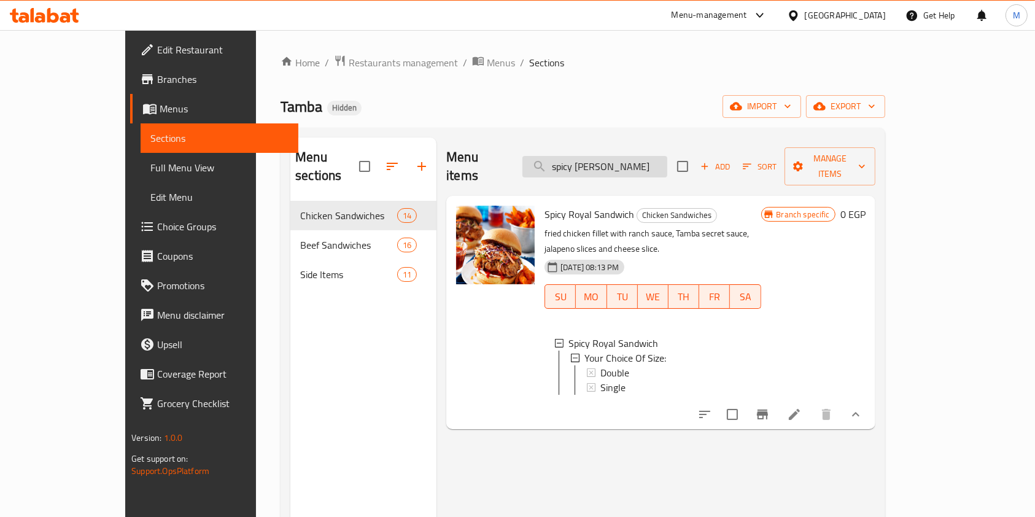
click at [643, 168] on div "Menu items spicy roy Add Sort Manage items" at bounding box center [660, 166] width 428 height 58
click at [642, 158] on input "spicy roy" at bounding box center [594, 166] width 145 height 21
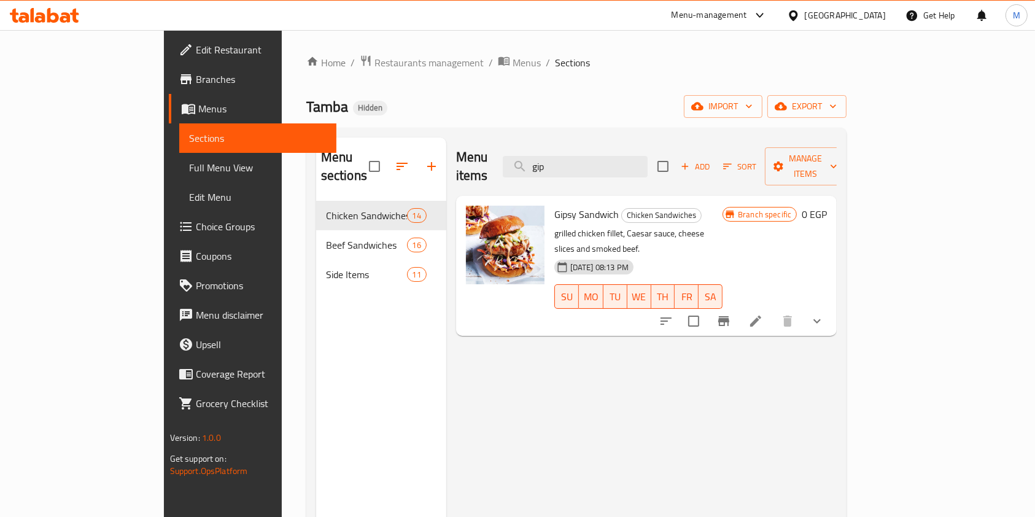
type input "gip"
click at [832, 306] on button "show more" at bounding box center [816, 320] width 29 height 29
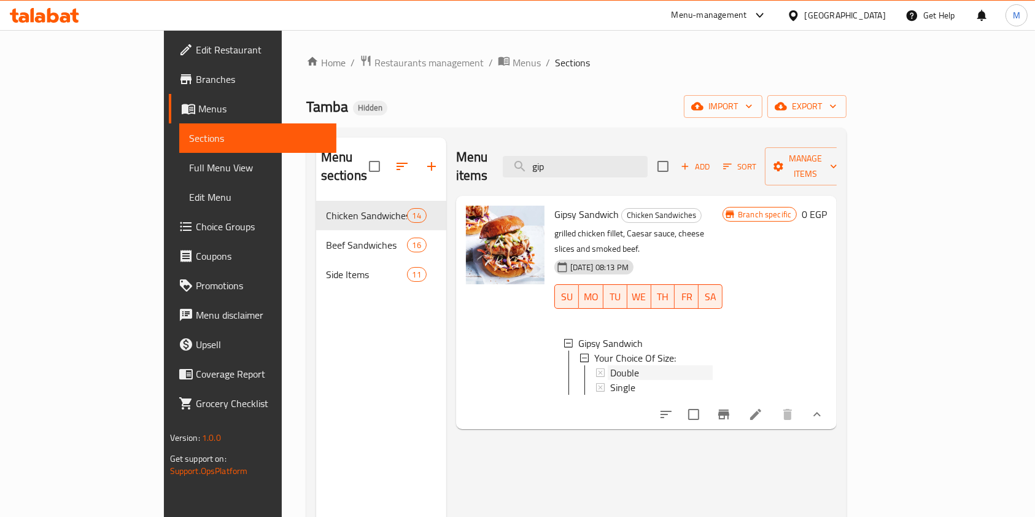
click at [610, 365] on span "Double" at bounding box center [624, 372] width 29 height 15
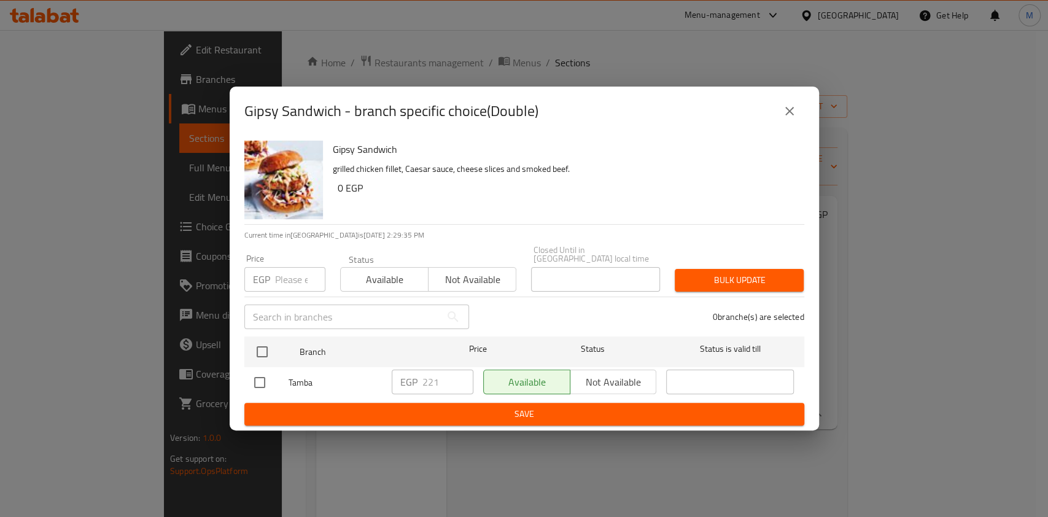
click at [799, 117] on button "close" at bounding box center [788, 110] width 29 height 29
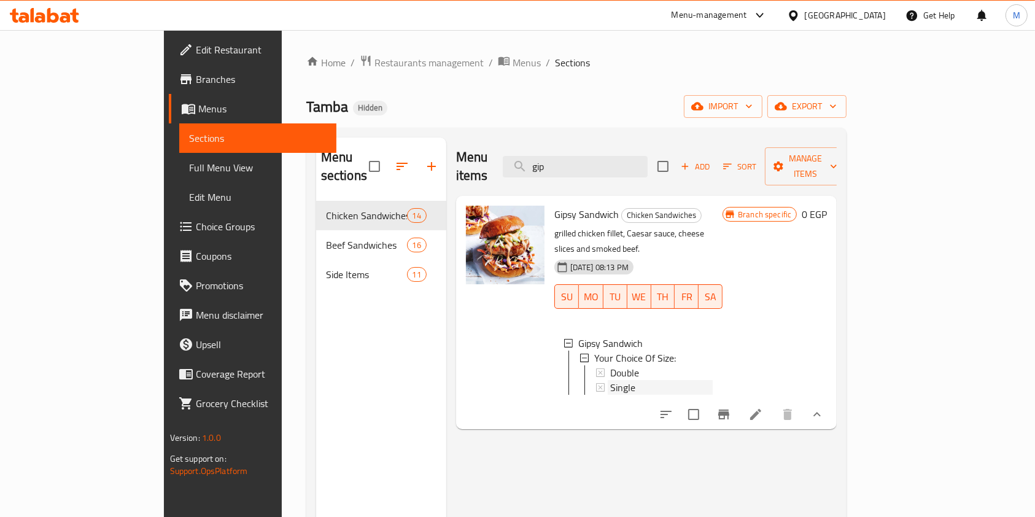
click at [610, 380] on div "Single" at bounding box center [661, 387] width 102 height 15
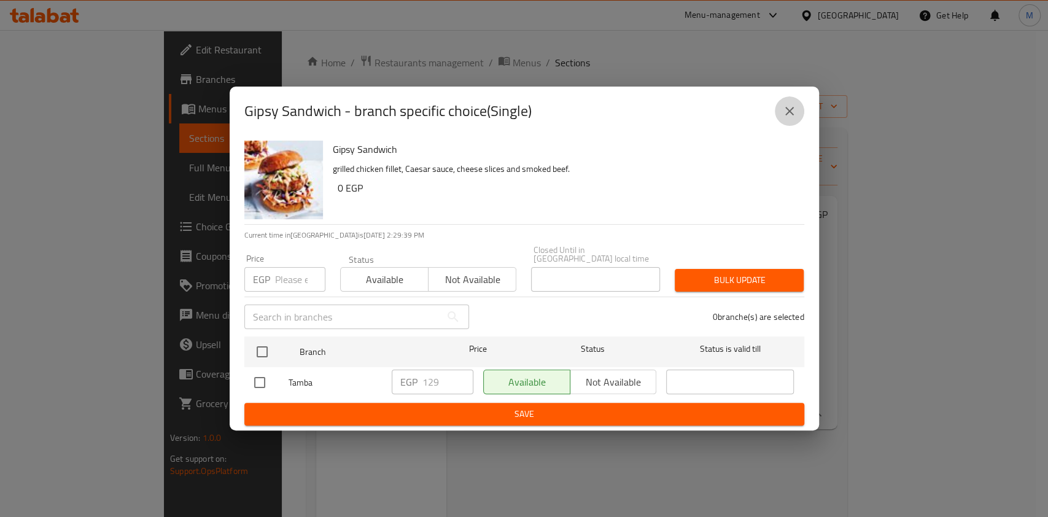
click at [795, 123] on button "close" at bounding box center [788, 110] width 29 height 29
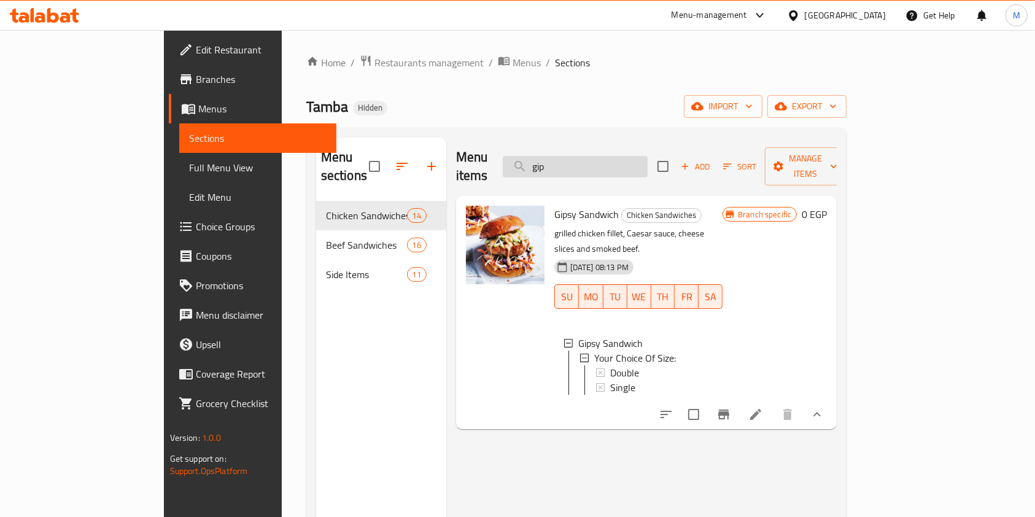
click at [639, 167] on input "gip" at bounding box center [575, 166] width 145 height 21
click at [638, 168] on input "gip" at bounding box center [575, 166] width 145 height 21
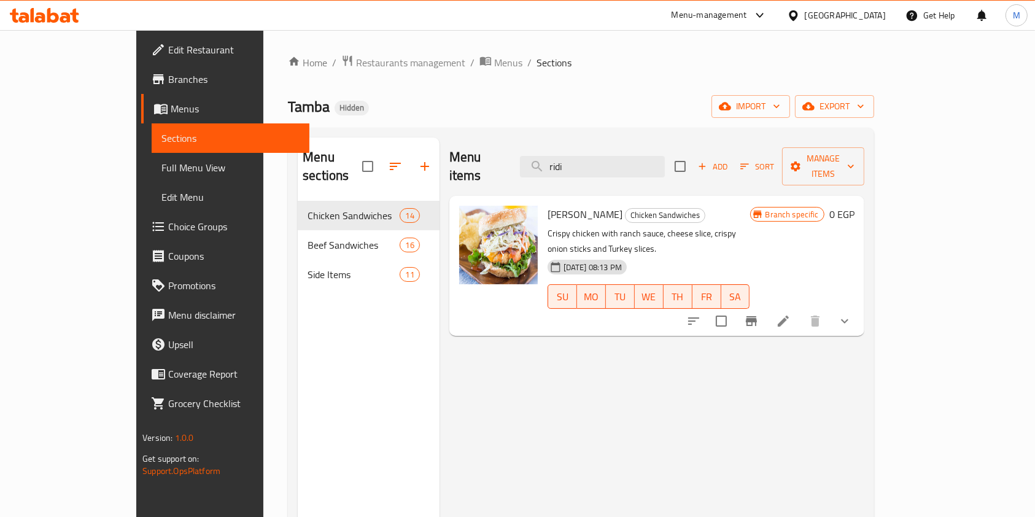
type input "ridi"
click at [859, 306] on button "show more" at bounding box center [844, 320] width 29 height 29
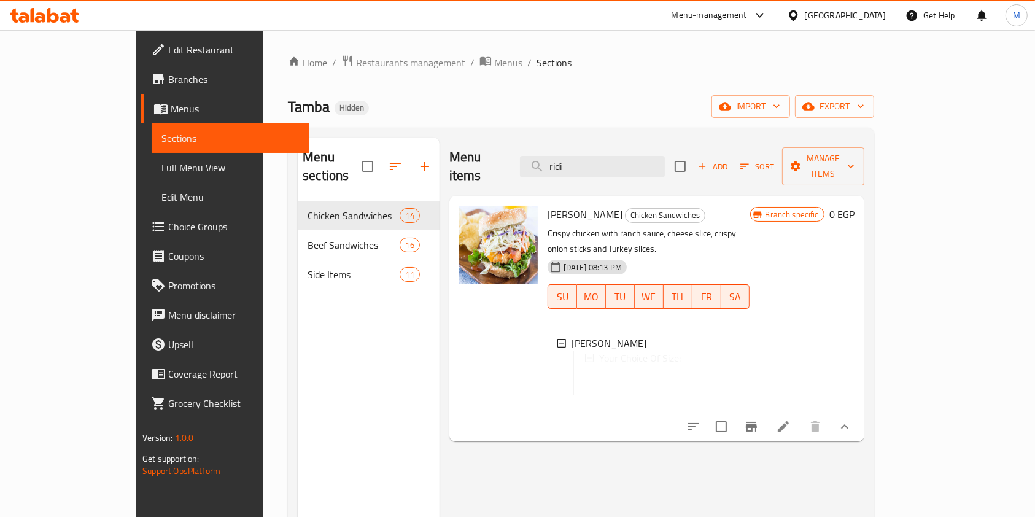
drag, startPoint x: 979, startPoint y: 295, endPoint x: 996, endPoint y: 299, distance: 17.0
click at [859, 295] on div "Ridio Sandwich Chicken Sandwiches Crispy chicken with ranch sauce, cheese slice…" at bounding box center [701, 319] width 317 height 236
click at [603, 365] on span "Double" at bounding box center [617, 372] width 29 height 15
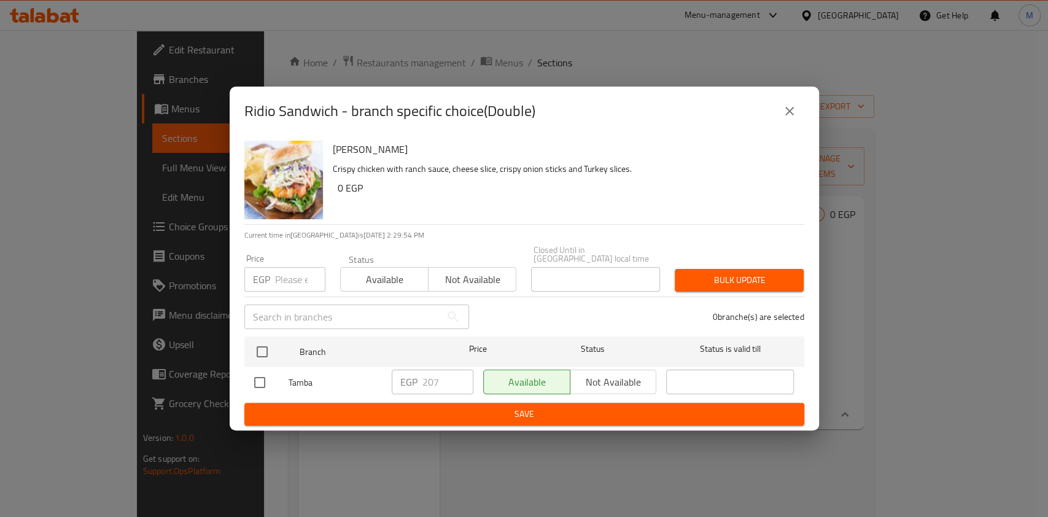
click at [778, 126] on div "Ridio Sandwich - branch specific choice(Double)" at bounding box center [524, 110] width 560 height 29
click at [790, 118] on icon "close" at bounding box center [789, 111] width 15 height 15
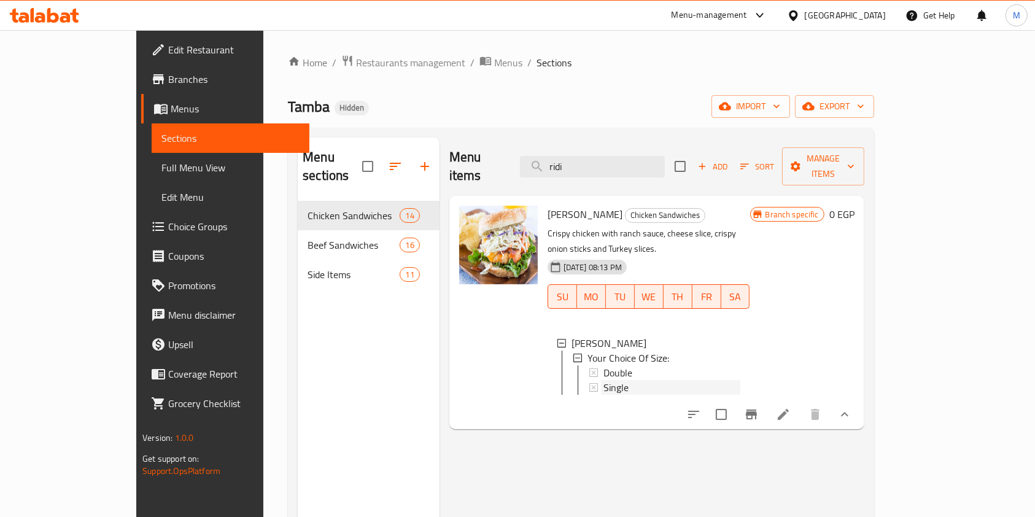
click at [620, 380] on div "Single" at bounding box center [671, 387] width 137 height 15
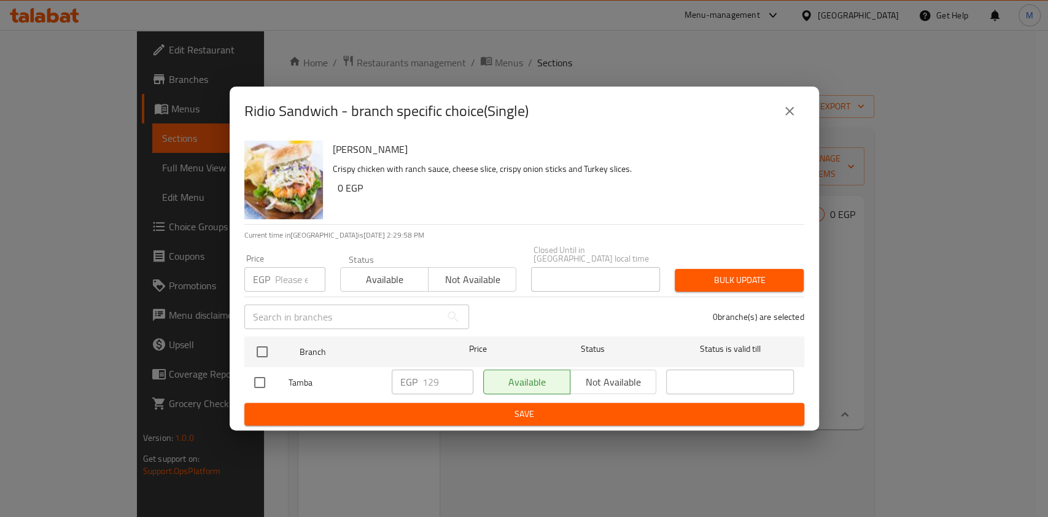
click at [803, 114] on div "Ridio Sandwich - branch specific choice(Single)" at bounding box center [524, 111] width 589 height 49
click at [785, 116] on icon "close" at bounding box center [789, 111] width 15 height 15
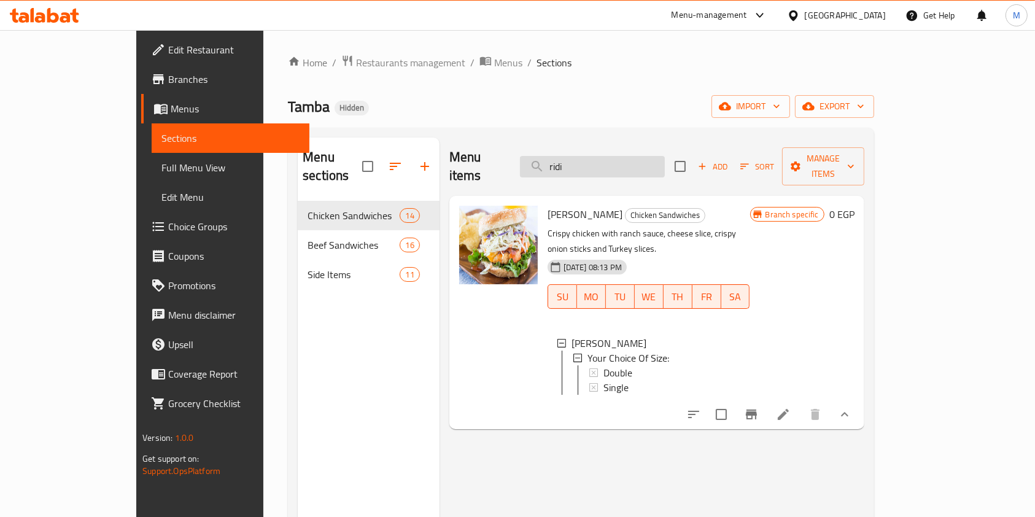
click at [611, 166] on input "ridi" at bounding box center [592, 166] width 145 height 21
click at [609, 165] on input "ridi" at bounding box center [592, 166] width 145 height 21
click at [603, 166] on input "ridi" at bounding box center [592, 166] width 145 height 21
click at [625, 160] on input "ridi" at bounding box center [592, 166] width 145 height 21
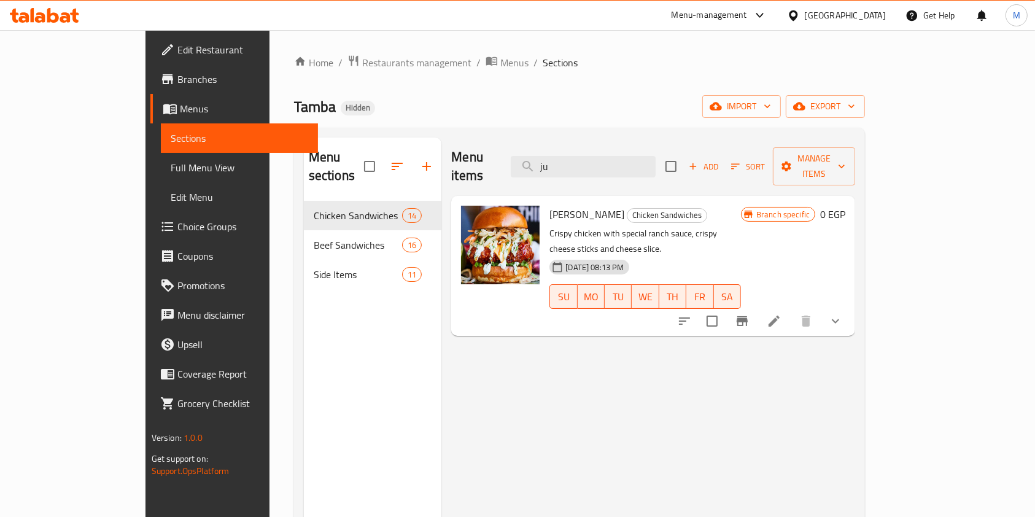
type input "ju"
click at [850, 306] on button "show more" at bounding box center [835, 320] width 29 height 29
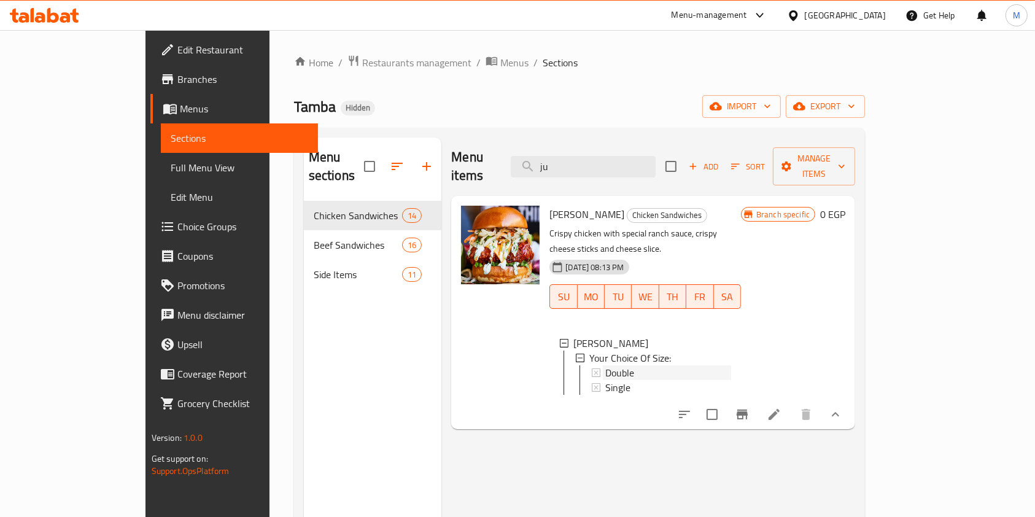
click at [618, 365] on div "Double" at bounding box center [668, 372] width 126 height 15
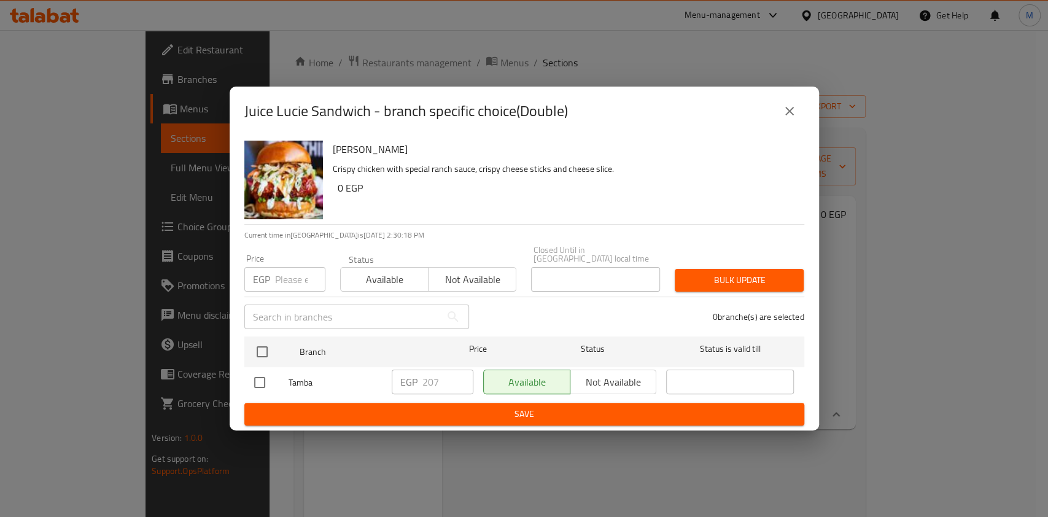
click at [782, 107] on button "close" at bounding box center [788, 110] width 29 height 29
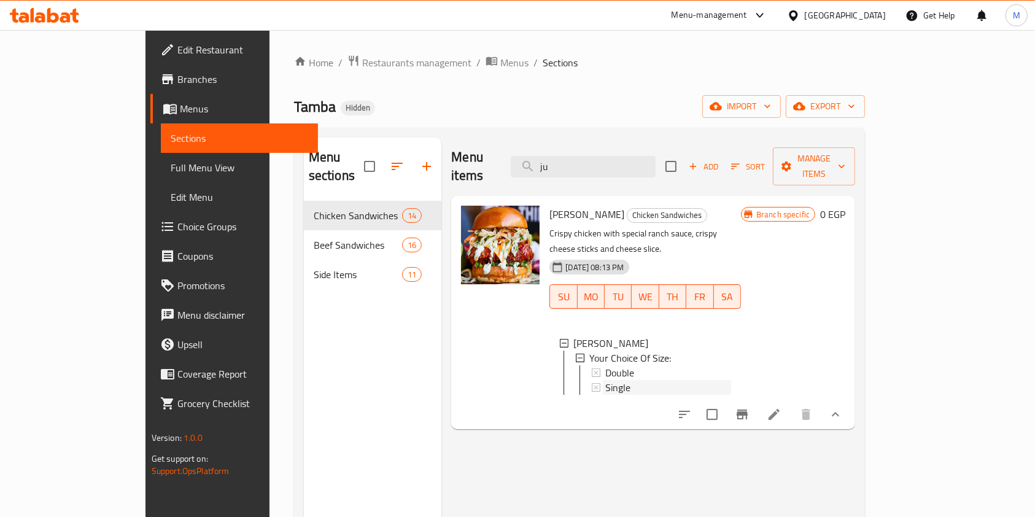
click at [591, 380] on div "Single" at bounding box center [661, 387] width 140 height 15
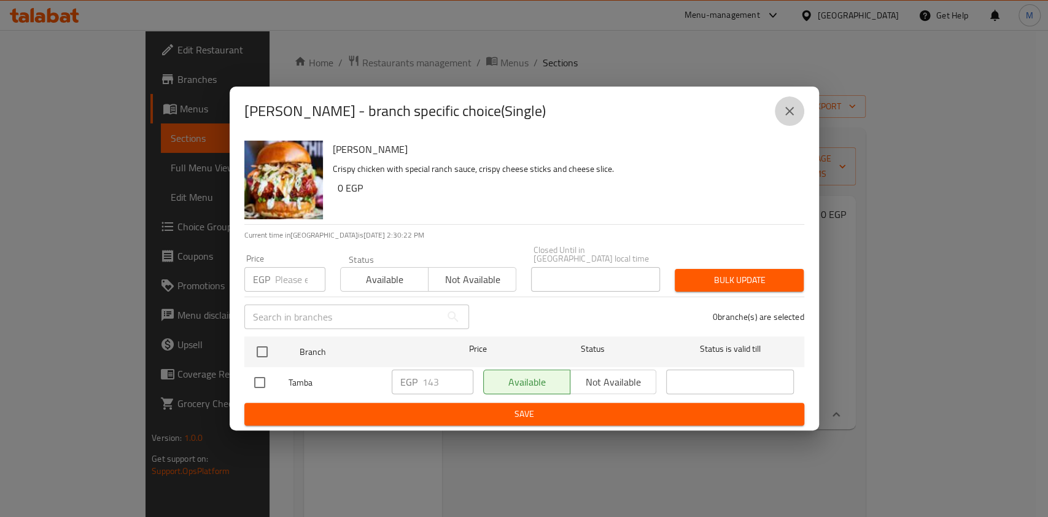
click at [784, 126] on button "close" at bounding box center [788, 110] width 29 height 29
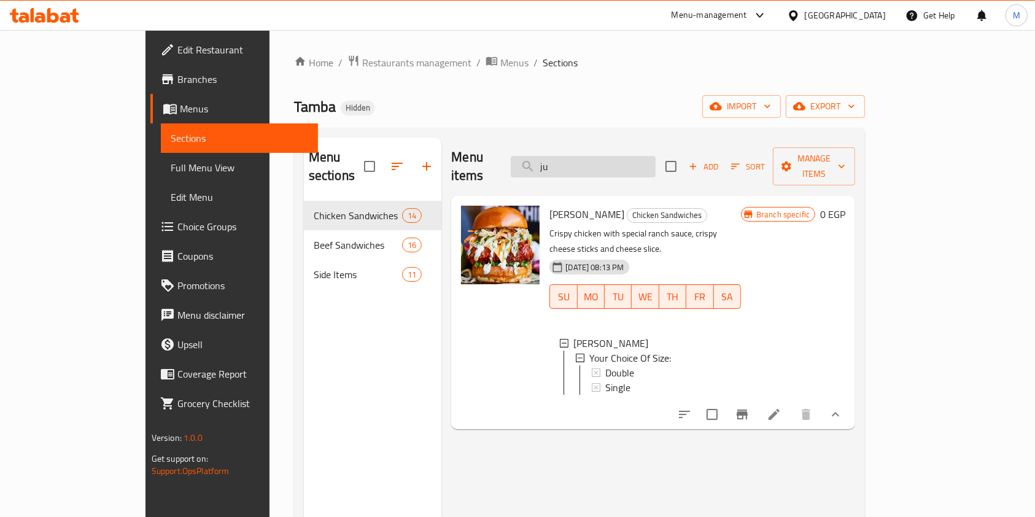
click at [643, 161] on input "ju" at bounding box center [583, 166] width 145 height 21
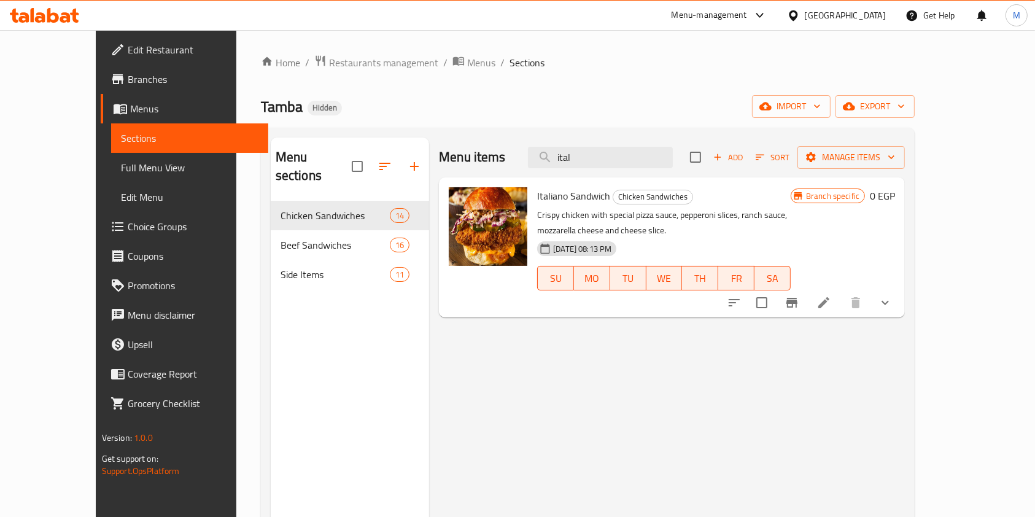
type input "ital"
click at [900, 311] on button "show more" at bounding box center [884, 302] width 29 height 29
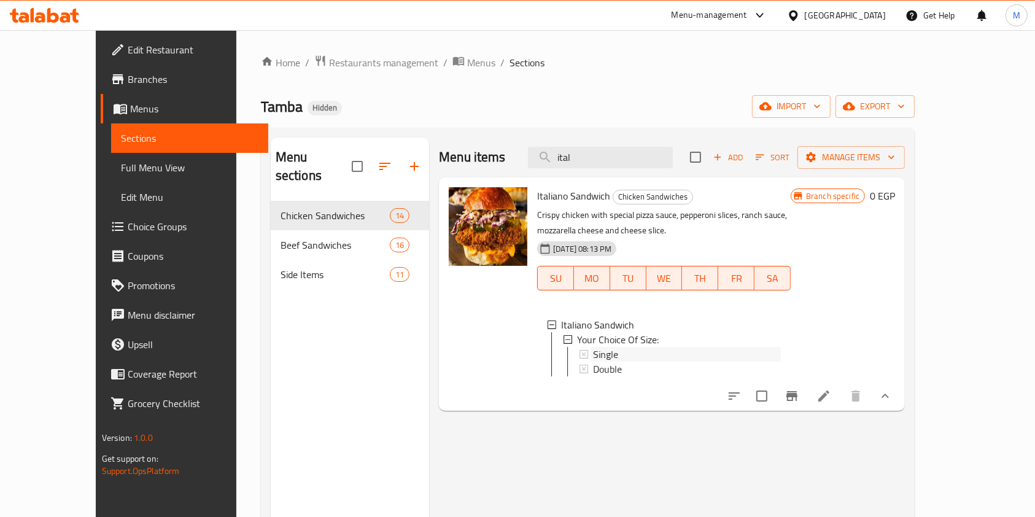
click at [697, 355] on div "Single" at bounding box center [687, 354] width 188 height 15
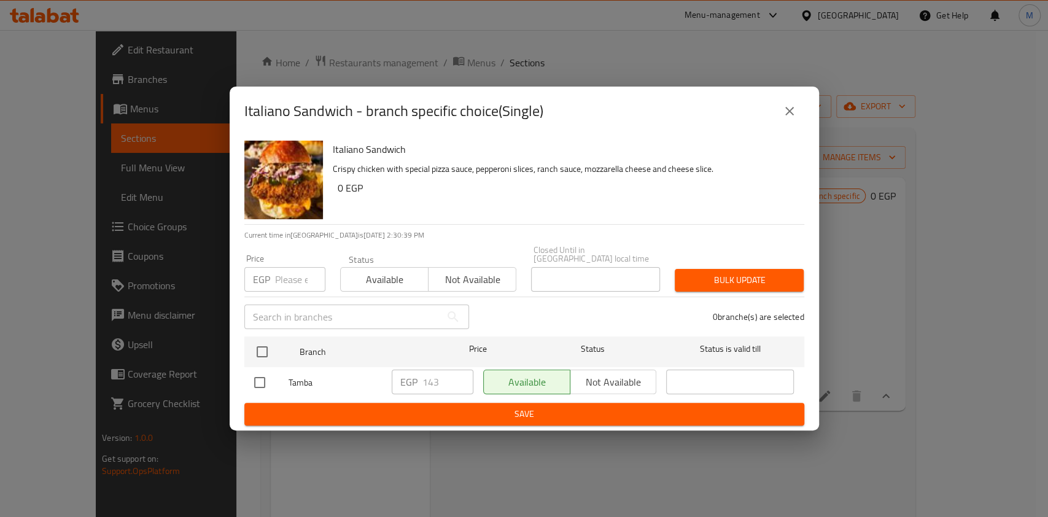
click at [796, 114] on button "close" at bounding box center [788, 110] width 29 height 29
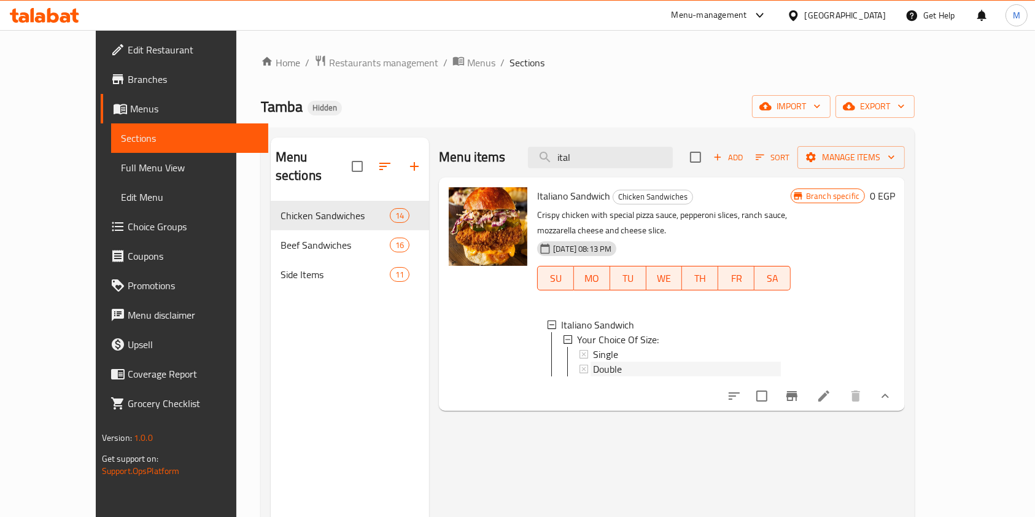
click at [636, 366] on div "Double" at bounding box center [687, 368] width 188 height 15
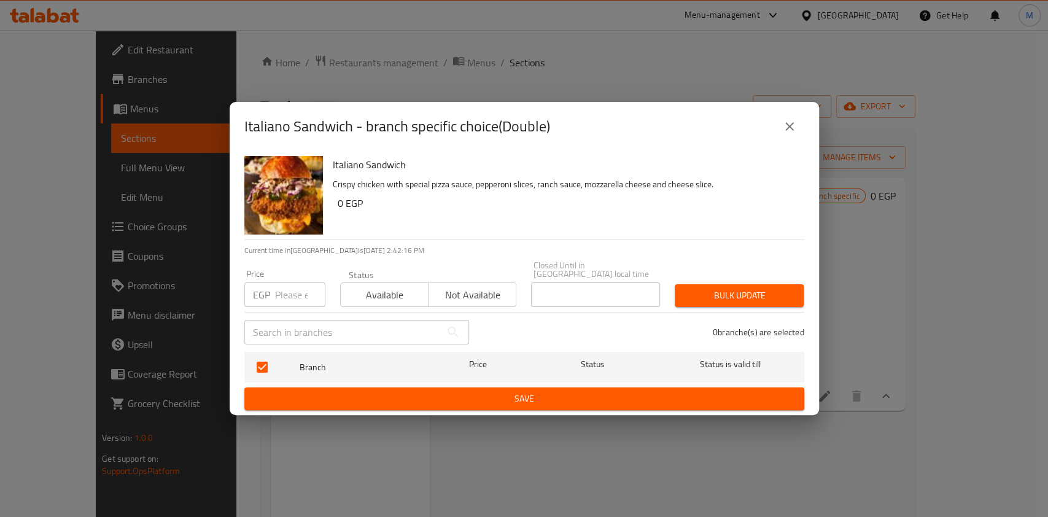
click at [789, 133] on icon "close" at bounding box center [789, 126] width 15 height 15
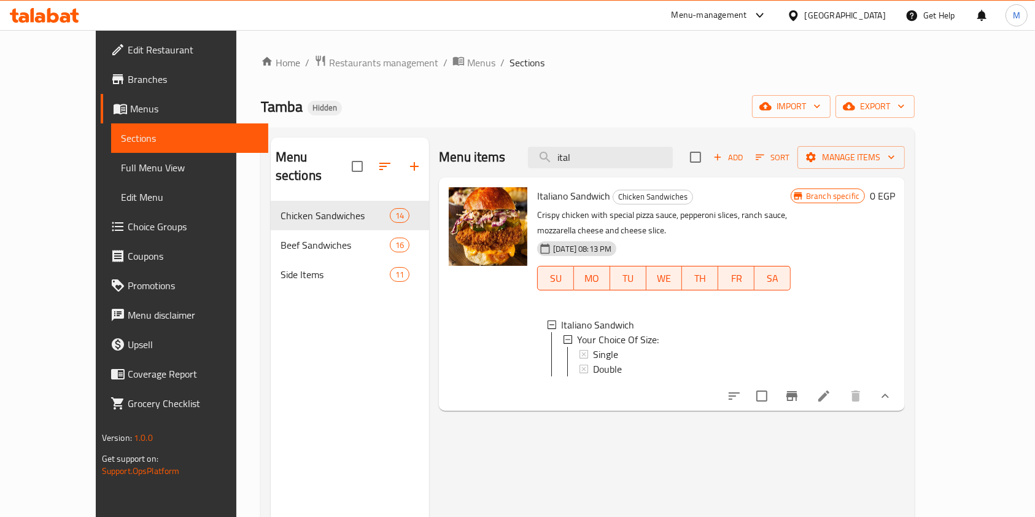
click at [593, 366] on span "Double" at bounding box center [607, 368] width 29 height 15
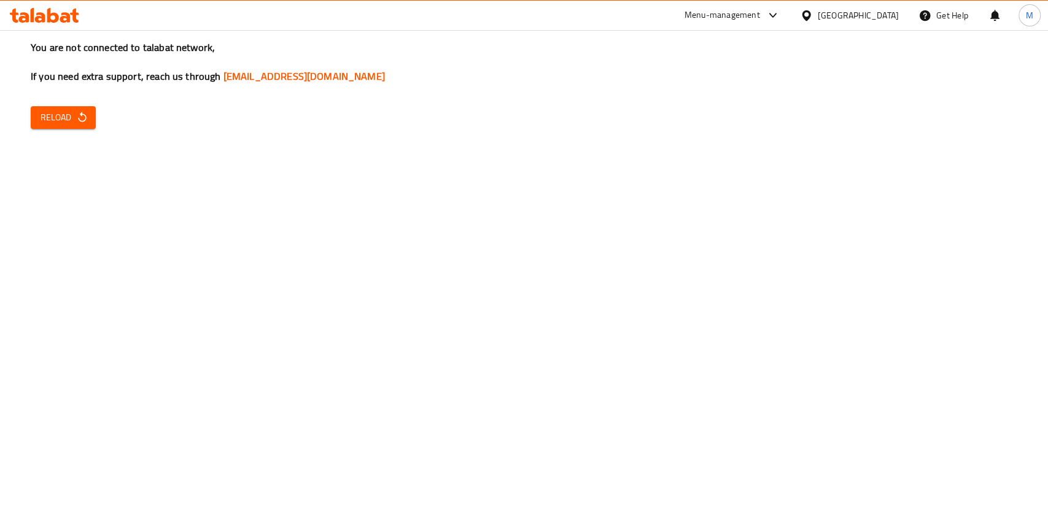
click at [902, 320] on div "You are not connected to talabat network, If you need extra support, reach us t…" at bounding box center [524, 258] width 1048 height 517
click at [53, 20] on icon at bounding box center [53, 15] width 12 height 15
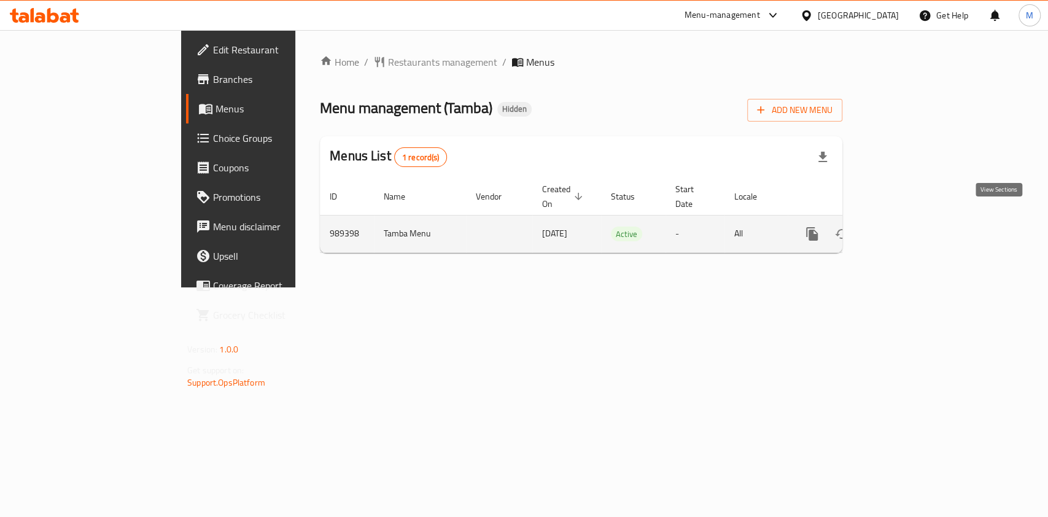
click at [908, 226] on icon "enhanced table" at bounding box center [900, 233] width 15 height 15
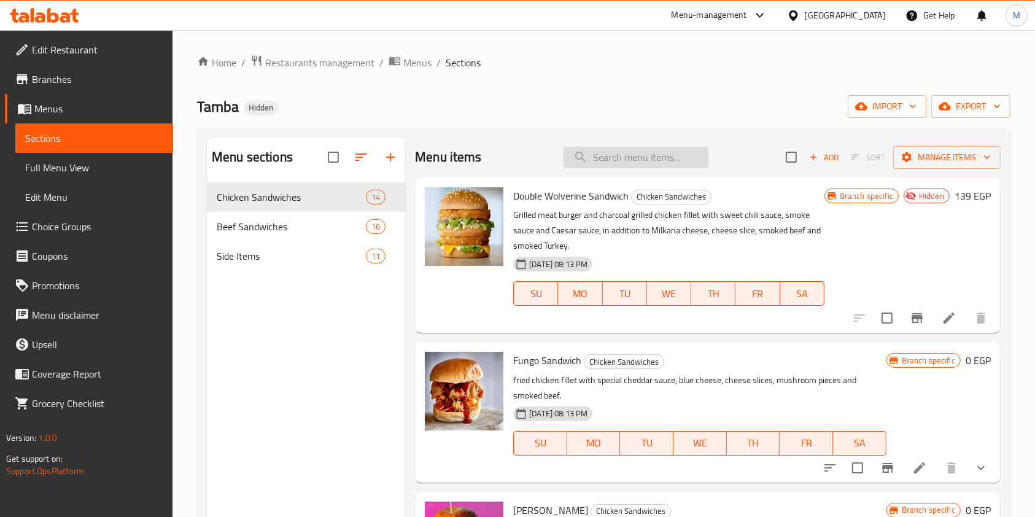
click at [657, 164] on input "search" at bounding box center [635, 157] width 145 height 21
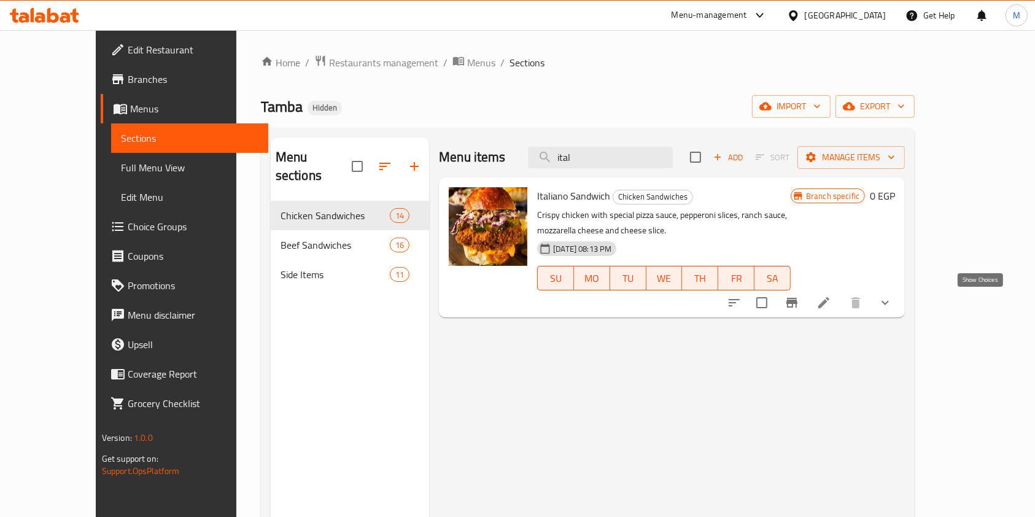
type input "ital"
drag, startPoint x: 979, startPoint y: 298, endPoint x: 1026, endPoint y: 297, distance: 46.7
click at [892, 299] on icon "show more" at bounding box center [885, 302] width 15 height 15
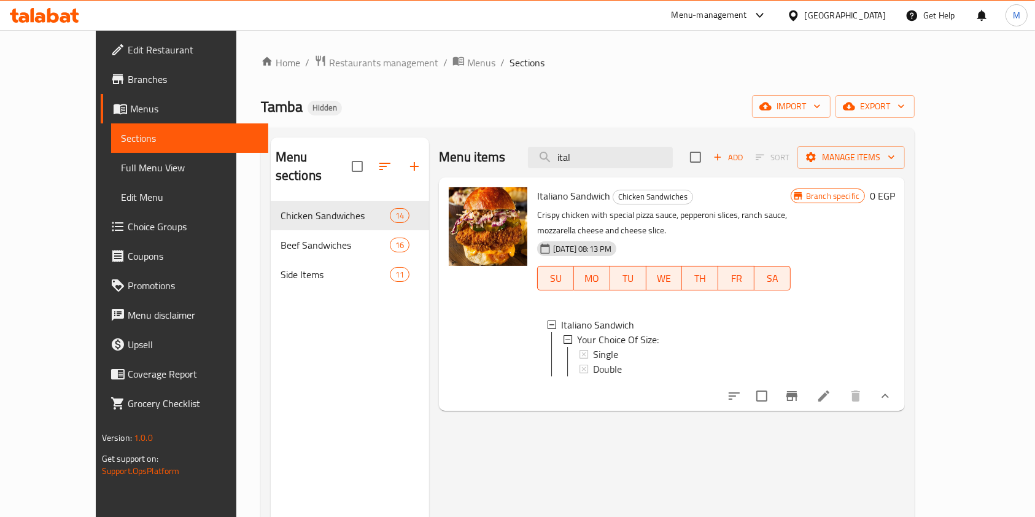
scroll to position [19, 0]
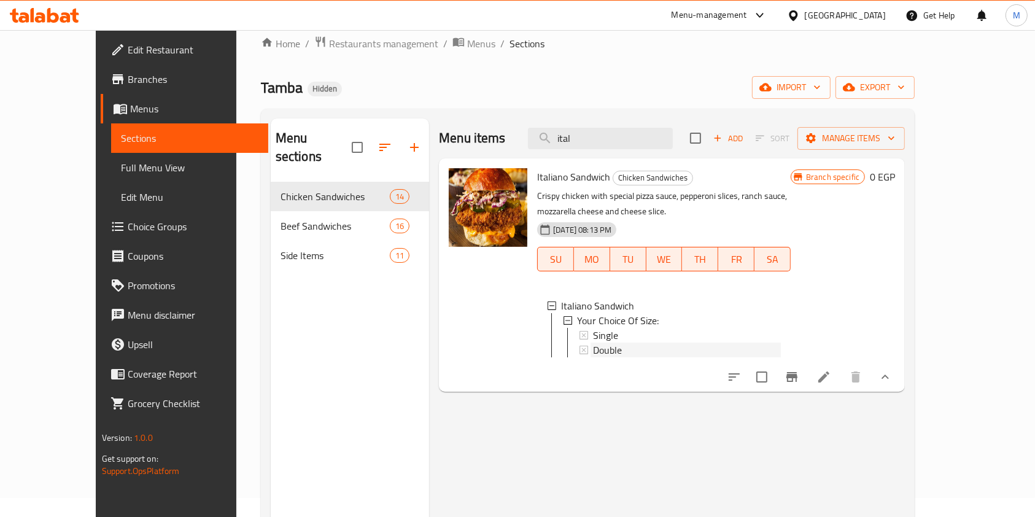
click at [682, 344] on div "Double" at bounding box center [687, 349] width 188 height 15
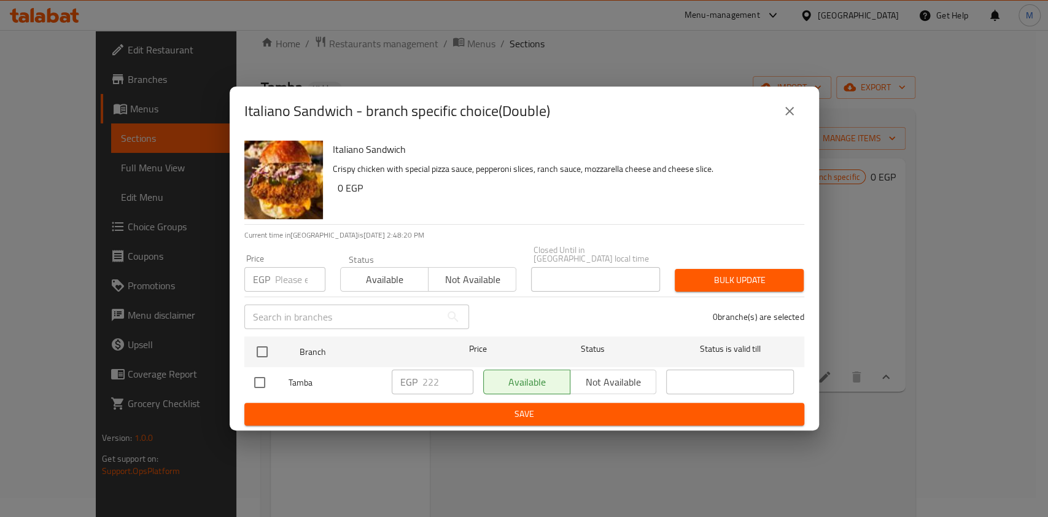
click at [775, 110] on button "close" at bounding box center [788, 110] width 29 height 29
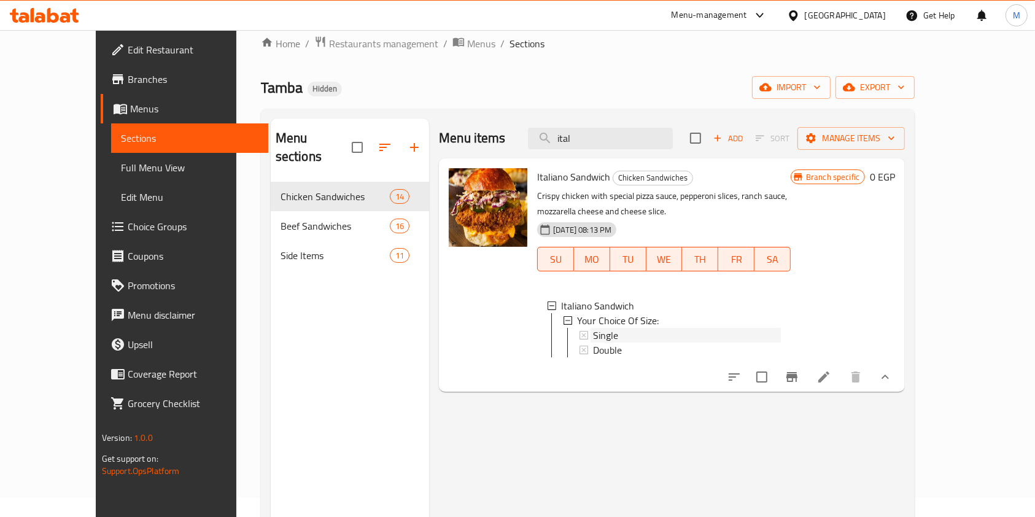
click at [614, 336] on div "Single" at bounding box center [687, 335] width 188 height 15
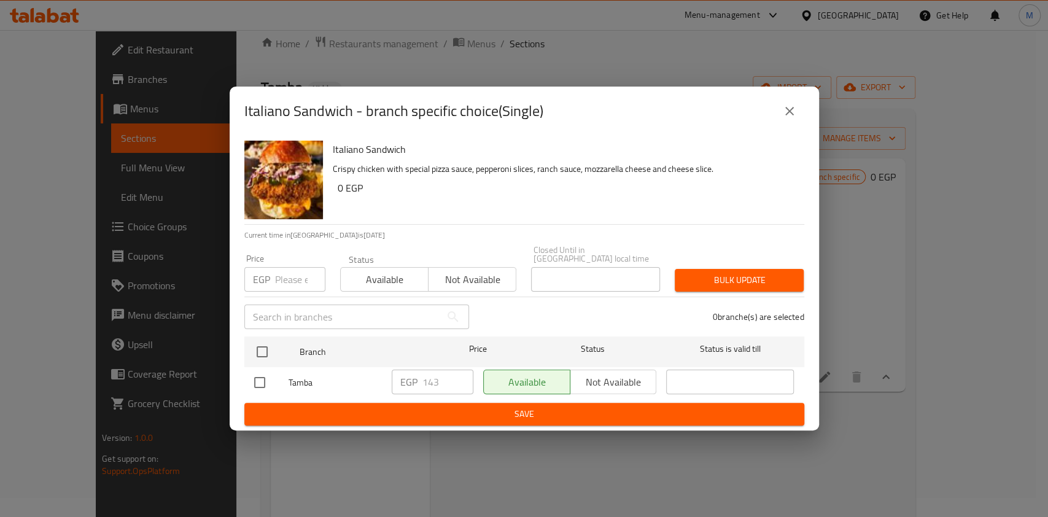
click at [777, 126] on div "Italiano Sandwich - branch specific choice(Single)" at bounding box center [524, 110] width 560 height 29
click at [786, 118] on icon "close" at bounding box center [789, 111] width 15 height 15
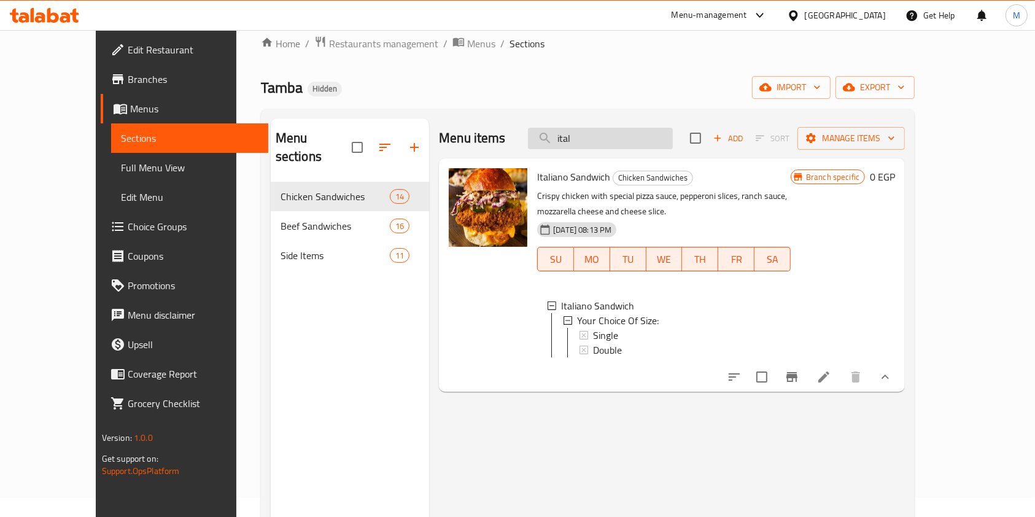
click at [649, 140] on input "ital" at bounding box center [600, 138] width 145 height 21
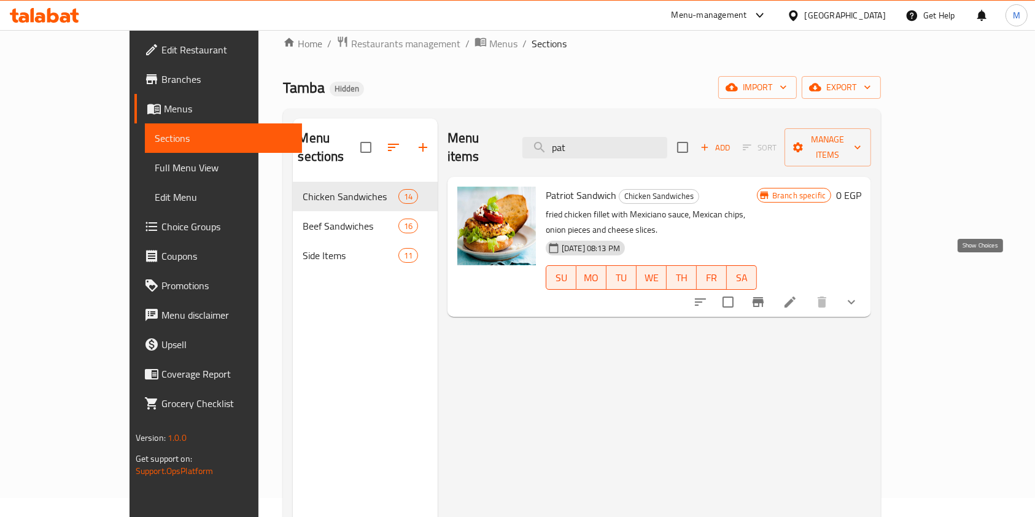
type input "pat"
click at [859, 295] on icon "show more" at bounding box center [851, 302] width 15 height 15
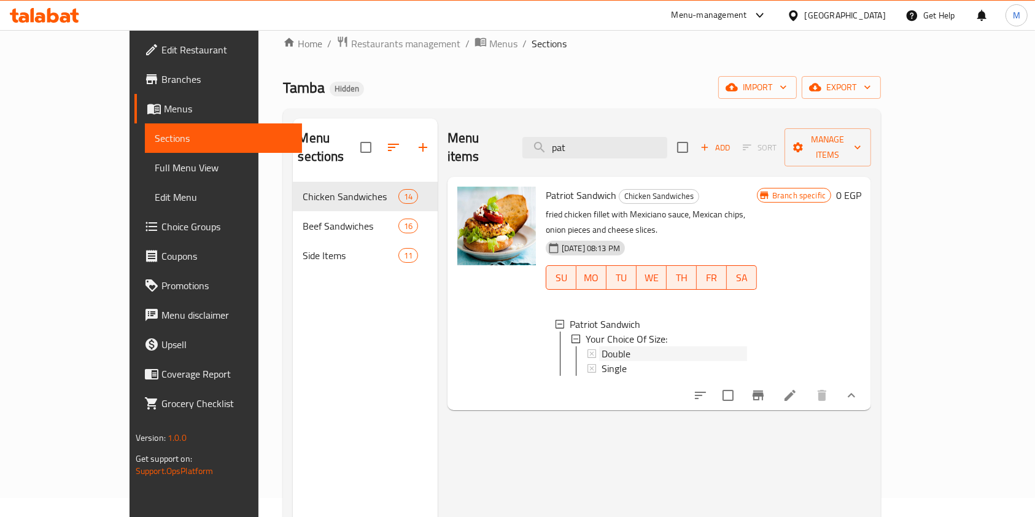
click at [693, 346] on div "Double" at bounding box center [673, 353] width 145 height 15
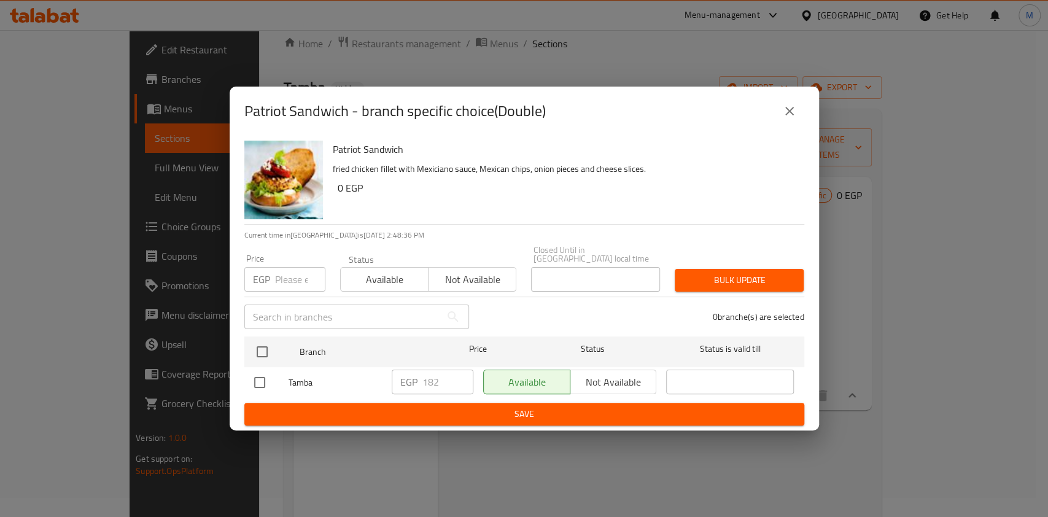
click at [806, 101] on div "Patriot Sandwich - branch specific choice(Double)" at bounding box center [524, 111] width 589 height 49
click at [790, 114] on icon "close" at bounding box center [789, 111] width 9 height 9
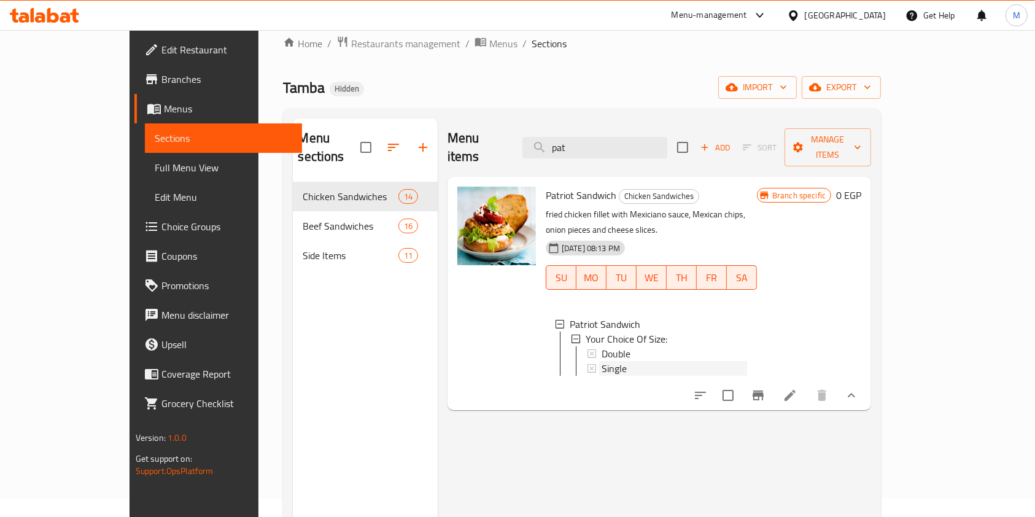
click at [665, 361] on div "Single" at bounding box center [673, 368] width 145 height 15
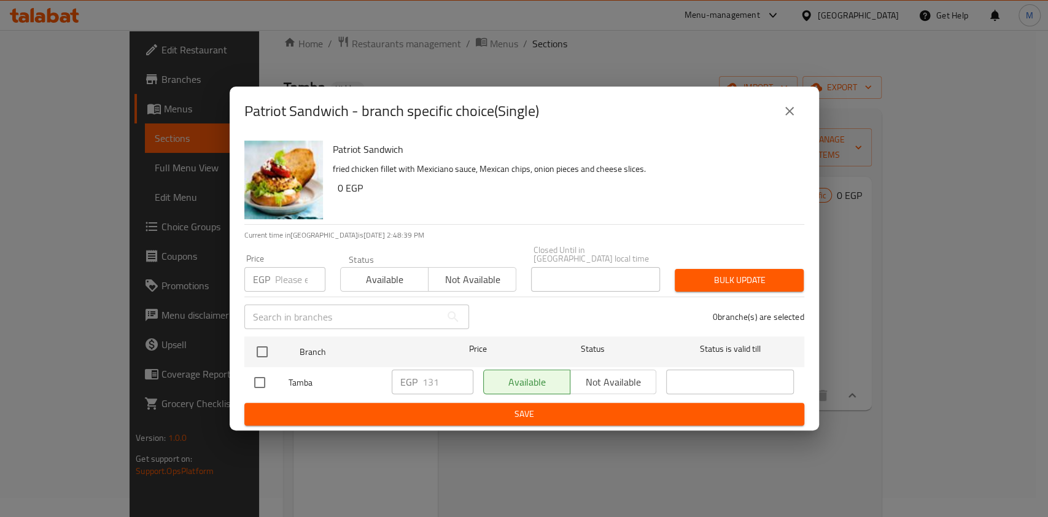
click at [783, 118] on icon "close" at bounding box center [789, 111] width 15 height 15
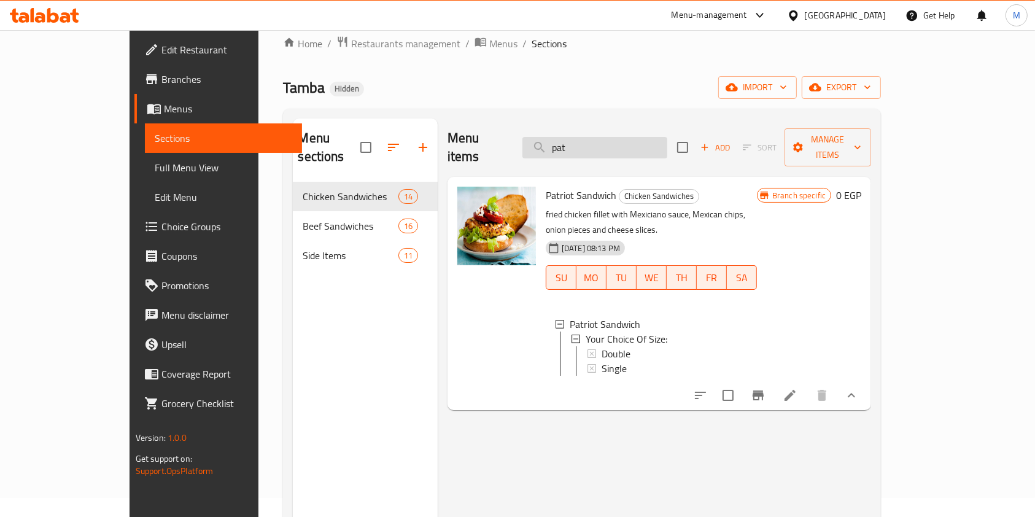
click at [655, 142] on input "pat" at bounding box center [594, 147] width 145 height 21
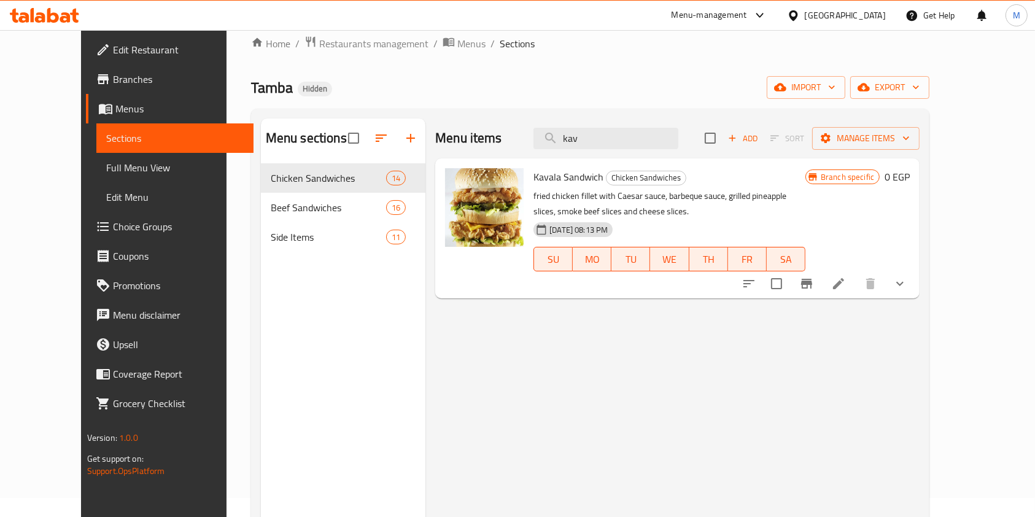
type input "kav"
click at [907, 282] on icon "show more" at bounding box center [899, 283] width 15 height 15
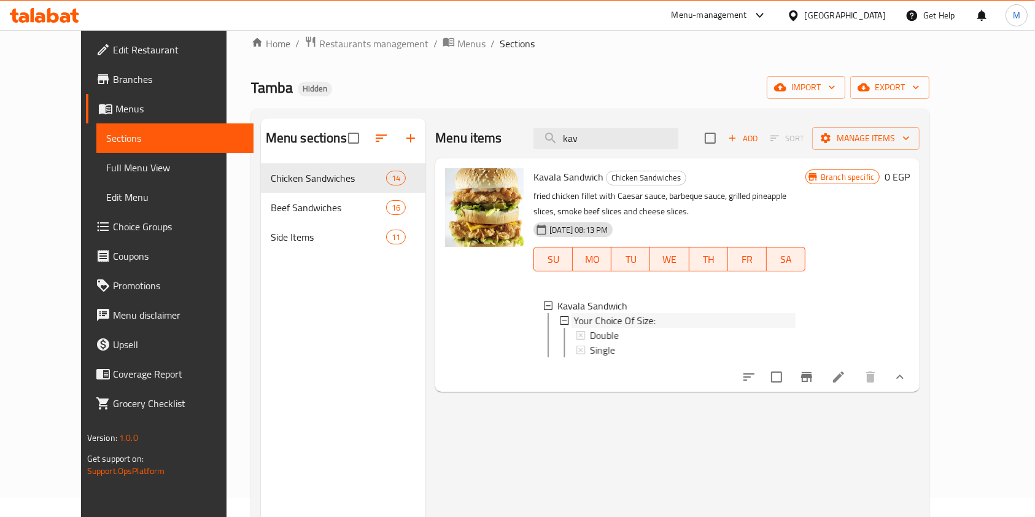
click at [641, 323] on div "Your Choice Of Size:" at bounding box center [685, 320] width 222 height 15
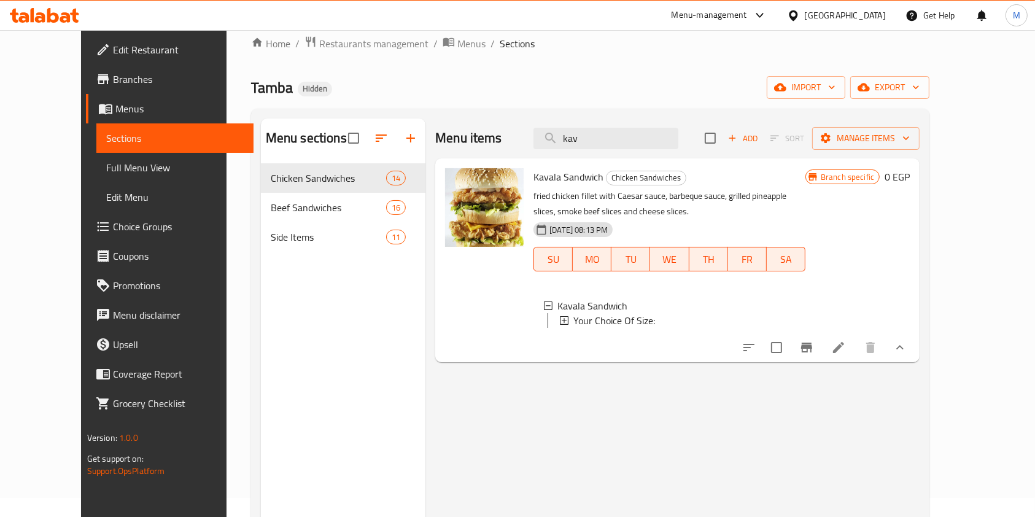
click at [641, 323] on div "Your Choice Of Size:" at bounding box center [684, 320] width 222 height 15
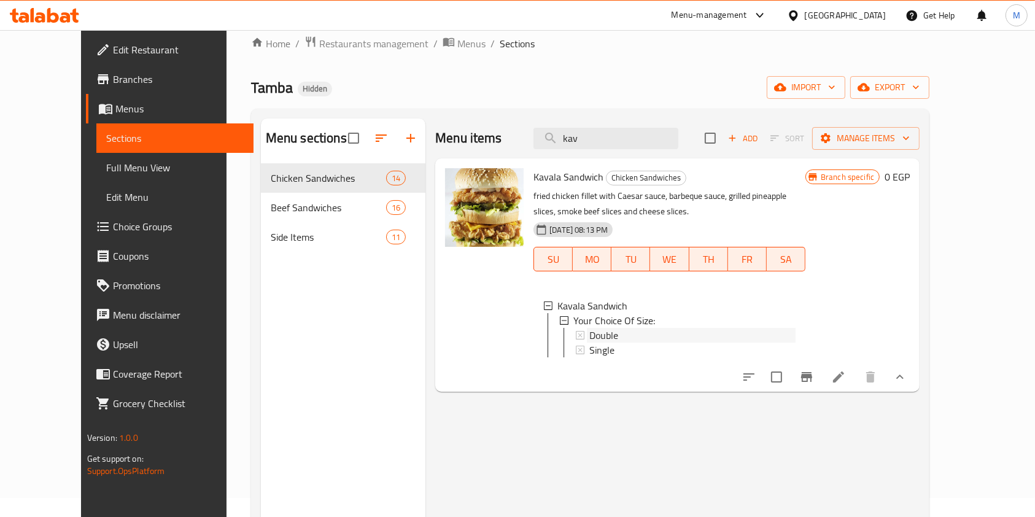
click at [641, 334] on div "Double" at bounding box center [692, 335] width 206 height 15
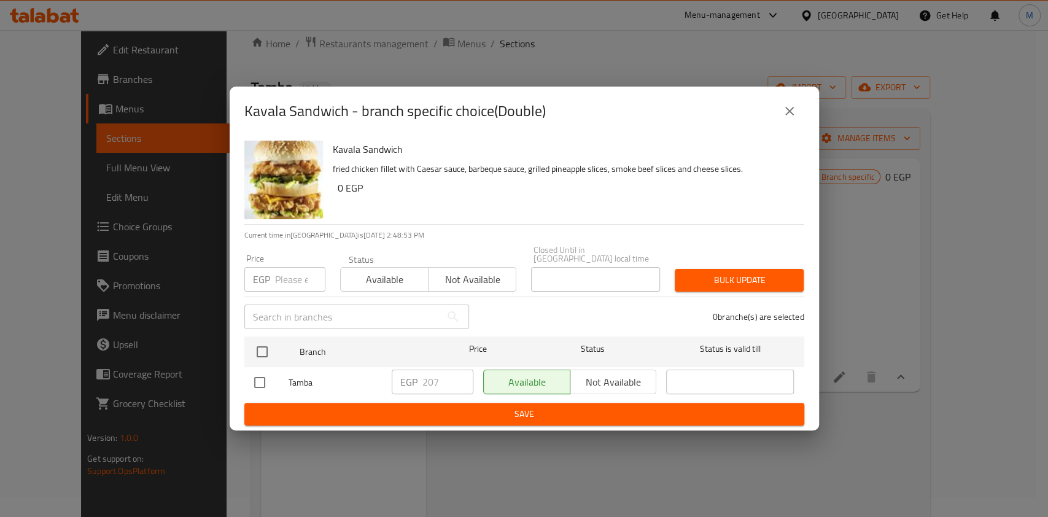
click at [270, 373] on input "checkbox" at bounding box center [260, 382] width 26 height 26
checkbox input "true"
click at [436, 383] on input "207" at bounding box center [447, 381] width 51 height 25
type input "208"
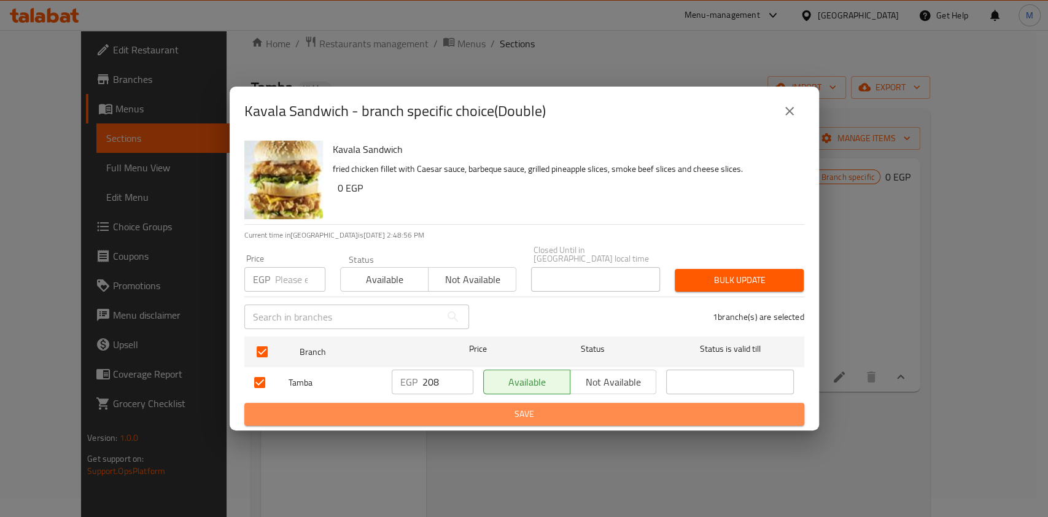
click at [456, 403] on button "Save" at bounding box center [524, 414] width 560 height 23
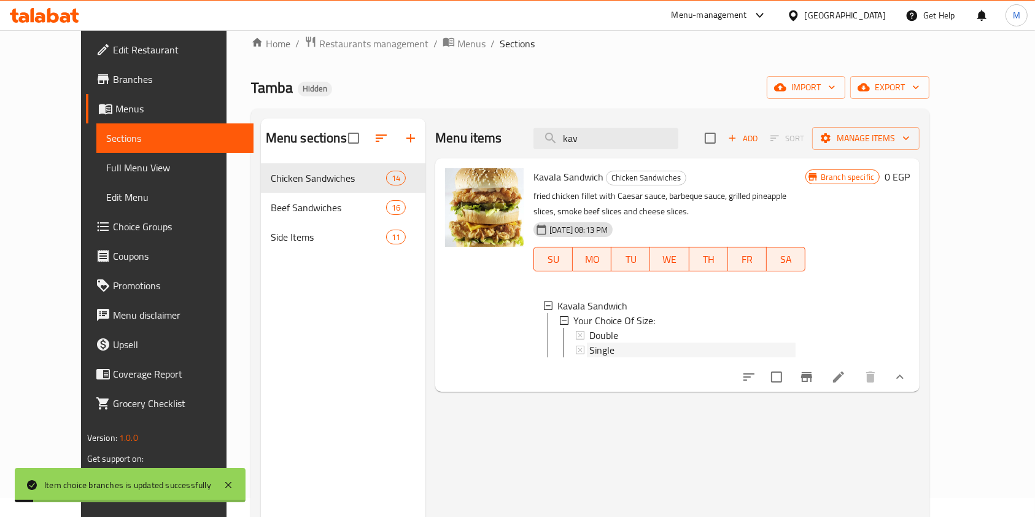
click at [610, 353] on div "Single" at bounding box center [692, 349] width 206 height 15
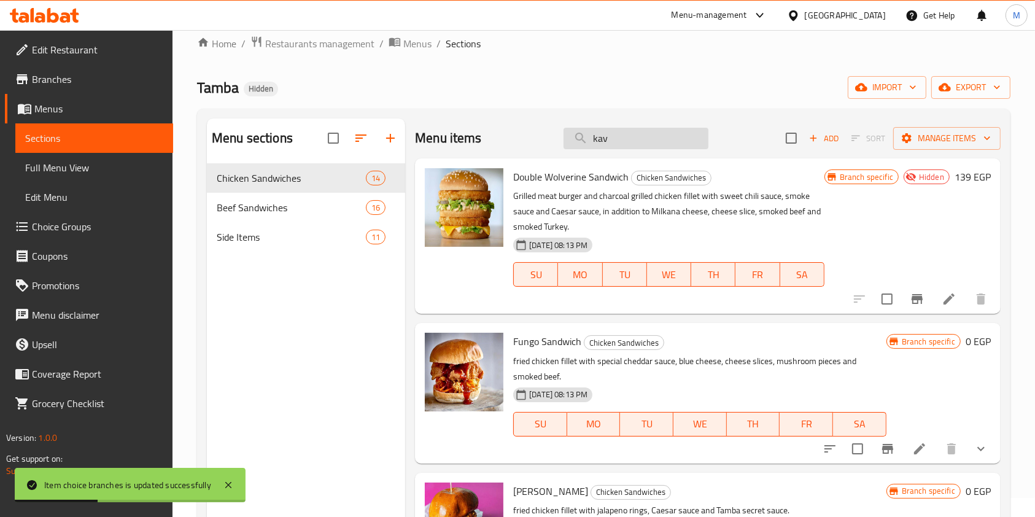
click at [652, 142] on input "kav" at bounding box center [635, 138] width 145 height 21
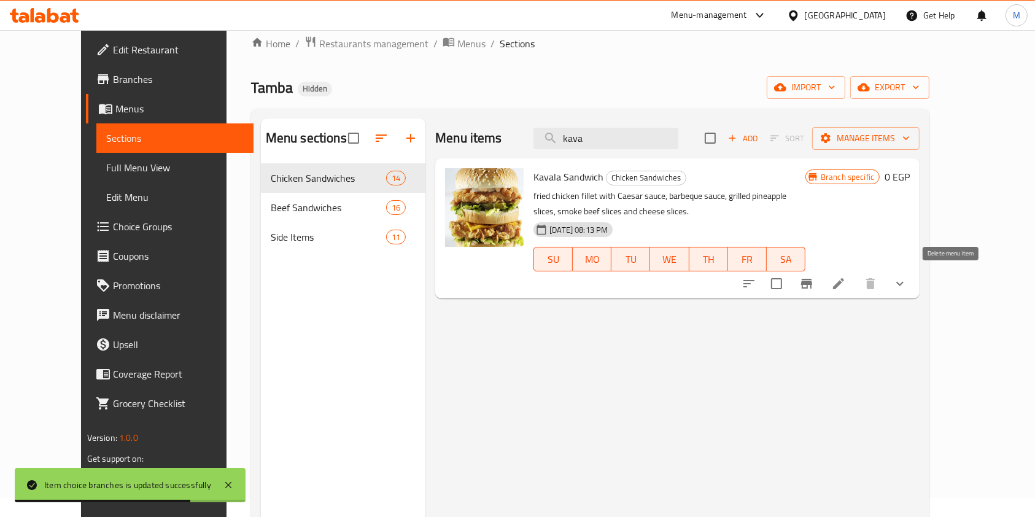
type input "kava"
click at [907, 278] on icon "show more" at bounding box center [899, 283] width 15 height 15
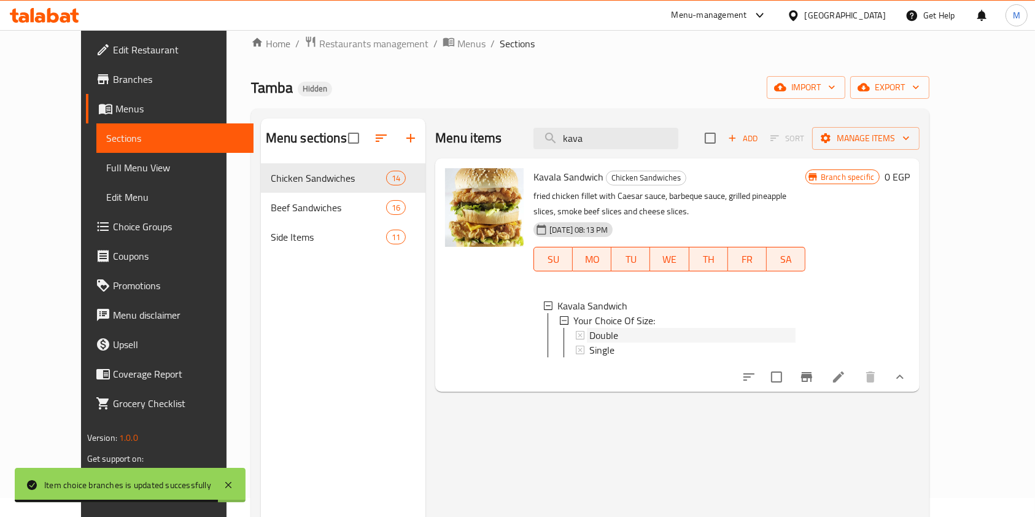
click at [598, 330] on span "Double" at bounding box center [603, 335] width 29 height 15
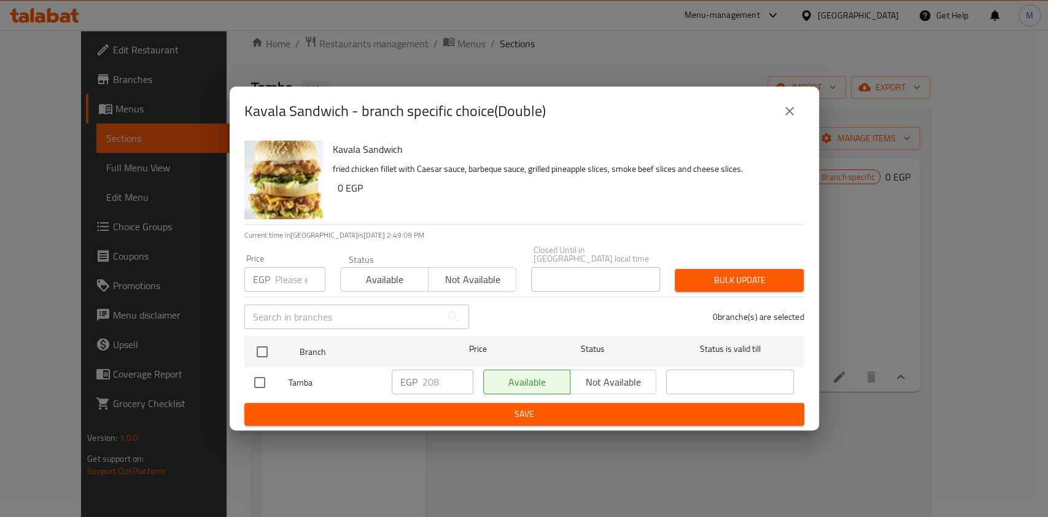
click at [770, 116] on div "Kavala Sandwich - branch specific choice(Double)" at bounding box center [524, 110] width 560 height 29
click at [790, 124] on button "close" at bounding box center [788, 110] width 29 height 29
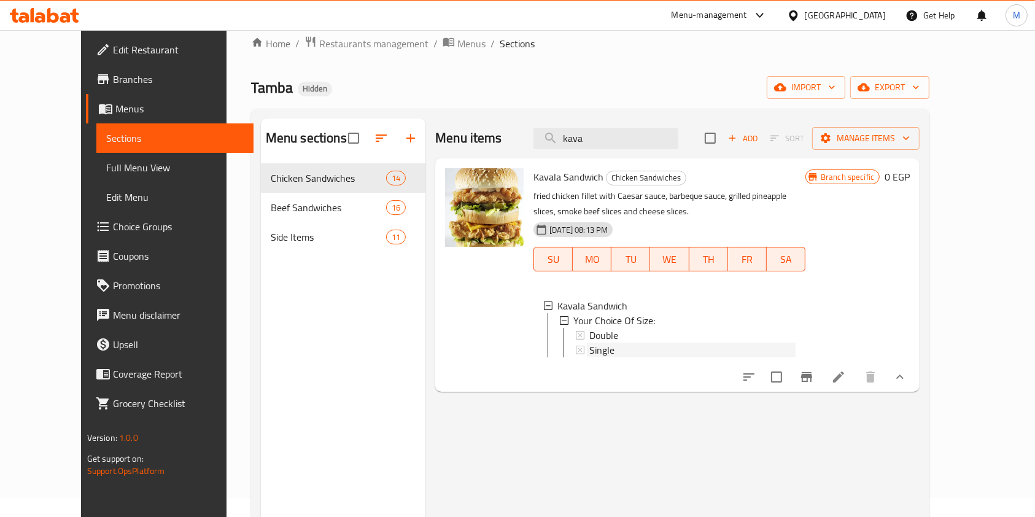
click at [626, 346] on div "Single" at bounding box center [692, 349] width 206 height 15
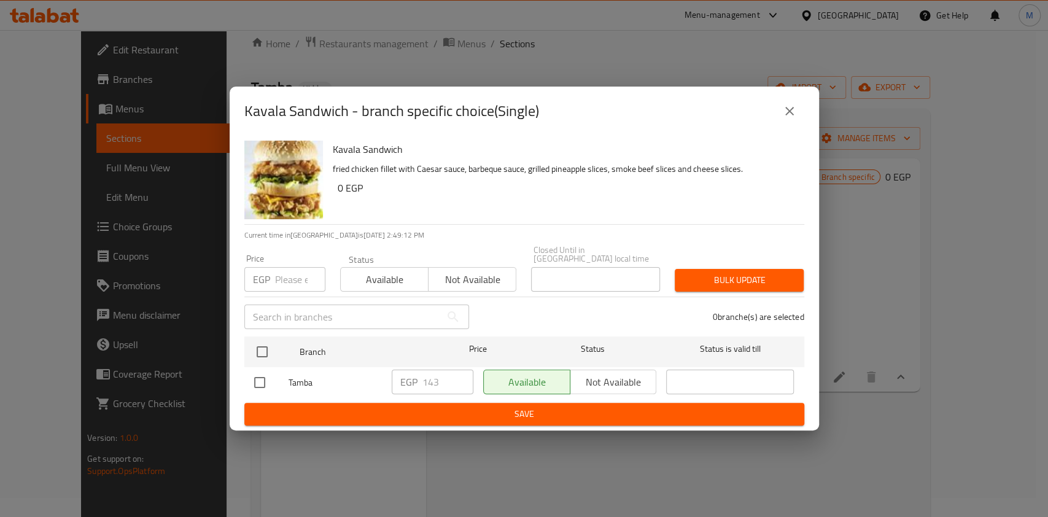
click at [261, 382] on input "checkbox" at bounding box center [260, 382] width 26 height 26
checkbox input "true"
click at [432, 378] on input "143" at bounding box center [447, 381] width 51 height 25
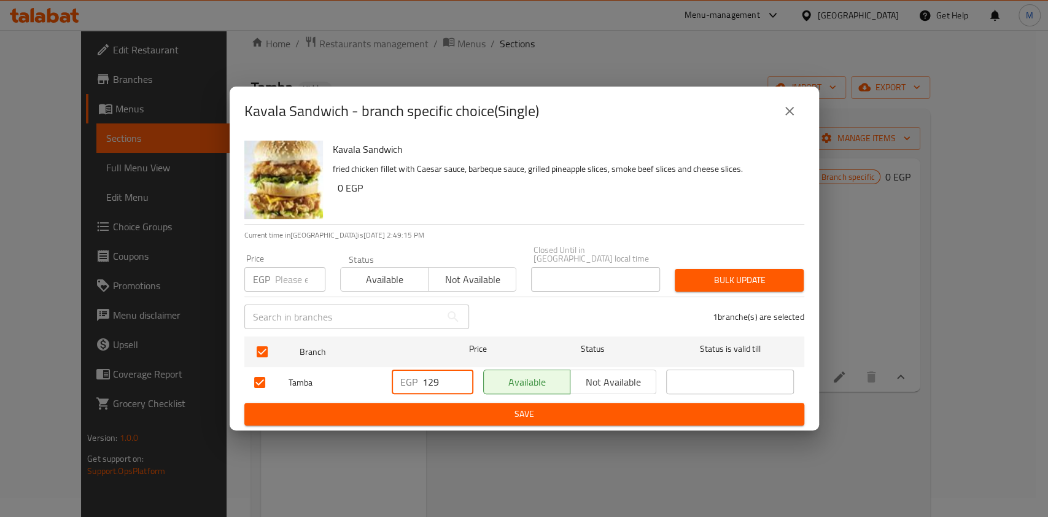
type input "129"
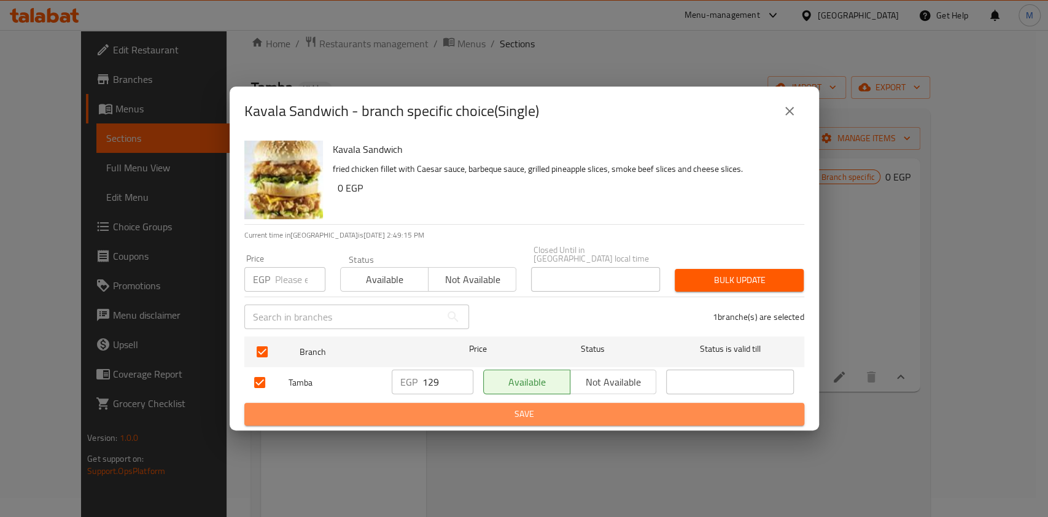
click at [441, 406] on span "Save" at bounding box center [524, 413] width 540 height 15
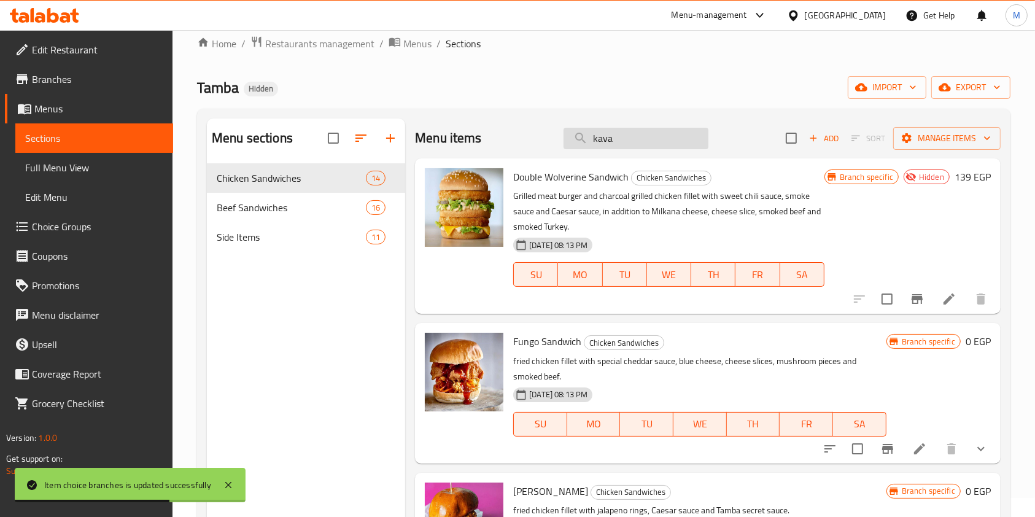
click at [616, 139] on input "kava" at bounding box center [635, 138] width 145 height 21
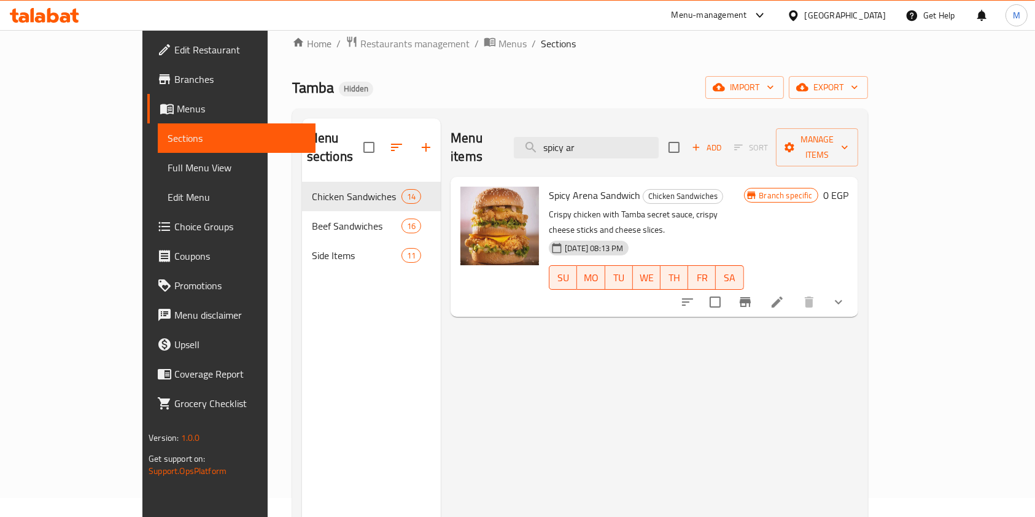
click at [846, 295] on icon "show more" at bounding box center [838, 302] width 15 height 15
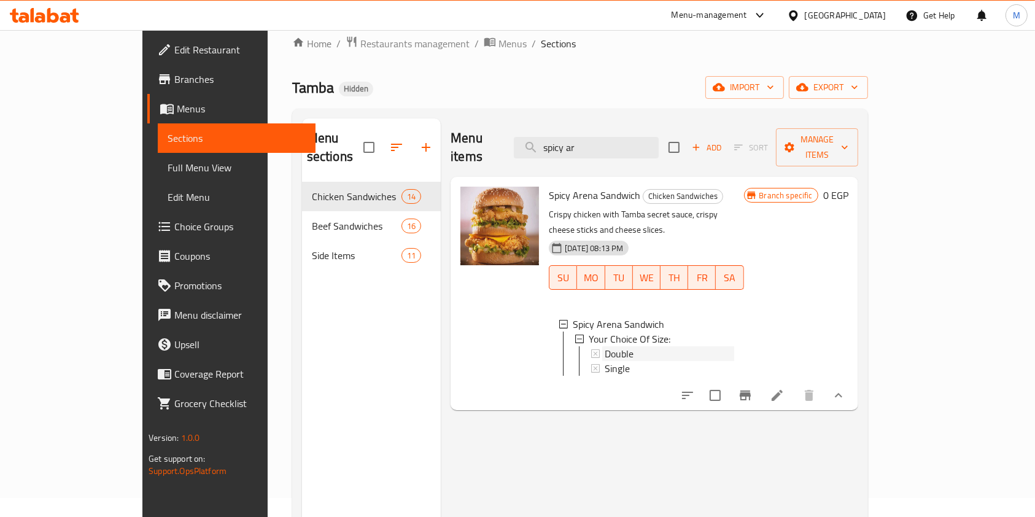
click at [706, 346] on div "Double" at bounding box center [668, 353] width 129 height 15
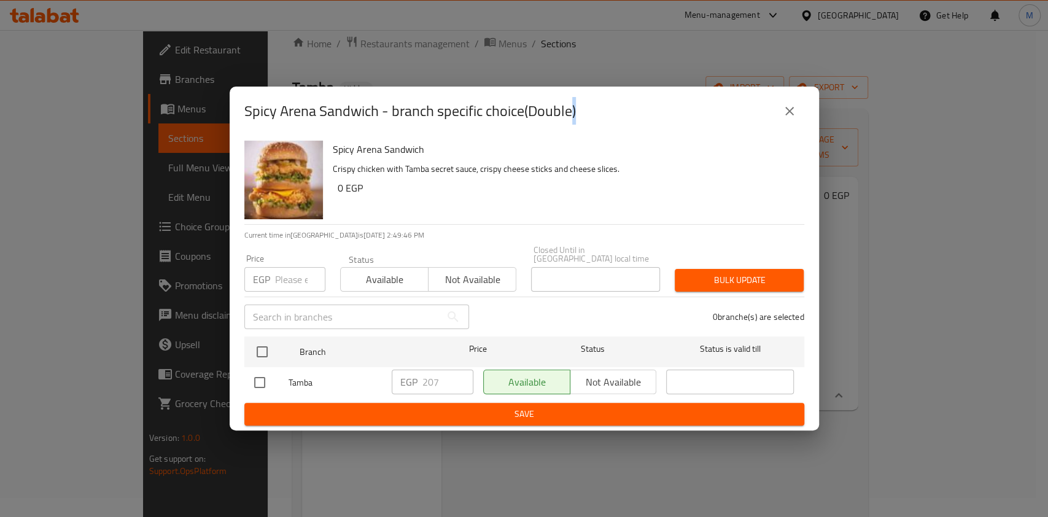
drag, startPoint x: 779, startPoint y: 110, endPoint x: 724, endPoint y: 190, distance: 97.5
click at [779, 110] on button "close" at bounding box center [788, 110] width 29 height 29
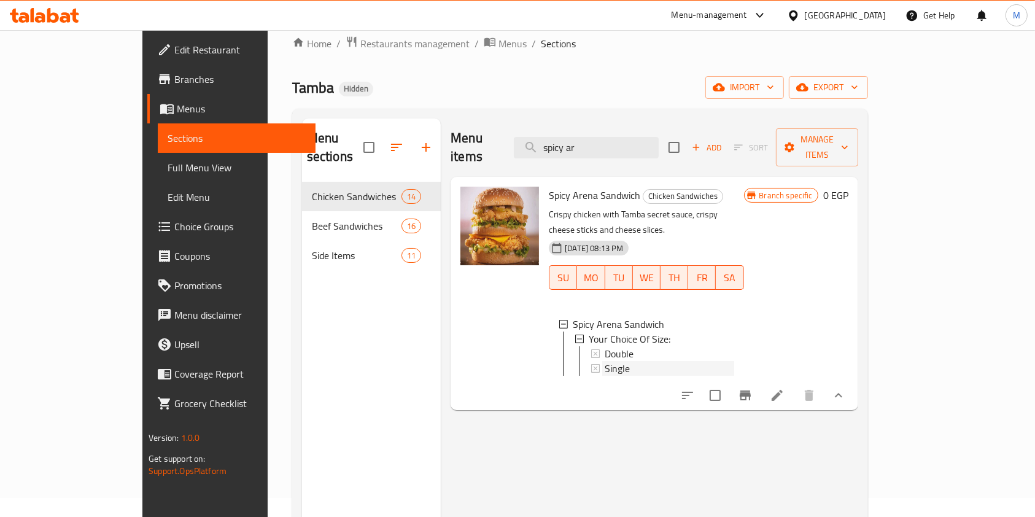
click at [604, 361] on span "Single" at bounding box center [616, 368] width 25 height 15
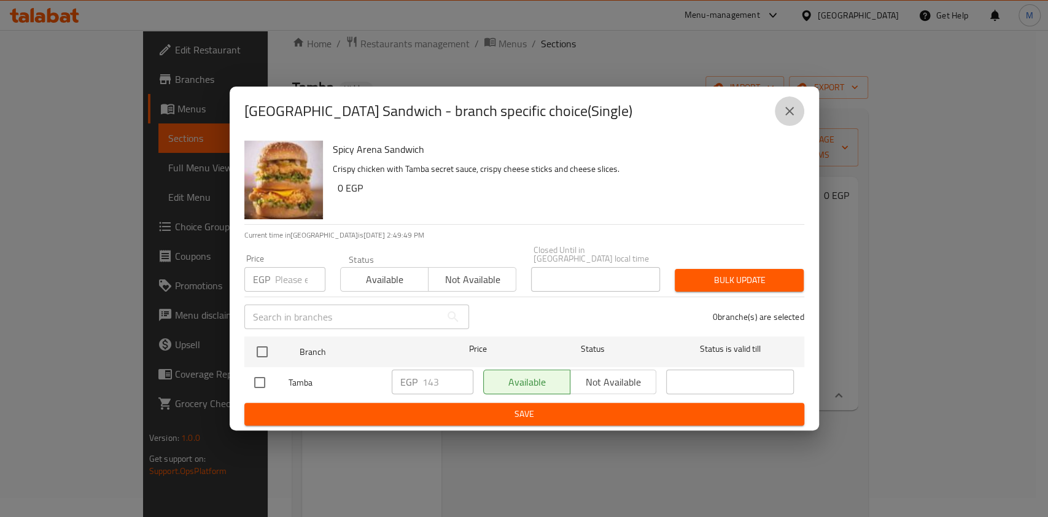
click at [801, 120] on button "close" at bounding box center [788, 110] width 29 height 29
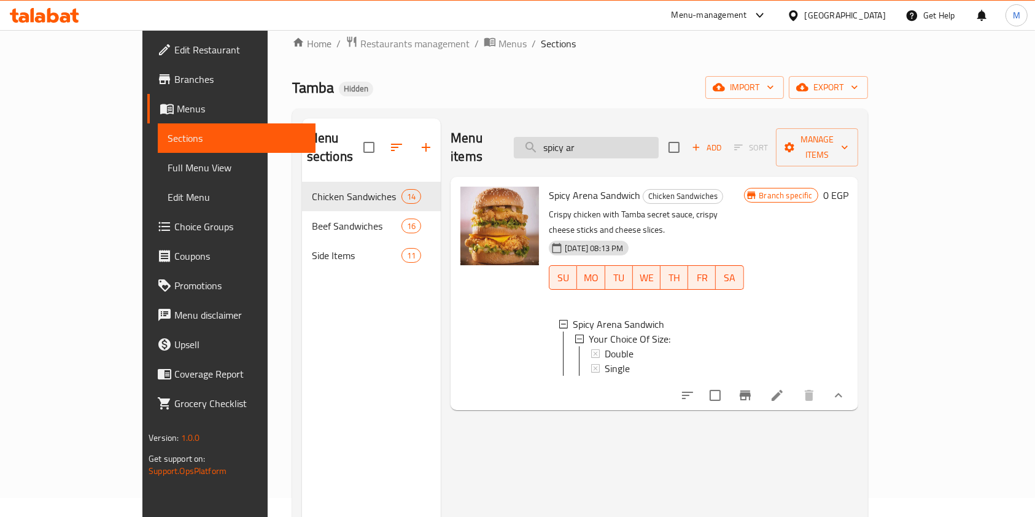
click at [650, 148] on input "spicy ar" at bounding box center [586, 147] width 145 height 21
type input "s"
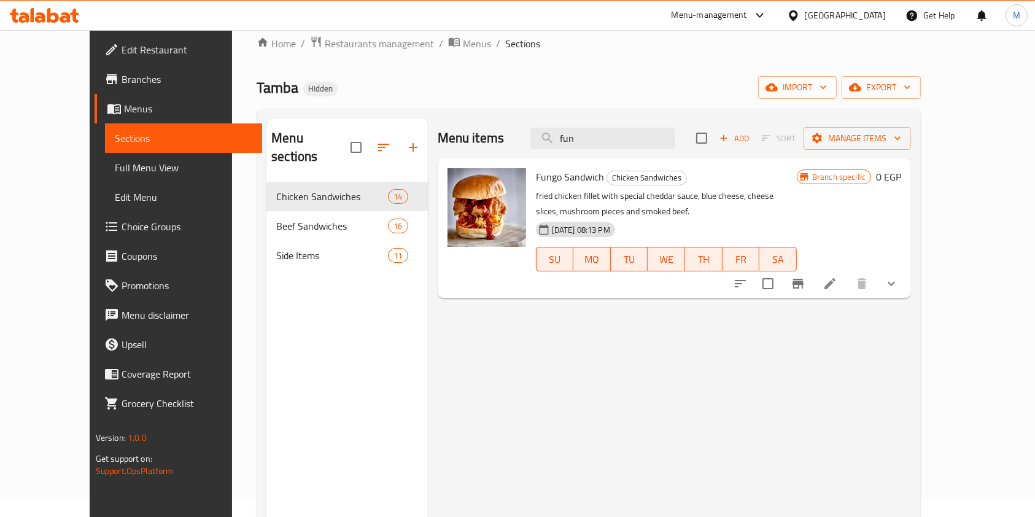
type input "fun"
click at [906, 290] on button "show more" at bounding box center [890, 283] width 29 height 29
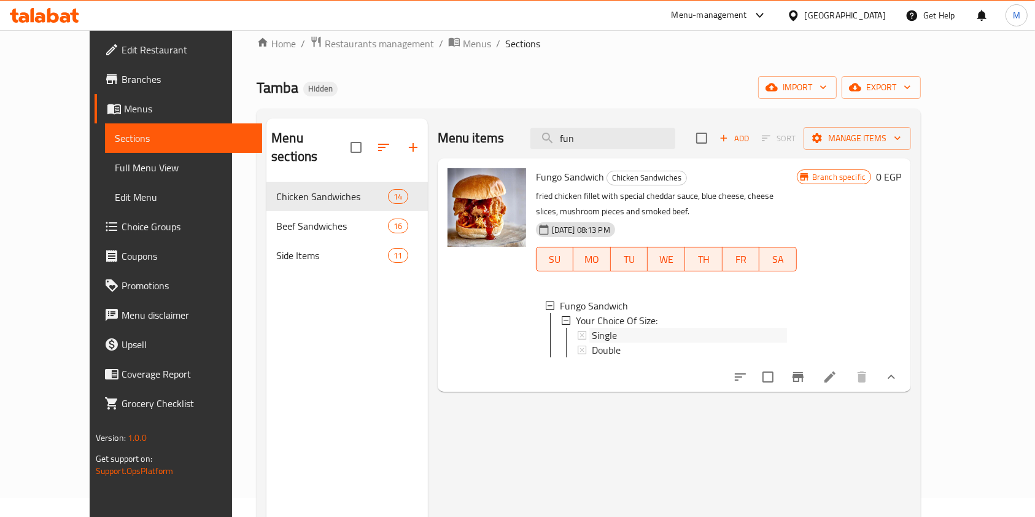
click at [701, 329] on div "Single" at bounding box center [689, 335] width 195 height 15
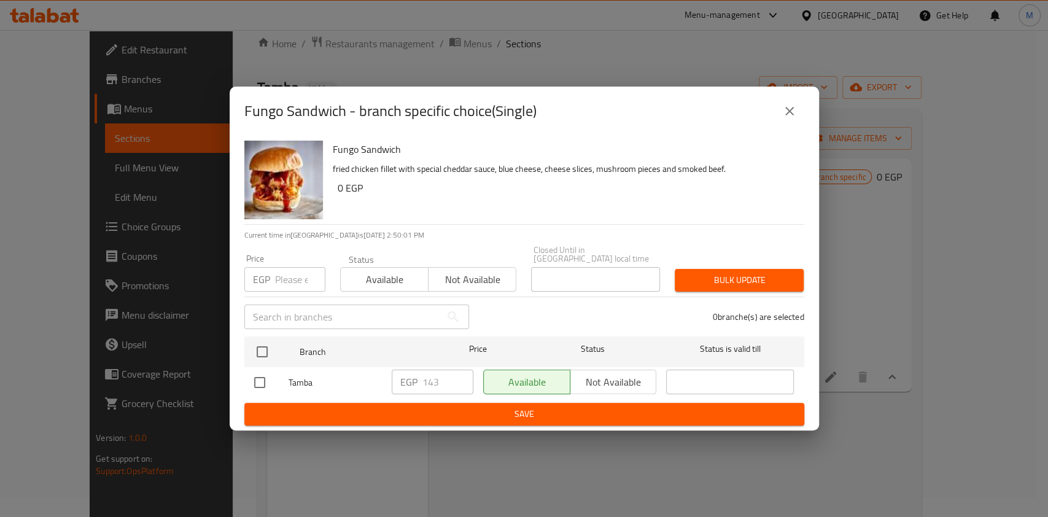
click at [795, 99] on div "Fungo Sandwich - branch specific choice(Single)" at bounding box center [524, 111] width 589 height 49
click at [786, 118] on icon "close" at bounding box center [789, 111] width 15 height 15
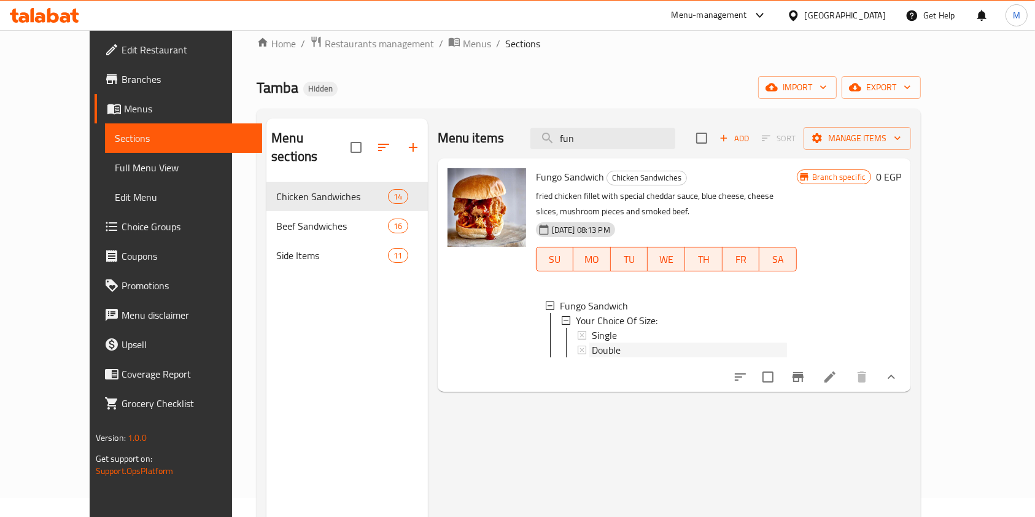
click at [637, 345] on div "Double" at bounding box center [689, 349] width 195 height 15
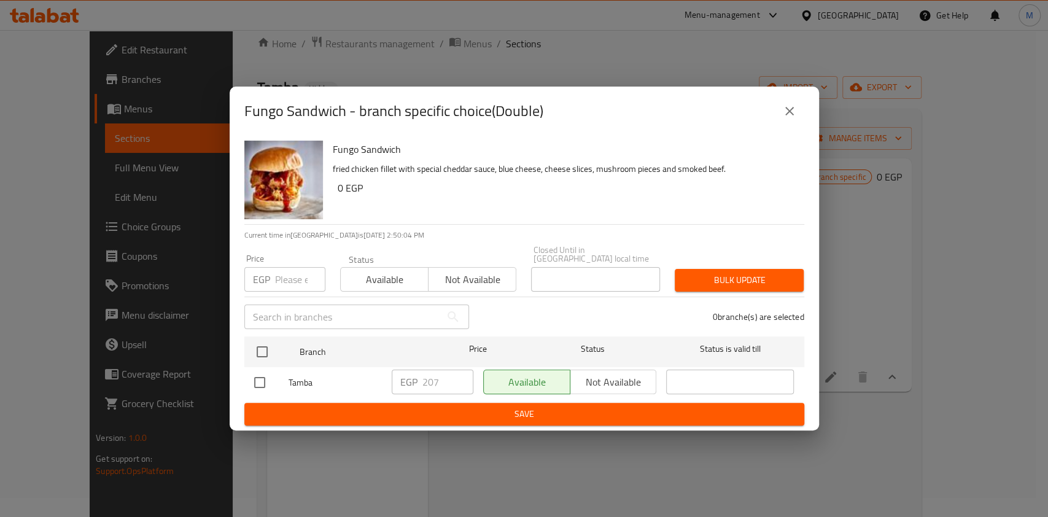
click at [784, 118] on icon "close" at bounding box center [789, 111] width 15 height 15
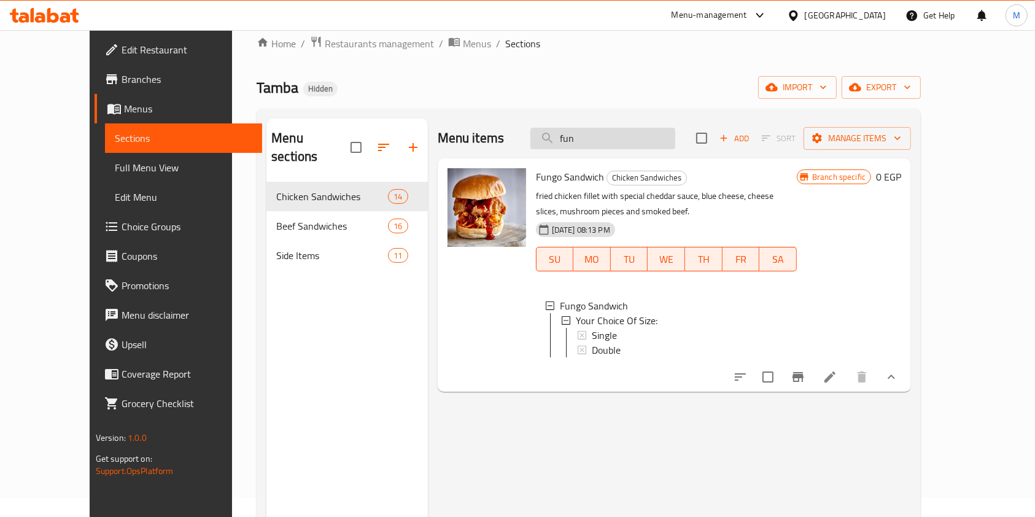
click at [658, 142] on input "fun" at bounding box center [602, 138] width 145 height 21
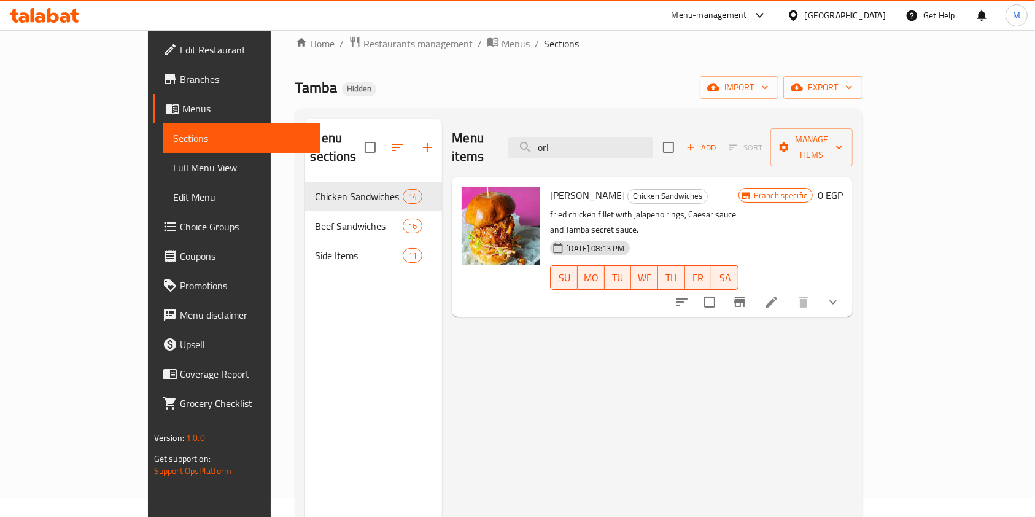
type input "orl"
click at [840, 295] on icon "show more" at bounding box center [832, 302] width 15 height 15
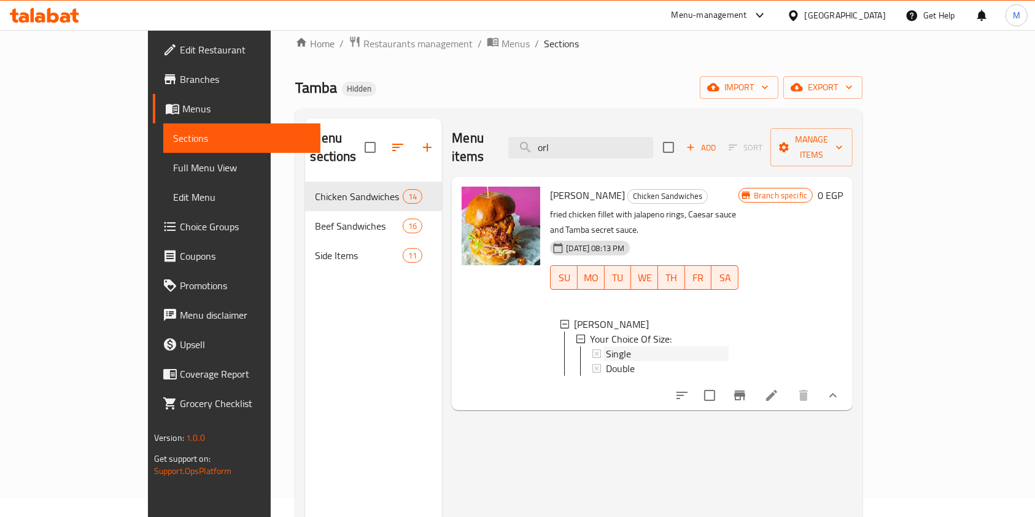
click at [707, 346] on div "Single" at bounding box center [667, 353] width 123 height 15
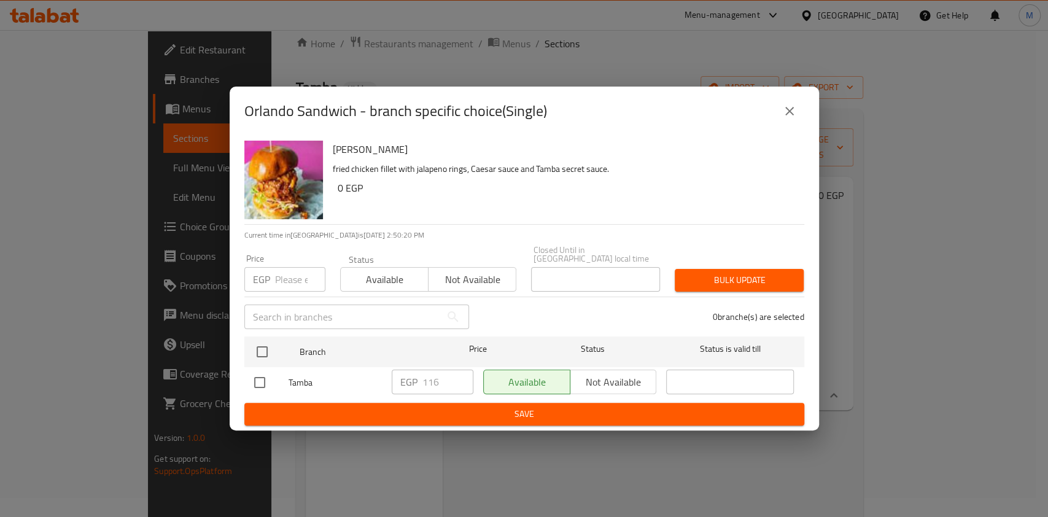
click at [786, 130] on div "Orlando Sandwich - branch specific choice(Single)" at bounding box center [524, 111] width 589 height 49
click at [789, 117] on icon "close" at bounding box center [789, 111] width 15 height 15
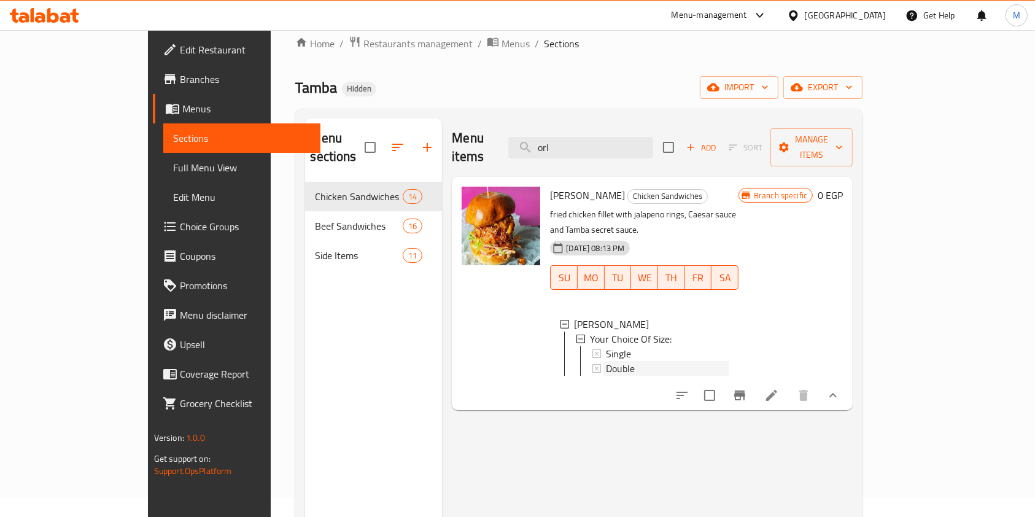
click at [644, 361] on div "Double" at bounding box center [667, 368] width 123 height 15
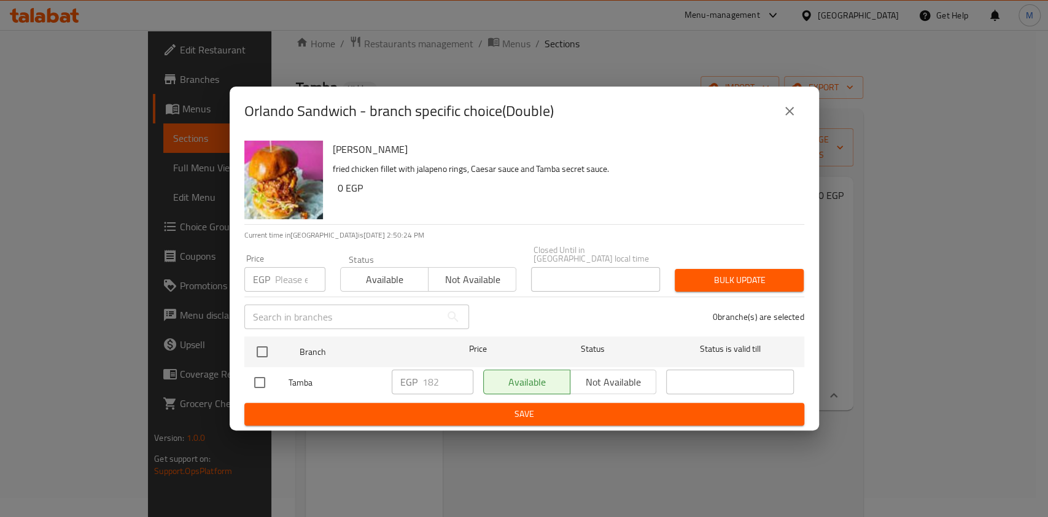
click at [806, 114] on div "Orlando Sandwich - branch specific choice(Double)" at bounding box center [524, 111] width 589 height 49
click at [785, 118] on icon "close" at bounding box center [789, 111] width 15 height 15
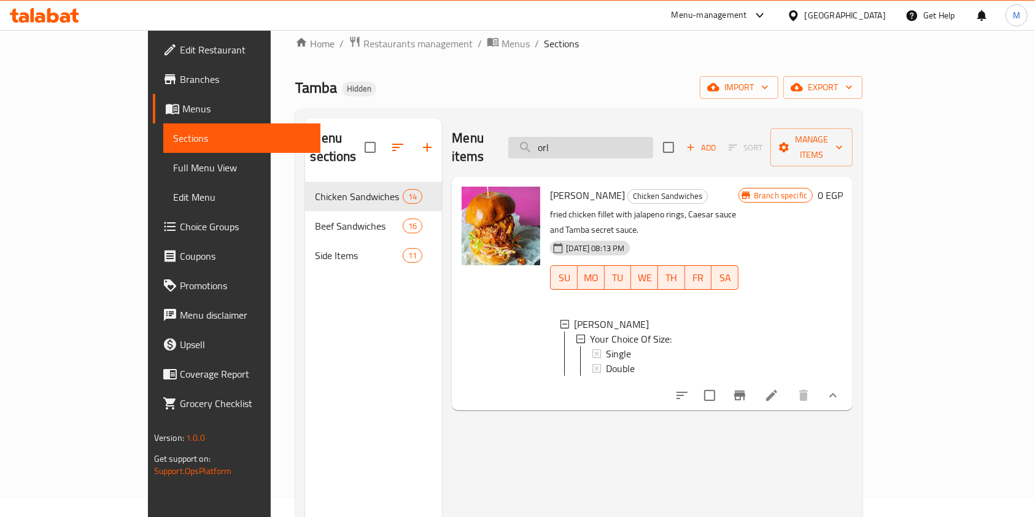
click at [639, 146] on input "orl" at bounding box center [580, 147] width 145 height 21
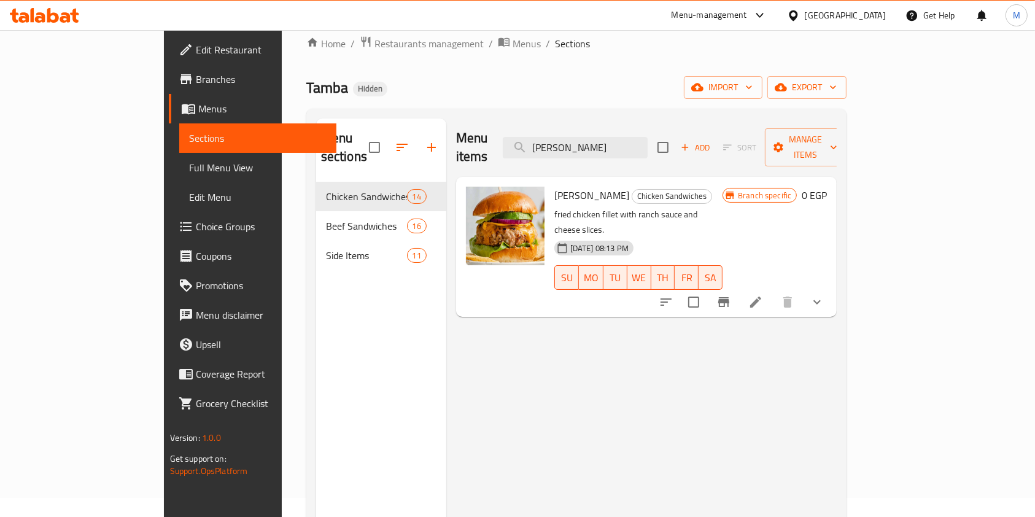
type input "fred"
click at [832, 287] on button "show more" at bounding box center [816, 301] width 29 height 29
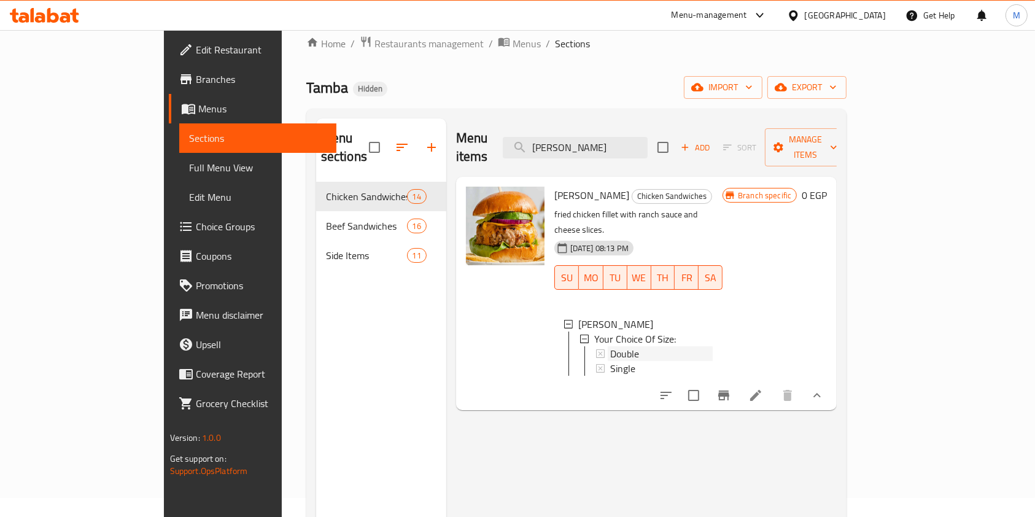
click at [713, 346] on div "Double" at bounding box center [661, 353] width 102 height 15
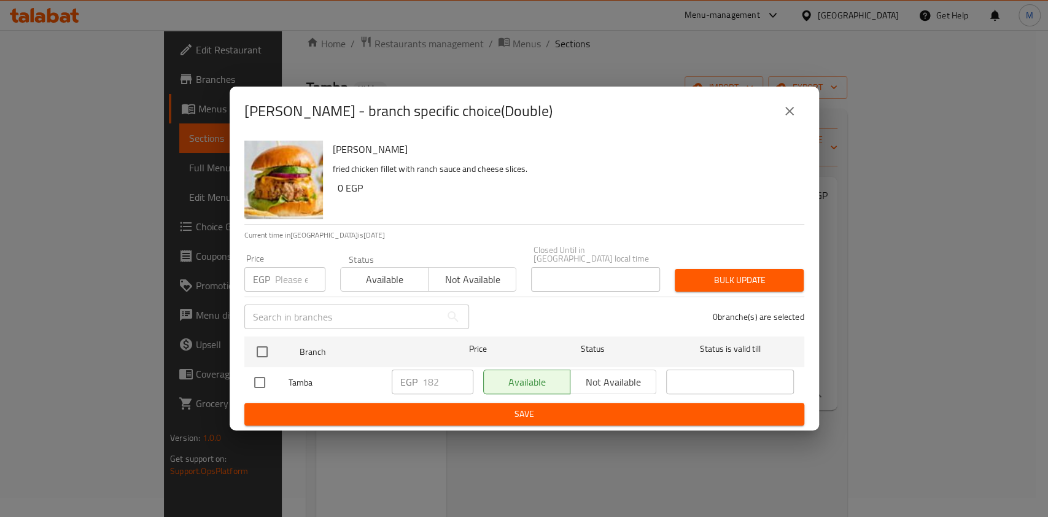
click at [795, 125] on button "close" at bounding box center [788, 110] width 29 height 29
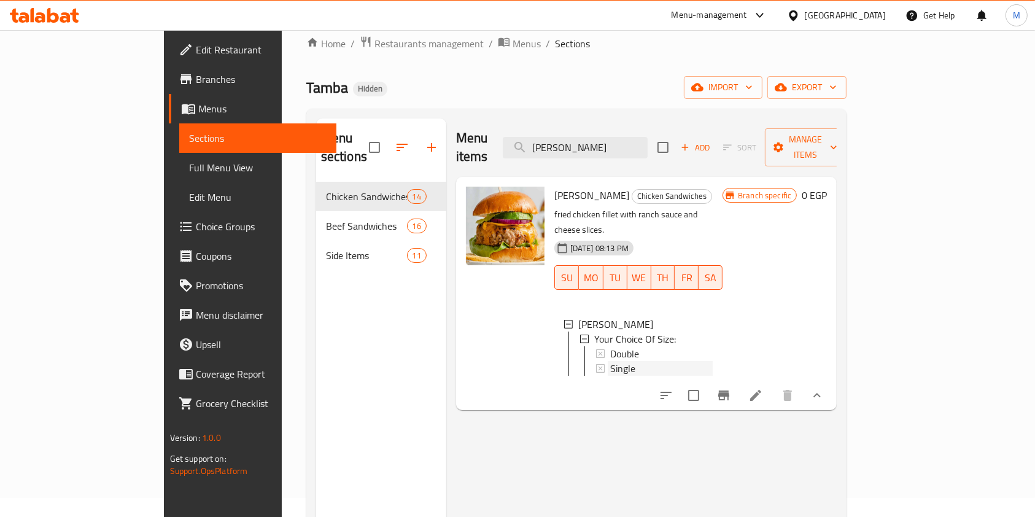
click at [627, 361] on div "Single" at bounding box center [661, 368] width 102 height 15
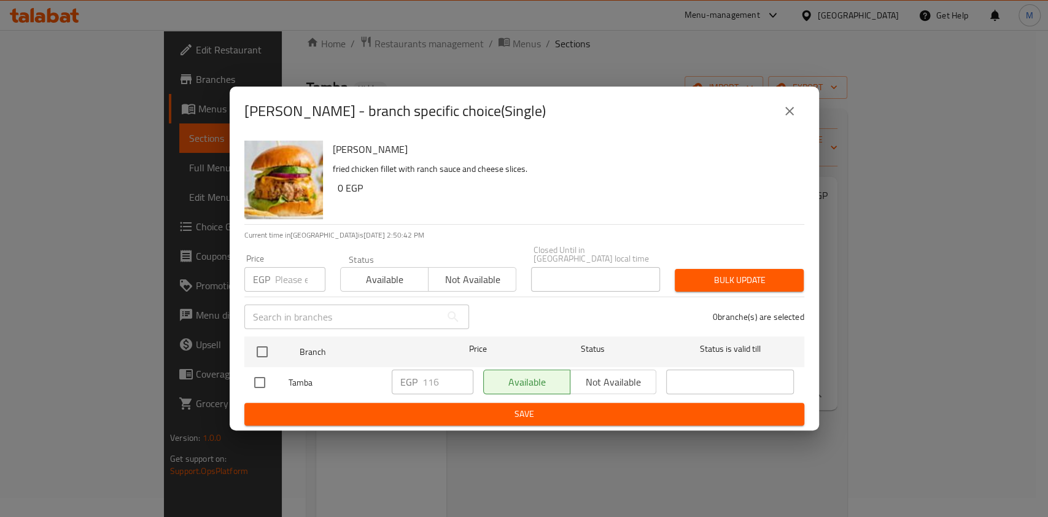
click at [795, 117] on icon "close" at bounding box center [789, 111] width 15 height 15
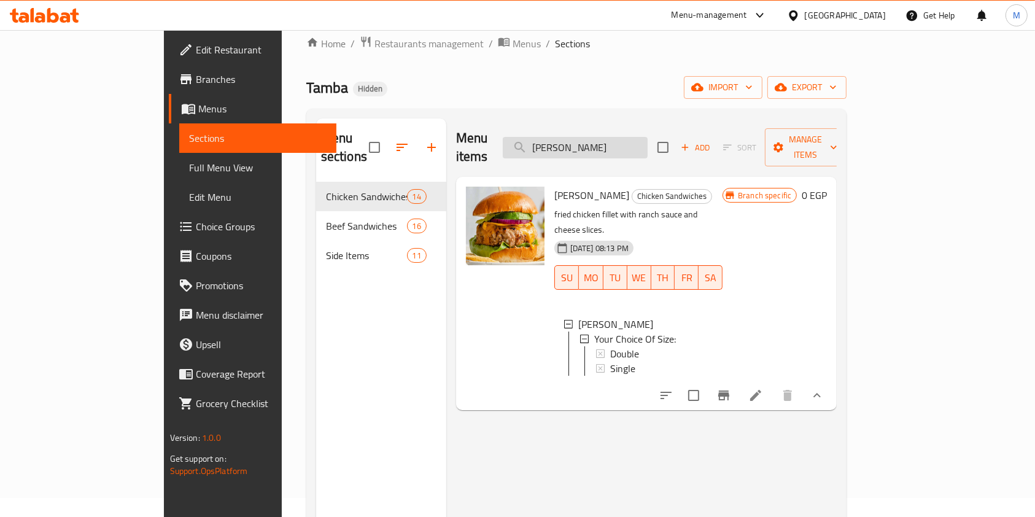
click at [647, 140] on input "fred" at bounding box center [575, 147] width 145 height 21
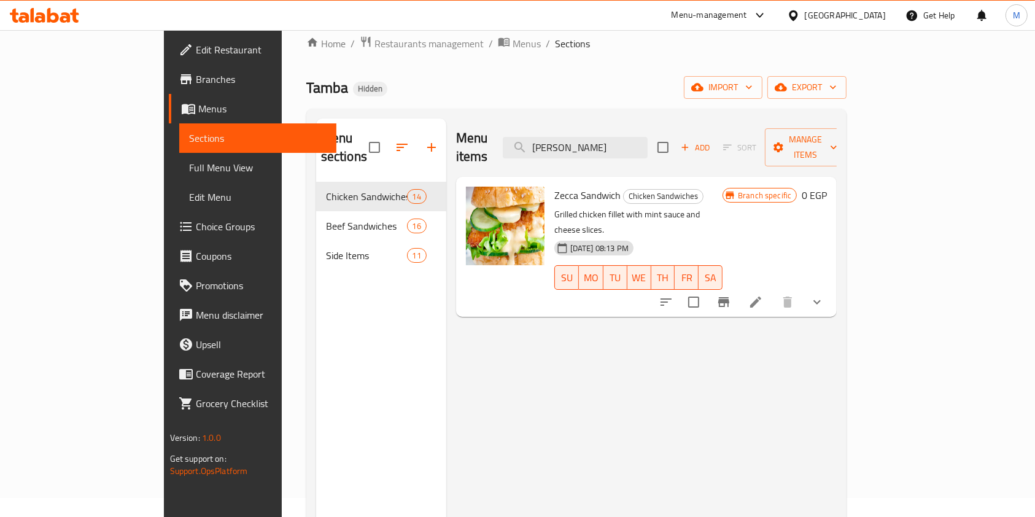
drag, startPoint x: 989, startPoint y: 263, endPoint x: 975, endPoint y: 252, distance: 17.9
click at [832, 287] on button "show more" at bounding box center [816, 301] width 29 height 29
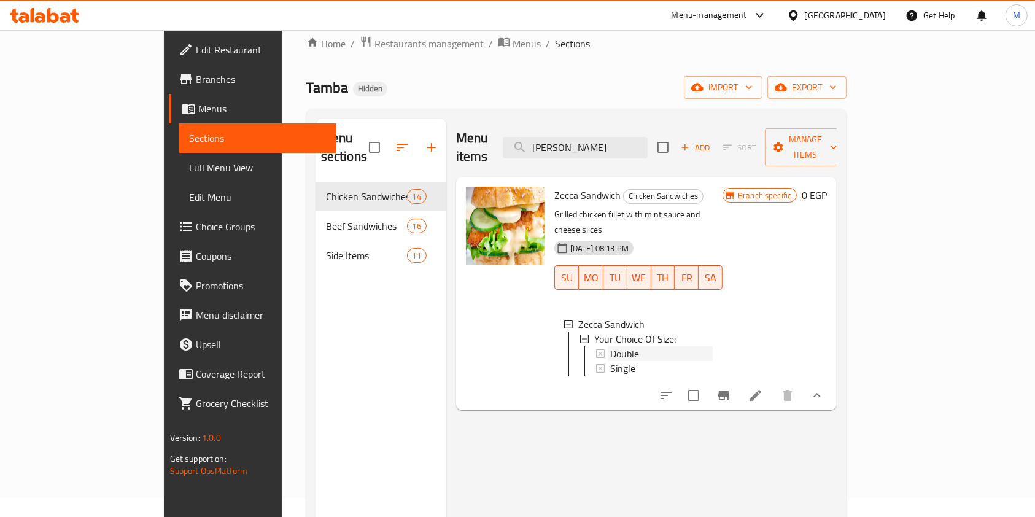
click at [698, 346] on div "Double" at bounding box center [661, 353] width 102 height 15
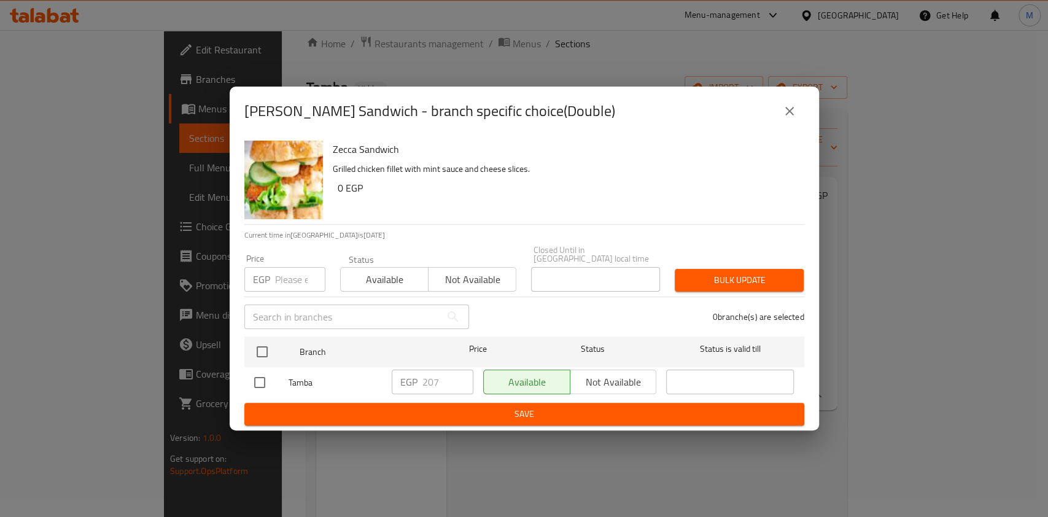
click at [786, 109] on icon "close" at bounding box center [789, 111] width 15 height 15
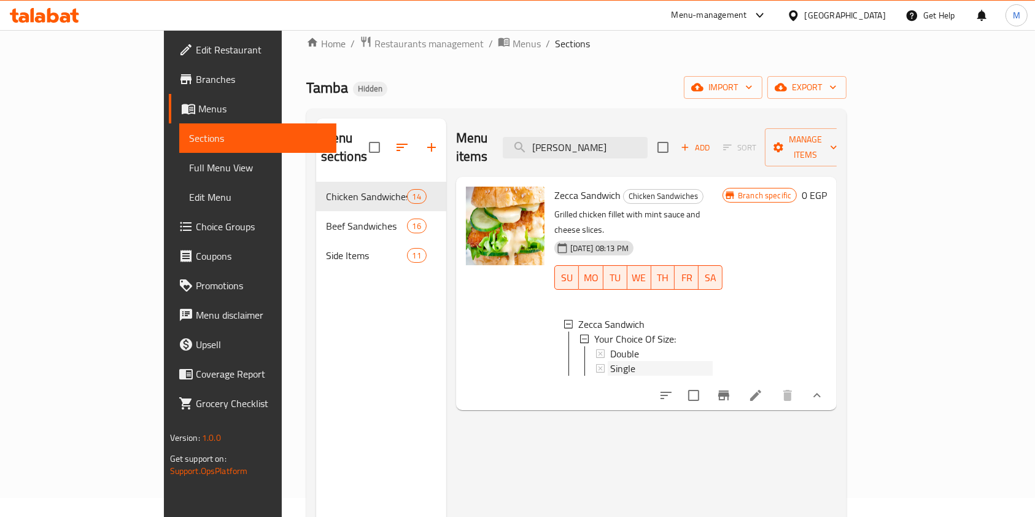
click at [610, 361] on span "Single" at bounding box center [622, 368] width 25 height 15
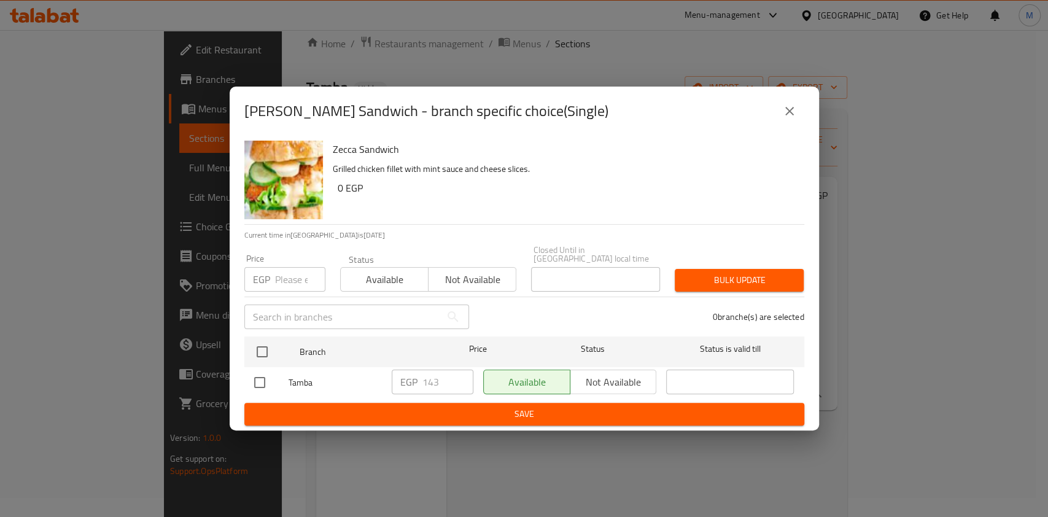
click at [789, 118] on icon "close" at bounding box center [789, 111] width 15 height 15
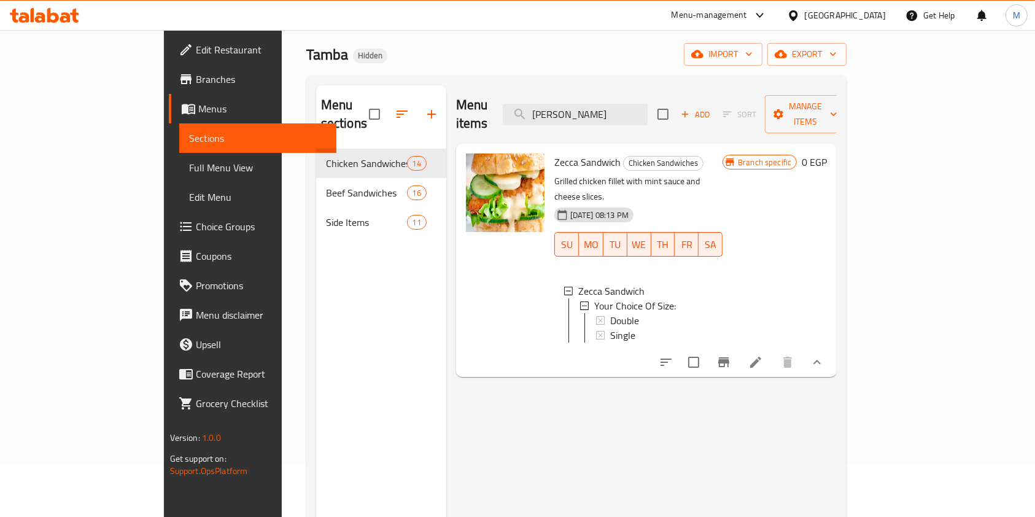
scroll to position [0, 0]
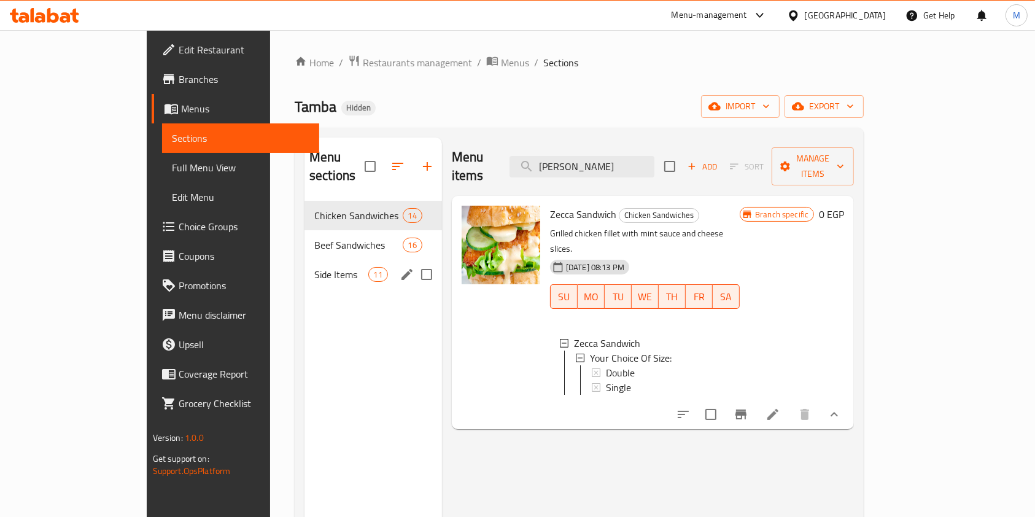
click at [304, 265] on div "Side Items 11" at bounding box center [372, 274] width 137 height 29
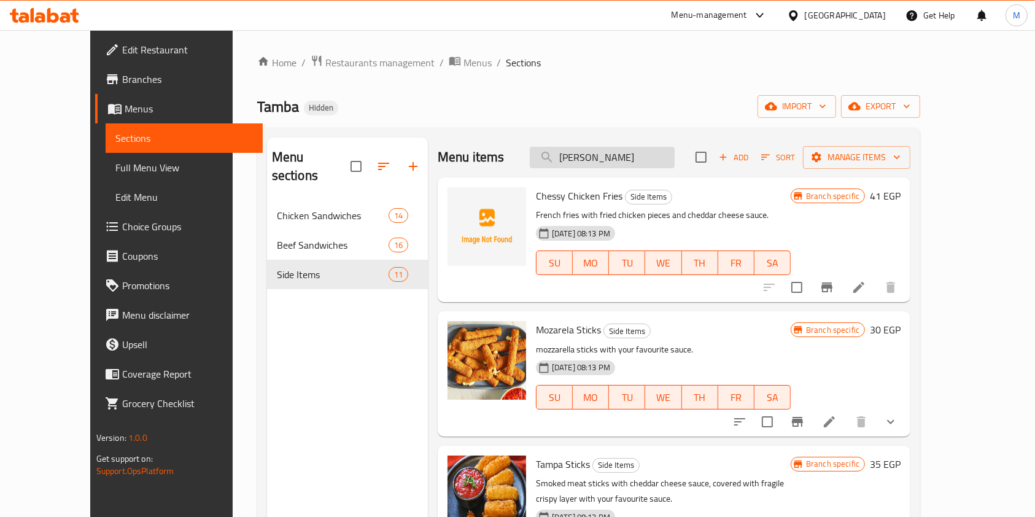
click at [639, 159] on input "zecca" at bounding box center [602, 157] width 145 height 21
click at [616, 155] on input "zecca" at bounding box center [602, 157] width 145 height 21
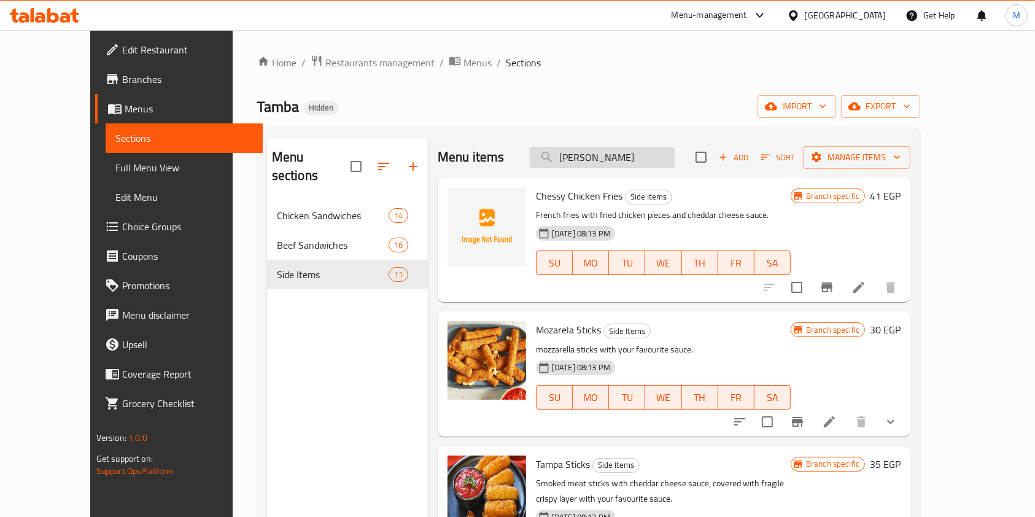
paste input "شيزي تشكن فرايز -CHESSY CHICKEN FRIES"
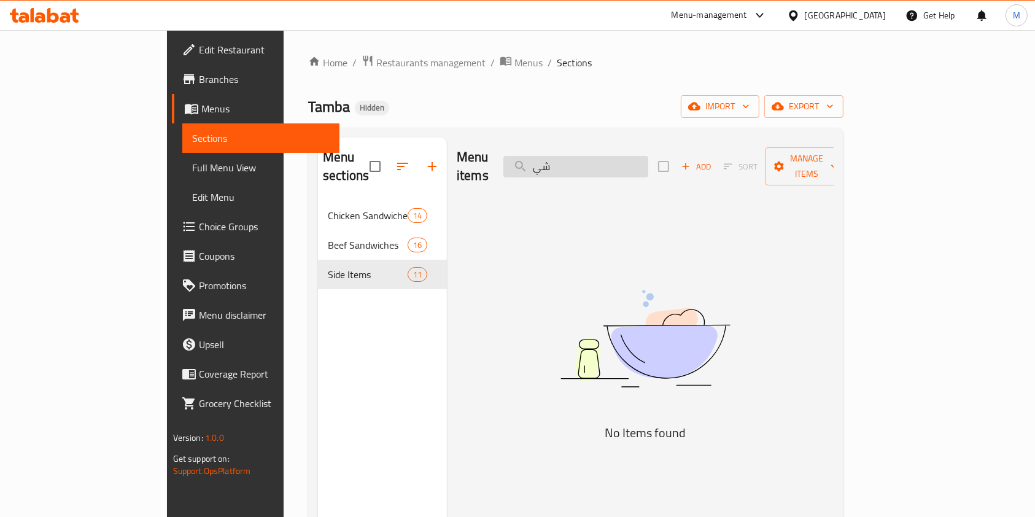
type input "ش"
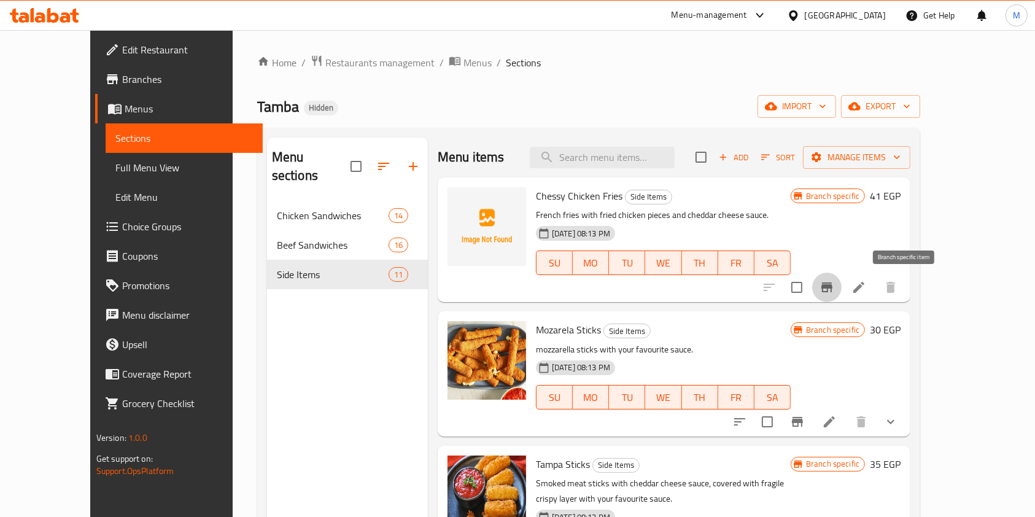
click at [834, 282] on icon "Branch-specific-item" at bounding box center [826, 287] width 15 height 15
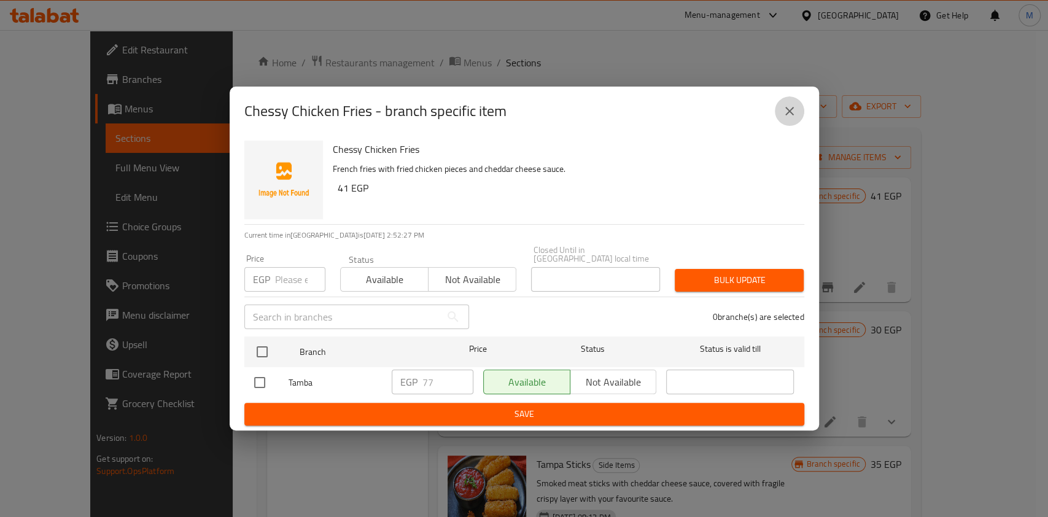
click at [784, 118] on icon "close" at bounding box center [789, 111] width 15 height 15
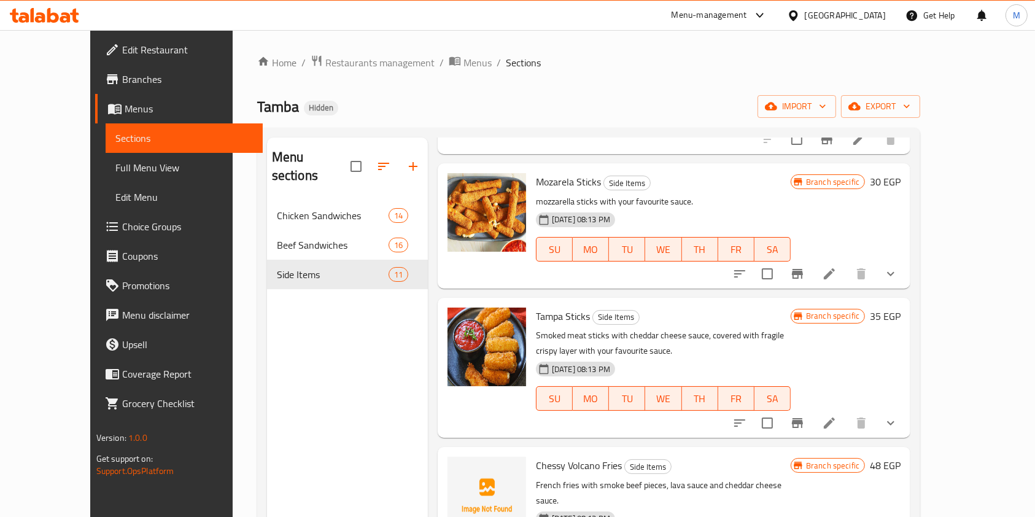
scroll to position [155, 0]
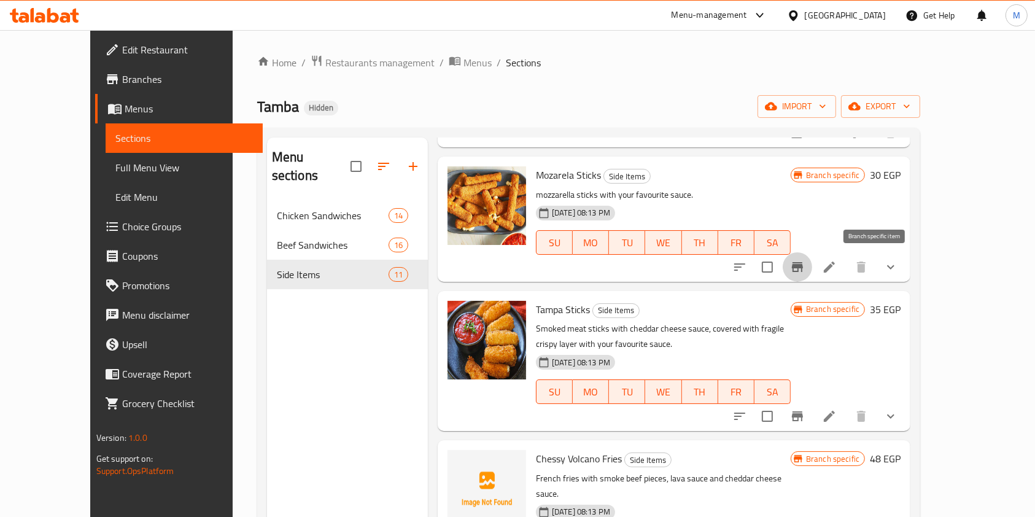
click at [805, 269] on icon "Branch-specific-item" at bounding box center [797, 267] width 15 height 15
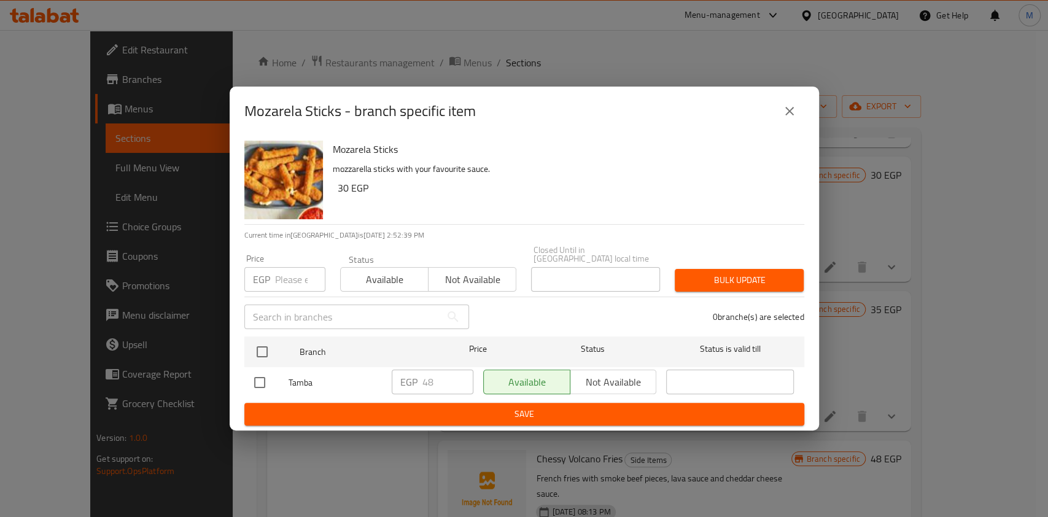
click at [785, 118] on icon "close" at bounding box center [789, 111] width 15 height 15
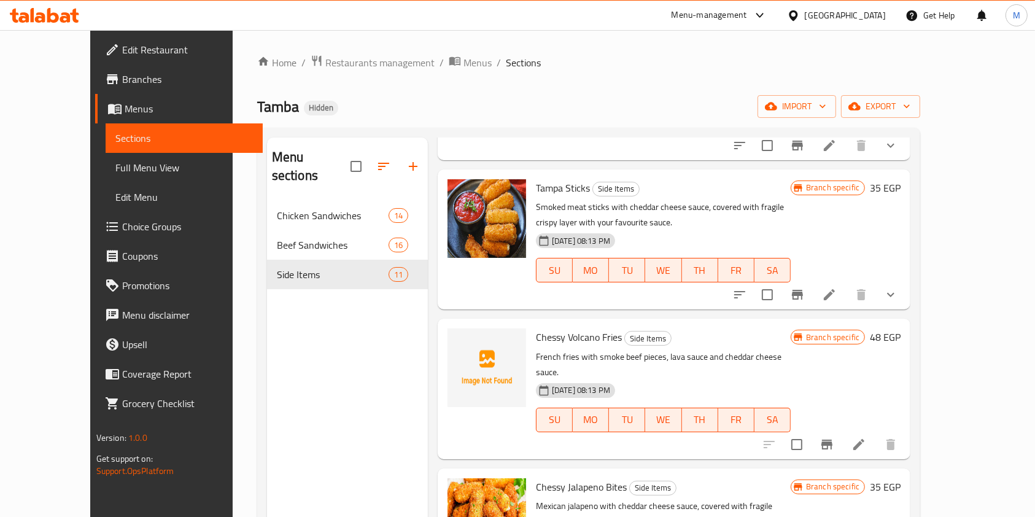
scroll to position [278, 0]
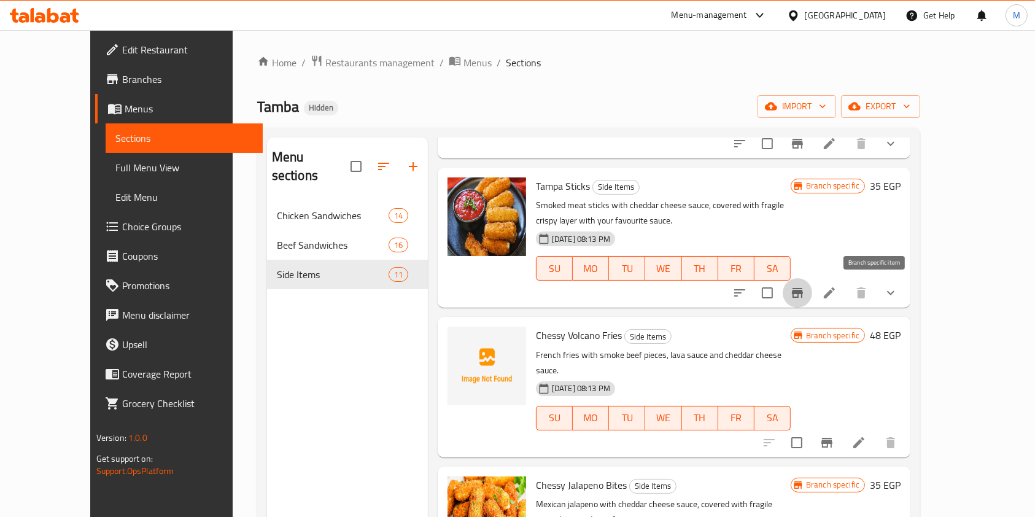
click at [812, 294] on button "Branch-specific-item" at bounding box center [796, 292] width 29 height 29
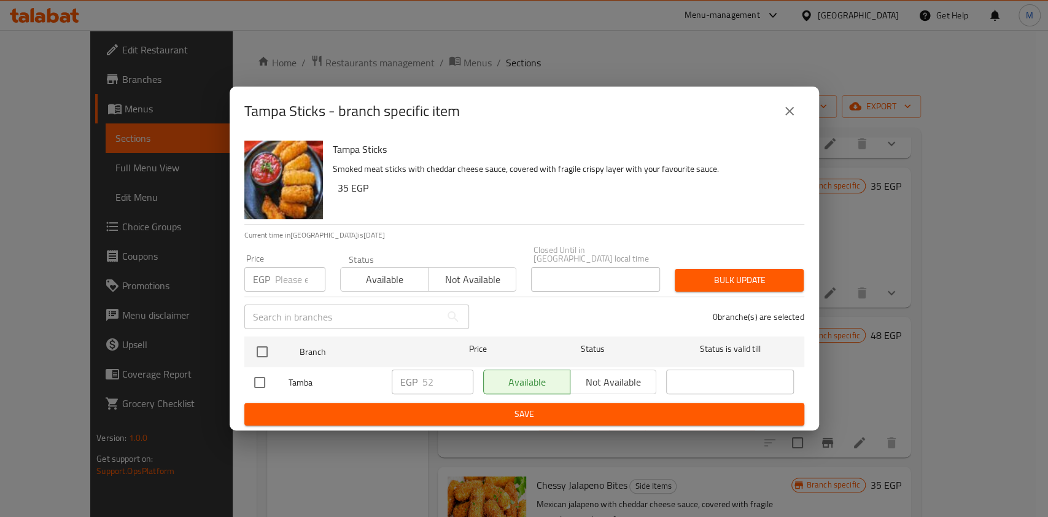
click at [794, 118] on icon "close" at bounding box center [789, 111] width 15 height 15
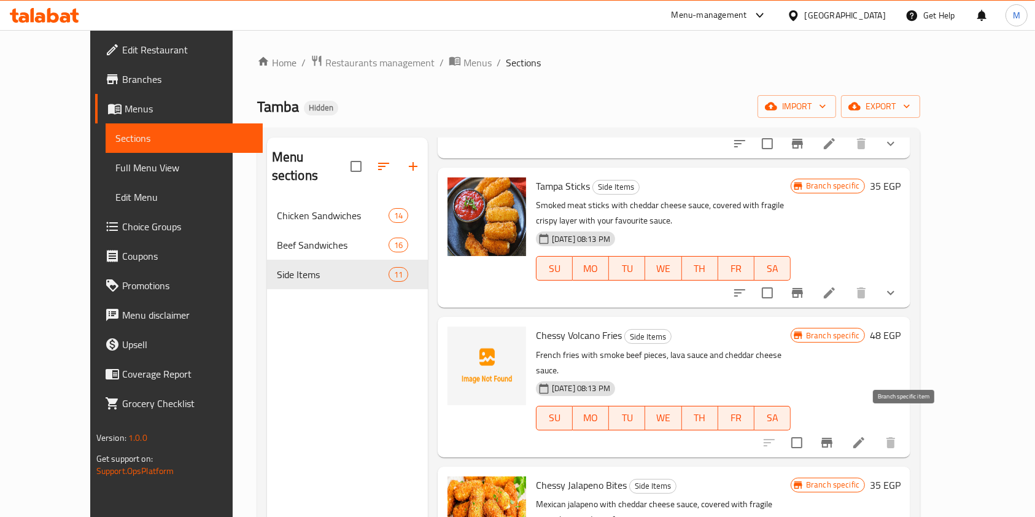
click at [841, 428] on button "Branch-specific-item" at bounding box center [826, 442] width 29 height 29
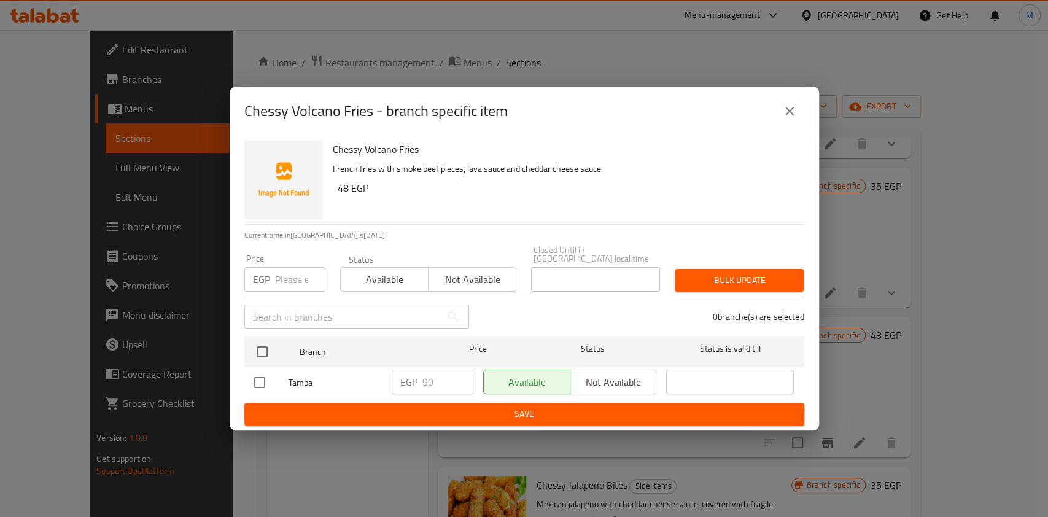
click at [789, 124] on button "close" at bounding box center [788, 110] width 29 height 29
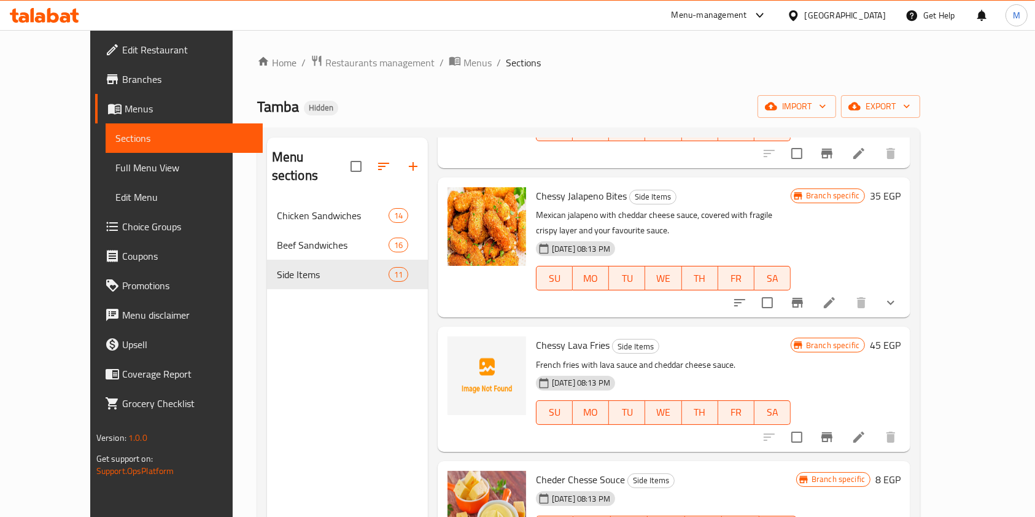
scroll to position [573, 0]
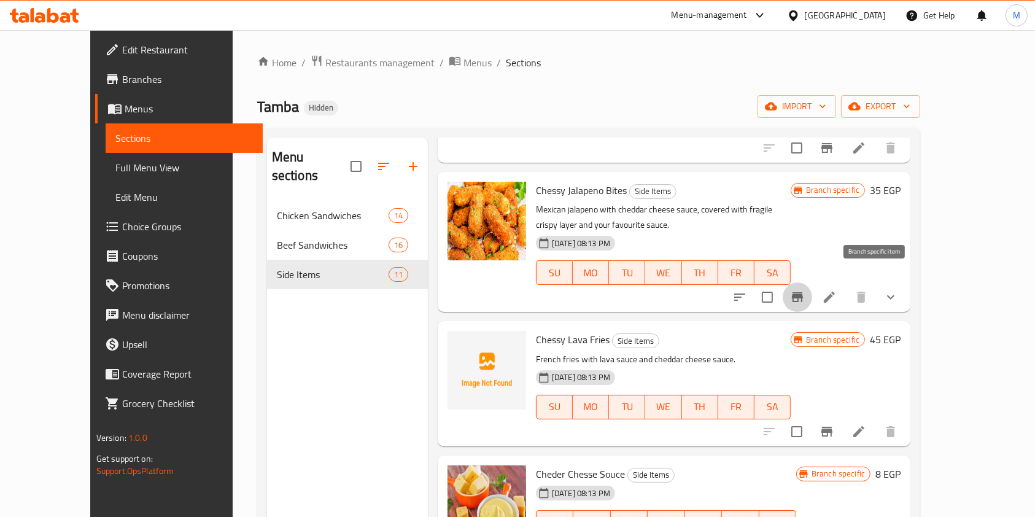
click at [803, 292] on icon "Branch-specific-item" at bounding box center [797, 297] width 11 height 10
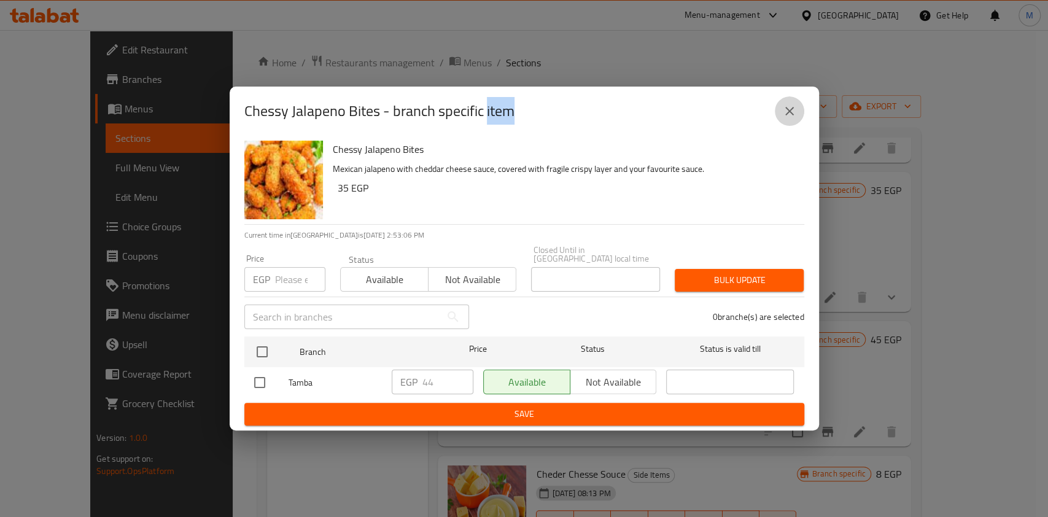
click at [793, 125] on button "close" at bounding box center [788, 110] width 29 height 29
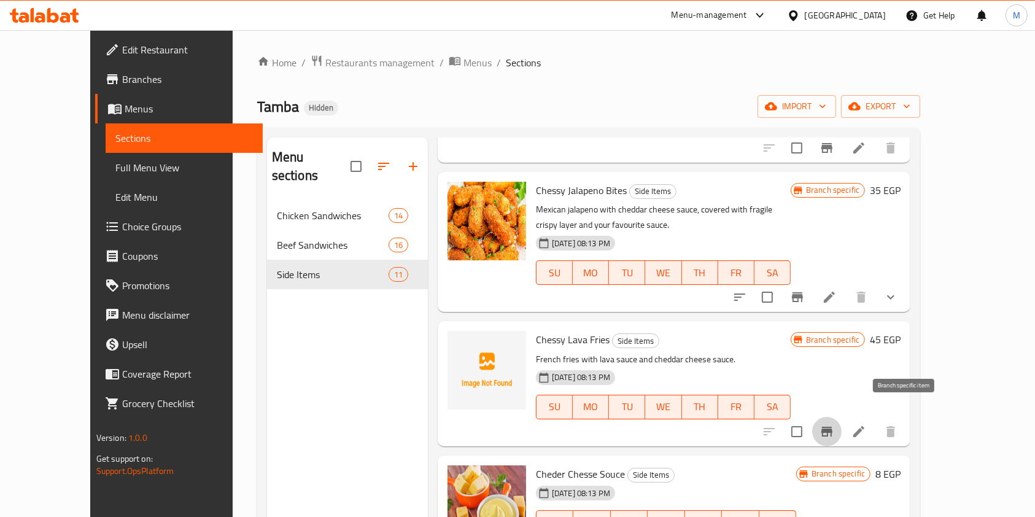
click at [834, 424] on icon "Branch-specific-item" at bounding box center [826, 431] width 15 height 15
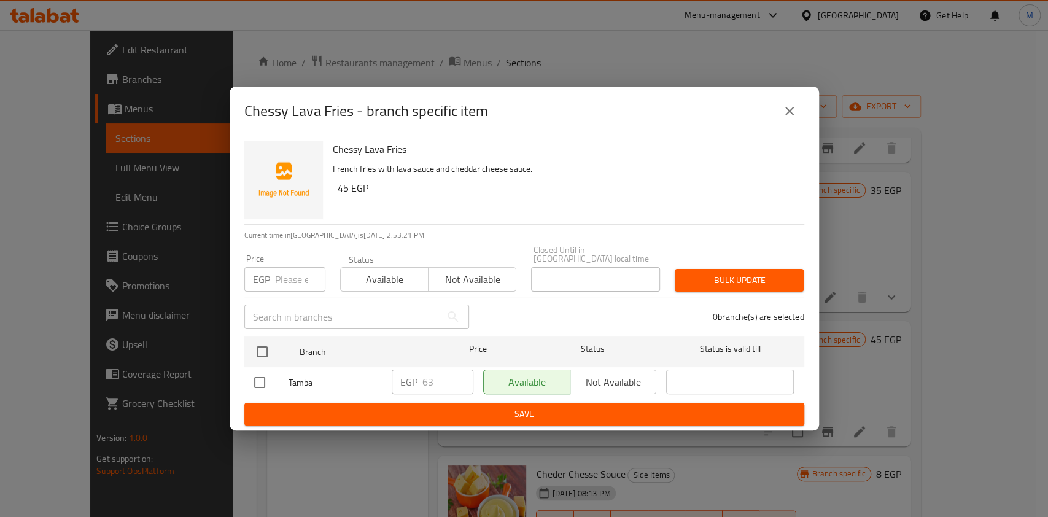
click at [261, 377] on input "checkbox" at bounding box center [260, 382] width 26 height 26
checkbox input "true"
click at [433, 380] on input "63" at bounding box center [447, 381] width 51 height 25
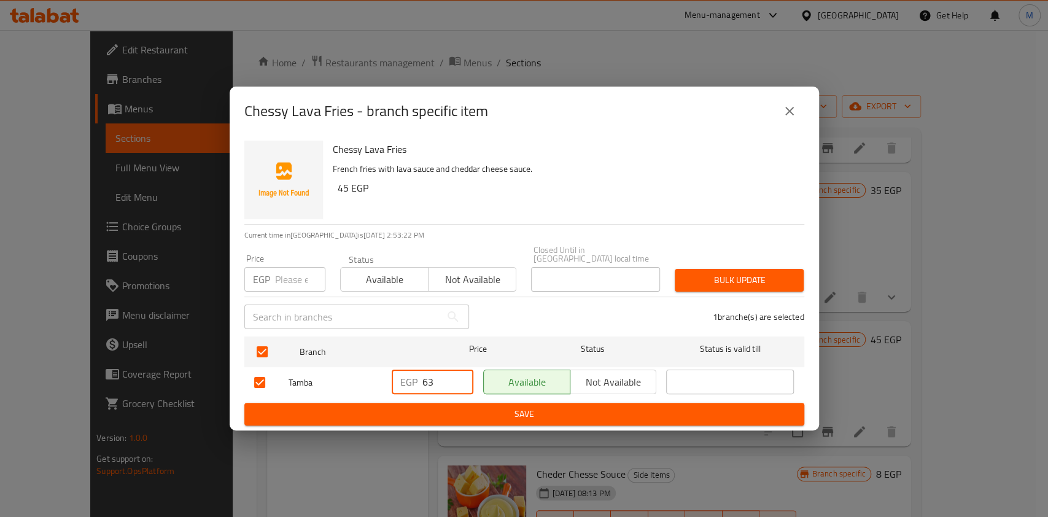
click at [433, 380] on input "63" at bounding box center [447, 381] width 51 height 25
type input "77"
click at [449, 403] on button "Save" at bounding box center [524, 414] width 560 height 23
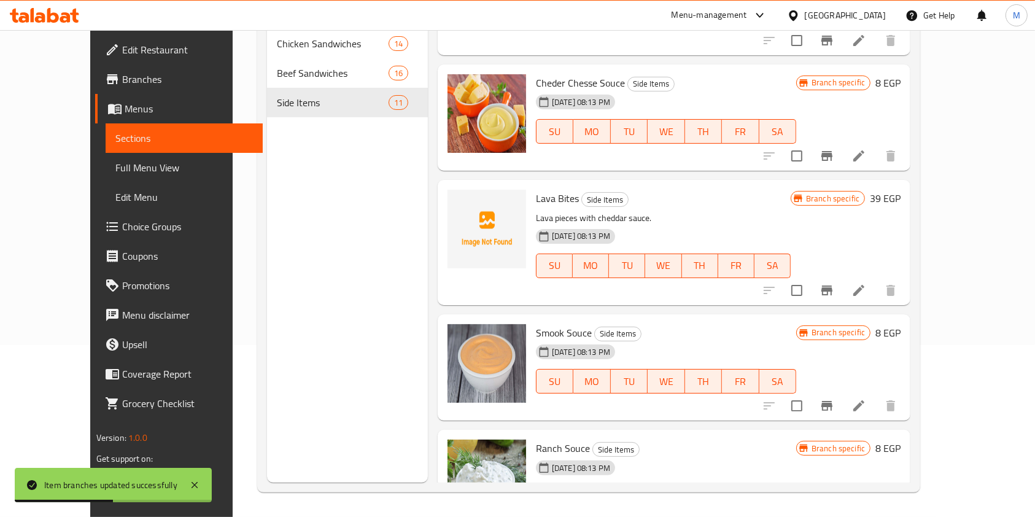
scroll to position [794, 0]
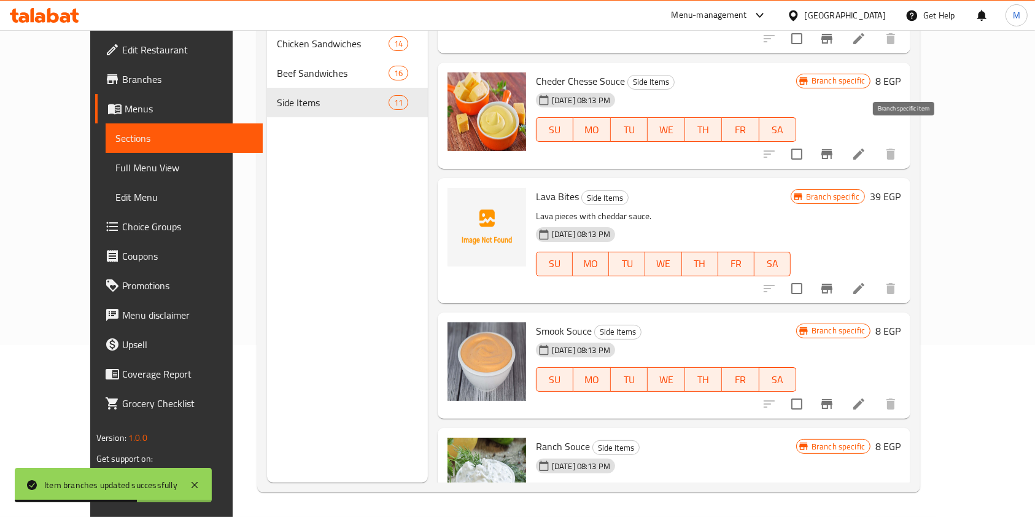
click at [832, 149] on icon "Branch-specific-item" at bounding box center [826, 154] width 11 height 10
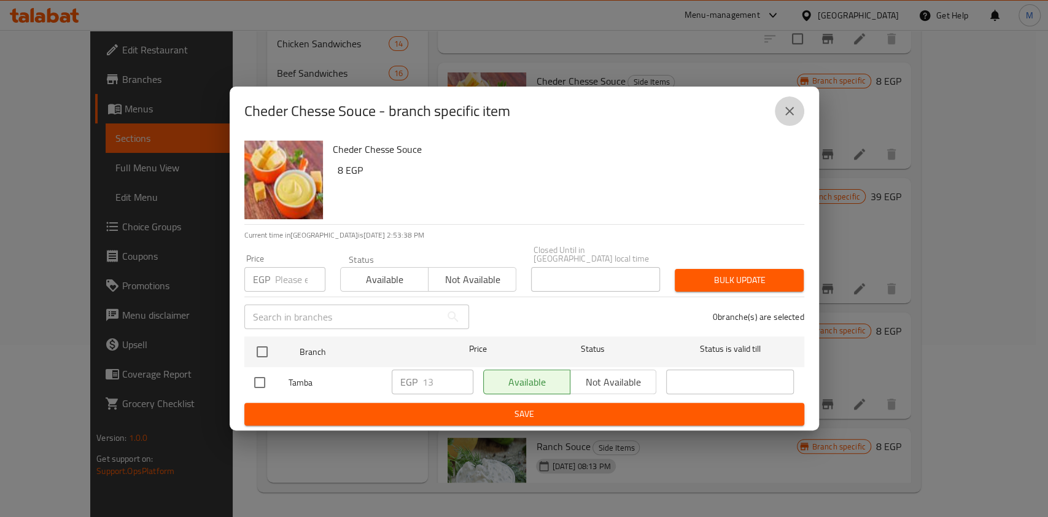
click at [800, 110] on button "close" at bounding box center [788, 110] width 29 height 29
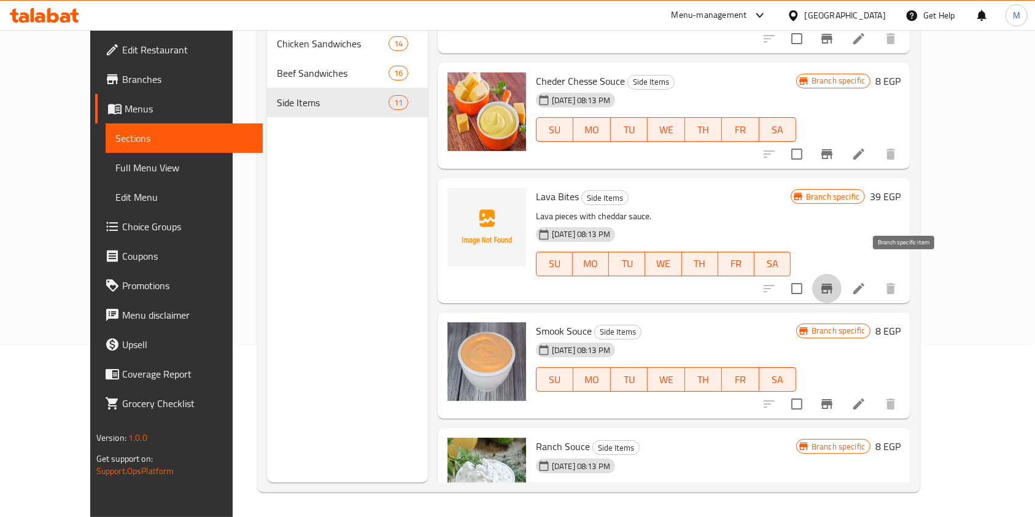
click at [834, 281] on icon "Branch-specific-item" at bounding box center [826, 288] width 15 height 15
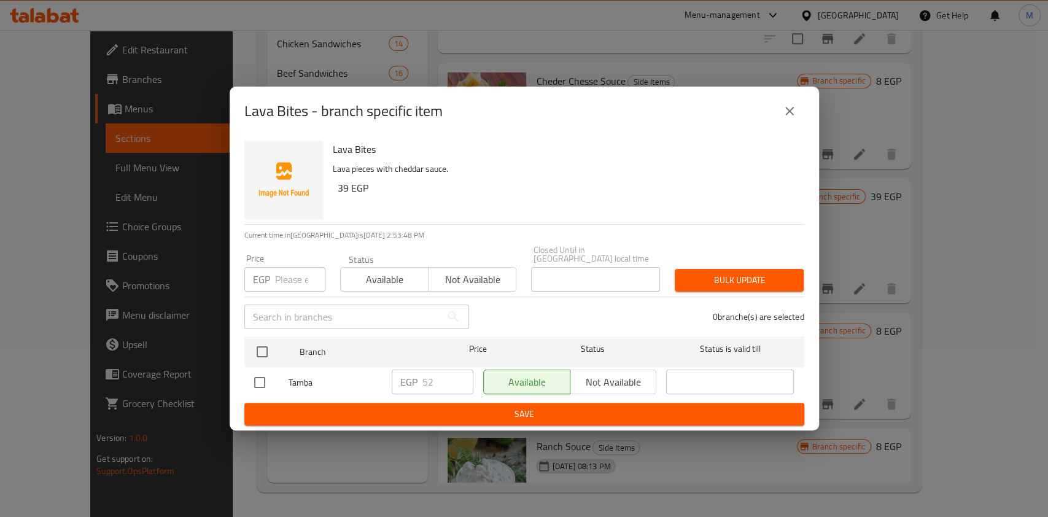
click at [258, 376] on input "checkbox" at bounding box center [260, 382] width 26 height 26
checkbox input "true"
click at [430, 380] on input "52" at bounding box center [447, 381] width 51 height 25
click at [429, 380] on input "52" at bounding box center [447, 381] width 51 height 25
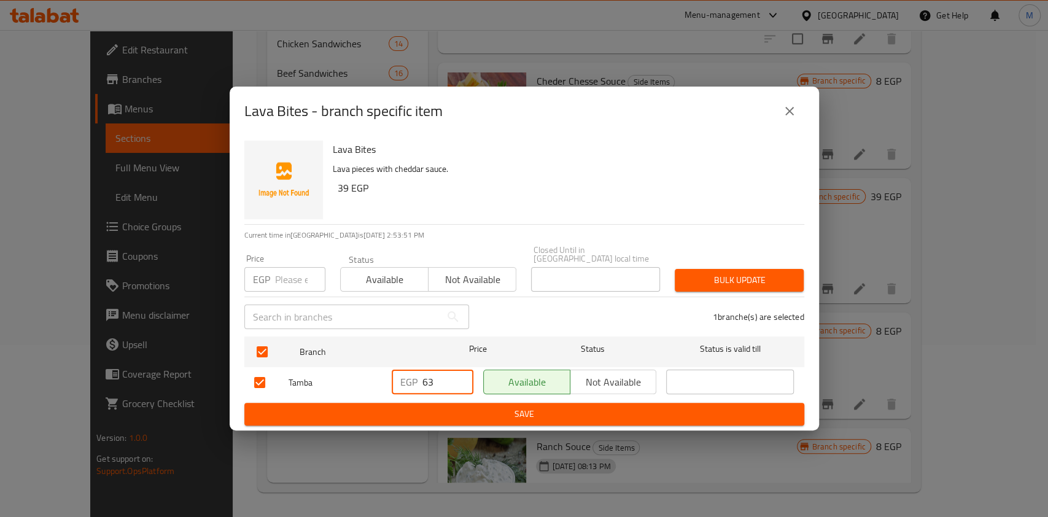
type input "63"
click at [447, 422] on div "Lava Bites Lava pieces with cheddar sauce. 39 EGP Current time in Egypt is 31 A…" at bounding box center [524, 283] width 589 height 295
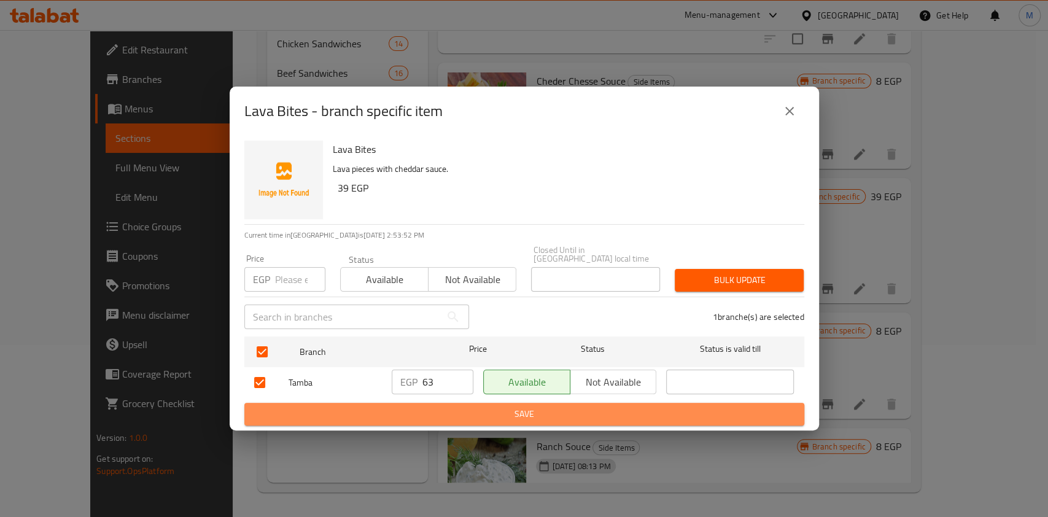
click at [455, 403] on button "Save" at bounding box center [524, 414] width 560 height 23
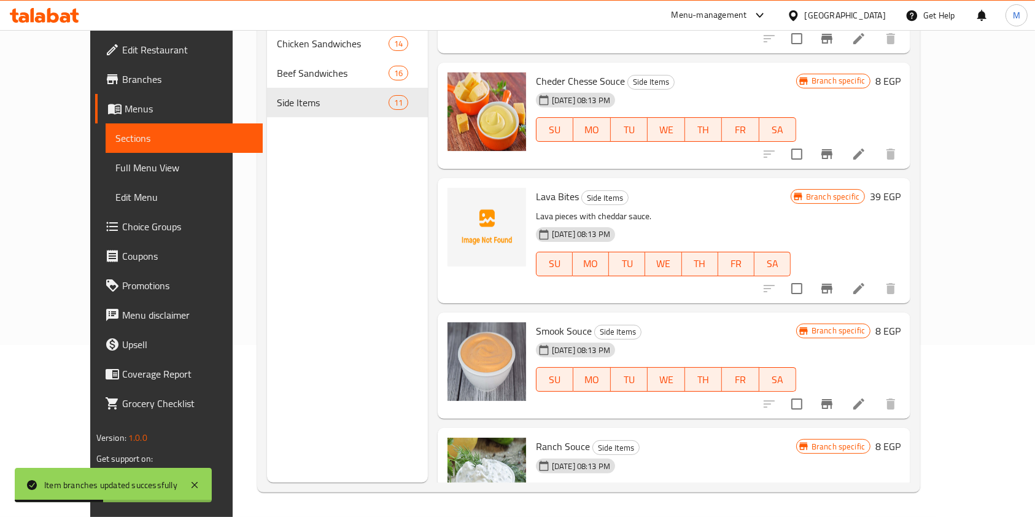
click at [841, 389] on button "Branch-specific-item" at bounding box center [826, 403] width 29 height 29
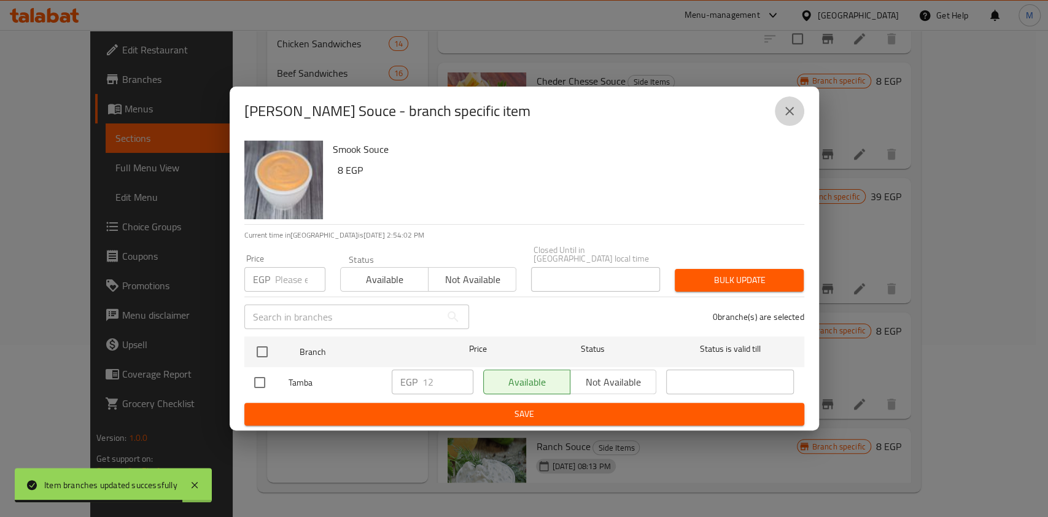
click at [780, 126] on button "close" at bounding box center [788, 110] width 29 height 29
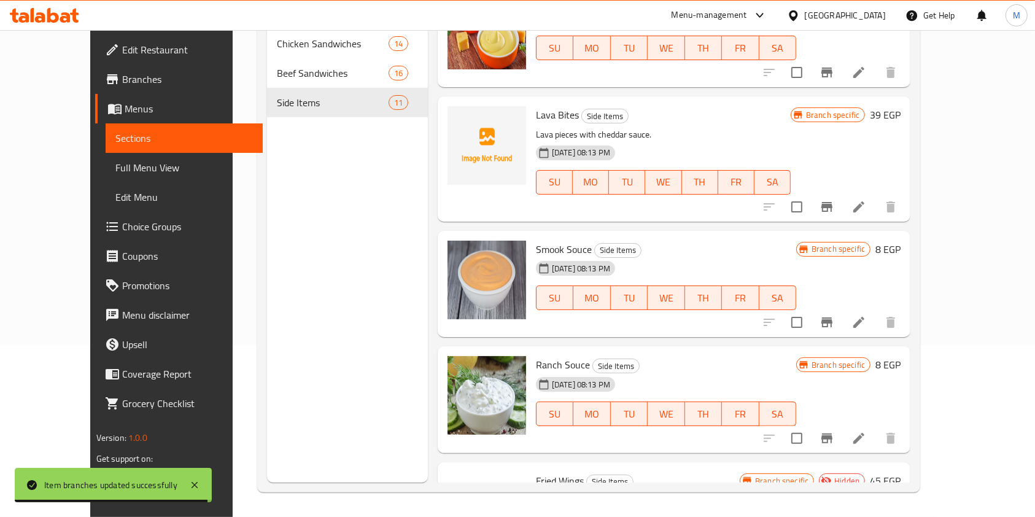
scroll to position [964, 0]
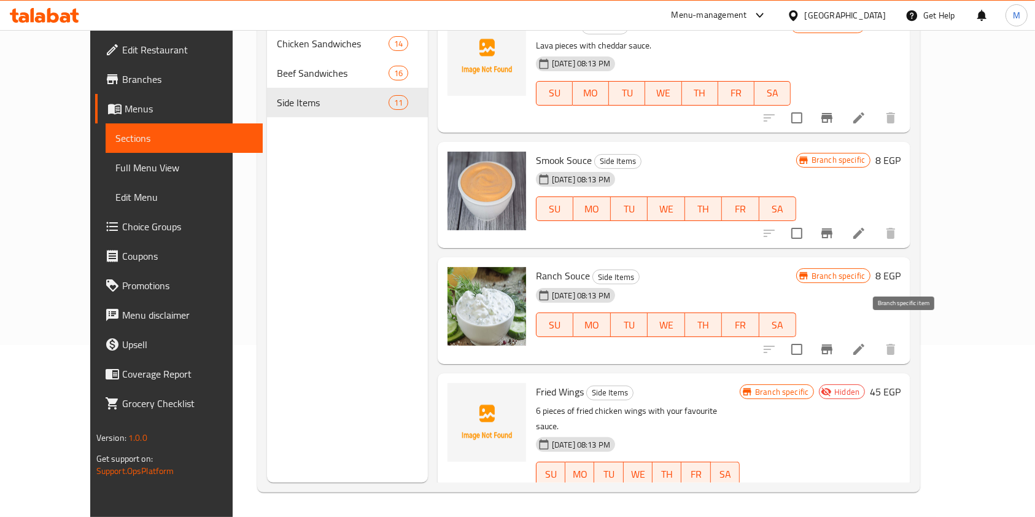
click at [832, 344] on icon "Branch-specific-item" at bounding box center [826, 349] width 11 height 10
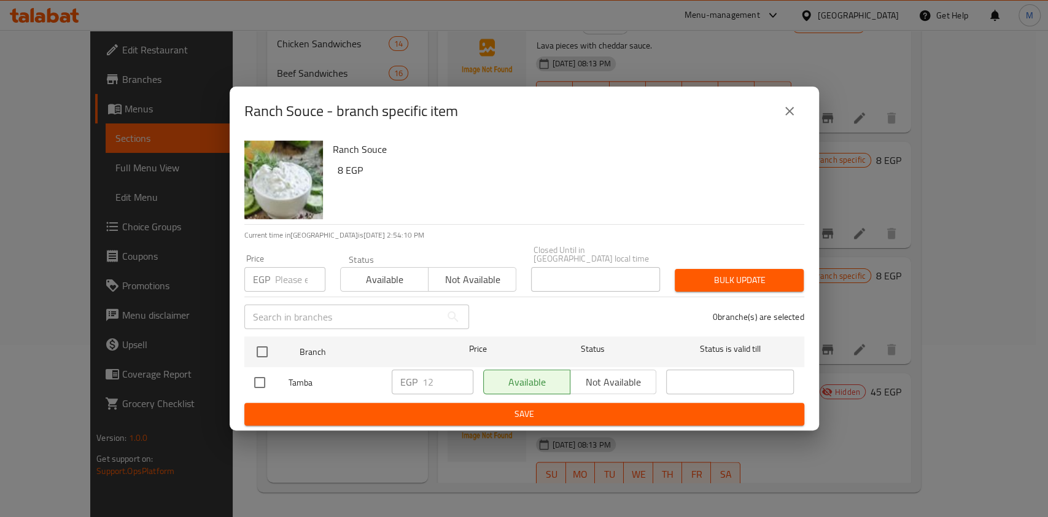
click at [778, 112] on button "close" at bounding box center [788, 110] width 29 height 29
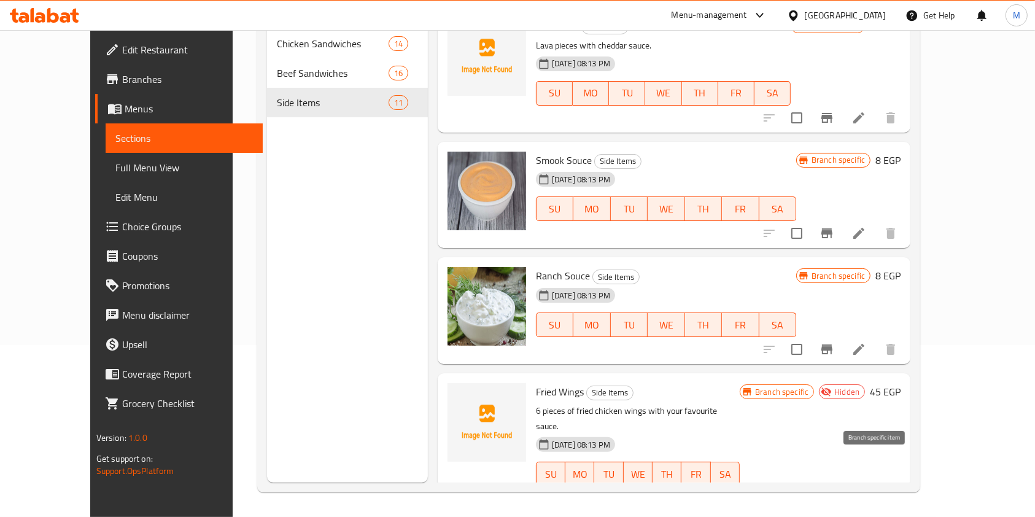
click at [803, 493] on icon "Branch-specific-item" at bounding box center [797, 498] width 11 height 10
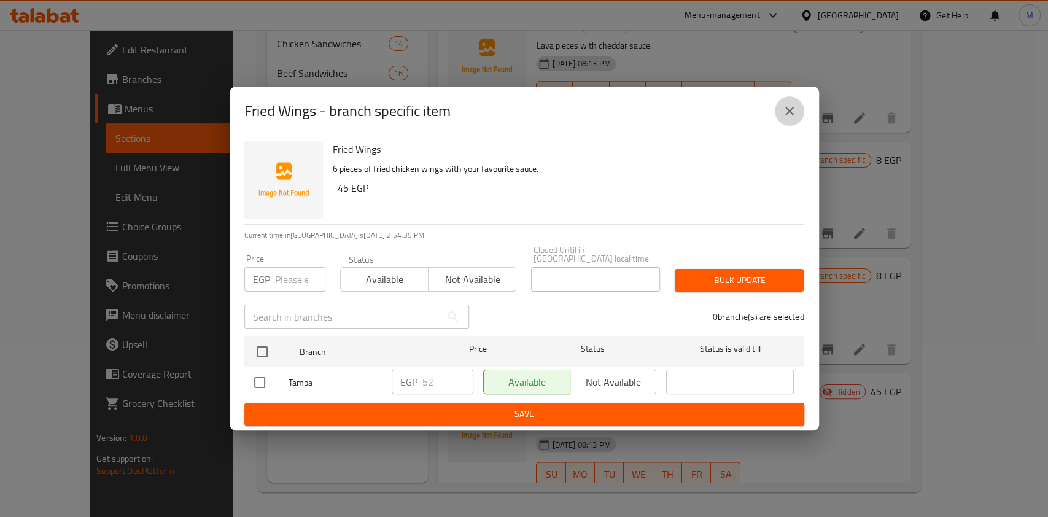
click at [784, 114] on icon "close" at bounding box center [789, 111] width 15 height 15
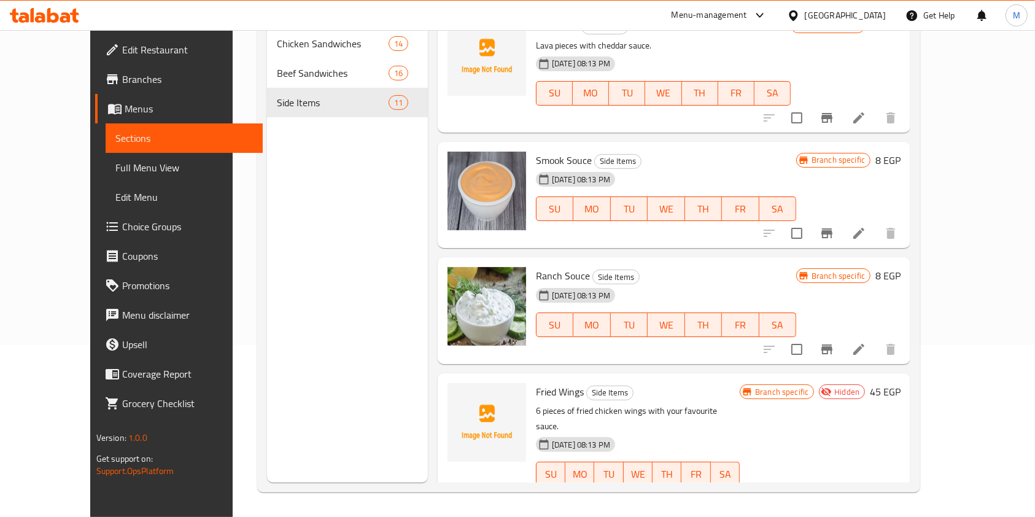
click at [122, 221] on span "Choice Groups" at bounding box center [187, 226] width 131 height 15
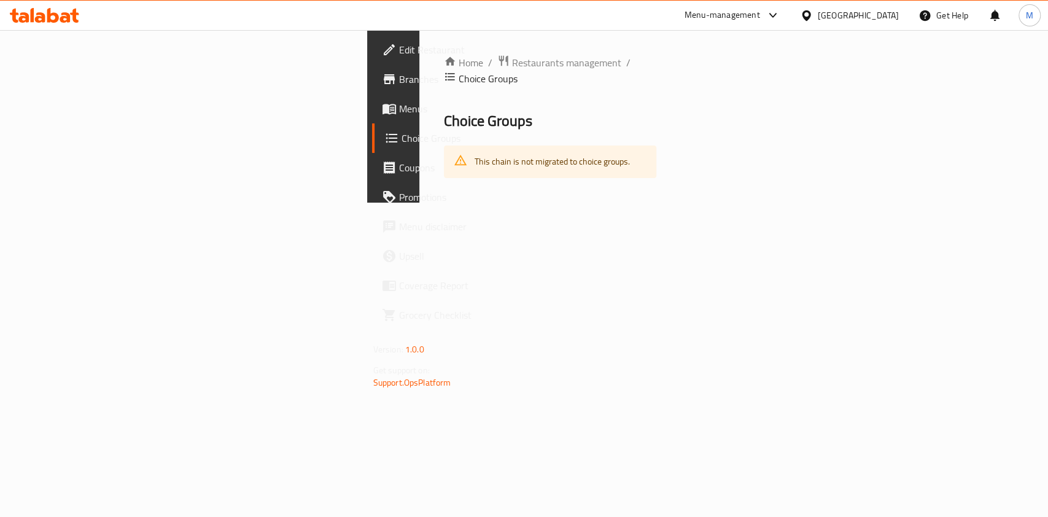
click at [401, 145] on span "Choice Groups" at bounding box center [466, 138] width 131 height 15
click at [372, 125] on link "Choice Groups" at bounding box center [457, 137] width 170 height 29
click at [399, 106] on span "Menus" at bounding box center [465, 108] width 133 height 15
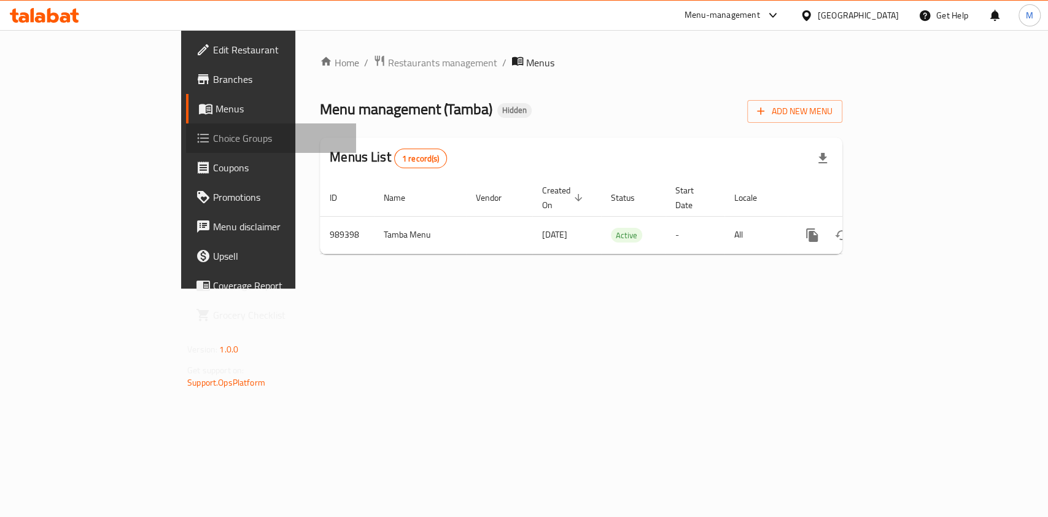
click at [213, 137] on span "Choice Groups" at bounding box center [279, 138] width 133 height 15
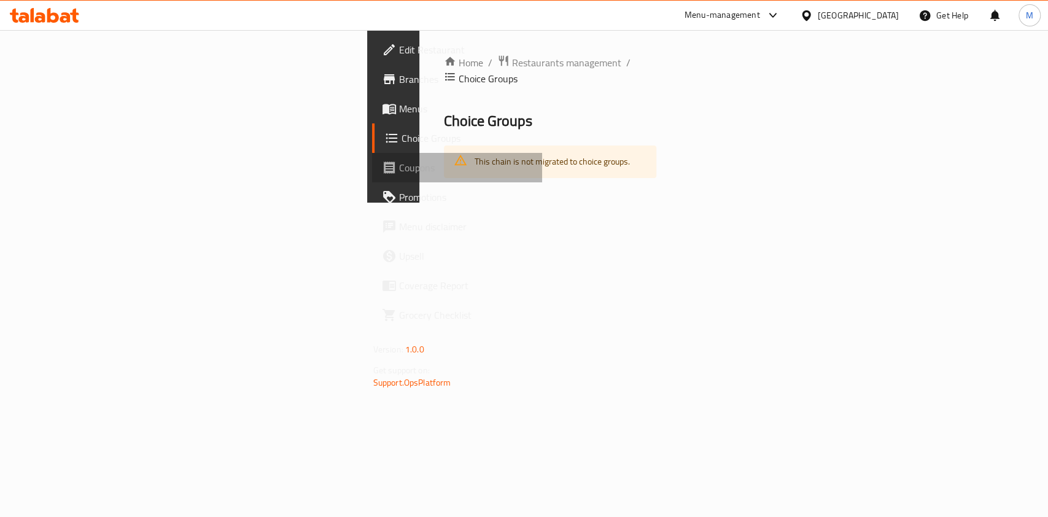
click at [399, 160] on span "Coupons" at bounding box center [465, 167] width 133 height 15
click at [401, 141] on span "Choice Groups" at bounding box center [466, 138] width 131 height 15
click at [372, 184] on link "Promotions" at bounding box center [457, 196] width 170 height 29
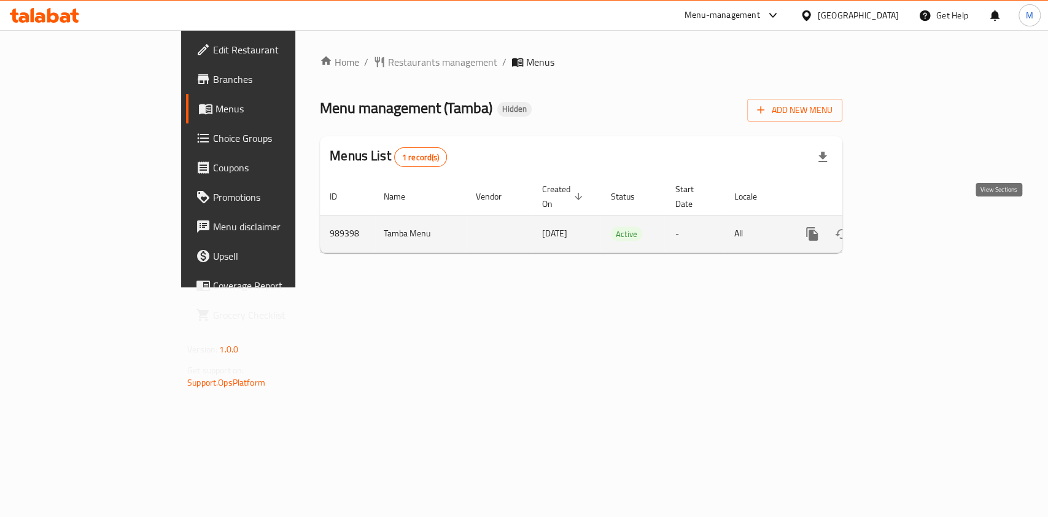
click at [908, 226] on icon "enhanced table" at bounding box center [900, 233] width 15 height 15
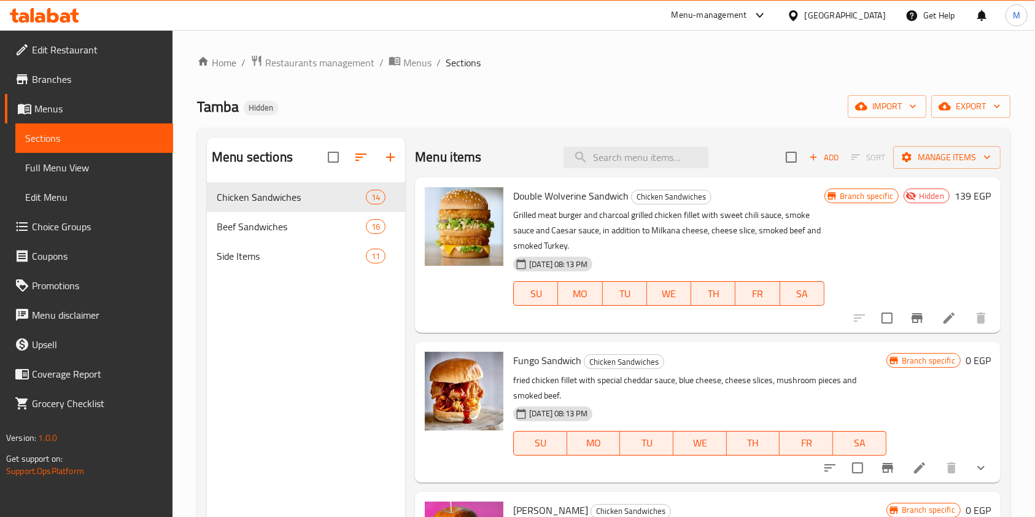
click at [87, 230] on span "Choice Groups" at bounding box center [97, 226] width 131 height 15
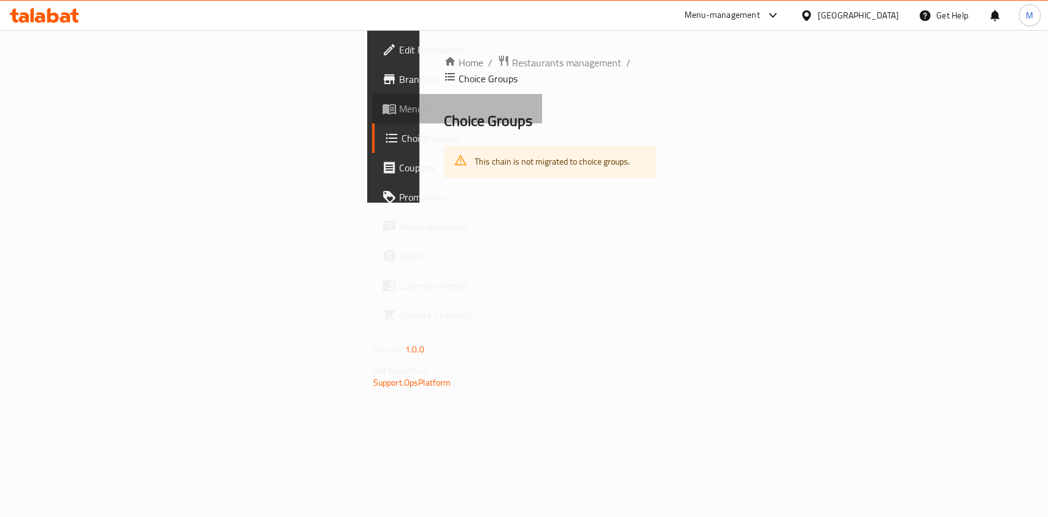
click at [399, 106] on span "Menus" at bounding box center [465, 108] width 133 height 15
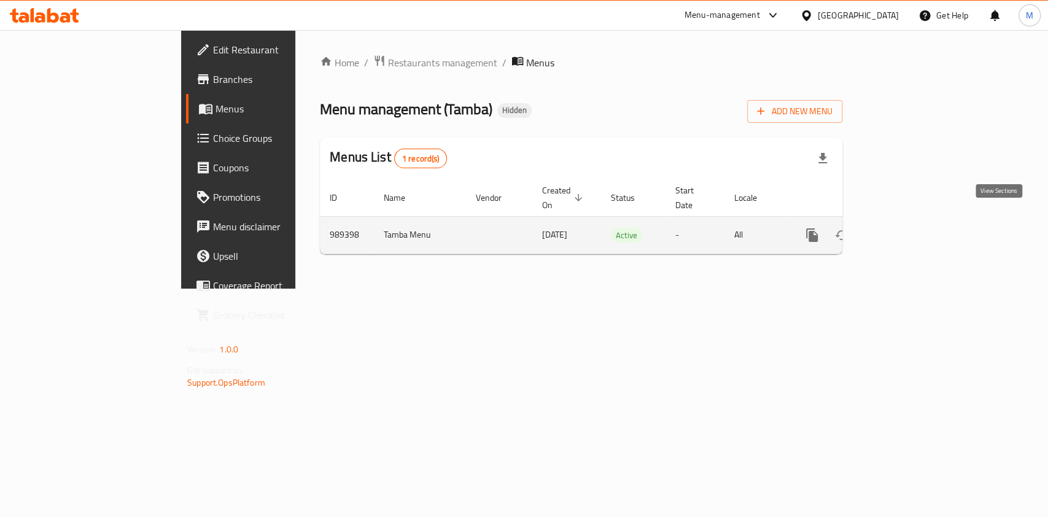
click at [908, 228] on icon "enhanced table" at bounding box center [900, 235] width 15 height 15
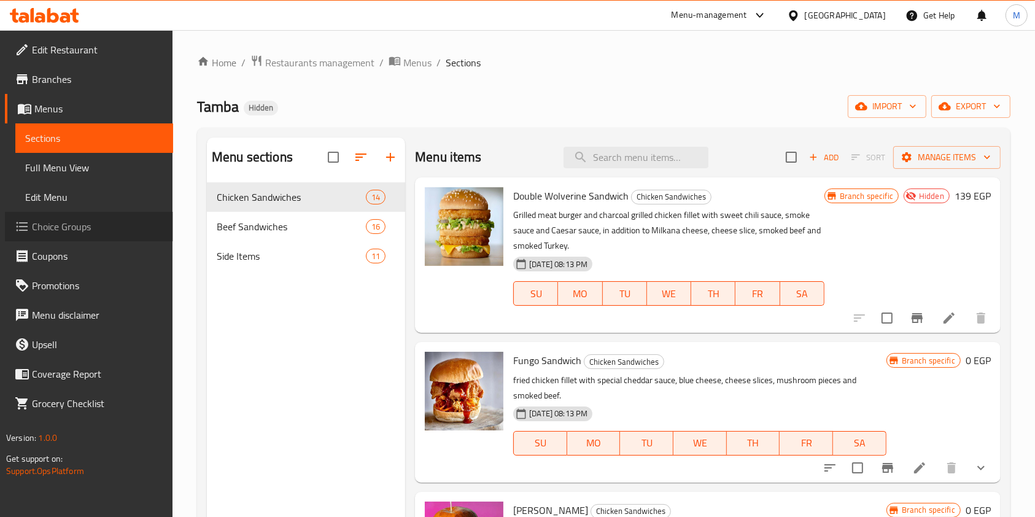
click at [76, 225] on span "Choice Groups" at bounding box center [97, 226] width 131 height 15
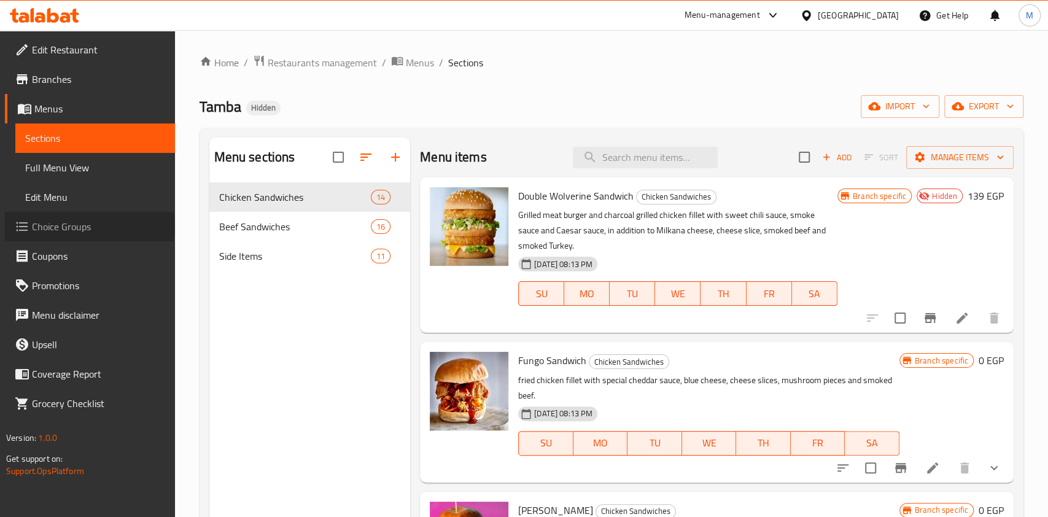
click at [76, 307] on span "Menu disclaimer" at bounding box center [98, 314] width 133 height 15
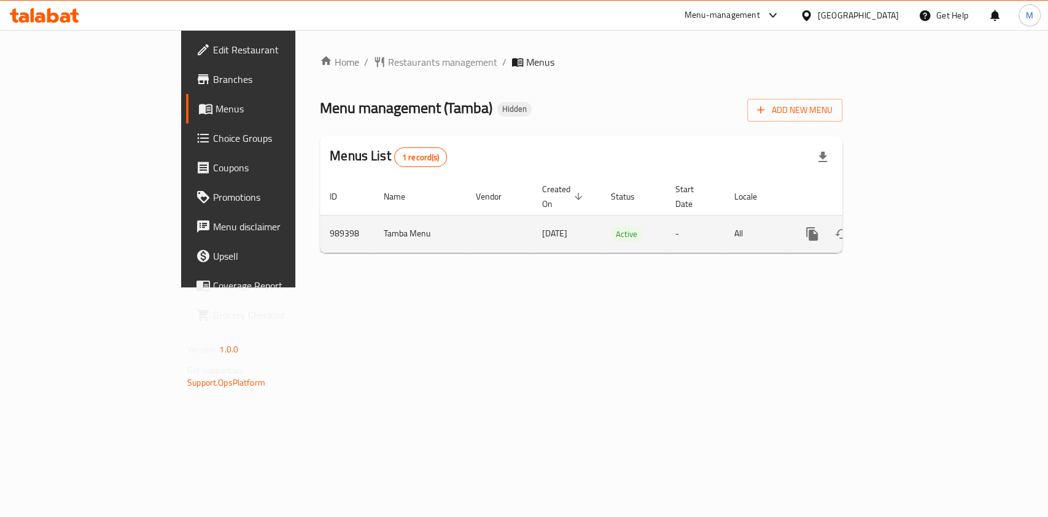
click at [906, 228] on icon "enhanced table" at bounding box center [900, 233] width 11 height 11
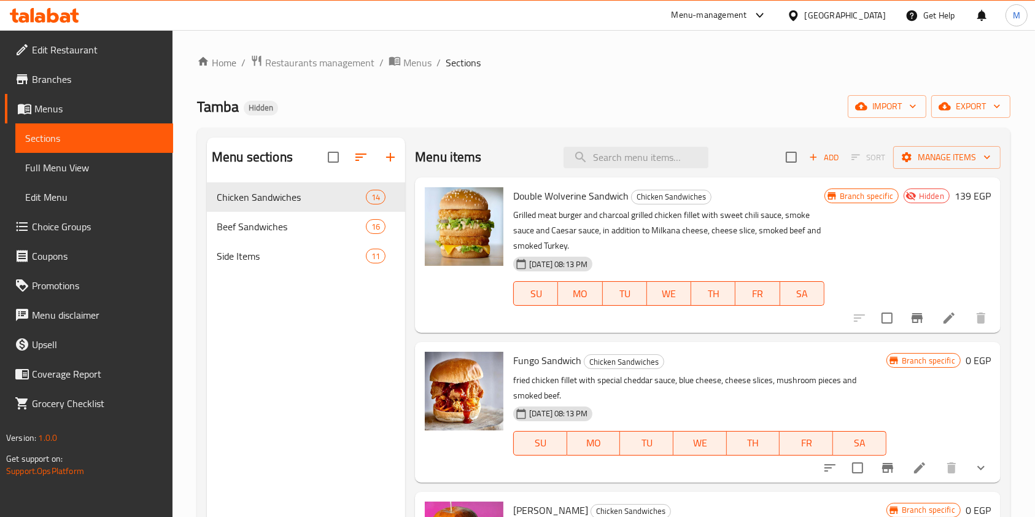
click at [110, 215] on link "Choice Groups" at bounding box center [89, 226] width 168 height 29
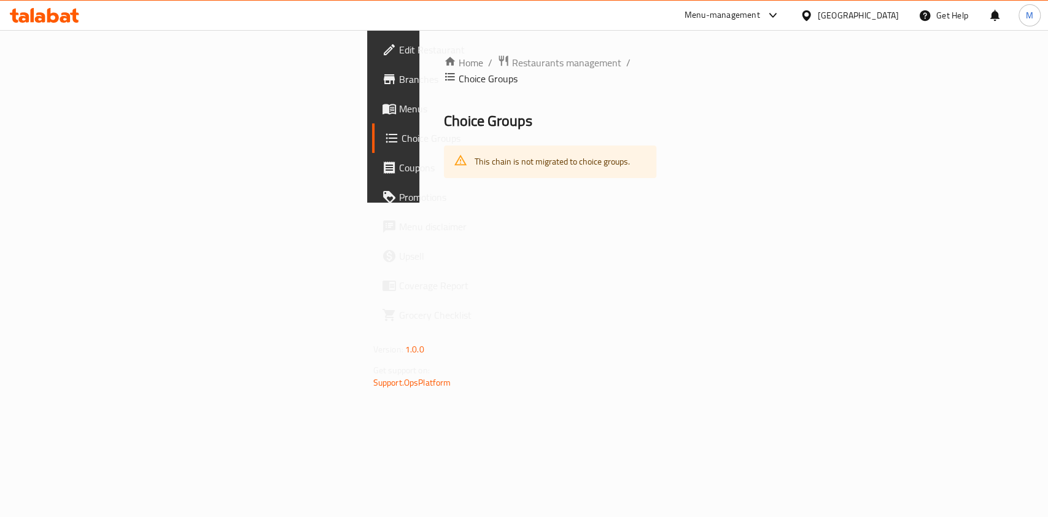
click at [458, 71] on span "Choice Groups" at bounding box center [487, 78] width 59 height 15
click at [444, 71] on icon "breadcrumb" at bounding box center [450, 77] width 12 height 12
click at [419, 164] on div "Home / Restaurants management / Choice Groups Choice Groups This chain is not m…" at bounding box center [550, 116] width 262 height 172
click at [444, 120] on div "Home / Restaurants management / Choice Groups Choice Groups This chain is not m…" at bounding box center [550, 116] width 213 height 123
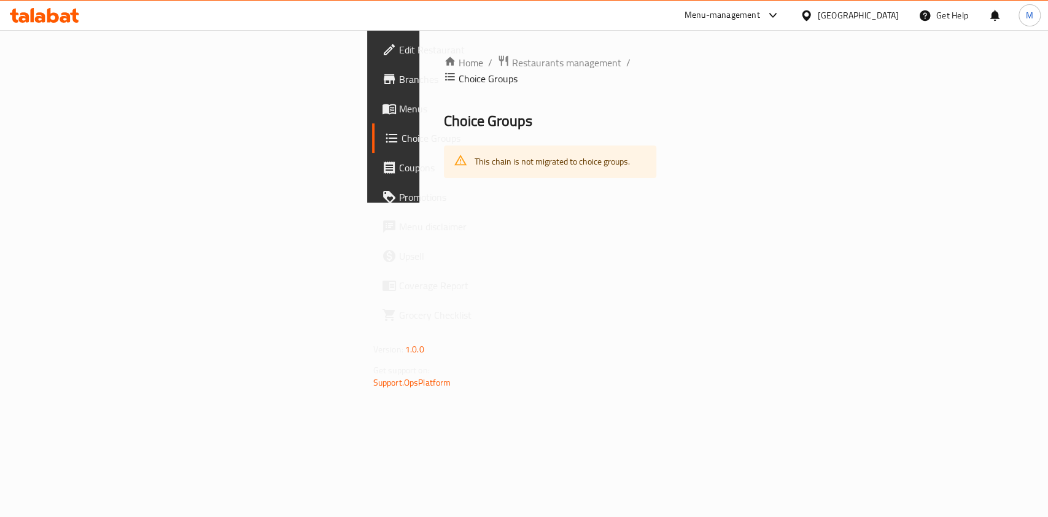
click at [444, 107] on span "Choice Groups" at bounding box center [488, 121] width 88 height 28
click at [399, 116] on span "Menus" at bounding box center [465, 108] width 133 height 15
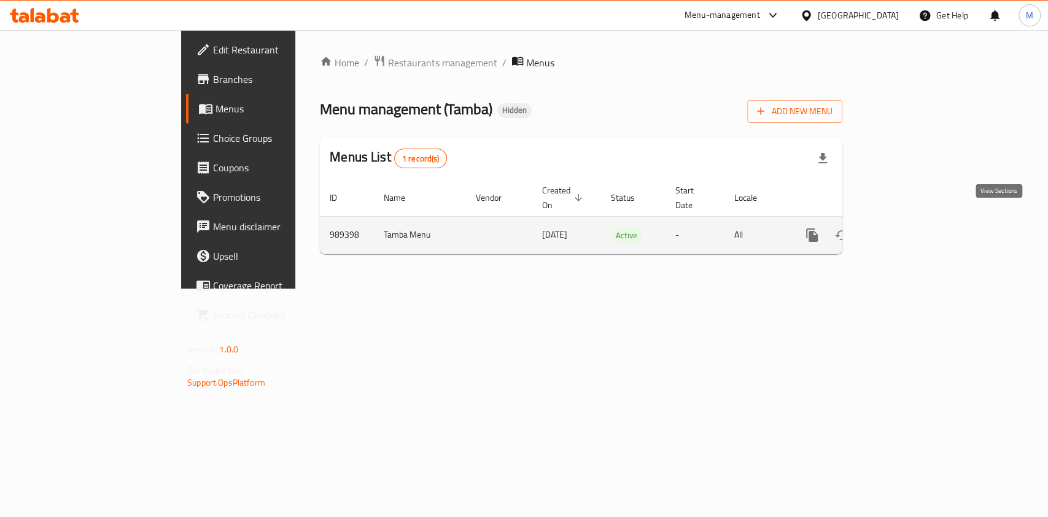
click at [915, 220] on link "enhanced table" at bounding box center [900, 234] width 29 height 29
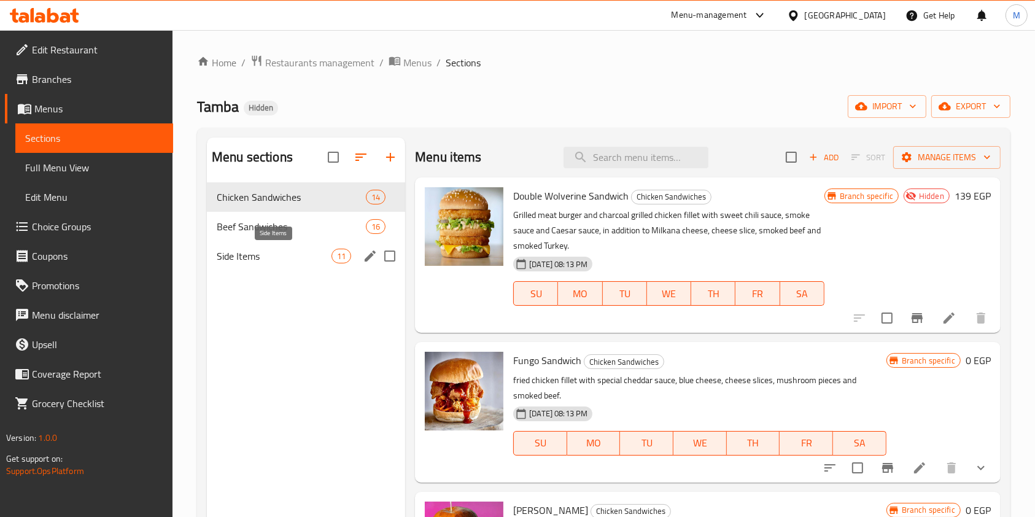
click at [308, 253] on span "Side Items" at bounding box center [274, 256] width 115 height 15
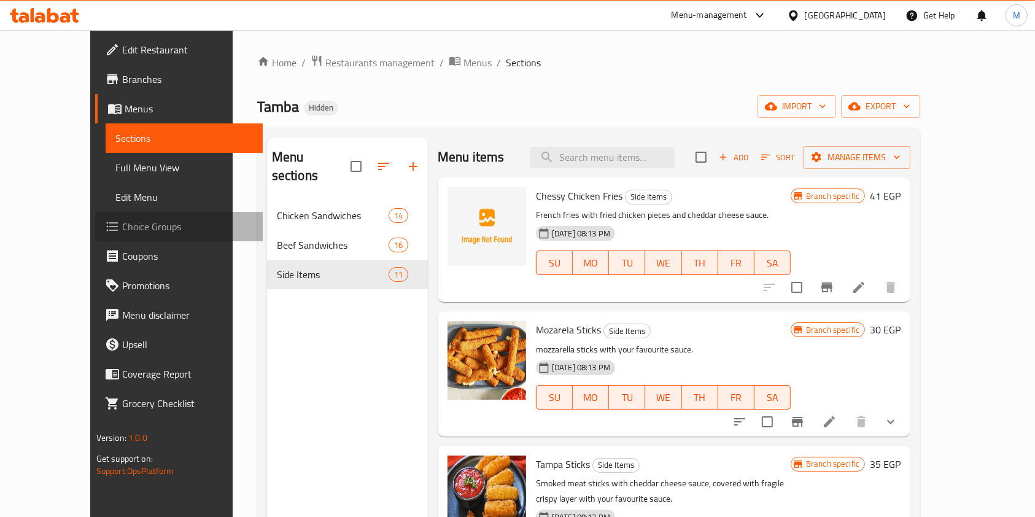
click at [122, 222] on span "Choice Groups" at bounding box center [187, 226] width 131 height 15
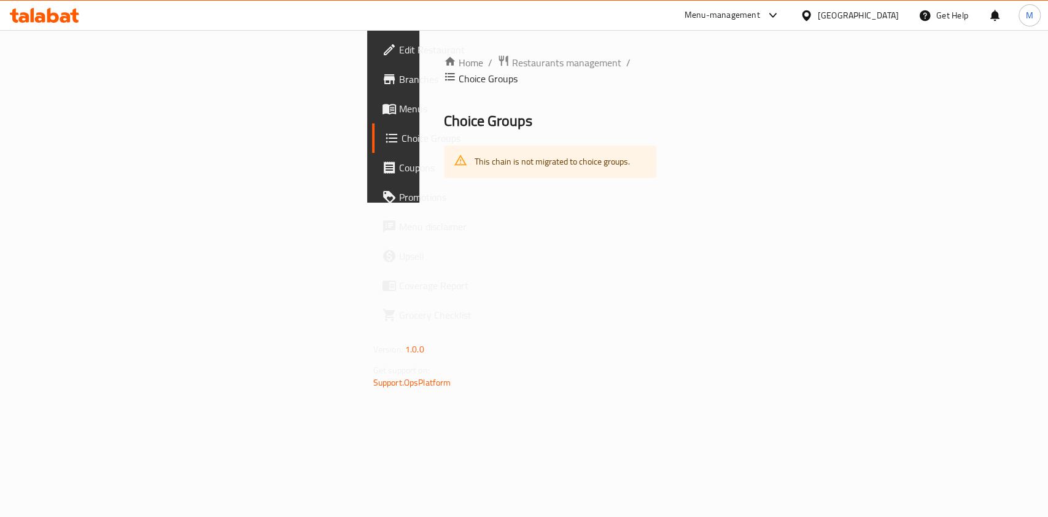
click at [474, 149] on div "This chain is not migrated to choice groups." at bounding box center [551, 161] width 155 height 25
click at [444, 107] on span "Choice Groups" at bounding box center [488, 121] width 88 height 28
click at [458, 71] on span "Choice Groups" at bounding box center [487, 78] width 59 height 15
click at [474, 154] on div "This chain is not migrated to choice groups." at bounding box center [551, 161] width 155 height 25
click at [401, 139] on span "Choice Groups" at bounding box center [466, 138] width 131 height 15
